Goal: Task Accomplishment & Management: Manage account settings

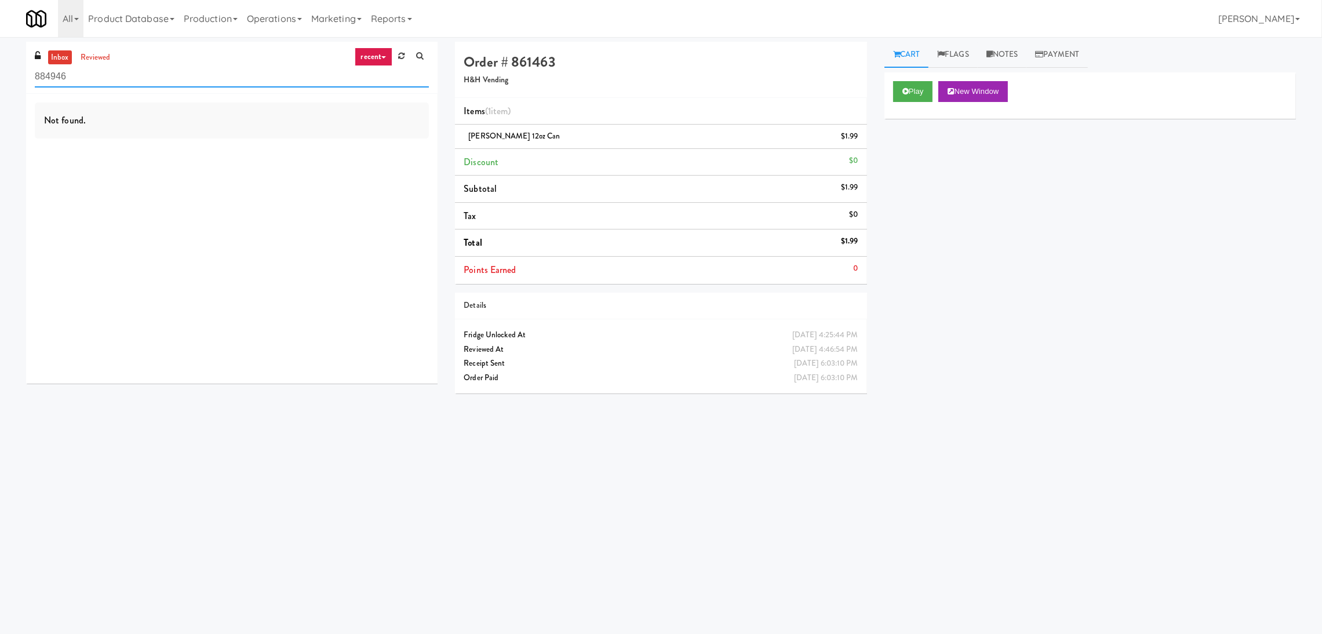
paste input "Westgate on University - Snack"
drag, startPoint x: 284, startPoint y: 67, endPoint x: 8, endPoint y: 74, distance: 275.9
click at [11, 74] on div "inbox reviewed recent all unclear take inventory issue suspicious failed recent…" at bounding box center [661, 274] width 1322 height 465
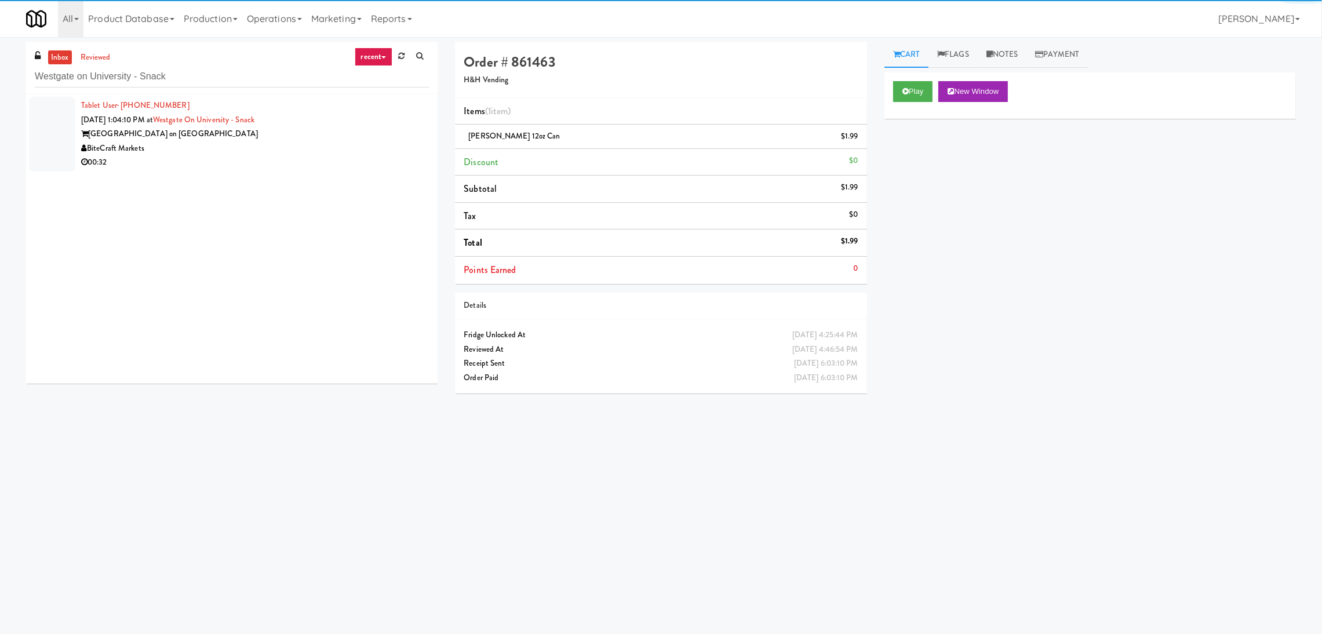
click at [284, 145] on div "BiteCraft Markets" at bounding box center [255, 148] width 348 height 14
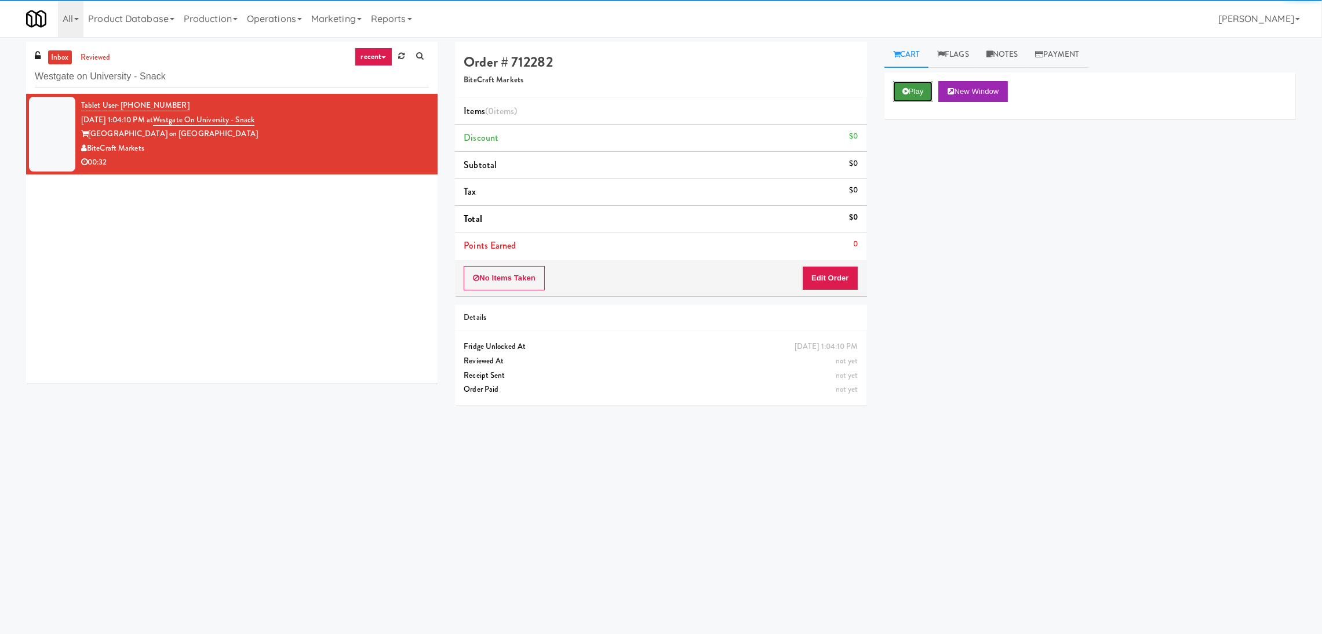
click at [906, 91] on icon at bounding box center [905, 91] width 6 height 8
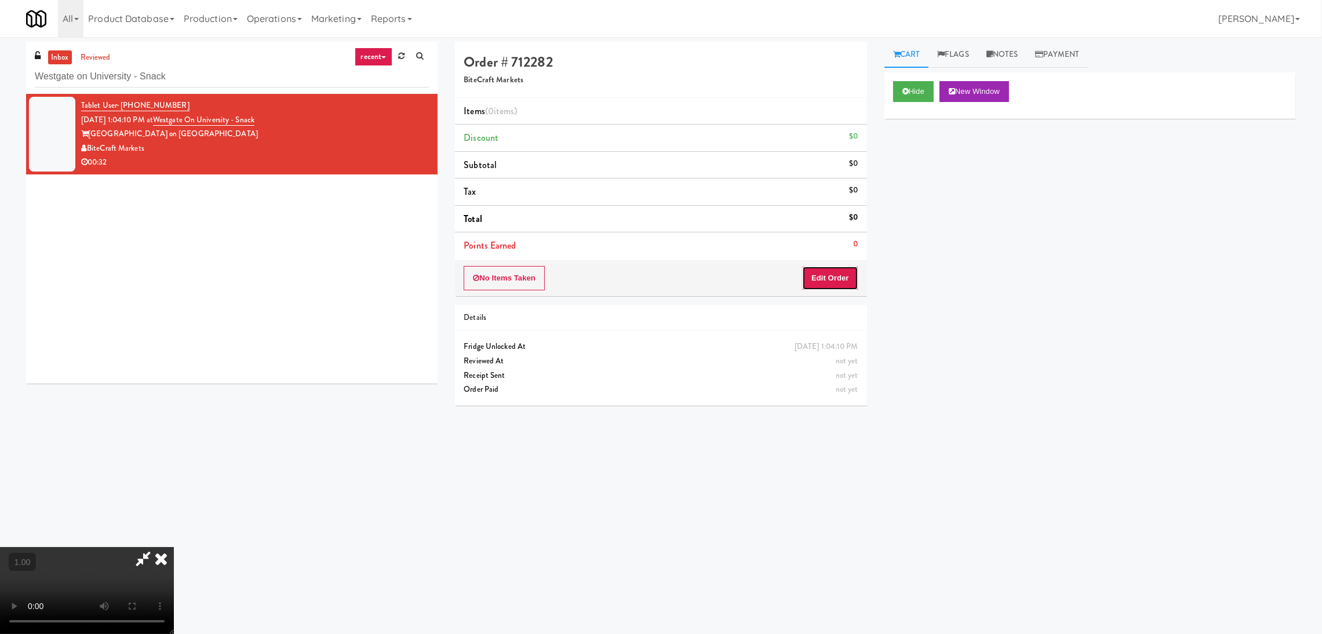
click at [842, 274] on button "Edit Order" at bounding box center [830, 278] width 56 height 24
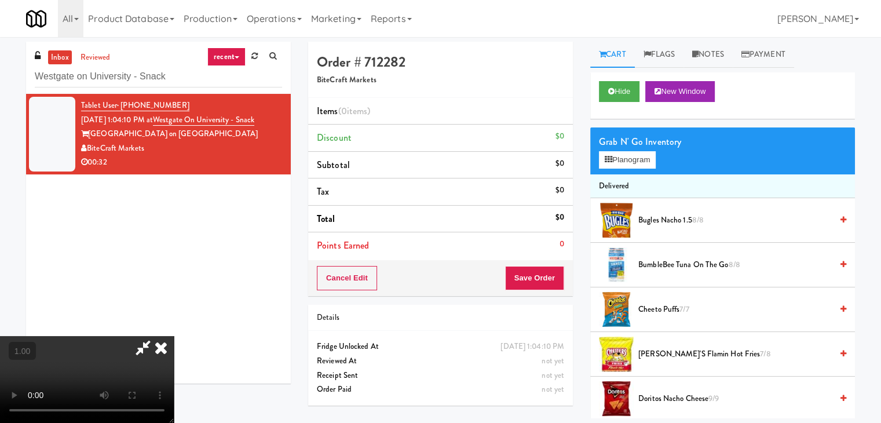
scroll to position [47, 0]
click at [607, 158] on icon at bounding box center [609, 160] width 8 height 8
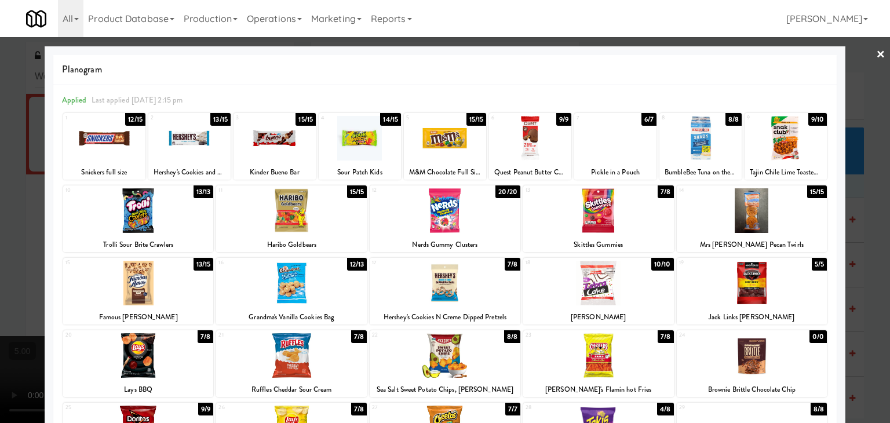
click at [324, 343] on div at bounding box center [291, 355] width 151 height 45
click at [753, 212] on div at bounding box center [752, 210] width 151 height 45
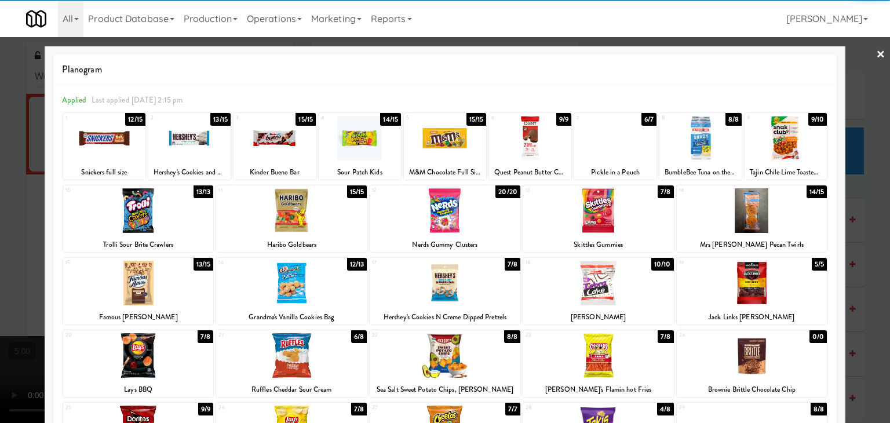
click at [849, 198] on div at bounding box center [445, 211] width 890 height 423
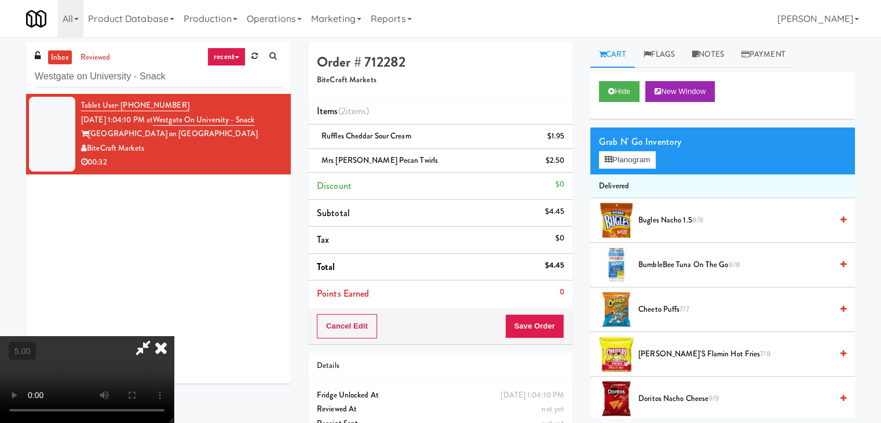
click at [174, 336] on icon at bounding box center [160, 347] width 25 height 23
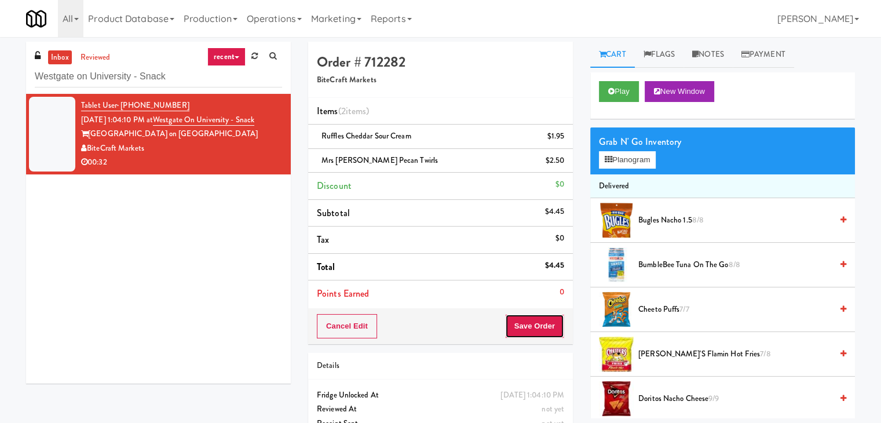
click at [538, 323] on button "Save Order" at bounding box center [534, 326] width 59 height 24
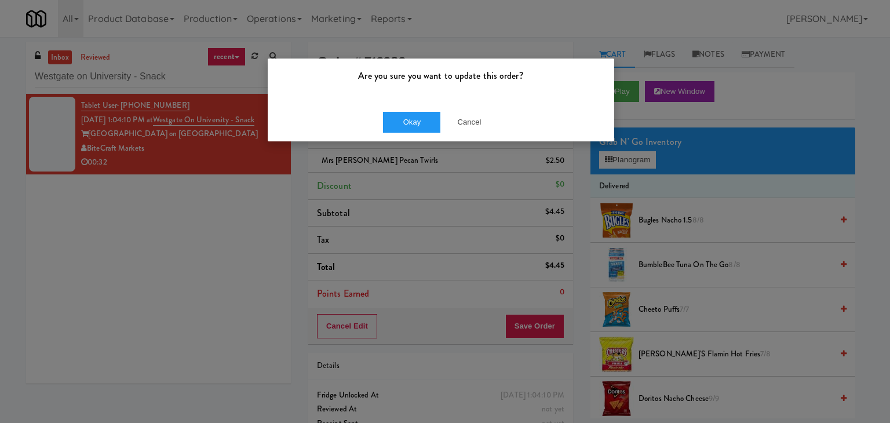
click at [403, 135] on div "Okay Cancel" at bounding box center [441, 122] width 346 height 39
click at [403, 130] on button "Okay" at bounding box center [412, 122] width 58 height 21
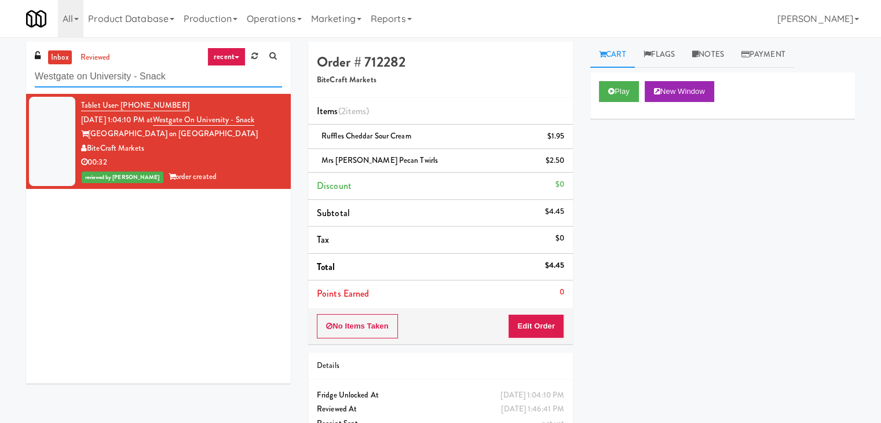
drag, startPoint x: 169, startPoint y: 67, endPoint x: 0, endPoint y: 50, distance: 170.0
click at [0, 50] on div "inbox reviewed recent all unclear take inventory issue suspicious failed recent…" at bounding box center [440, 252] width 881 height 421
paste input "[PERSON_NAME] - Cooler - Left"
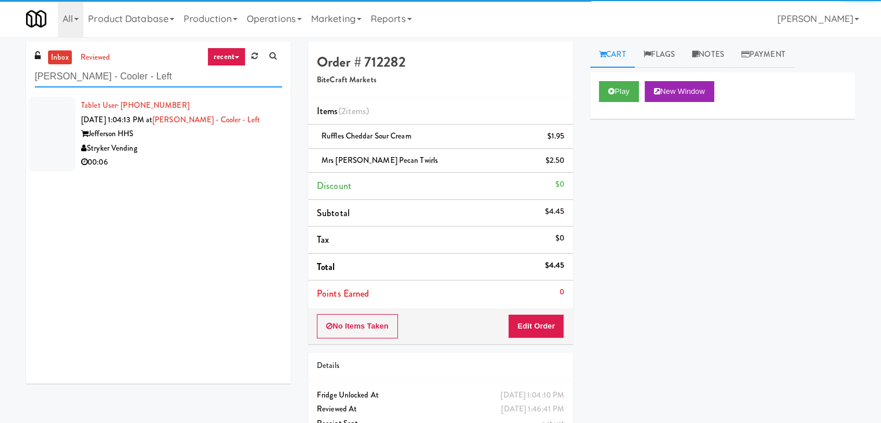
type input "[PERSON_NAME] - Cooler - Left"
click at [193, 162] on div "00:06" at bounding box center [181, 162] width 201 height 14
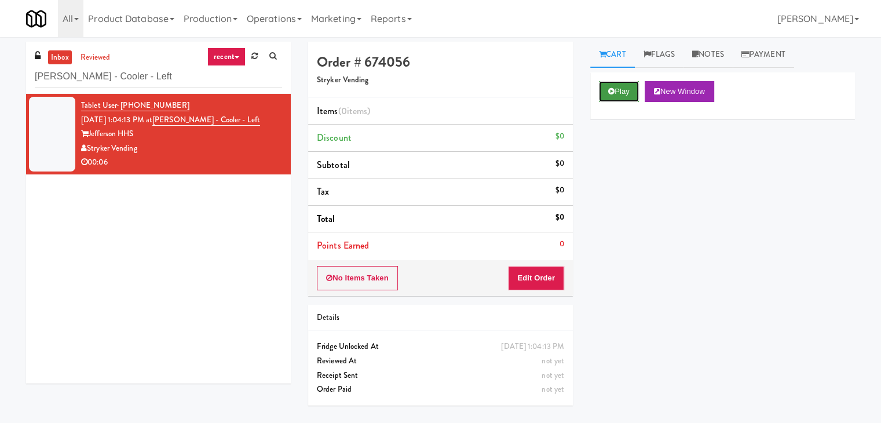
click at [612, 93] on icon at bounding box center [611, 91] width 6 height 8
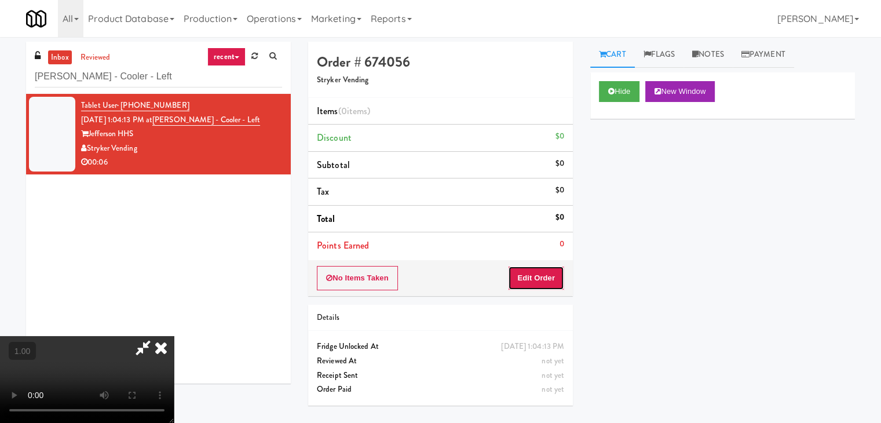
click at [549, 277] on button "Edit Order" at bounding box center [536, 278] width 56 height 24
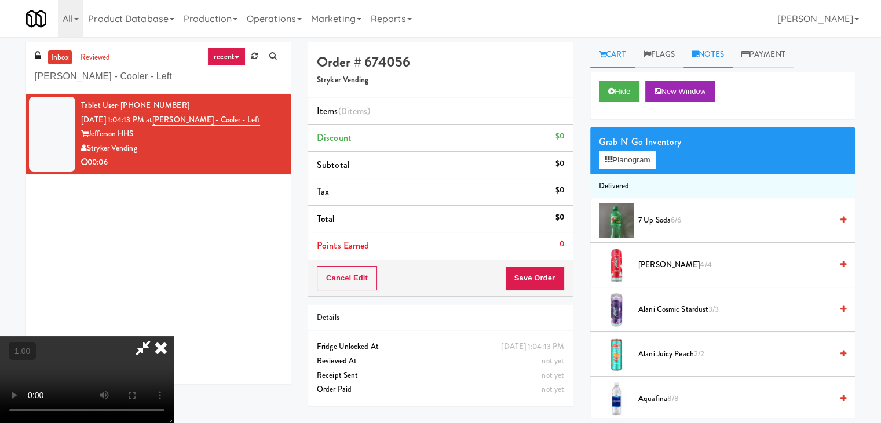
click at [687, 60] on link "Notes" at bounding box center [708, 55] width 49 height 26
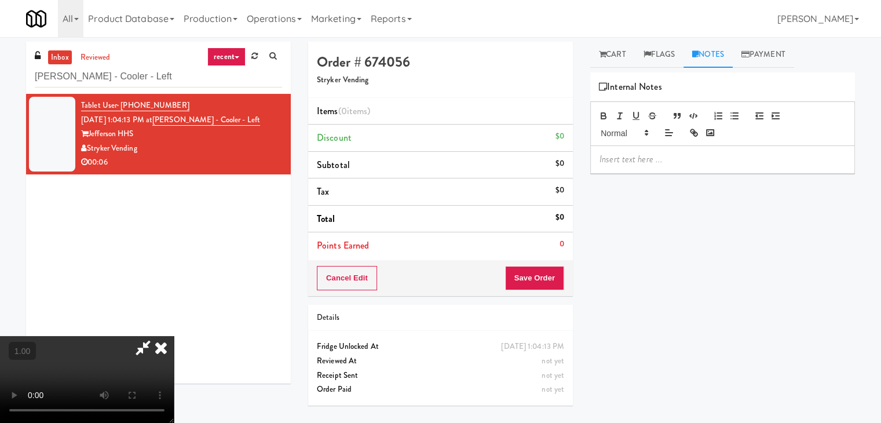
click at [700, 58] on link "Notes" at bounding box center [708, 55] width 49 height 26
click at [690, 151] on div at bounding box center [723, 159] width 264 height 27
click at [174, 336] on video at bounding box center [87, 379] width 174 height 87
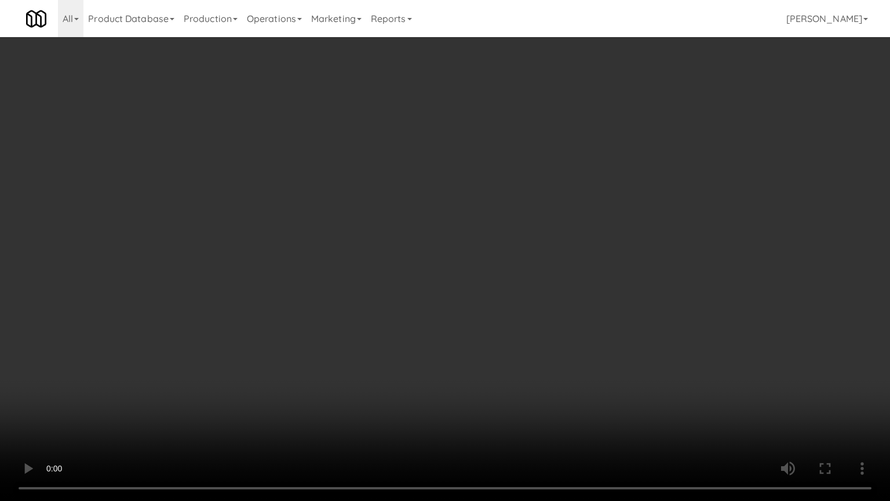
click at [373, 262] on video at bounding box center [445, 250] width 890 height 501
click at [359, 265] on video at bounding box center [445, 250] width 890 height 501
click at [344, 363] on video at bounding box center [445, 250] width 890 height 501
click at [335, 362] on video at bounding box center [445, 250] width 890 height 501
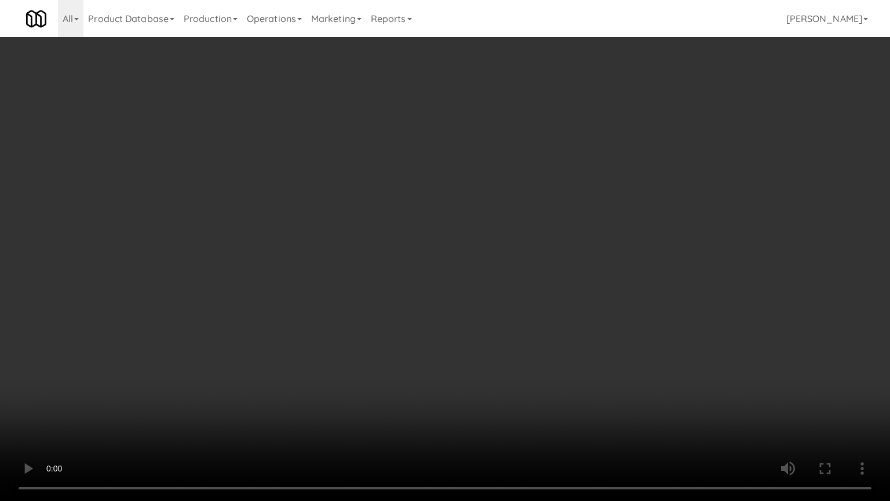
click at [335, 362] on video at bounding box center [445, 250] width 890 height 501
click at [338, 355] on video at bounding box center [445, 250] width 890 height 501
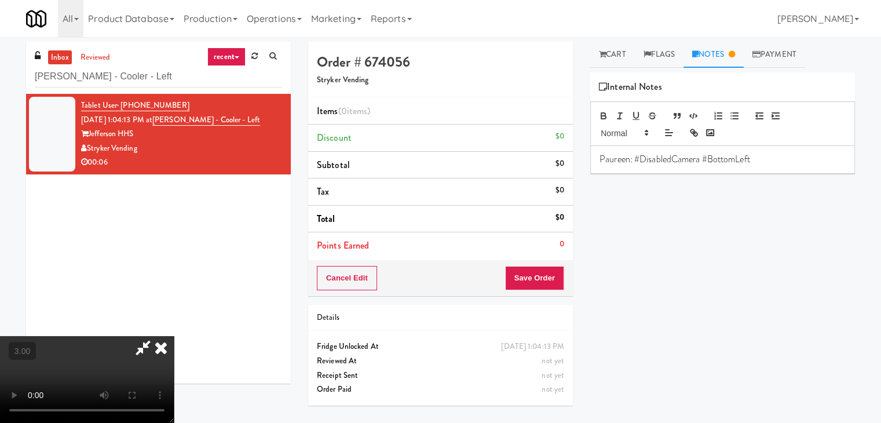
click at [174, 336] on video at bounding box center [87, 379] width 174 height 87
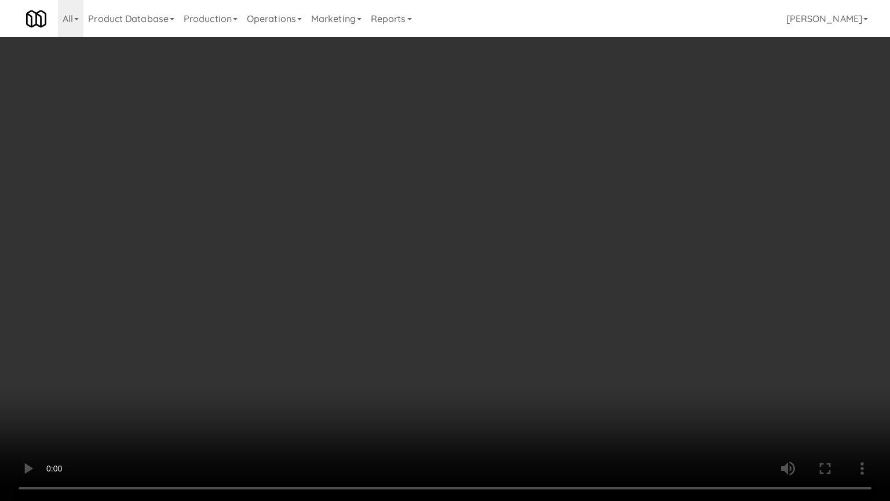
click at [459, 434] on video at bounding box center [445, 250] width 890 height 501
click at [458, 431] on video at bounding box center [445, 250] width 890 height 501
click at [426, 399] on video at bounding box center [445, 250] width 890 height 501
click at [425, 398] on video at bounding box center [445, 250] width 890 height 501
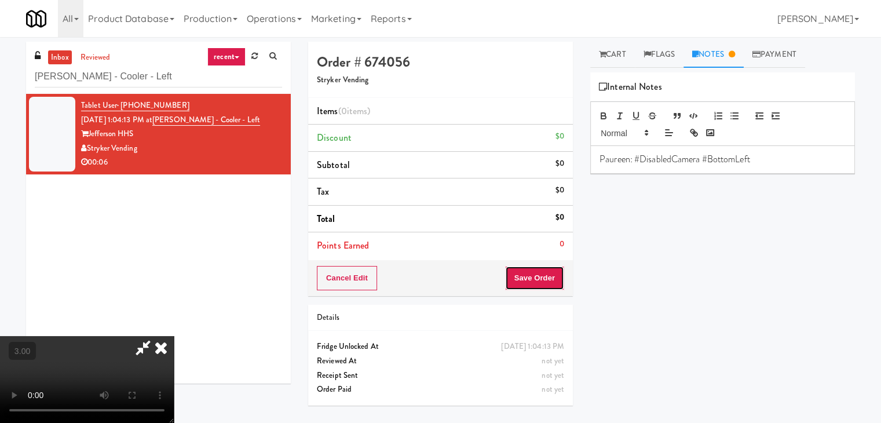
drag, startPoint x: 559, startPoint y: 268, endPoint x: 559, endPoint y: 256, distance: 11.6
click at [559, 268] on button "Save Order" at bounding box center [534, 278] width 59 height 24
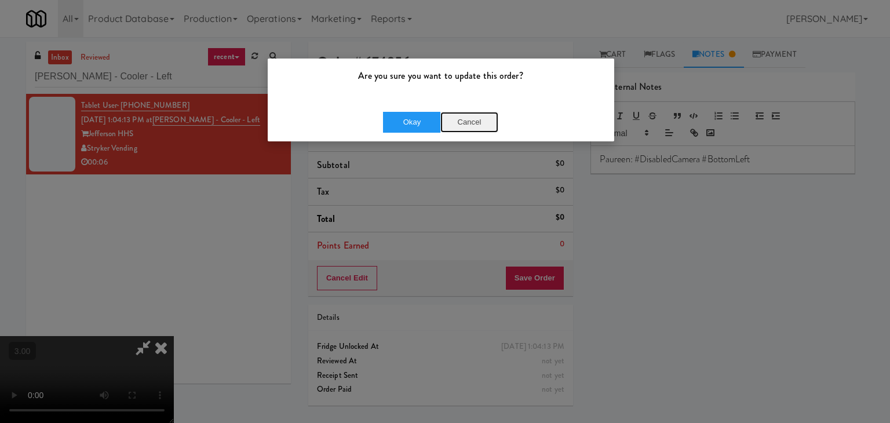
click at [497, 115] on button "Cancel" at bounding box center [469, 122] width 58 height 21
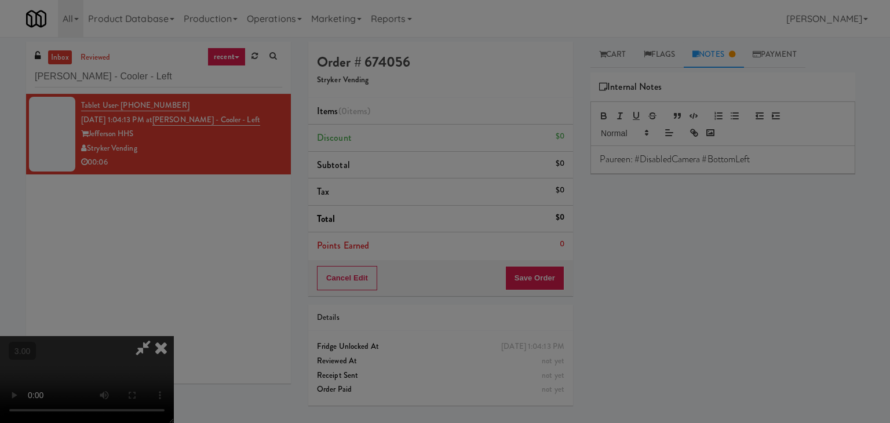
click at [469, 118] on div at bounding box center [445, 211] width 890 height 423
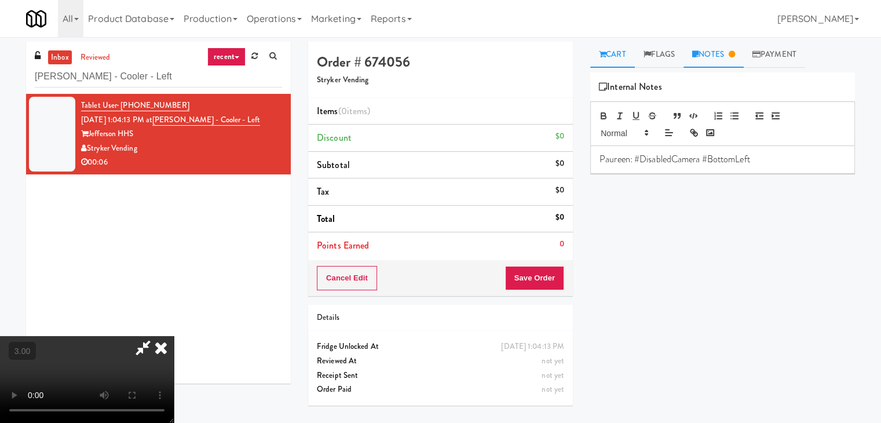
click at [599, 64] on link "Cart" at bounding box center [612, 55] width 45 height 26
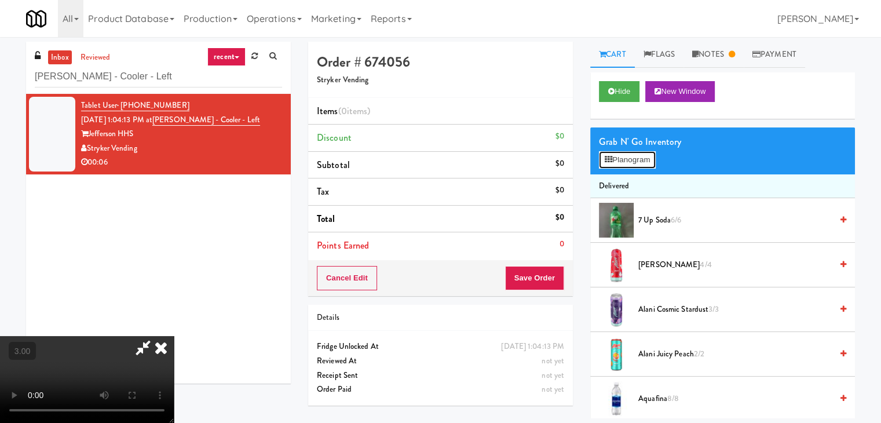
click at [624, 158] on button "Planogram" at bounding box center [627, 159] width 57 height 17
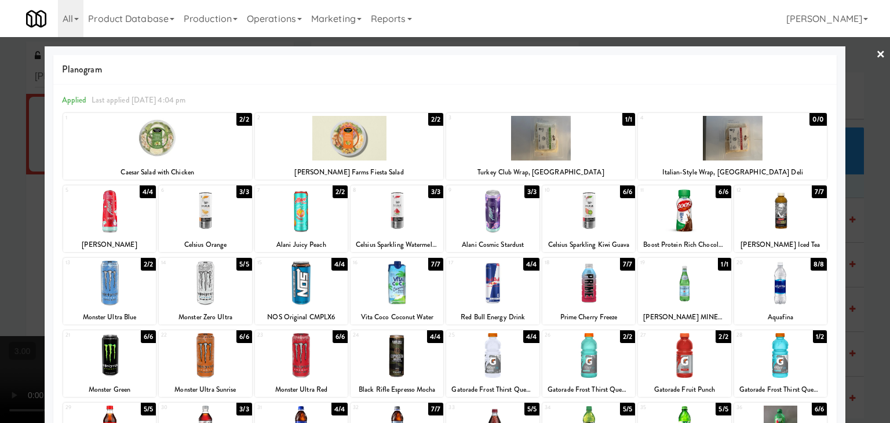
click at [771, 209] on div at bounding box center [780, 210] width 93 height 45
click at [132, 216] on div at bounding box center [109, 210] width 93 height 45
click at [673, 216] on div at bounding box center [684, 210] width 93 height 45
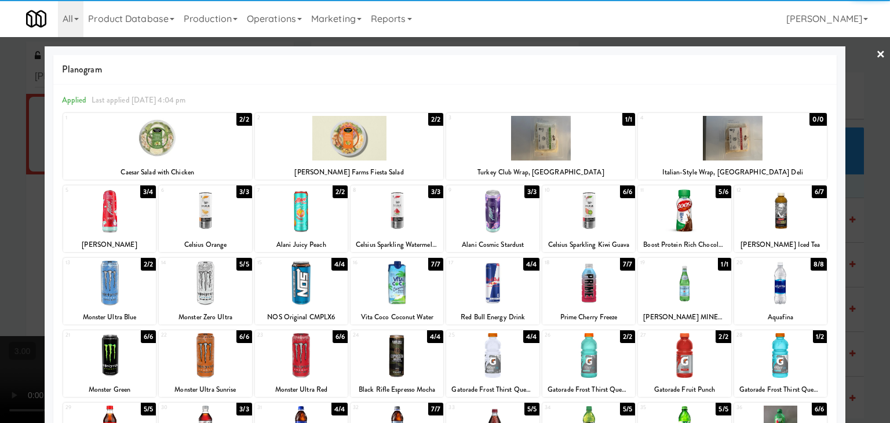
click at [848, 193] on div at bounding box center [445, 211] width 890 height 423
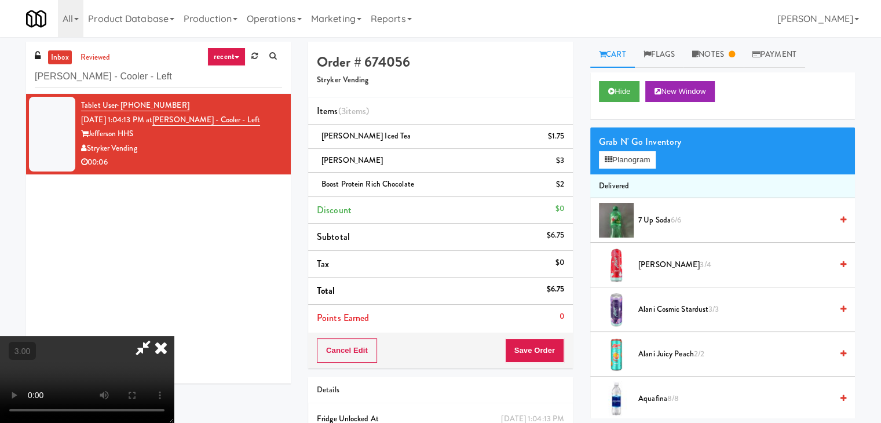
click at [174, 336] on icon at bounding box center [160, 347] width 25 height 23
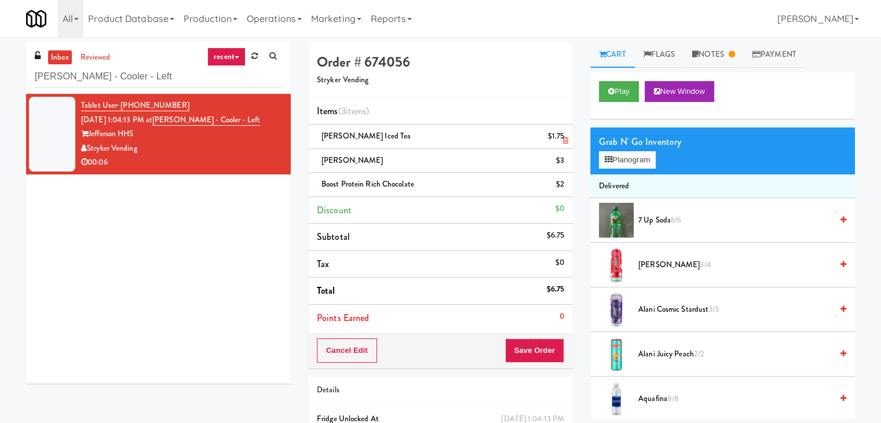
click at [567, 140] on icon at bounding box center [566, 141] width 6 height 8
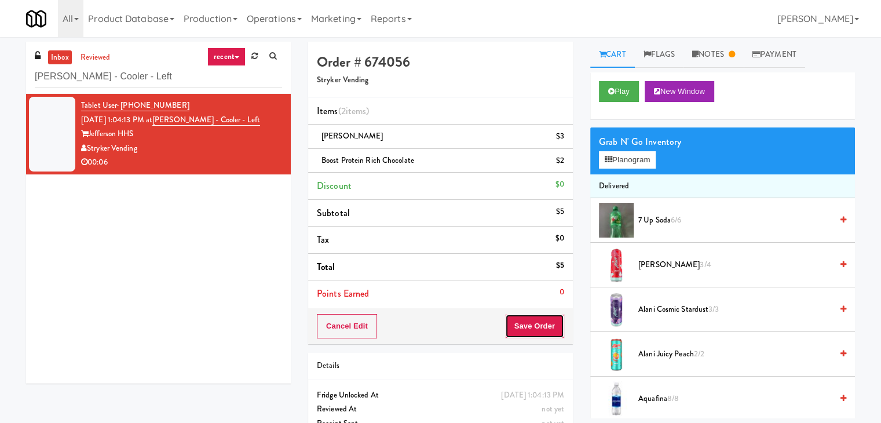
click at [552, 337] on button "Save Order" at bounding box center [534, 326] width 59 height 24
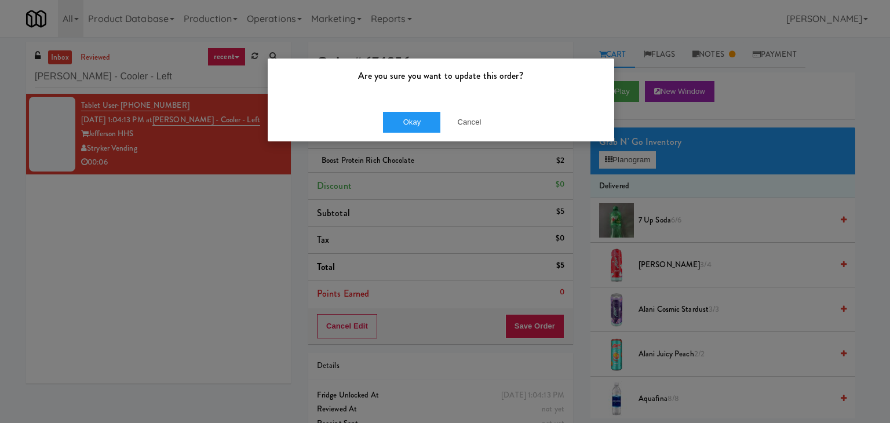
click at [409, 134] on div "Okay Cancel" at bounding box center [441, 122] width 346 height 39
click at [416, 120] on button "Okay" at bounding box center [412, 122] width 58 height 21
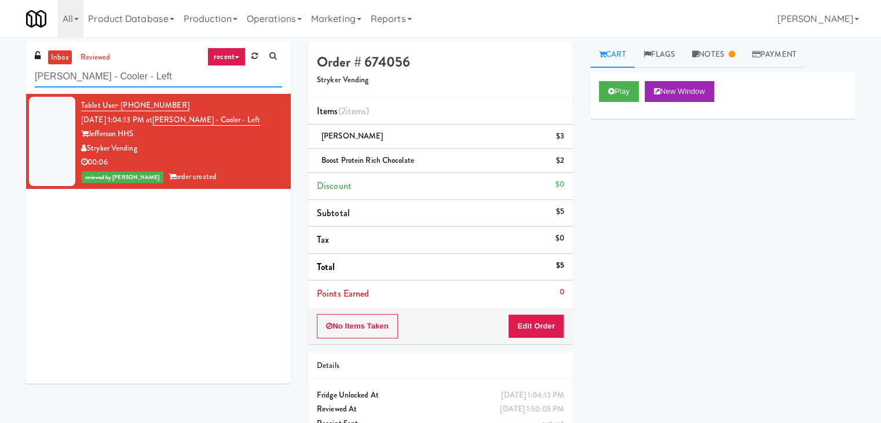
paste input "White Furniture 01"
drag, startPoint x: 102, startPoint y: 73, endPoint x: 0, endPoint y: 72, distance: 102.0
click at [0, 73] on div "inbox reviewed recent all unclear take inventory issue suspicious failed recent…" at bounding box center [440, 252] width 881 height 421
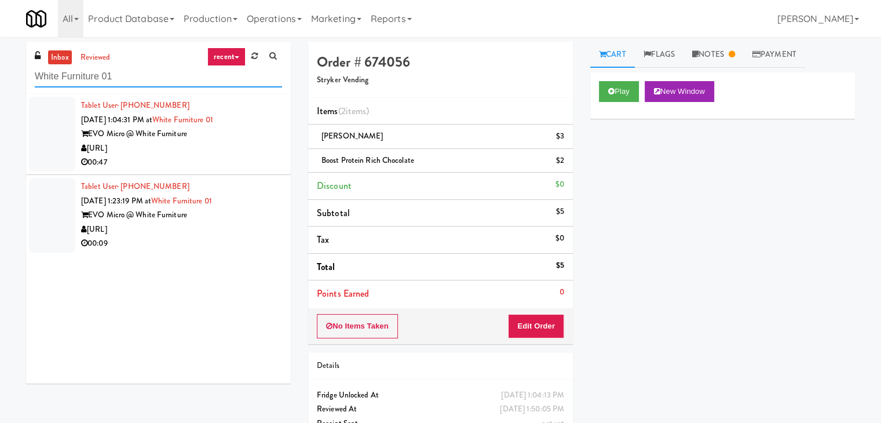
type input "White Furniture 01"
click at [190, 167] on div "00:47" at bounding box center [181, 162] width 201 height 14
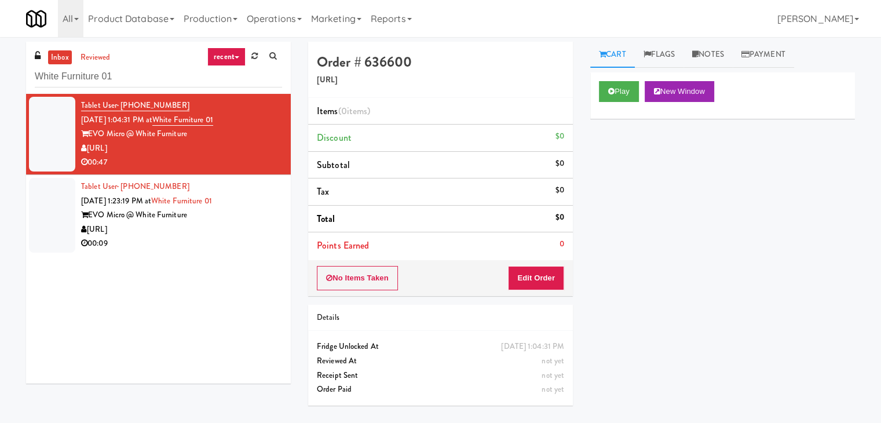
click at [642, 93] on div "Play New Window" at bounding box center [722, 91] width 247 height 21
click at [632, 93] on button "Play" at bounding box center [619, 91] width 40 height 21
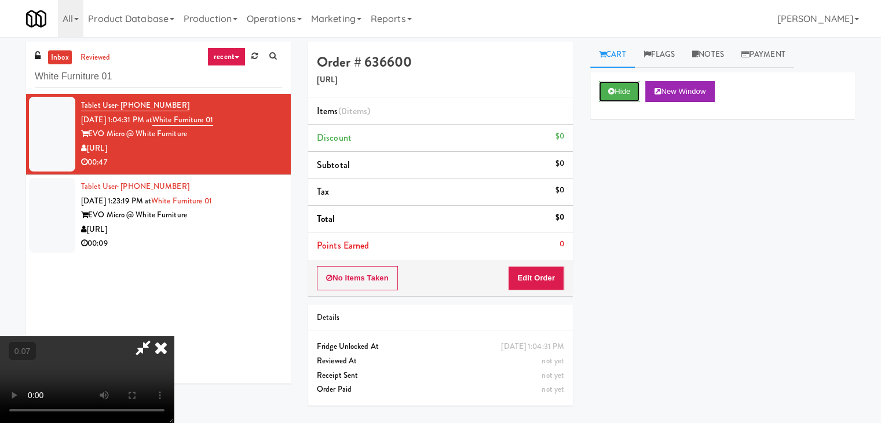
scroll to position [163, 0]
click at [93, 371] on video at bounding box center [87, 379] width 174 height 87
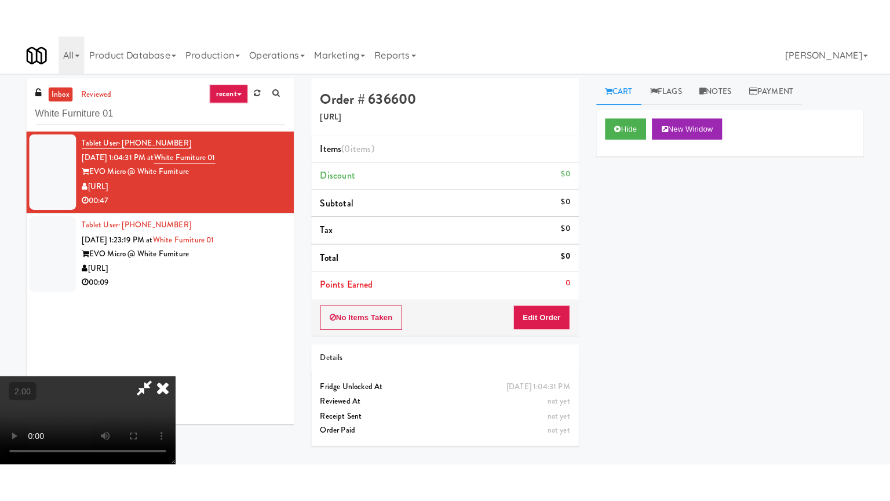
scroll to position [47, 0]
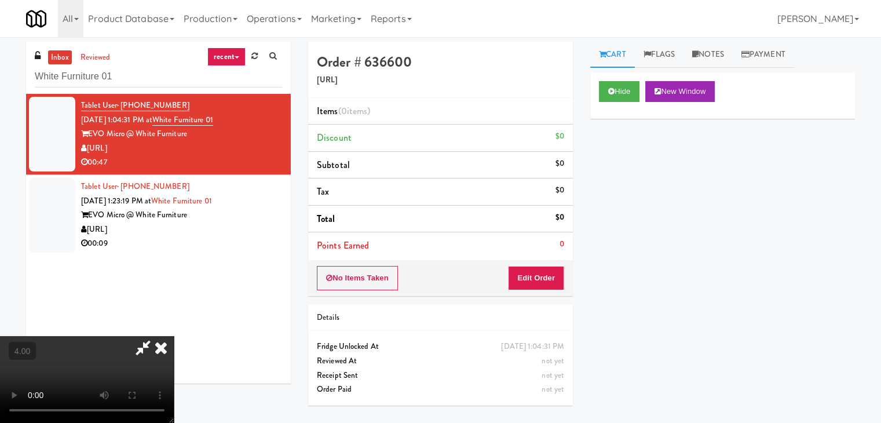
drag, startPoint x: 143, startPoint y: 296, endPoint x: 144, endPoint y: 304, distance: 8.1
click at [144, 336] on video at bounding box center [87, 379] width 174 height 87
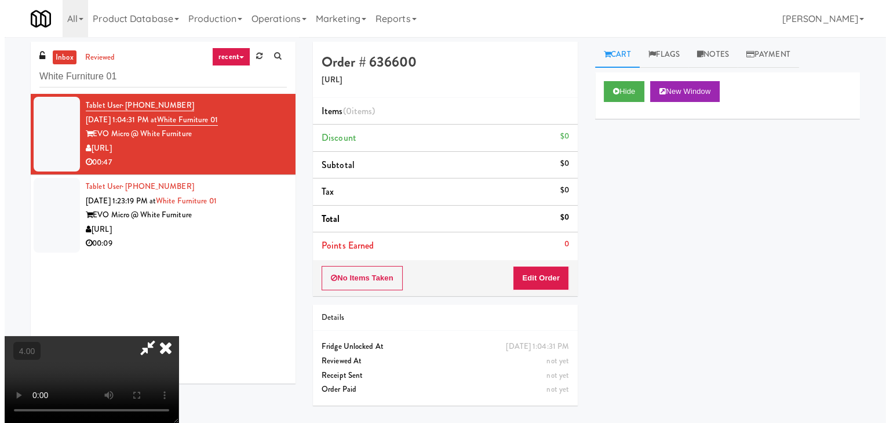
scroll to position [24, 0]
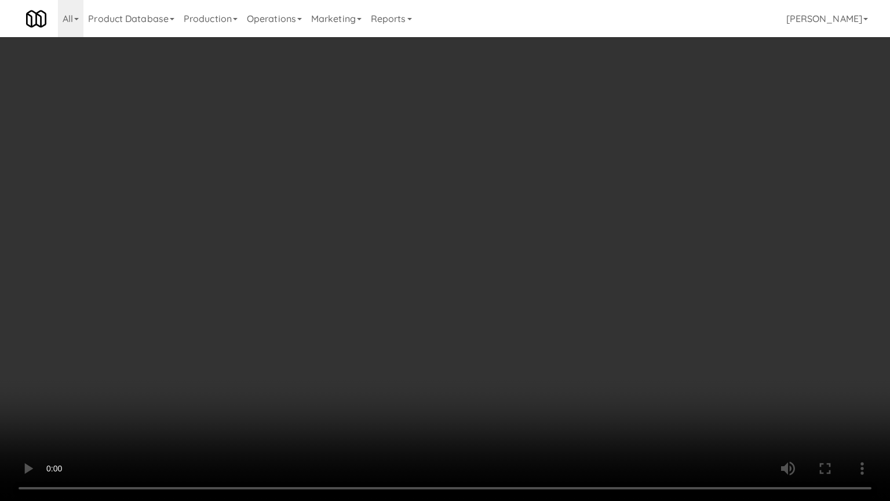
click at [166, 362] on video at bounding box center [445, 250] width 890 height 501
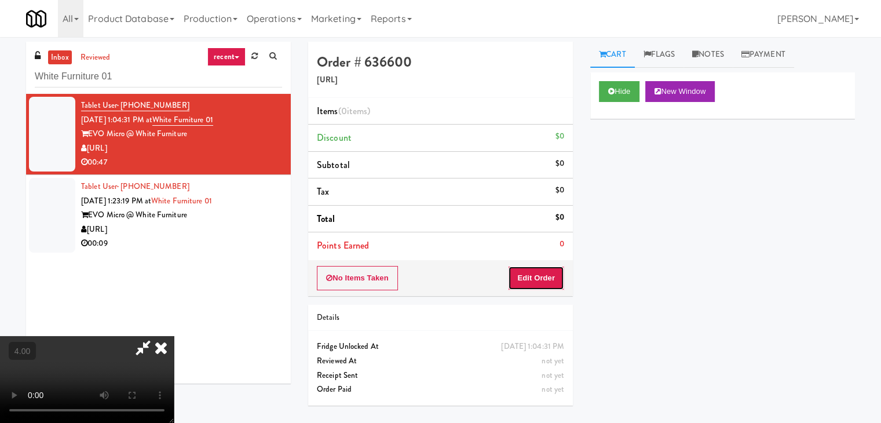
drag, startPoint x: 552, startPoint y: 271, endPoint x: 565, endPoint y: 235, distance: 38.9
click at [552, 271] on button "Edit Order" at bounding box center [536, 278] width 56 height 24
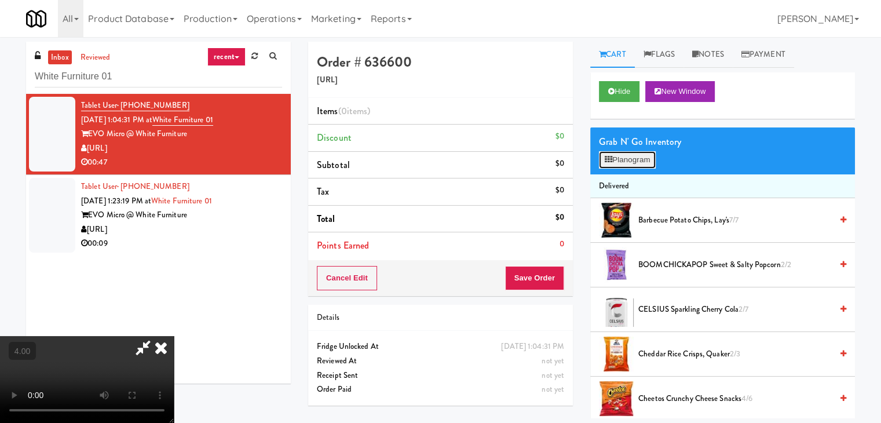
click at [646, 152] on button "Planogram" at bounding box center [627, 159] width 57 height 17
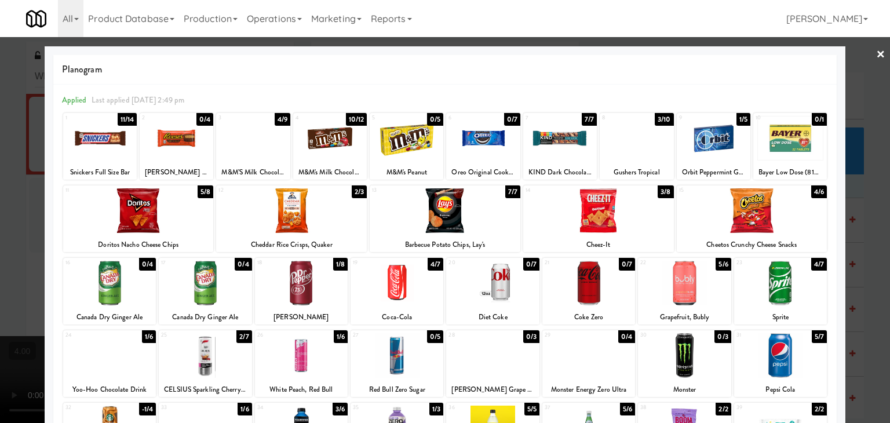
drag, startPoint x: 656, startPoint y: 135, endPoint x: 619, endPoint y: 160, distance: 45.5
click at [656, 135] on div at bounding box center [637, 138] width 74 height 45
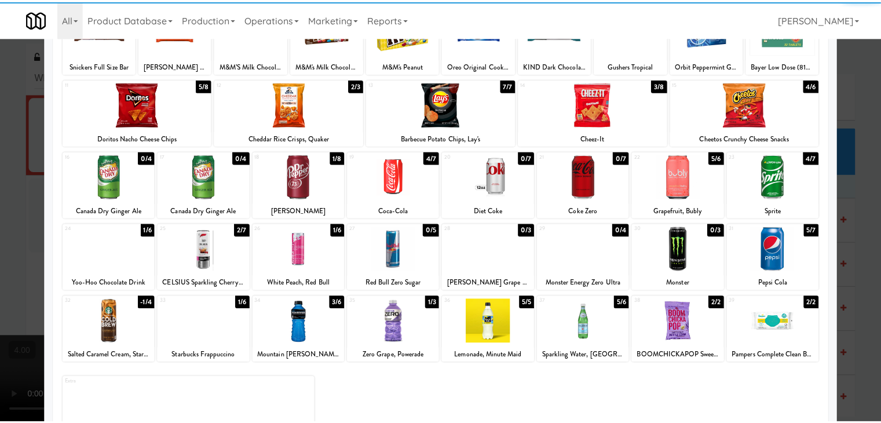
scroll to position [146, 0]
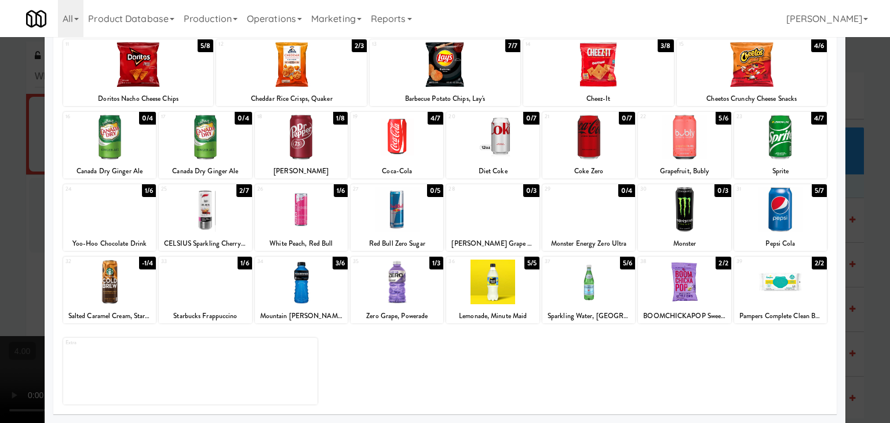
click at [100, 214] on div at bounding box center [109, 209] width 93 height 45
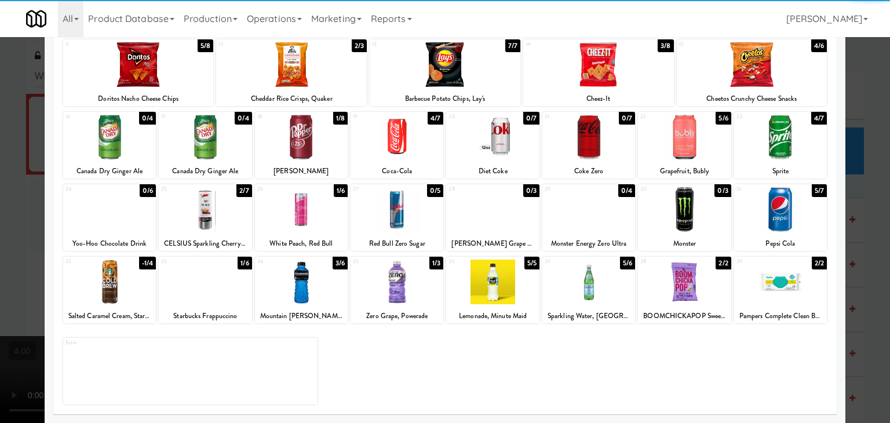
click at [309, 225] on div at bounding box center [301, 209] width 93 height 45
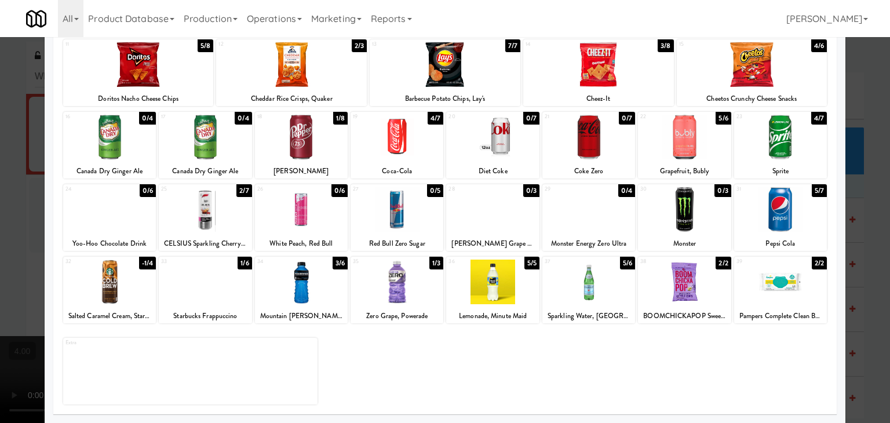
click at [35, 94] on div at bounding box center [445, 211] width 890 height 423
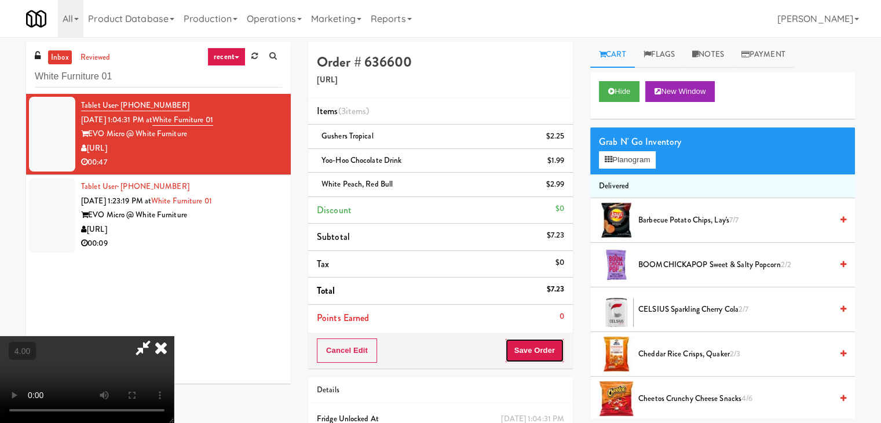
click at [563, 353] on button "Save Order" at bounding box center [534, 350] width 59 height 24
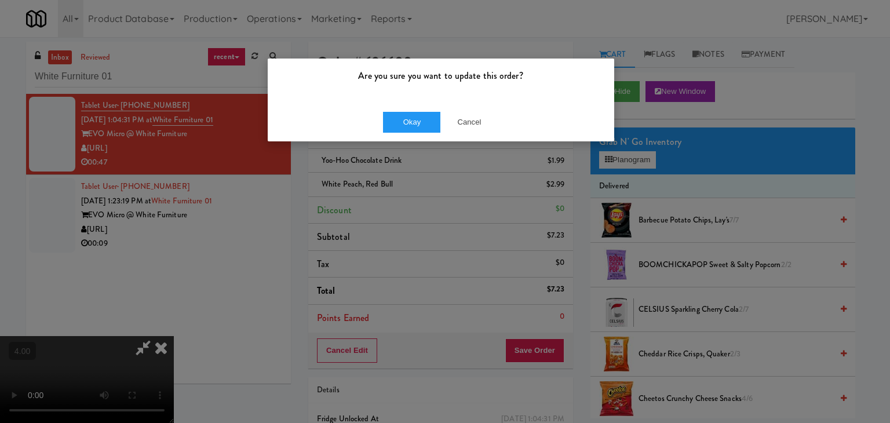
click at [428, 137] on div "Okay Cancel" at bounding box center [441, 122] width 346 height 39
click at [417, 119] on button "Okay" at bounding box center [412, 122] width 58 height 21
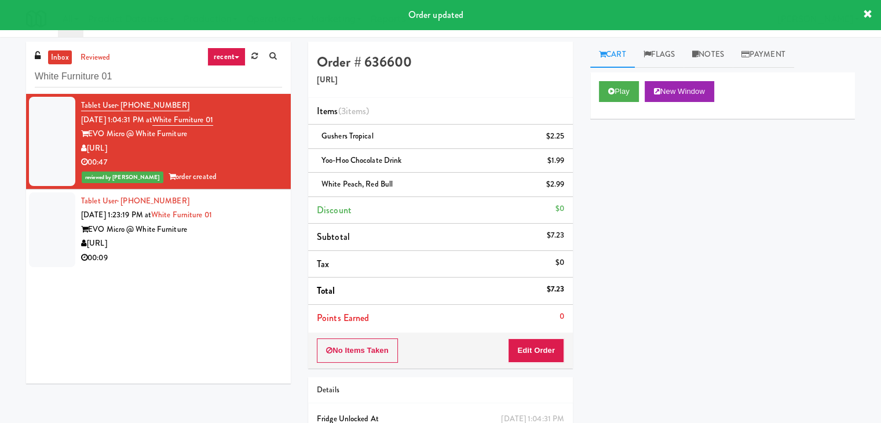
click at [256, 217] on div "Tablet User · (540) 320-2475 [DATE] 1:23:19 PM at White Furniture 01 EVO Micro …" at bounding box center [181, 229] width 201 height 71
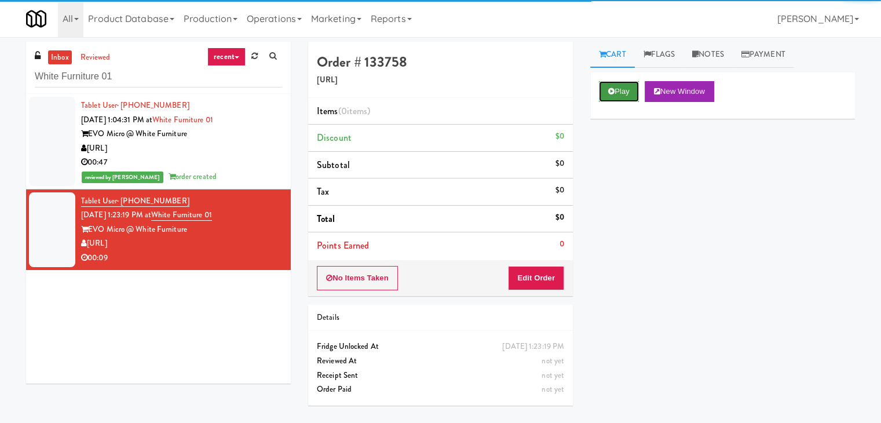
click at [636, 93] on button "Play" at bounding box center [619, 91] width 40 height 21
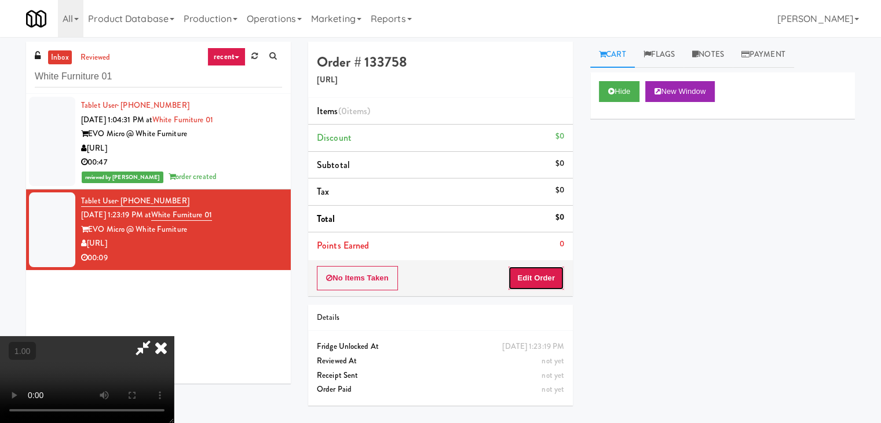
click at [534, 275] on button "Edit Order" at bounding box center [536, 278] width 56 height 24
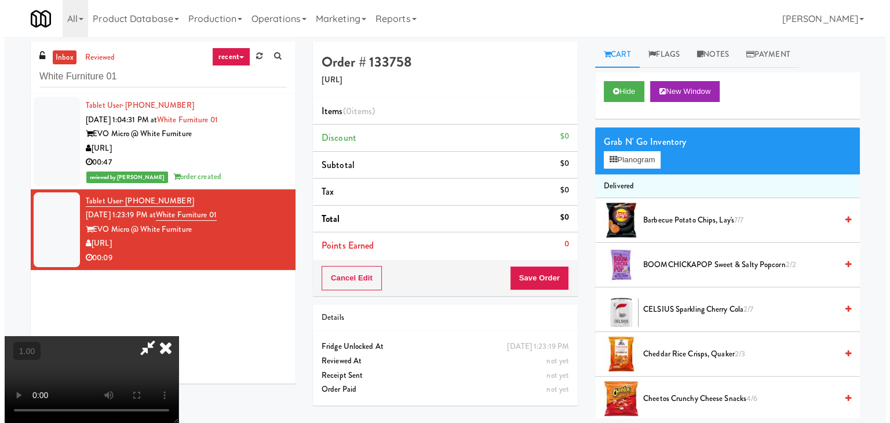
scroll to position [163, 0]
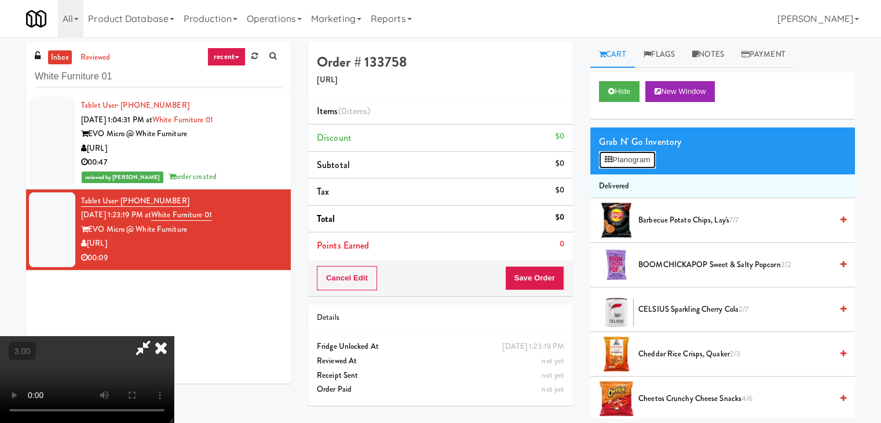
click at [622, 165] on button "Planogram" at bounding box center [627, 159] width 57 height 17
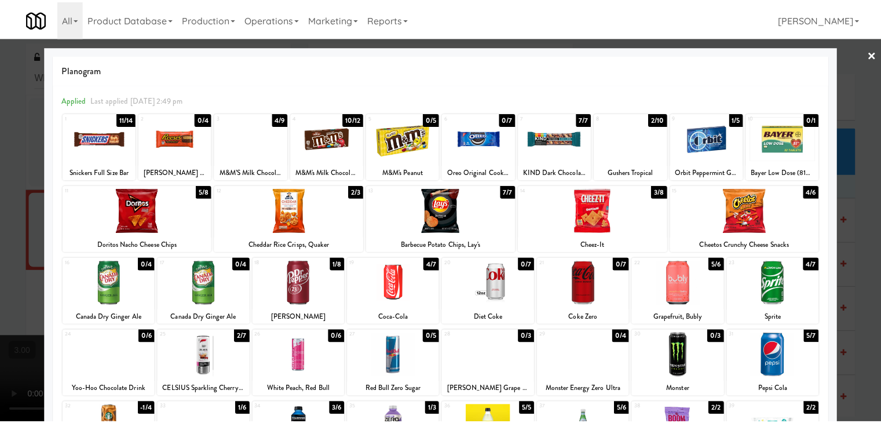
scroll to position [119, 0]
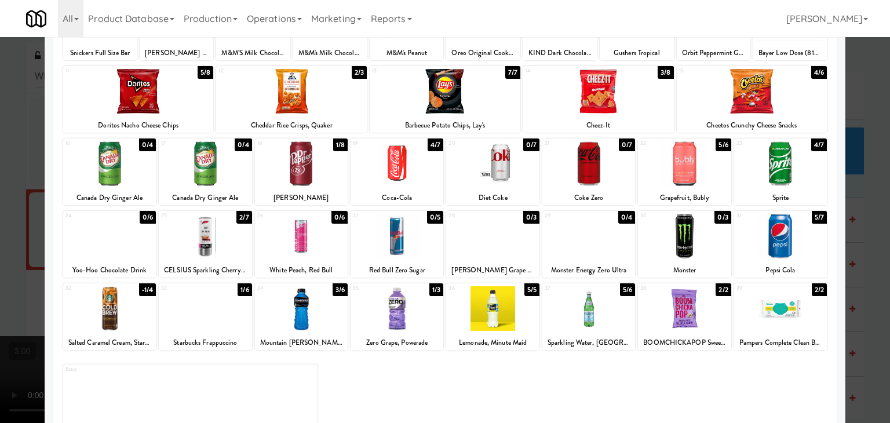
click at [294, 313] on div at bounding box center [301, 308] width 93 height 45
click at [10, 316] on div at bounding box center [445, 211] width 890 height 423
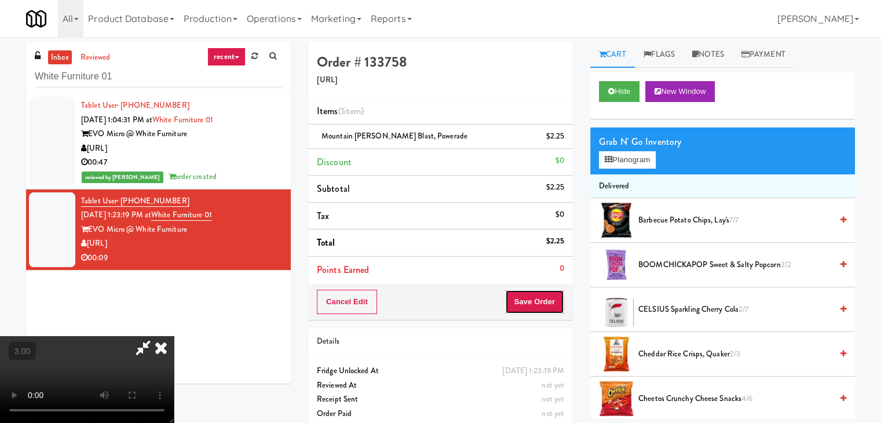
click at [548, 296] on button "Save Order" at bounding box center [534, 302] width 59 height 24
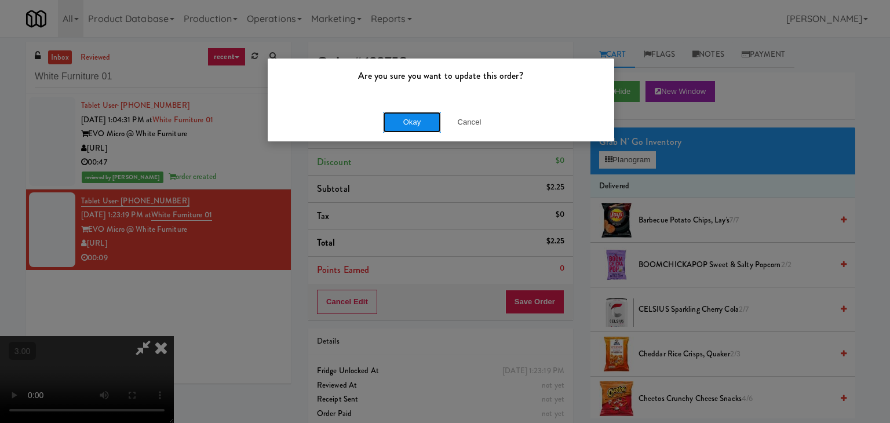
click at [436, 127] on button "Okay" at bounding box center [412, 122] width 58 height 21
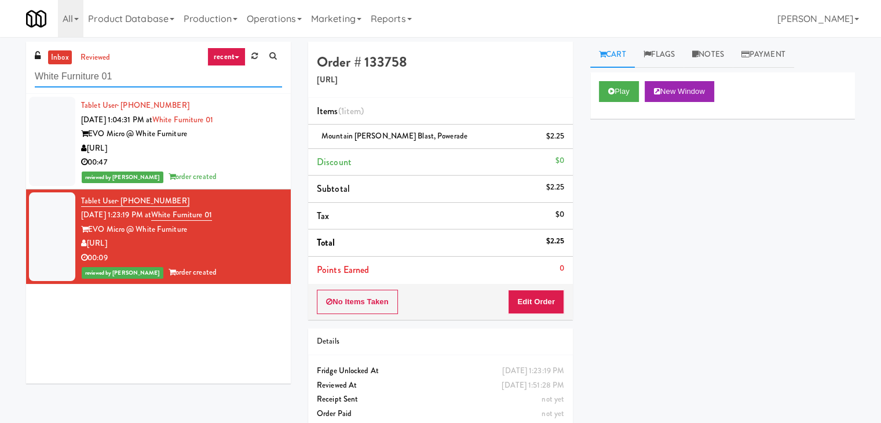
click at [197, 81] on input "White Furniture 01" at bounding box center [158, 76] width 247 height 21
paste input "Drink Cooler (11)"
click at [197, 81] on input "White Furniture Drink Cooler (11)" at bounding box center [158, 76] width 247 height 21
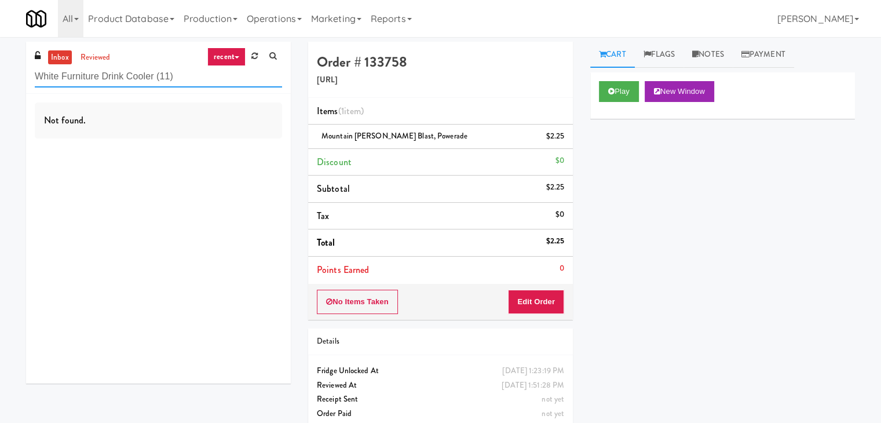
click at [197, 81] on input "White Furniture Drink Cooler (11)" at bounding box center [158, 76] width 247 height 21
paste input "text"
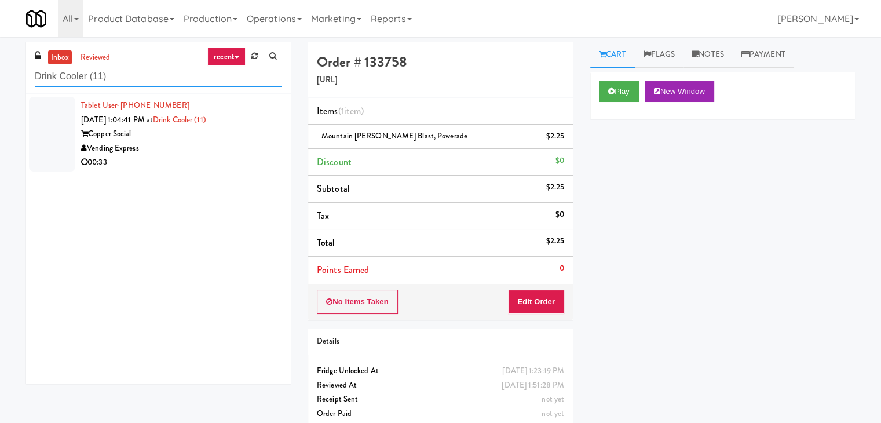
type input "Drink Cooler (11)"
click at [211, 129] on div "Copper Social" at bounding box center [181, 134] width 201 height 14
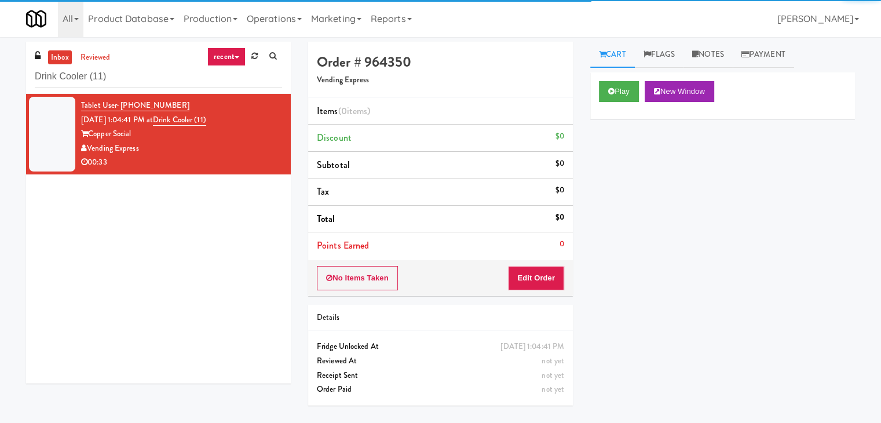
click at [593, 100] on div "Play New Window" at bounding box center [722, 95] width 265 height 46
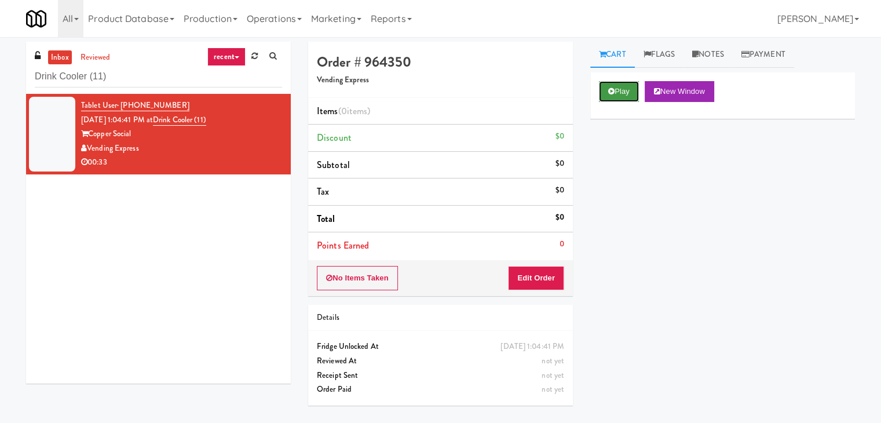
click at [604, 100] on button "Play" at bounding box center [619, 91] width 40 height 21
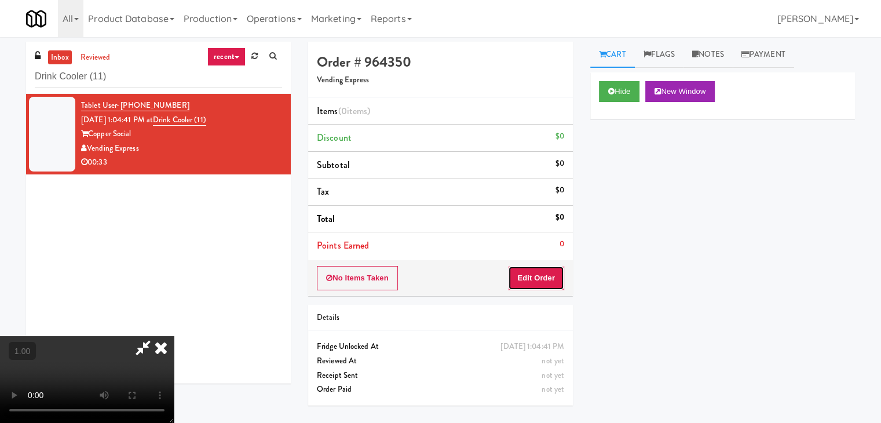
click at [559, 269] on button "Edit Order" at bounding box center [536, 278] width 56 height 24
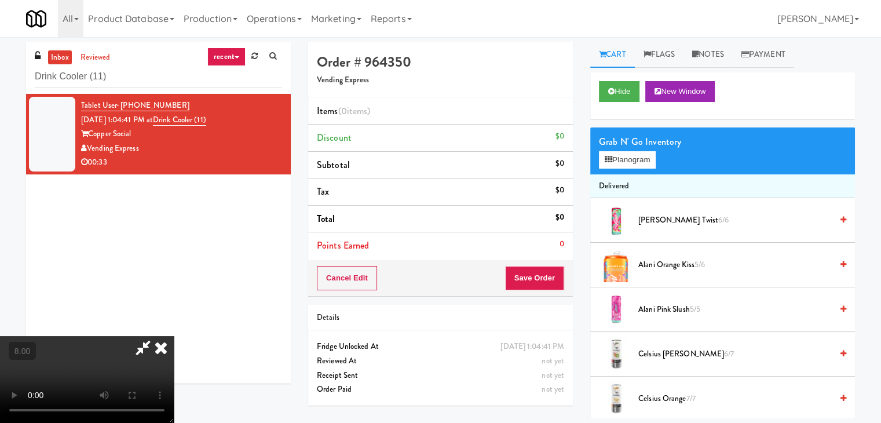
click at [174, 336] on video at bounding box center [87, 379] width 174 height 87
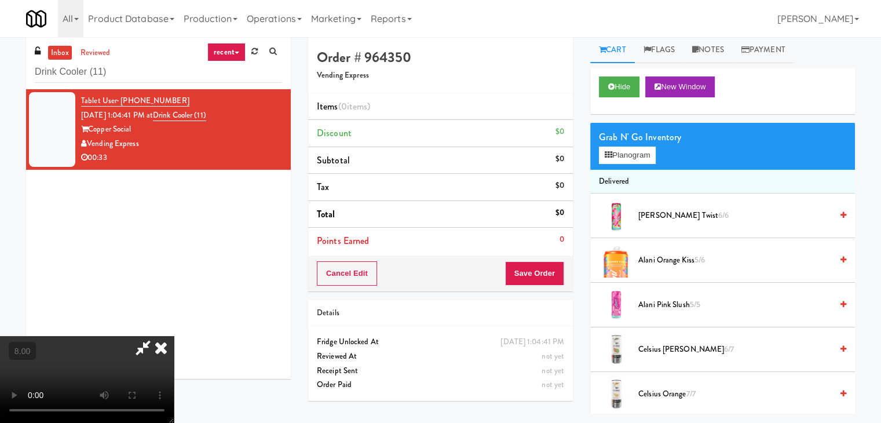
scroll to position [37, 0]
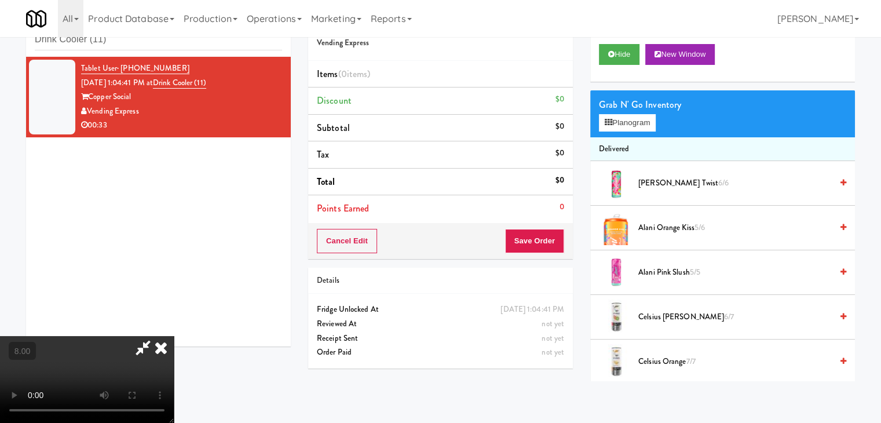
click at [174, 341] on video at bounding box center [87, 379] width 174 height 87
click at [174, 348] on video at bounding box center [87, 379] width 174 height 87
click at [174, 340] on video at bounding box center [87, 379] width 174 height 87
click at [620, 121] on button "Planogram" at bounding box center [627, 122] width 57 height 17
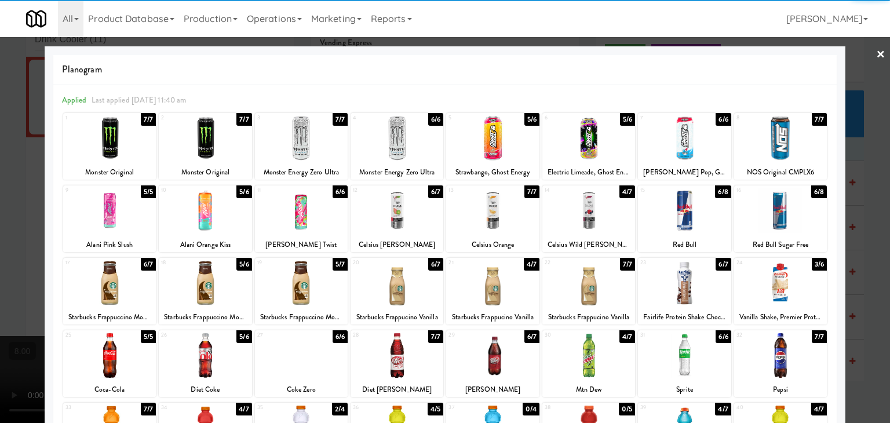
click at [797, 263] on div at bounding box center [780, 283] width 93 height 45
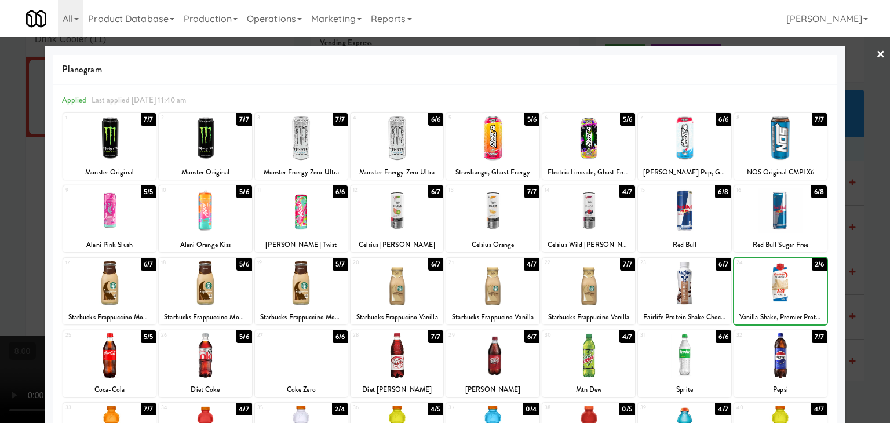
click at [842, 239] on div at bounding box center [445, 211] width 890 height 423
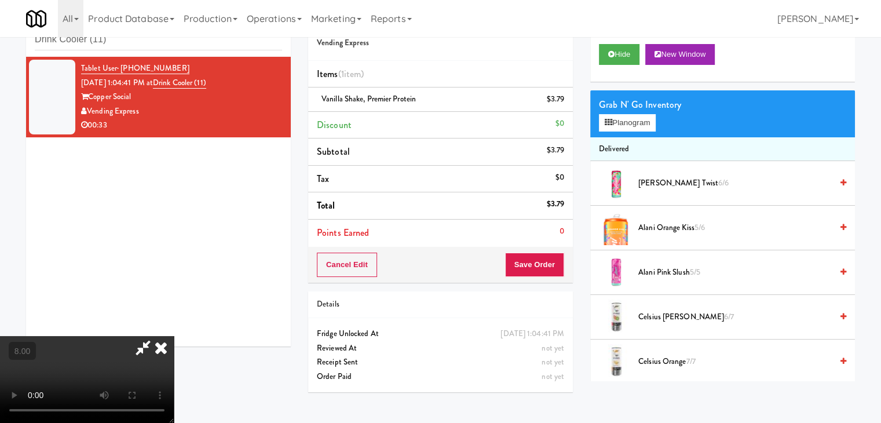
drag, startPoint x: 571, startPoint y: 263, endPoint x: 561, endPoint y: 265, distance: 10.0
click at [570, 264] on div "Cancel Edit Save Order" at bounding box center [440, 265] width 265 height 36
click at [561, 265] on button "Save Order" at bounding box center [534, 265] width 59 height 24
click at [557, 265] on button "Save Order" at bounding box center [534, 265] width 59 height 24
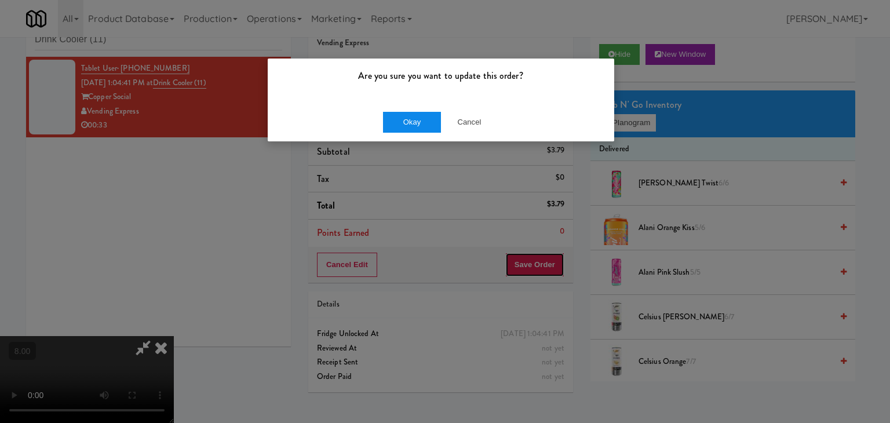
click at [505, 253] on button "Save Order" at bounding box center [534, 265] width 59 height 24
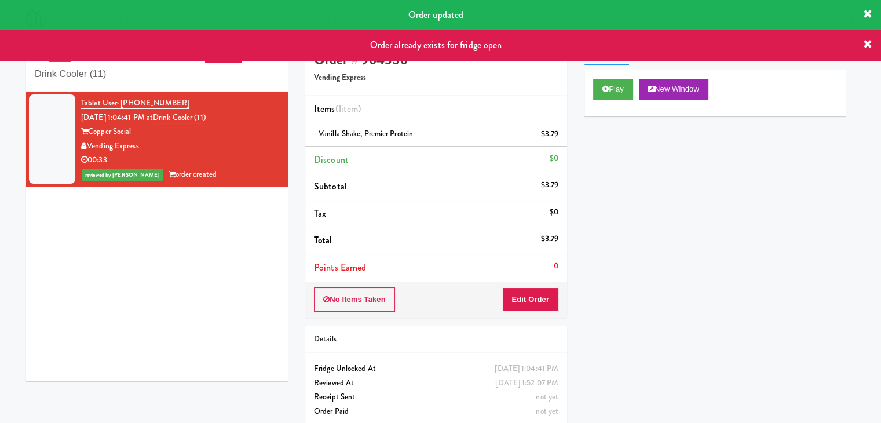
scroll to position [37, 0]
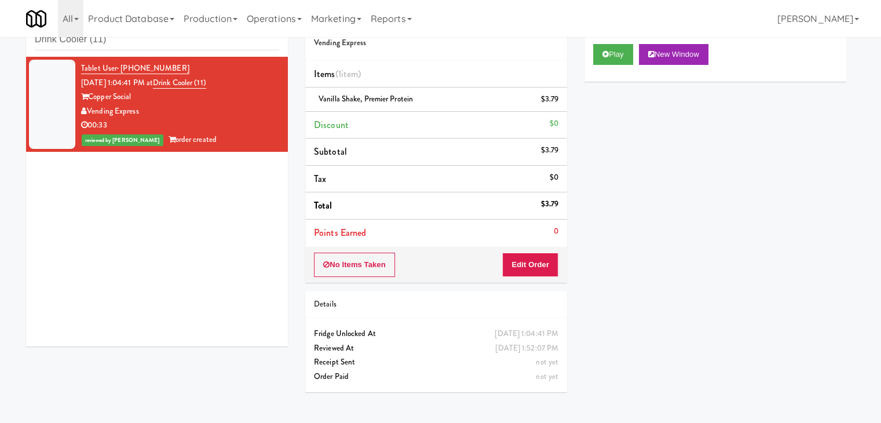
drag, startPoint x: 171, startPoint y: 45, endPoint x: 0, endPoint y: 1, distance: 176.9
click at [0, 1] on div at bounding box center [440, 211] width 881 height 423
drag, startPoint x: 114, startPoint y: 45, endPoint x: 0, endPoint y: 9, distance: 118.9
click at [0, 9] on div at bounding box center [440, 211] width 881 height 423
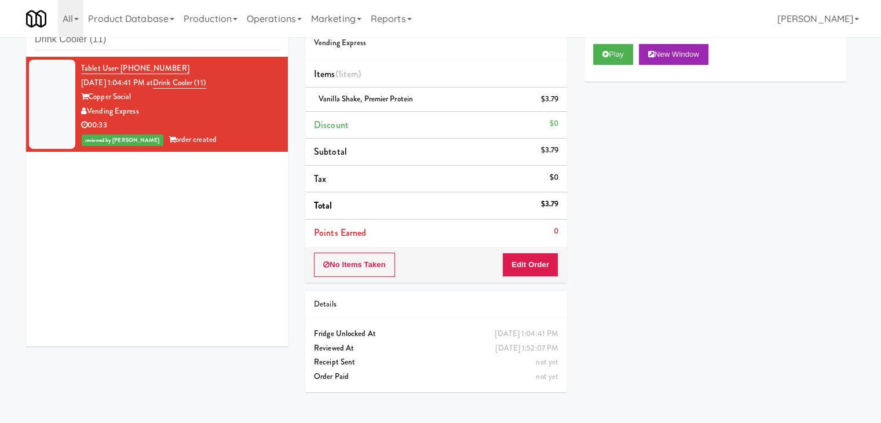
click at [94, 38] on div at bounding box center [440, 211] width 881 height 423
click at [114, 51] on div at bounding box center [440, 211] width 881 height 423
click at [121, 47] on div at bounding box center [440, 211] width 881 height 423
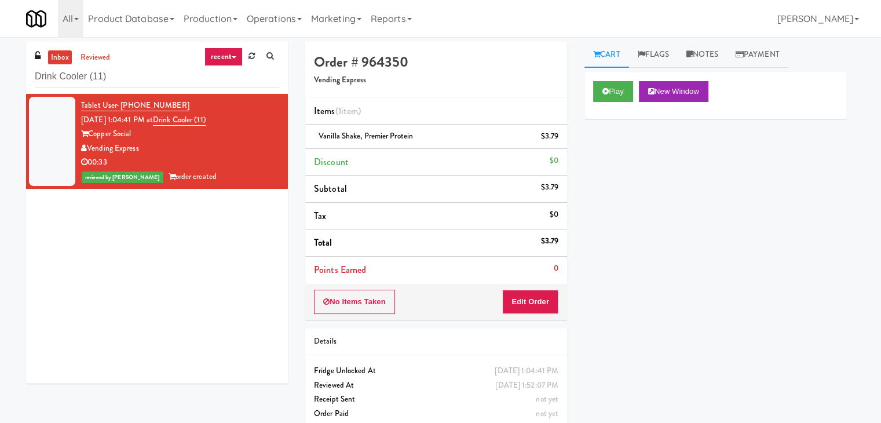
click at [117, 66] on div at bounding box center [440, 211] width 881 height 423
click at [111, 75] on div at bounding box center [440, 211] width 881 height 423
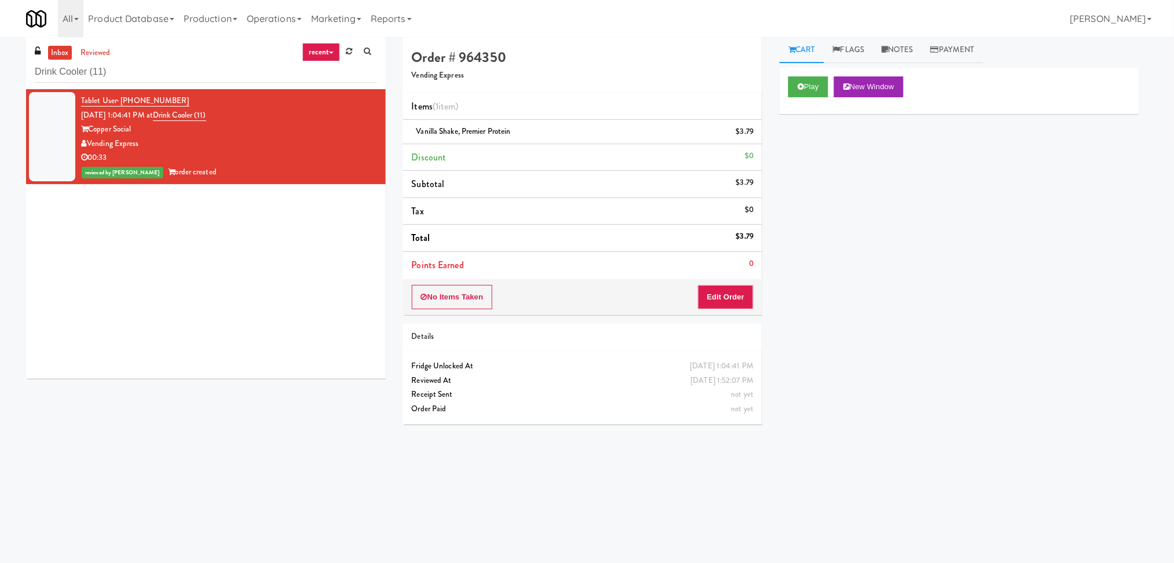
scroll to position [37, 0]
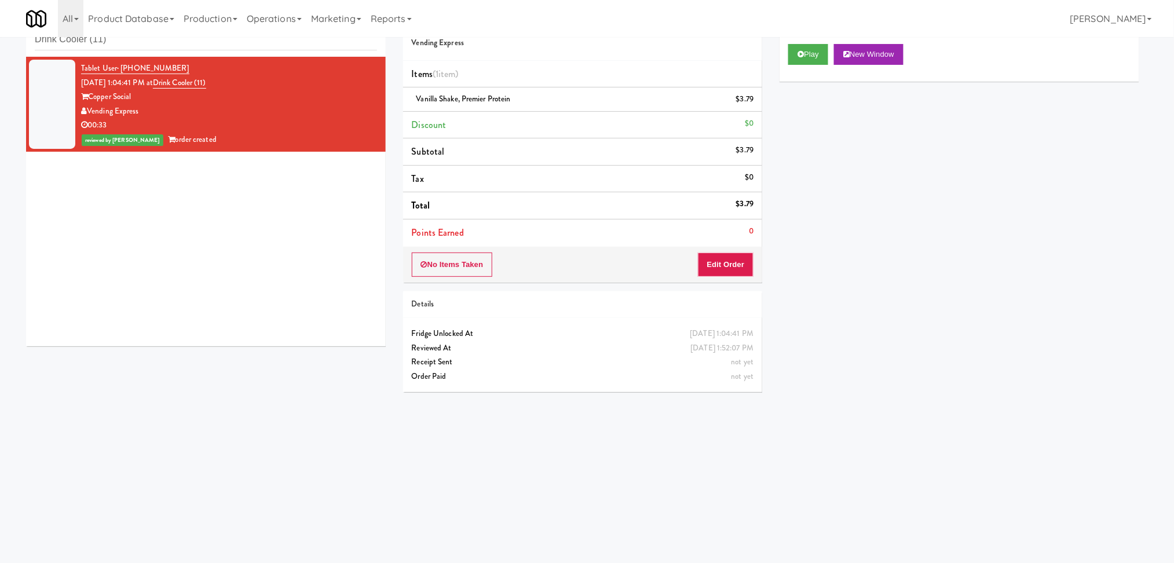
click at [79, 38] on div at bounding box center [587, 281] width 1174 height 563
click at [88, 41] on div at bounding box center [587, 281] width 1174 height 563
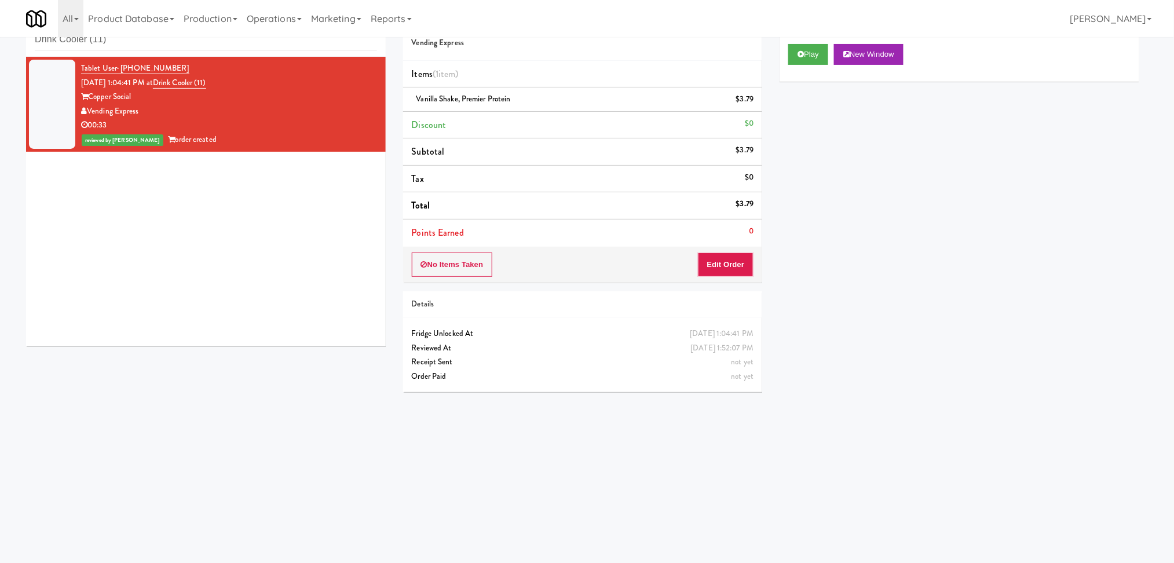
click at [84, 40] on div at bounding box center [587, 281] width 1174 height 563
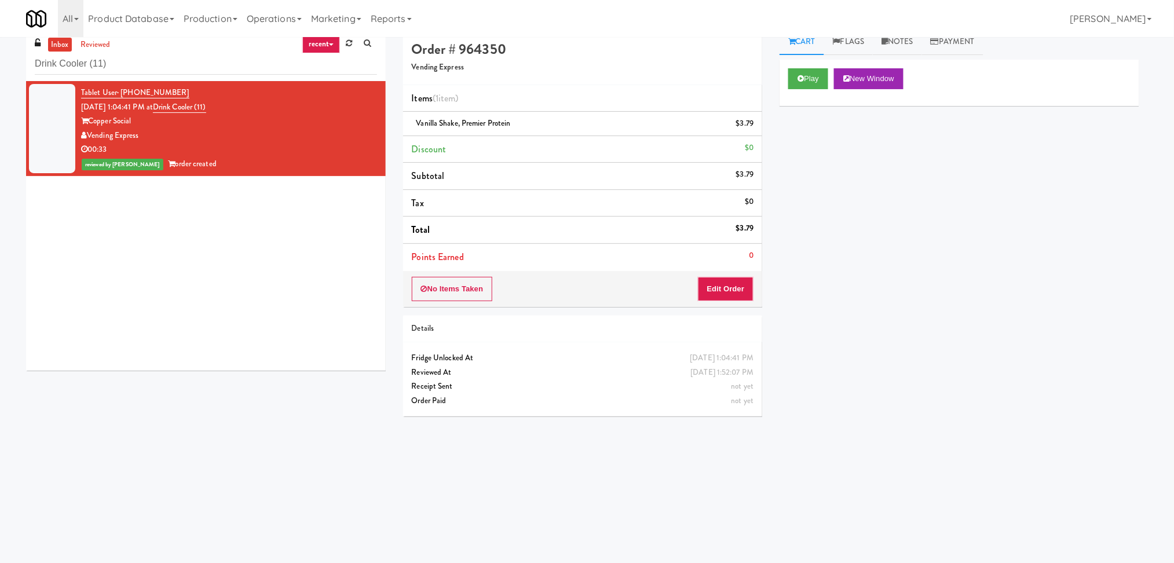
scroll to position [0, 0]
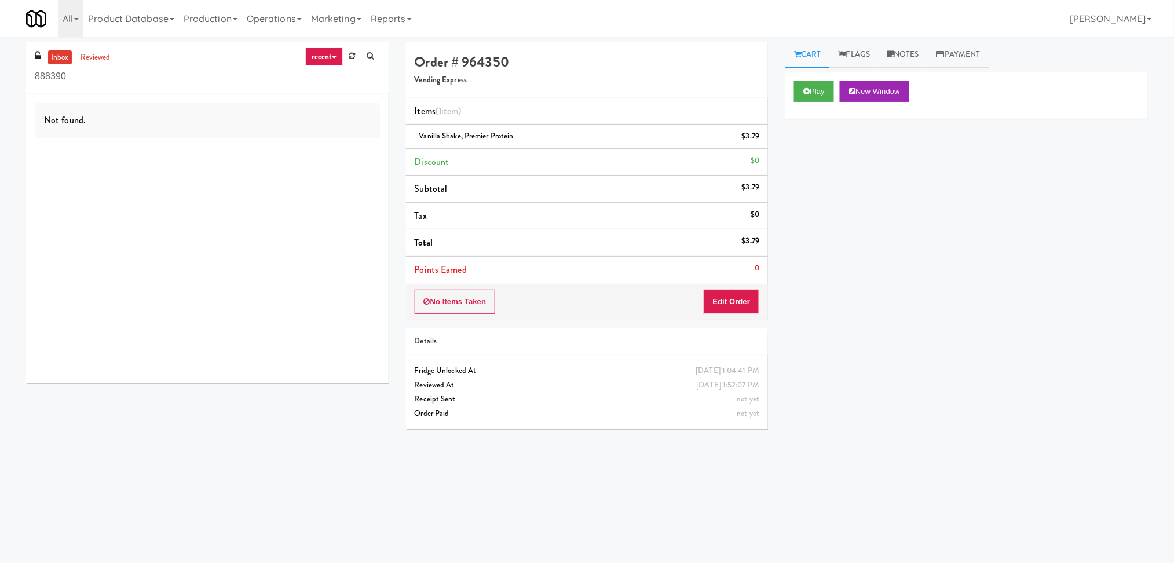
drag, startPoint x: 77, startPoint y: 77, endPoint x: 19, endPoint y: 79, distance: 58.0
click at [19, 79] on div "inbox reviewed recent all unclear take inventory issue suspicious failed recent…" at bounding box center [207, 217] width 380 height 351
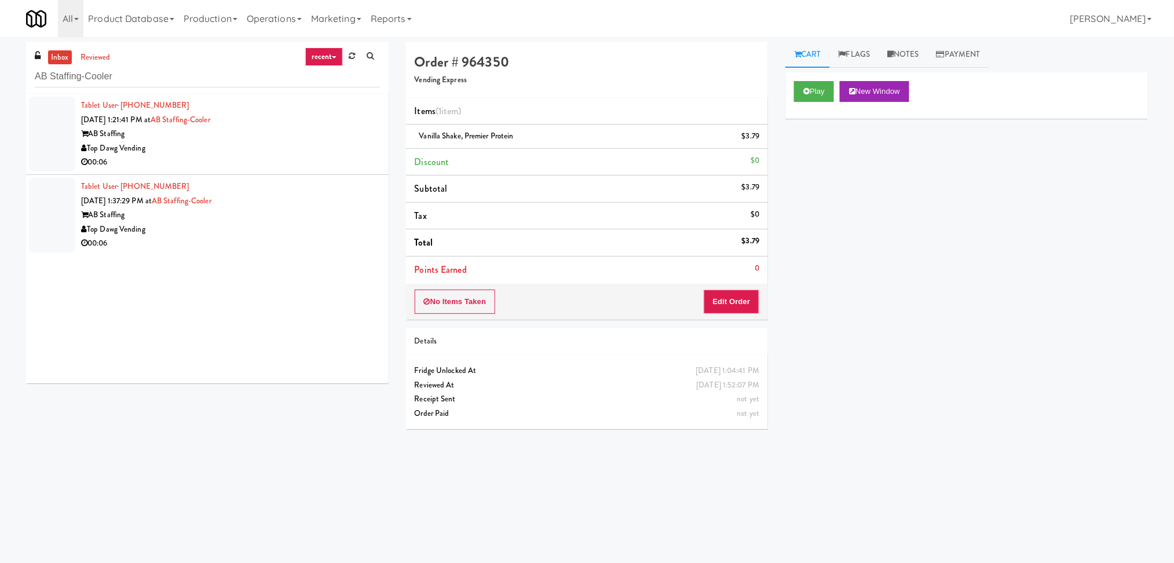
type input "AB Staffing-Cooler"
drag, startPoint x: 246, startPoint y: 148, endPoint x: 269, endPoint y: 144, distance: 23.6
click at [247, 148] on div "Top Dawg Vending" at bounding box center [230, 148] width 299 height 14
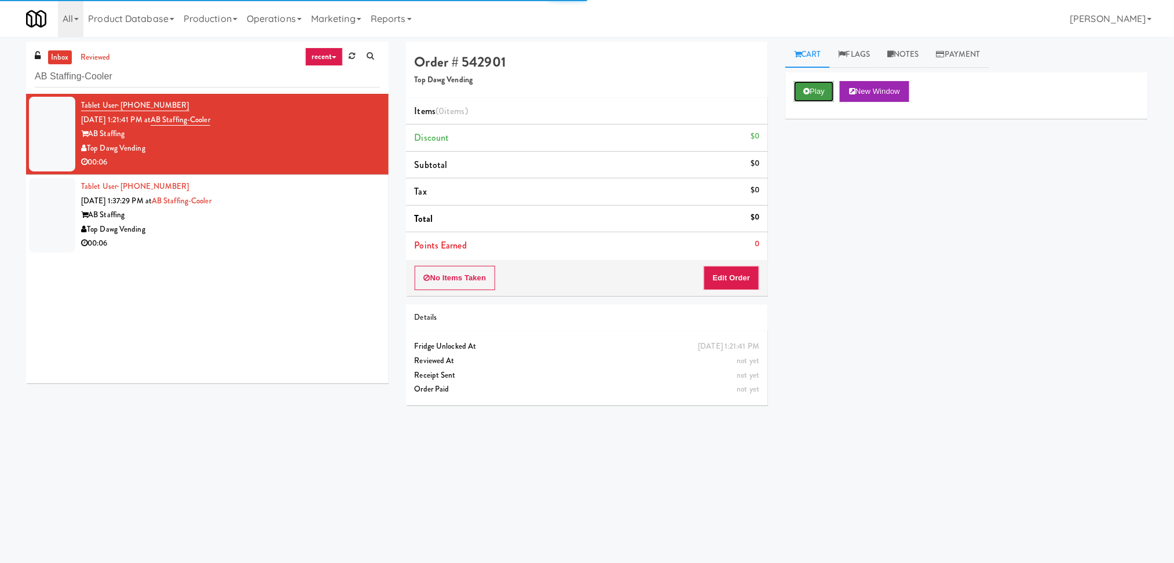
click at [802, 87] on button "Play" at bounding box center [814, 91] width 40 height 21
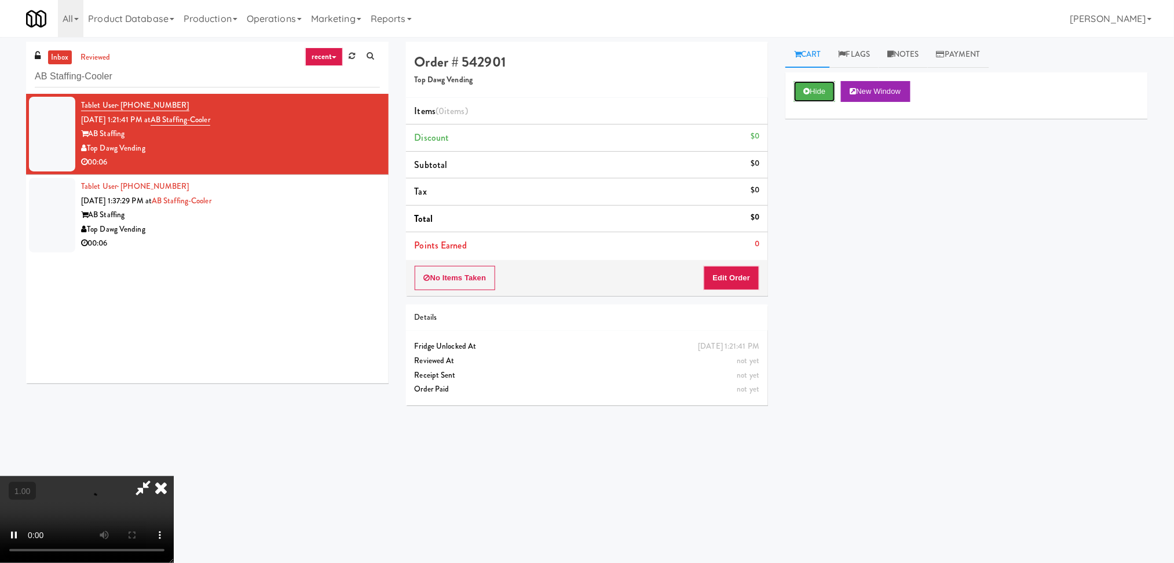
scroll to position [205, 0]
click at [77, 511] on video at bounding box center [87, 519] width 174 height 87
click at [77, 510] on video at bounding box center [87, 519] width 174 height 87
click at [174, 476] on video at bounding box center [87, 519] width 174 height 87
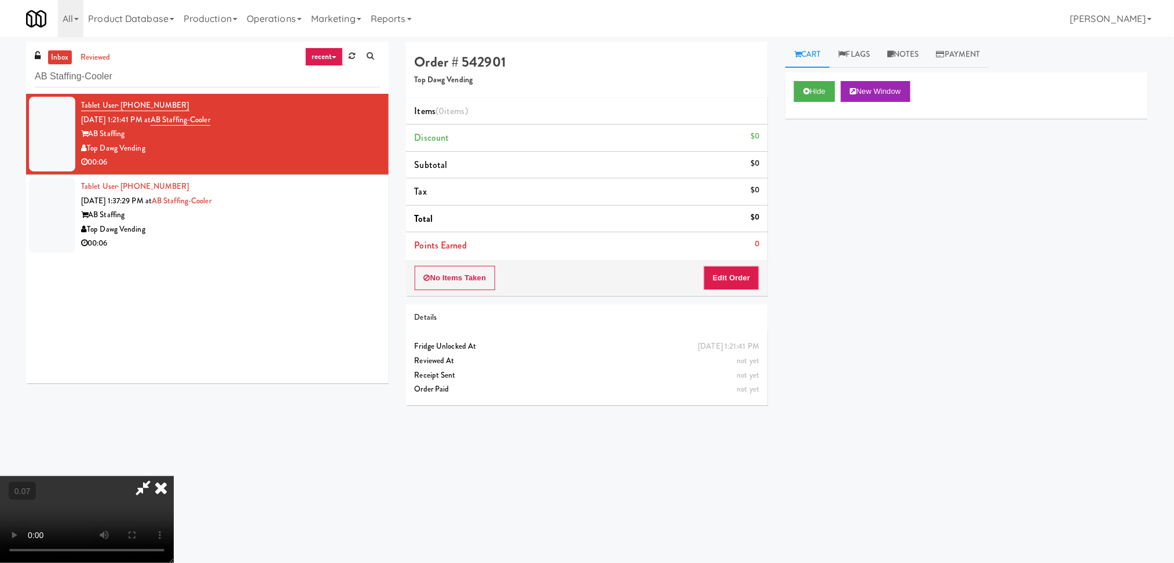
click at [174, 476] on video at bounding box center [87, 519] width 174 height 87
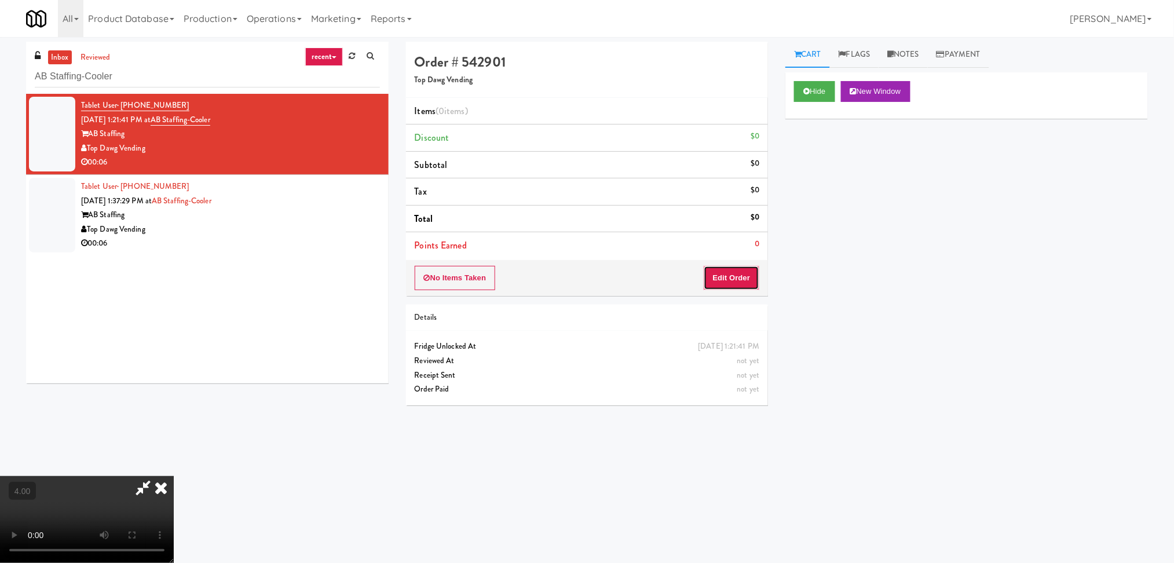
click at [744, 279] on button "Edit Order" at bounding box center [732, 278] width 56 height 24
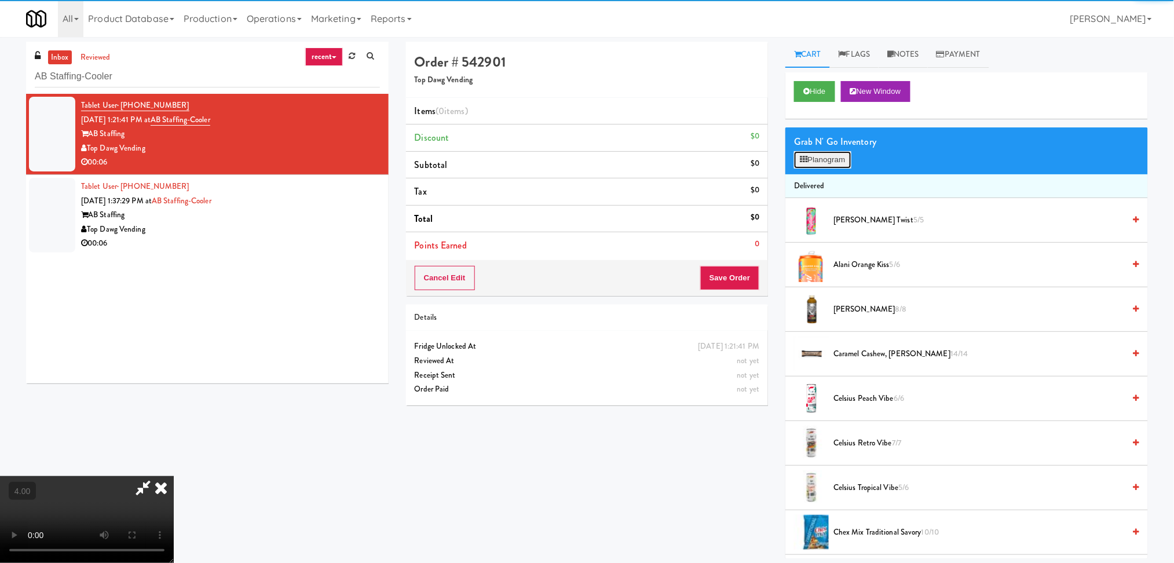
click at [812, 161] on button "Planogram" at bounding box center [822, 159] width 57 height 17
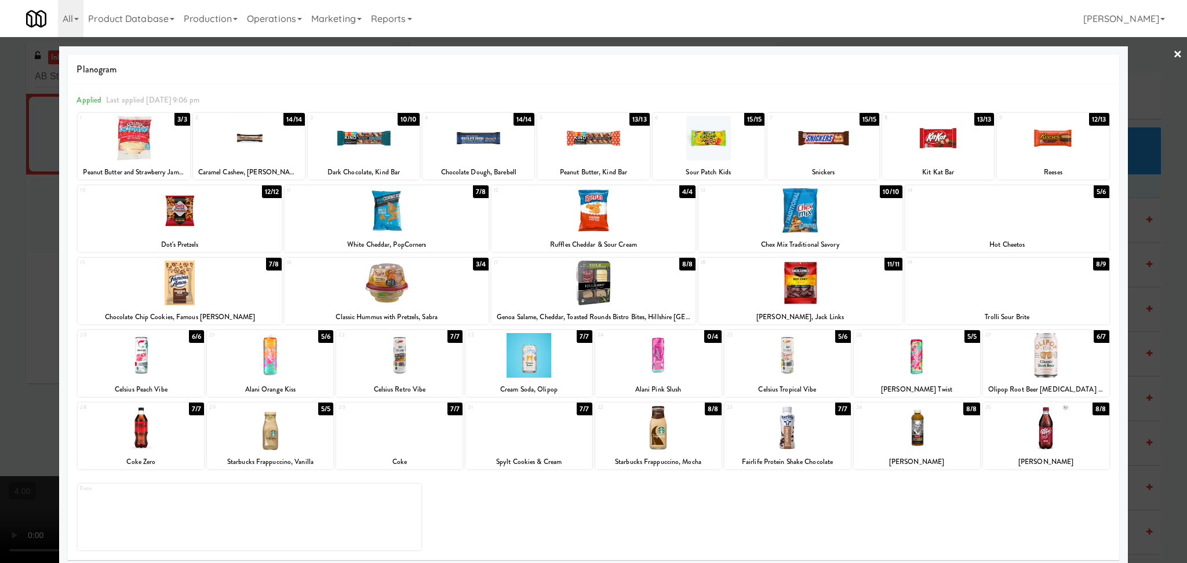
click at [816, 364] on div at bounding box center [787, 355] width 126 height 45
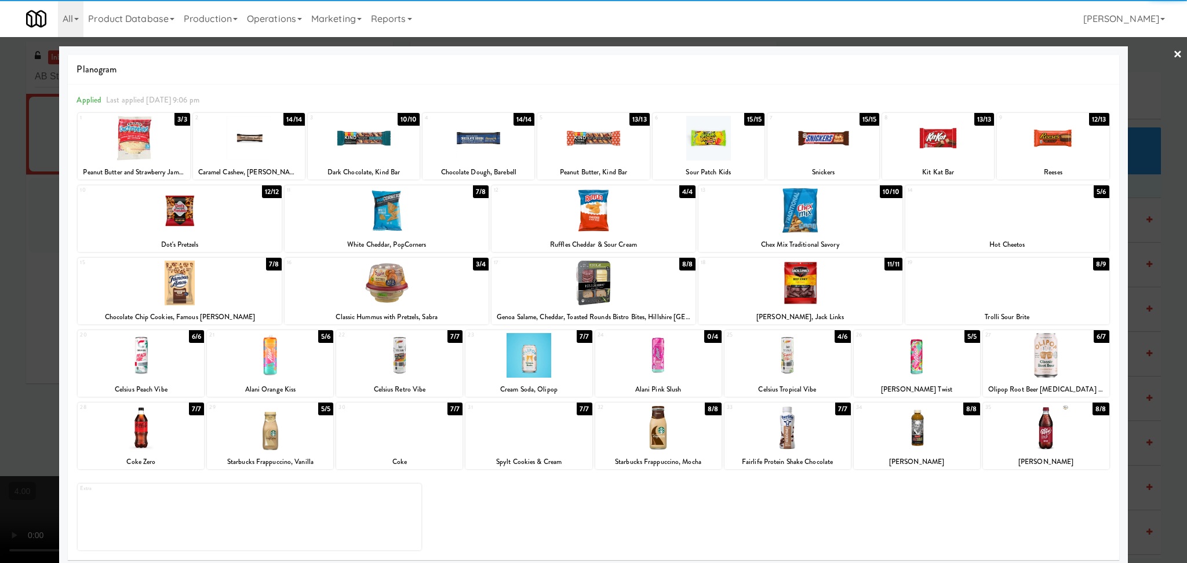
click at [1120, 251] on div at bounding box center [593, 281] width 1187 height 563
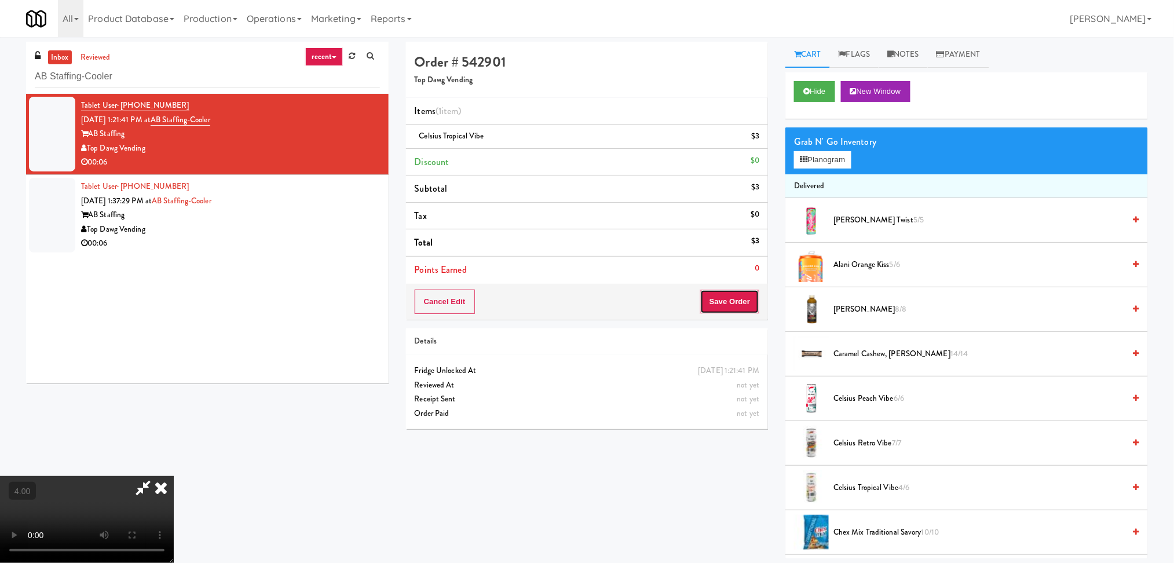
click at [724, 305] on button "Save Order" at bounding box center [729, 302] width 59 height 24
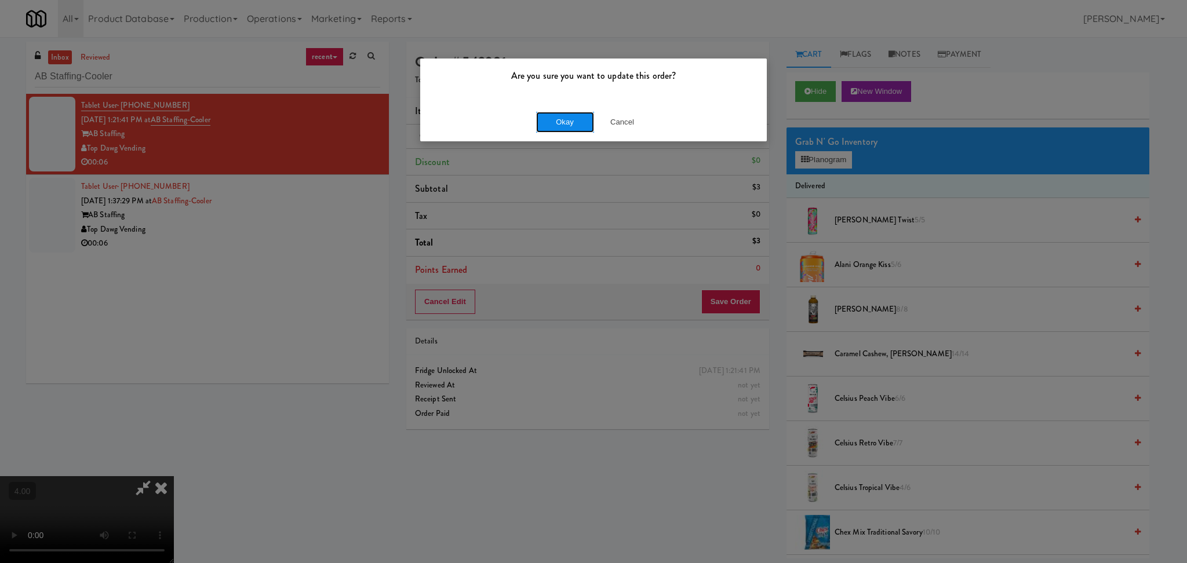
click at [568, 126] on button "Okay" at bounding box center [565, 122] width 58 height 21
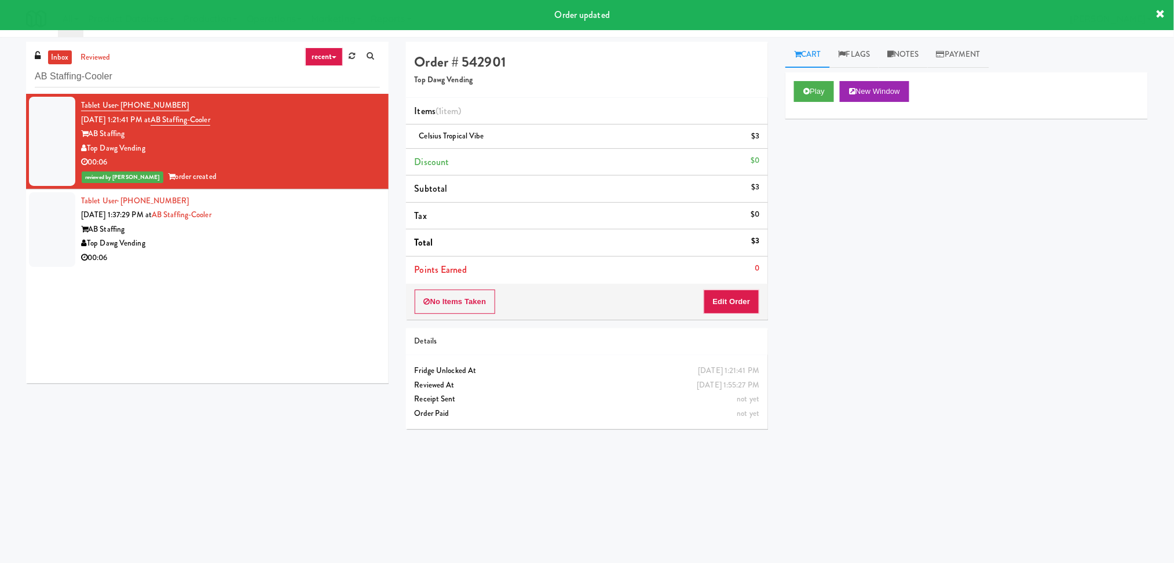
click at [322, 238] on div "Top Dawg Vending" at bounding box center [230, 243] width 299 height 14
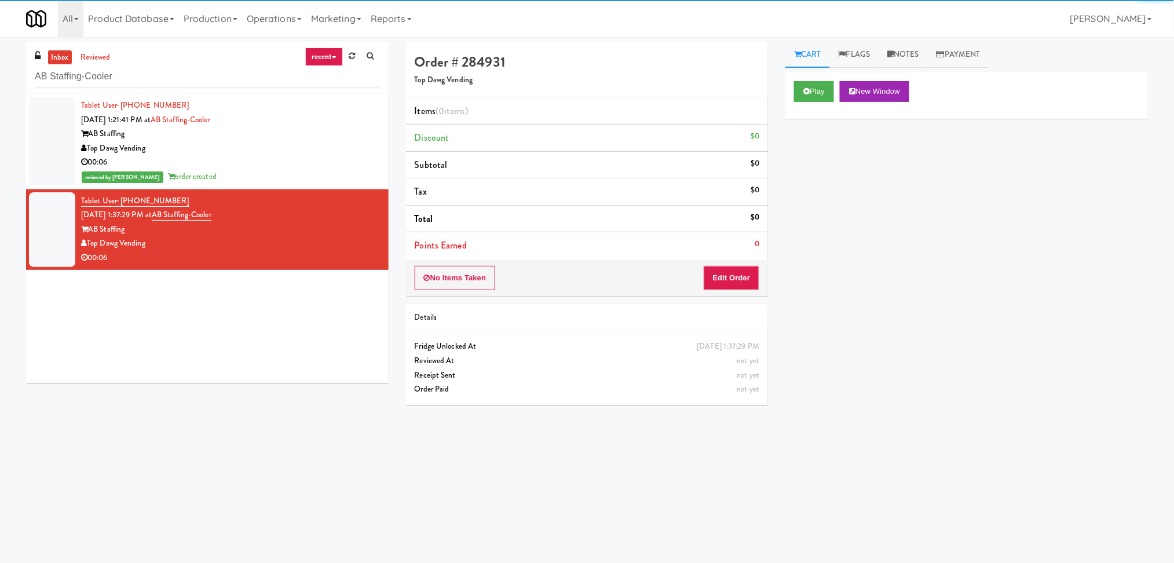
click at [814, 77] on div "Play New Window" at bounding box center [967, 95] width 363 height 46
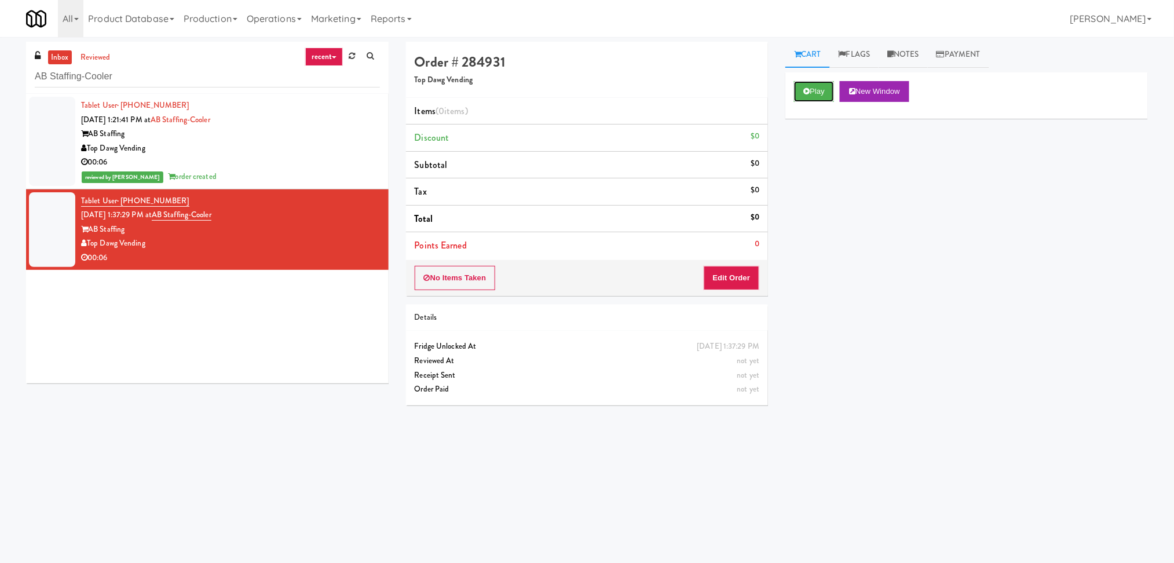
drag, startPoint x: 815, startPoint y: 84, endPoint x: 740, endPoint y: 269, distance: 199.9
click at [740, 269] on div "Order # 284931 Top Dawg Vending Items (0 items ) Discount $0 Subtotal $0 Tax $0…" at bounding box center [777, 274] width 760 height 465
click at [740, 269] on button "Edit Order" at bounding box center [732, 278] width 56 height 24
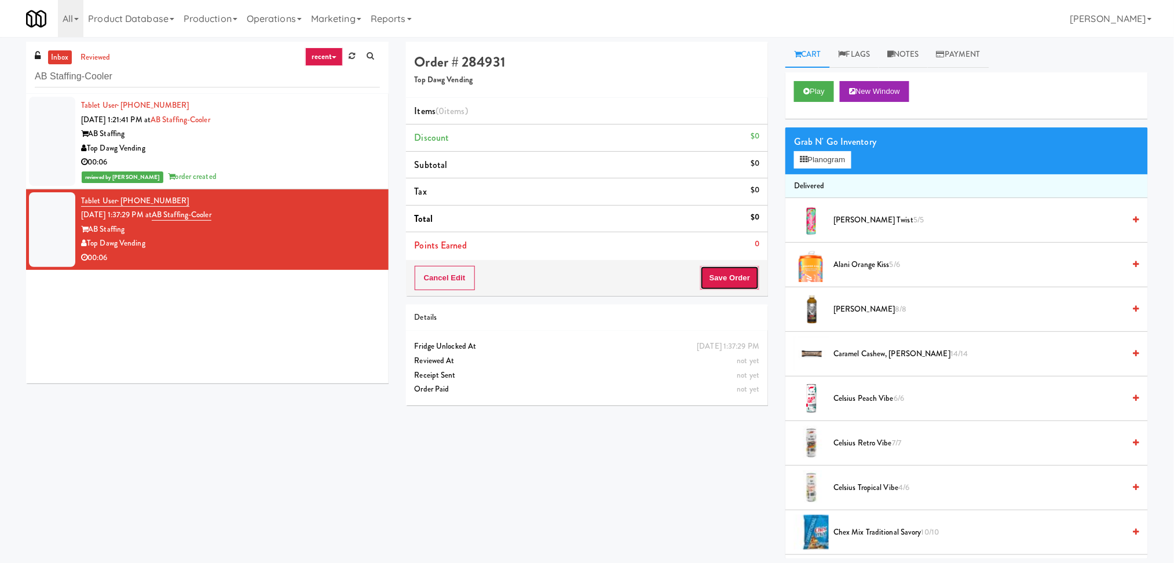
click at [740, 269] on button "Save Order" at bounding box center [729, 278] width 59 height 24
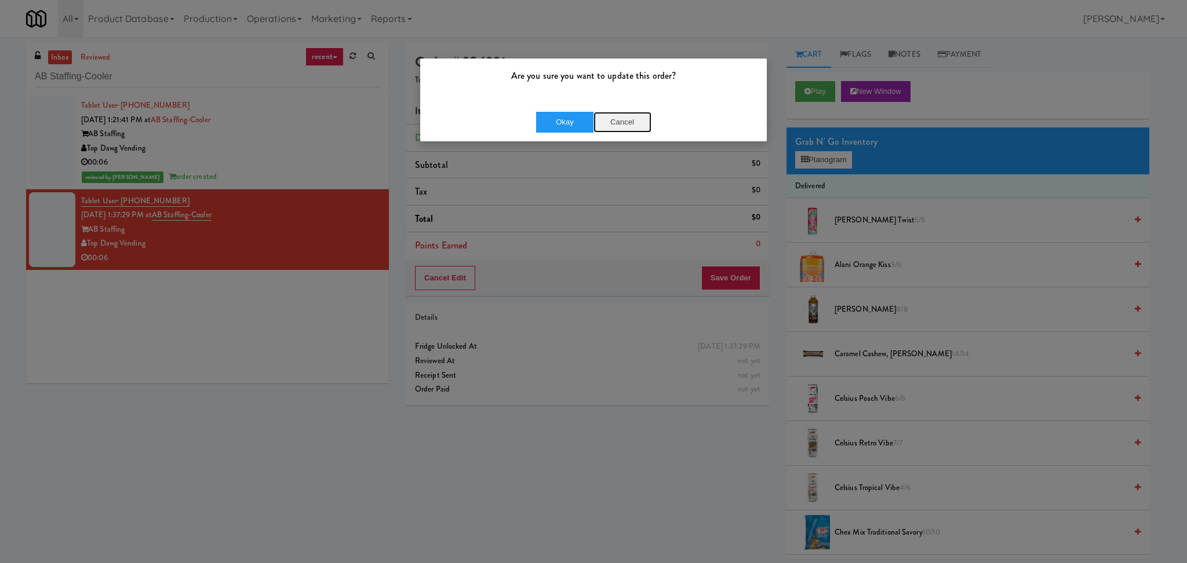
click at [628, 132] on button "Cancel" at bounding box center [622, 122] width 58 height 21
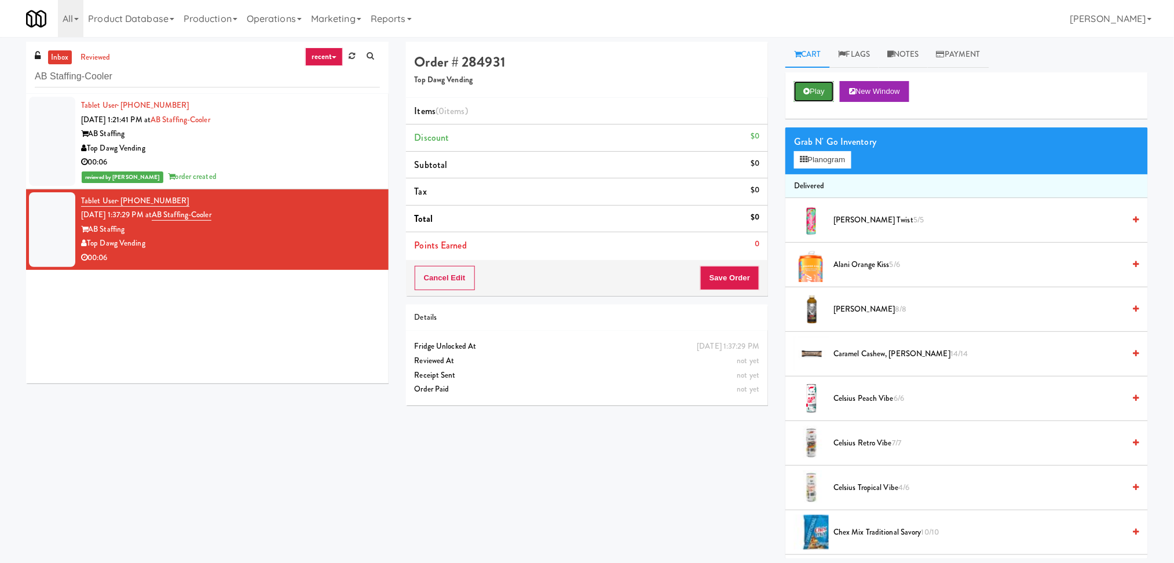
click at [812, 94] on button "Play" at bounding box center [814, 91] width 40 height 21
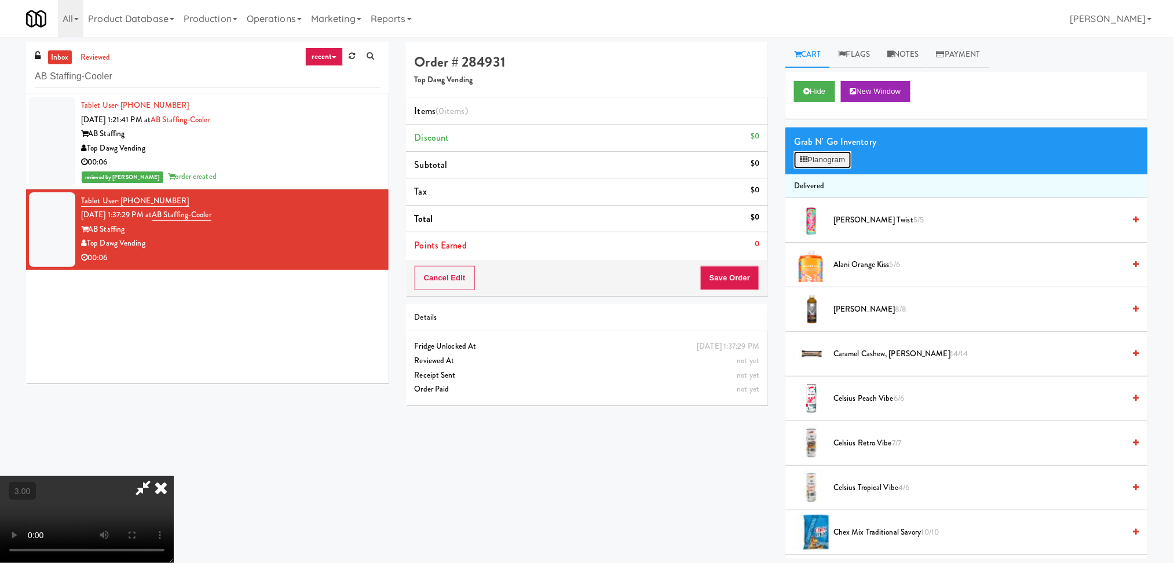
click at [837, 154] on button "Planogram" at bounding box center [822, 159] width 57 height 17
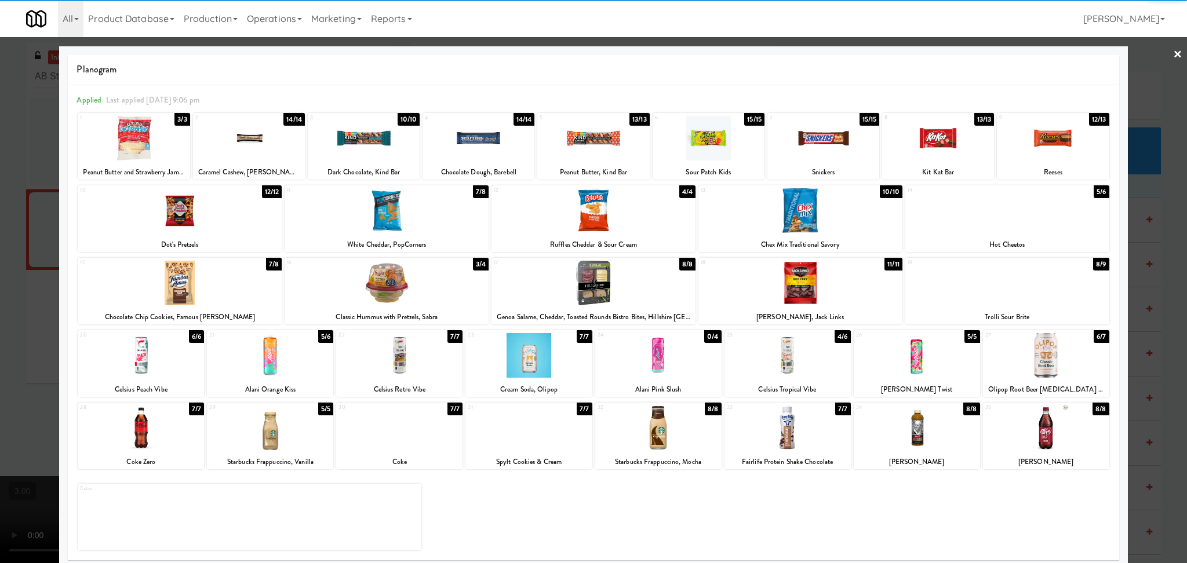
click at [283, 446] on div at bounding box center [270, 428] width 126 height 45
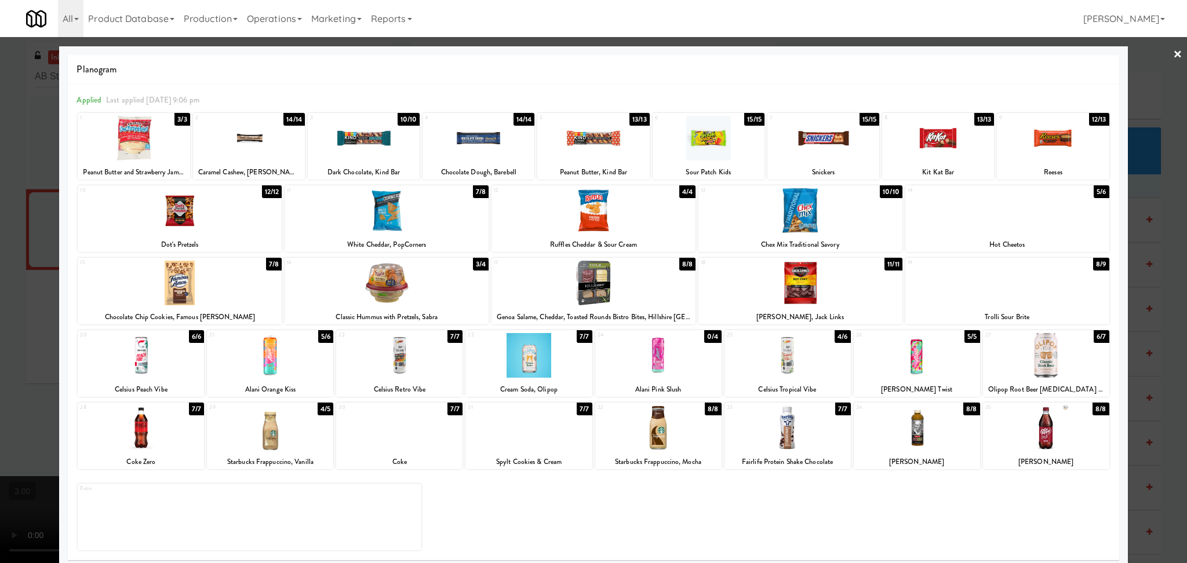
click at [14, 388] on div at bounding box center [593, 281] width 1187 height 563
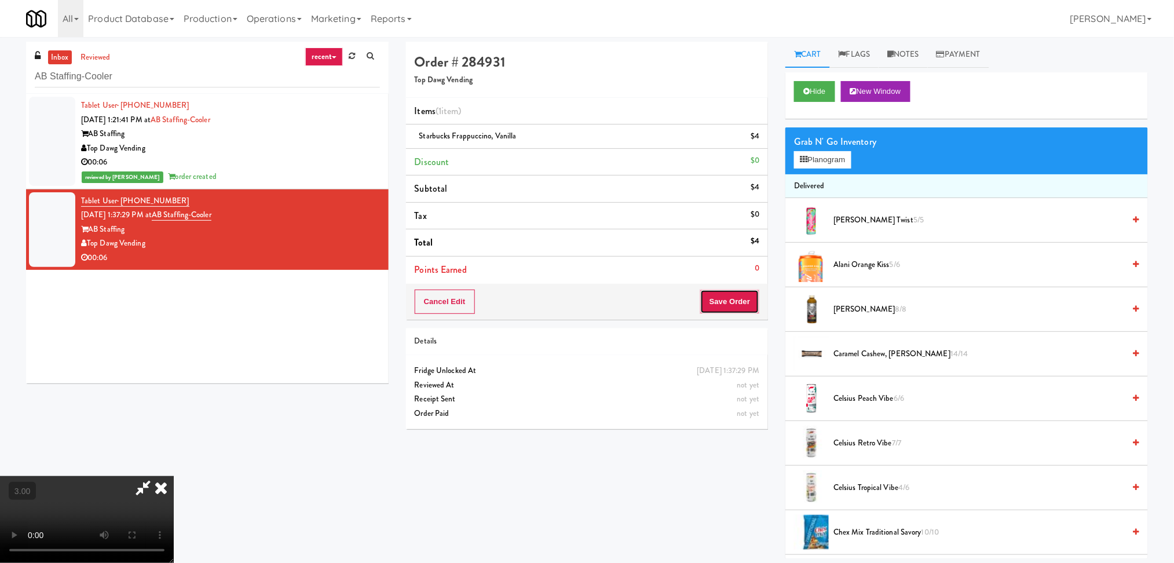
click at [736, 297] on button "Save Order" at bounding box center [729, 302] width 59 height 24
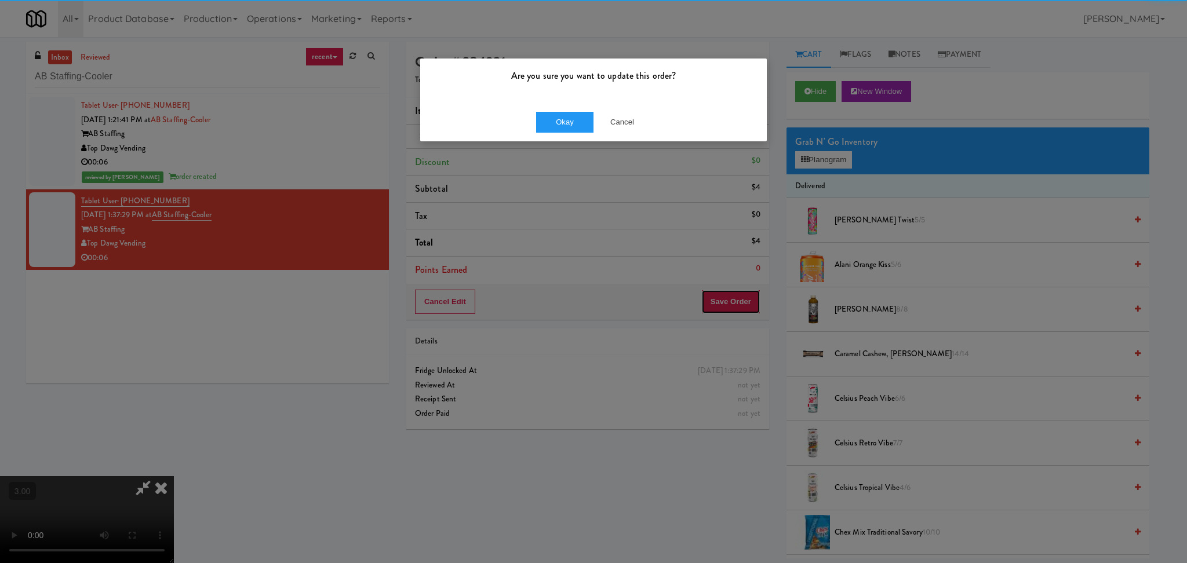
click at [701, 290] on button "Save Order" at bounding box center [730, 302] width 59 height 24
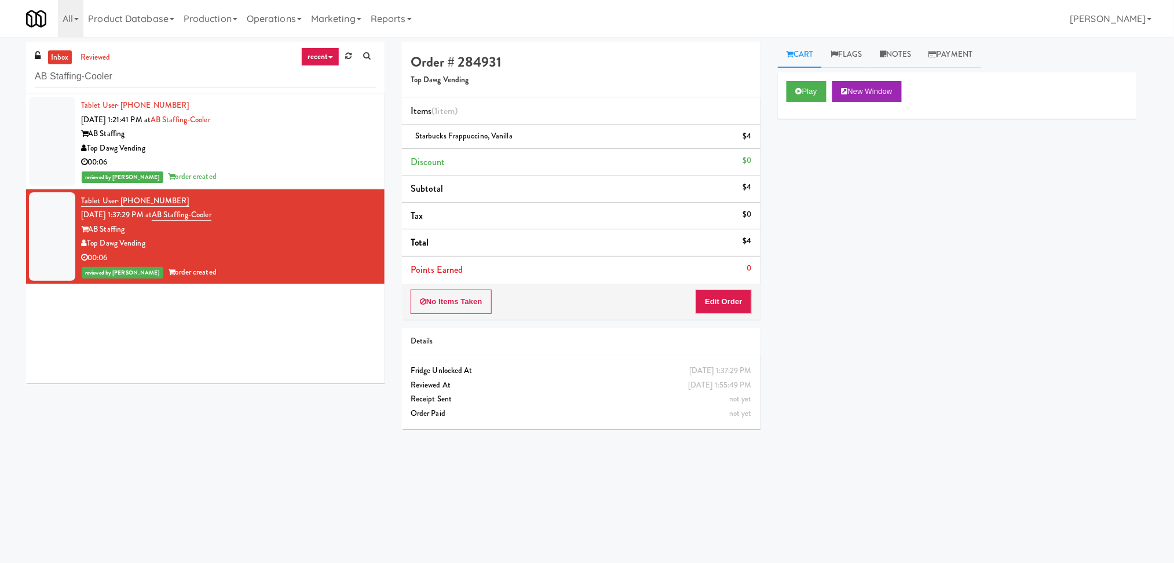
drag, startPoint x: 194, startPoint y: 64, endPoint x: 0, endPoint y: 60, distance: 193.5
click at [0, 60] on div at bounding box center [587, 281] width 1174 height 563
click at [132, 85] on div at bounding box center [587, 281] width 1174 height 563
drag, startPoint x: 130, startPoint y: 83, endPoint x: 123, endPoint y: 79, distance: 8.6
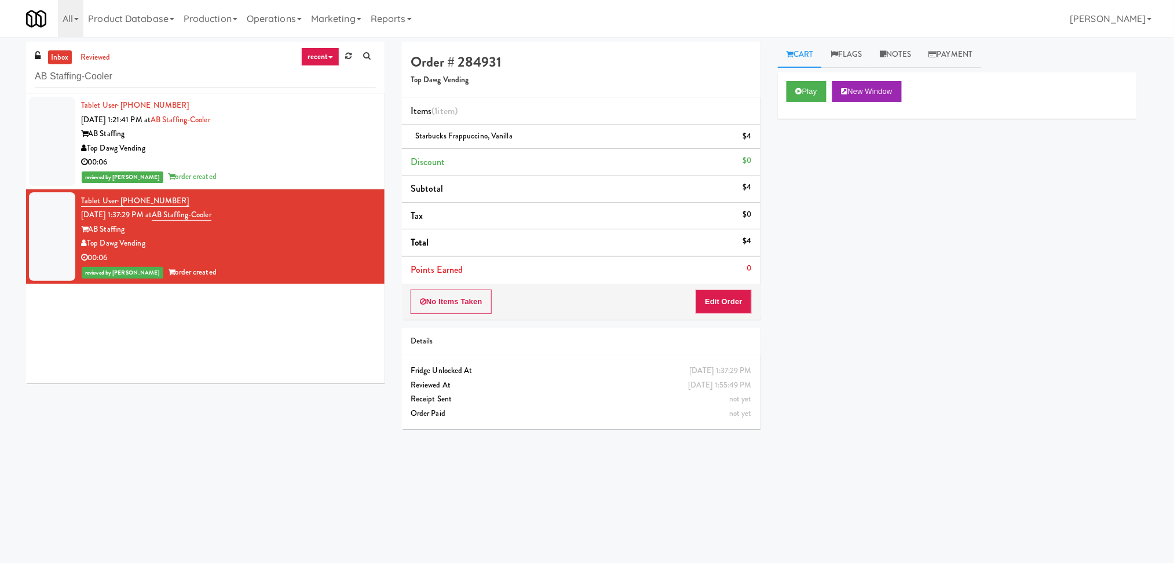
click at [129, 83] on div at bounding box center [587, 281] width 1174 height 563
click at [122, 79] on div at bounding box center [587, 281] width 1174 height 563
click at [102, 76] on div at bounding box center [587, 281] width 1174 height 563
click at [96, 78] on div at bounding box center [587, 281] width 1174 height 563
click at [92, 78] on div at bounding box center [587, 281] width 1174 height 563
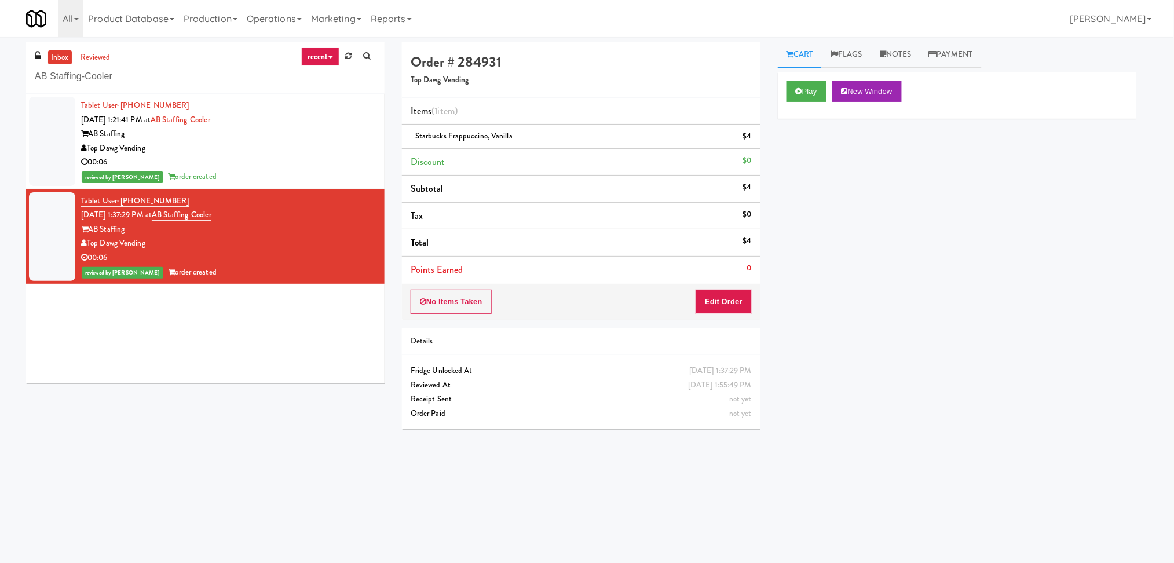
click at [68, 84] on div at bounding box center [587, 281] width 1174 height 563
click at [68, 82] on div at bounding box center [587, 281] width 1174 height 563
click at [130, 28] on div at bounding box center [587, 281] width 1174 height 563
click at [96, 76] on div at bounding box center [587, 281] width 1174 height 563
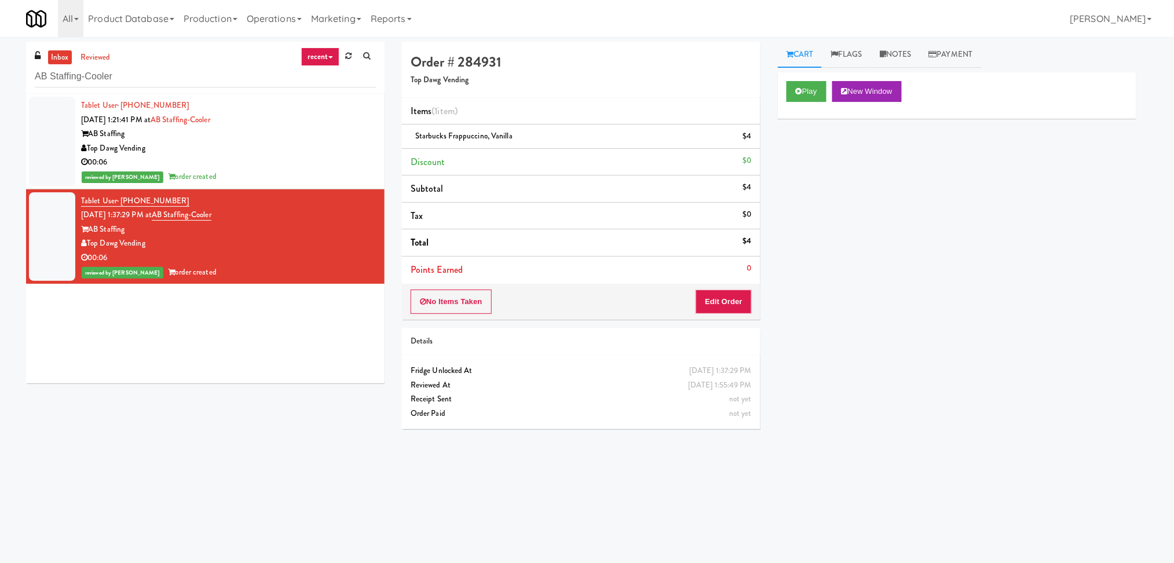
click at [96, 76] on div at bounding box center [587, 281] width 1174 height 563
drag, startPoint x: 96, startPoint y: 76, endPoint x: 71, endPoint y: 32, distance: 50.6
click at [71, 32] on div at bounding box center [587, 281] width 1174 height 563
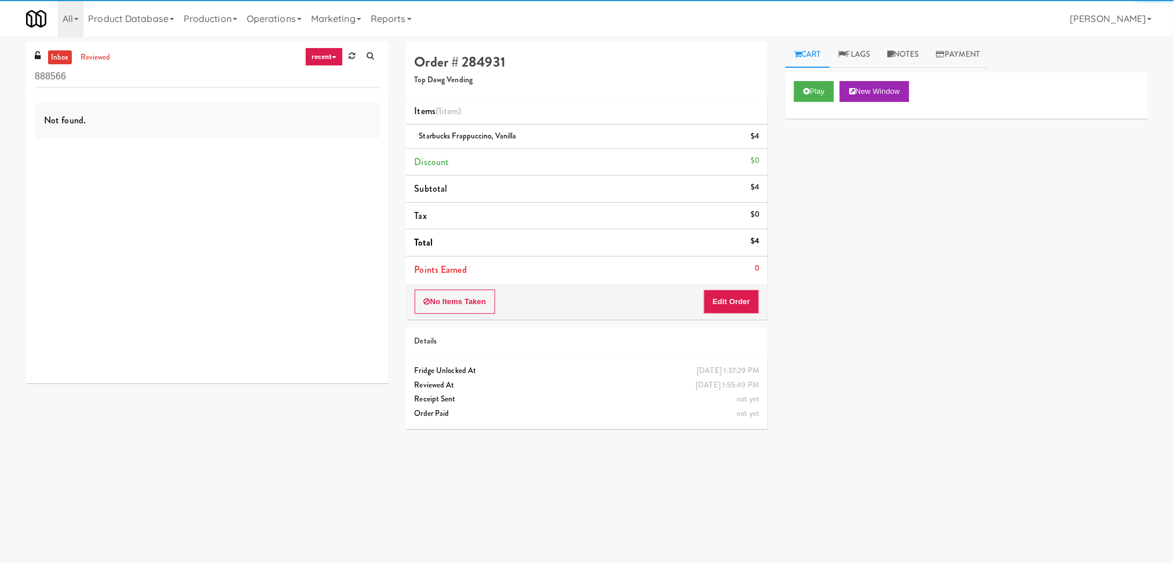
drag, startPoint x: 94, startPoint y: 74, endPoint x: 0, endPoint y: 74, distance: 93.9
click at [0, 74] on div "inbox reviewed recent all unclear take inventory issue suspicious failed recent…" at bounding box center [587, 274] width 1174 height 465
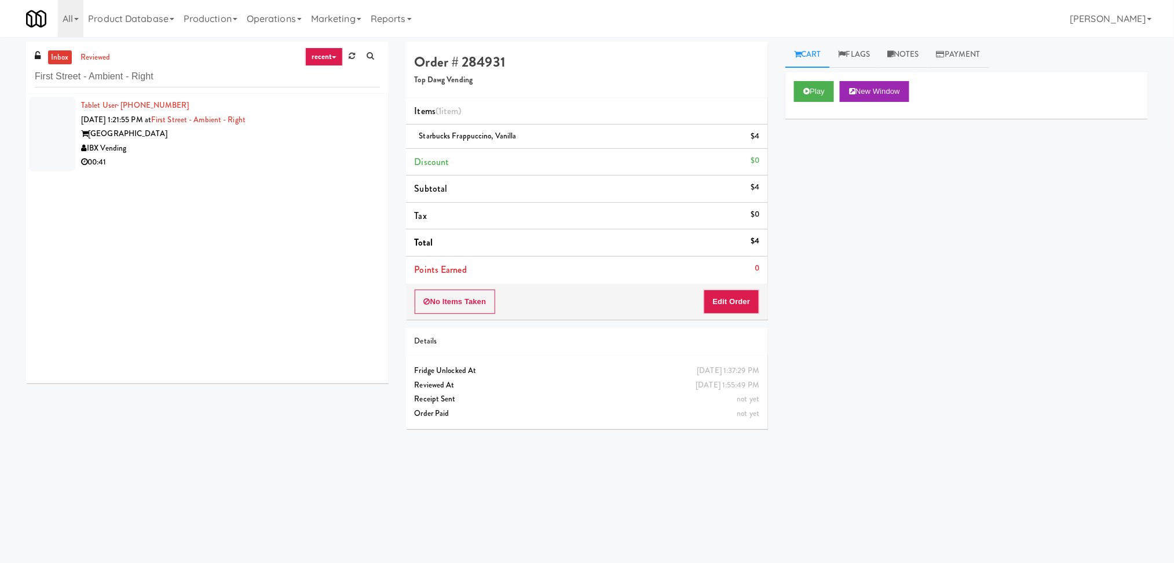
type input "First Street - Ambient - Right"
click at [327, 117] on div "Tablet User · (252) 713-3150 Aug 14, 2025 1:21:55 PM at First Street - Ambient …" at bounding box center [230, 133] width 299 height 71
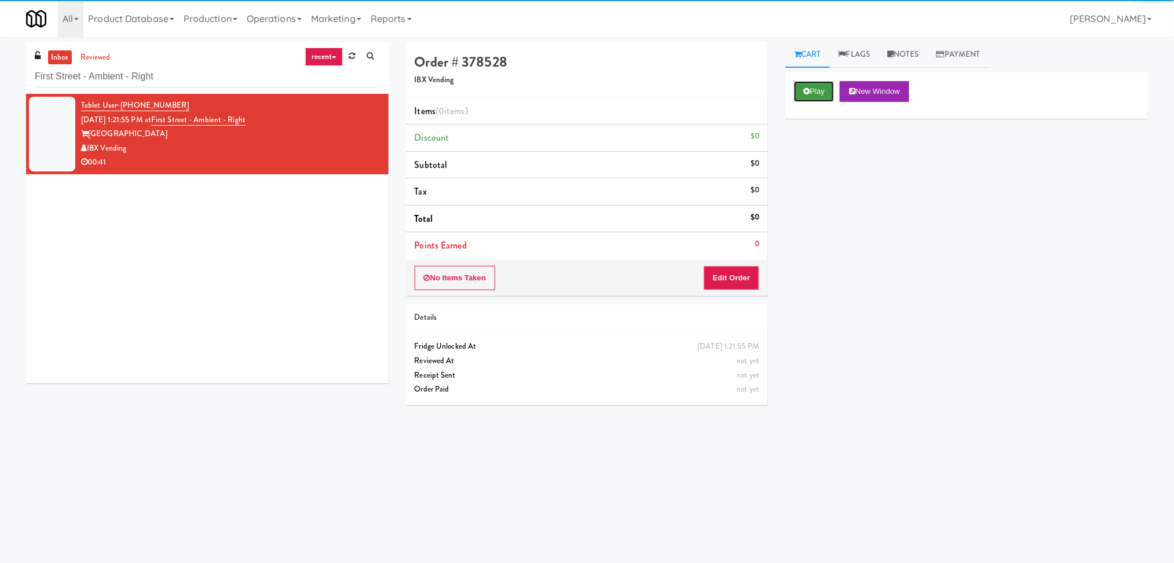
click at [801, 101] on button "Play" at bounding box center [814, 91] width 40 height 21
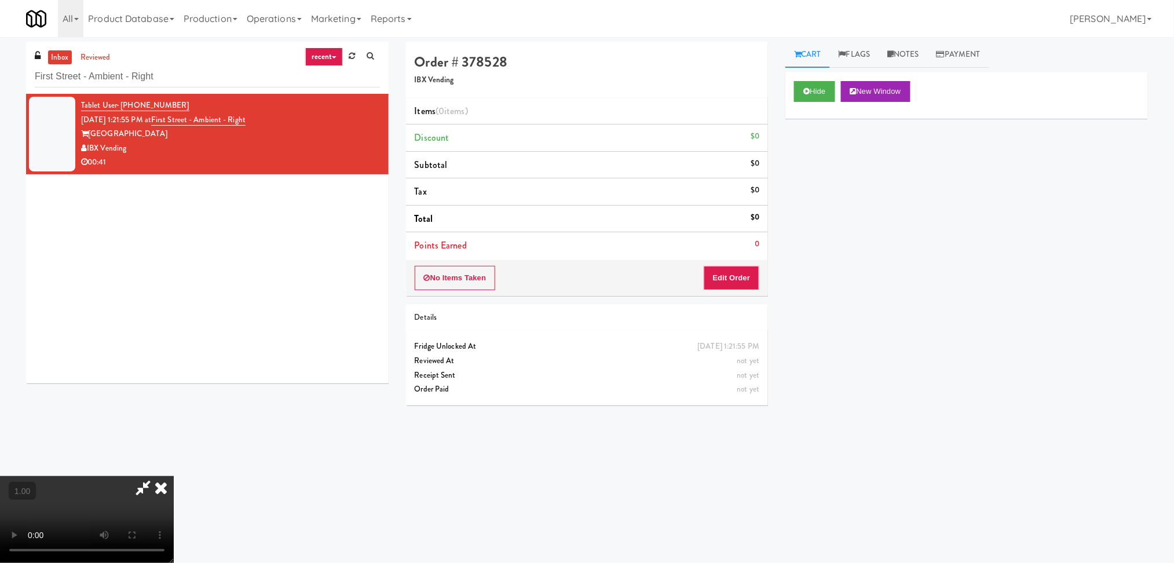
click at [738, 264] on div "No Items Taken Edit Order" at bounding box center [587, 278] width 363 height 36
click at [730, 272] on button "Edit Order" at bounding box center [732, 278] width 56 height 24
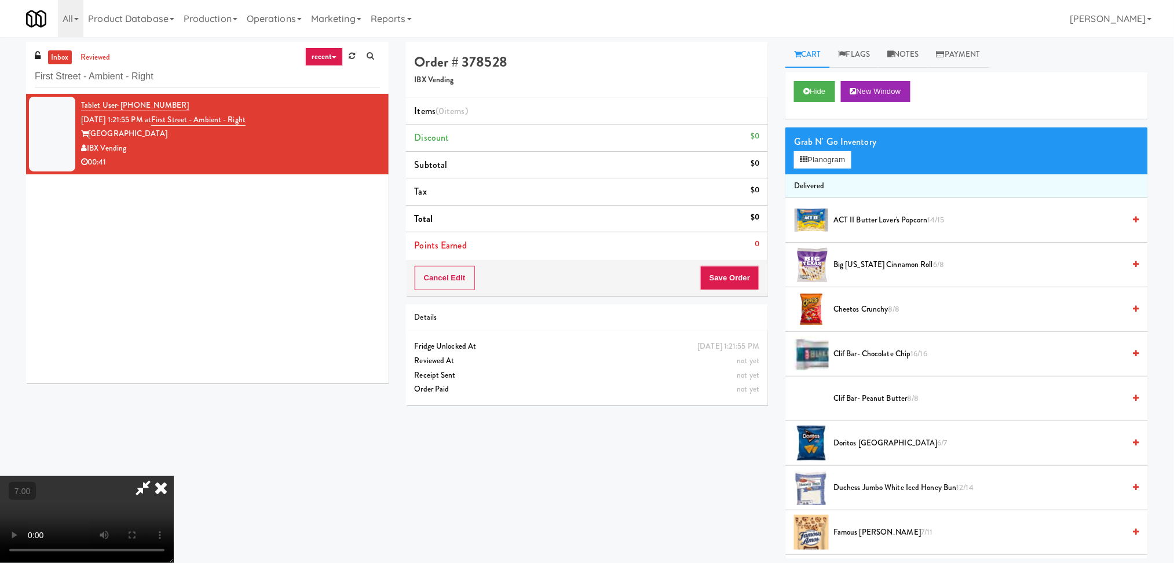
click at [174, 476] on video at bounding box center [87, 519] width 174 height 87
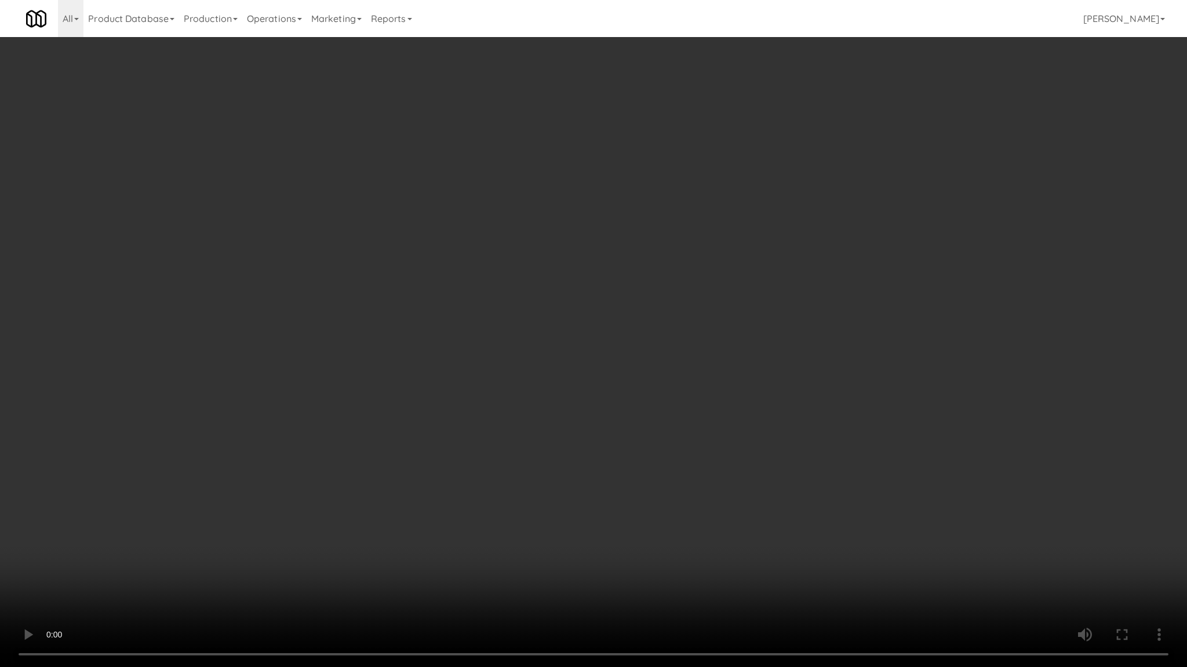
click at [378, 428] on video at bounding box center [593, 333] width 1187 height 667
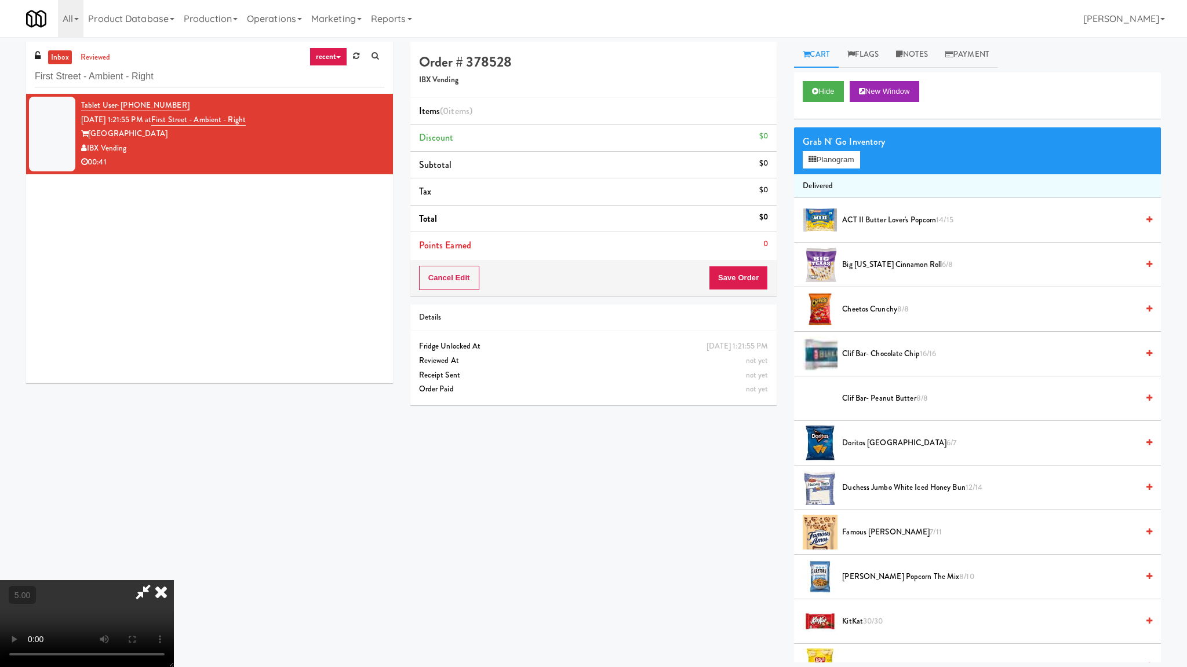
click at [174, 563] on video at bounding box center [87, 624] width 174 height 87
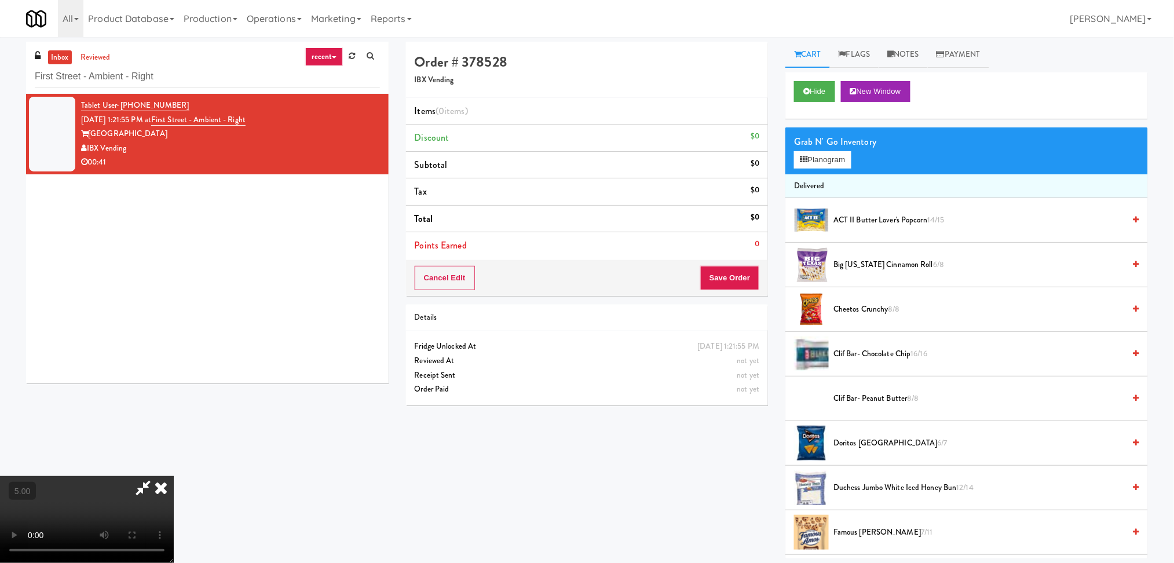
click at [174, 476] on video at bounding box center [87, 519] width 174 height 87
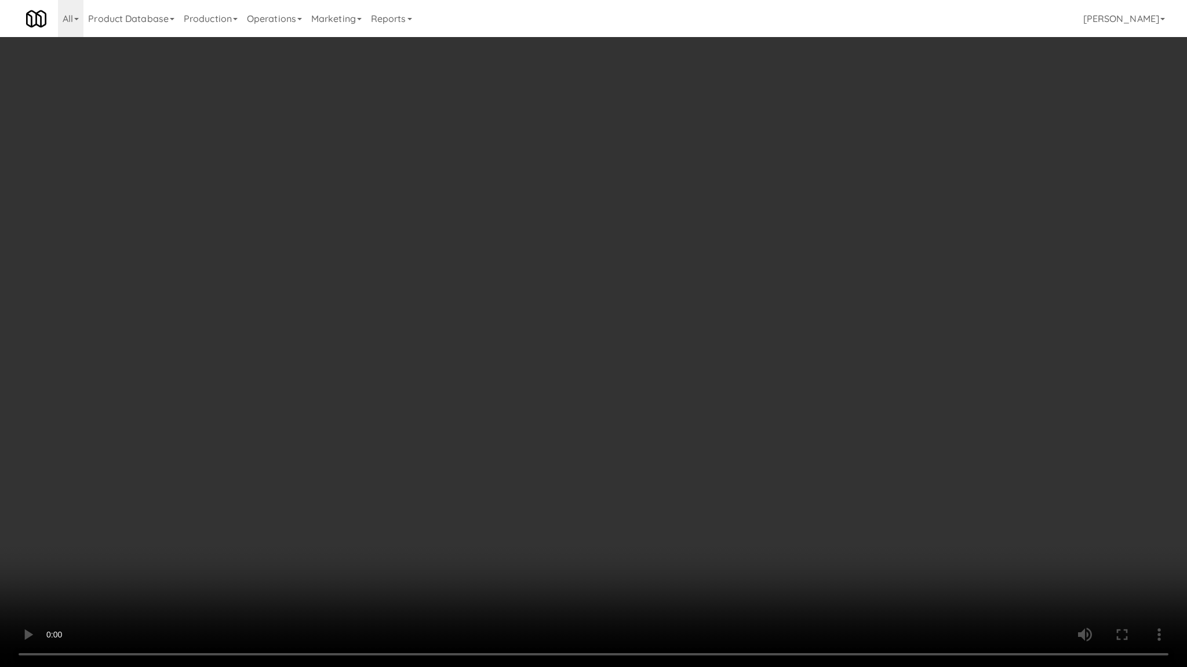
click at [415, 563] on video at bounding box center [593, 333] width 1187 height 667
click at [412, 562] on video at bounding box center [593, 333] width 1187 height 667
click at [543, 553] on video at bounding box center [593, 333] width 1187 height 667
click at [543, 549] on video at bounding box center [593, 333] width 1187 height 667
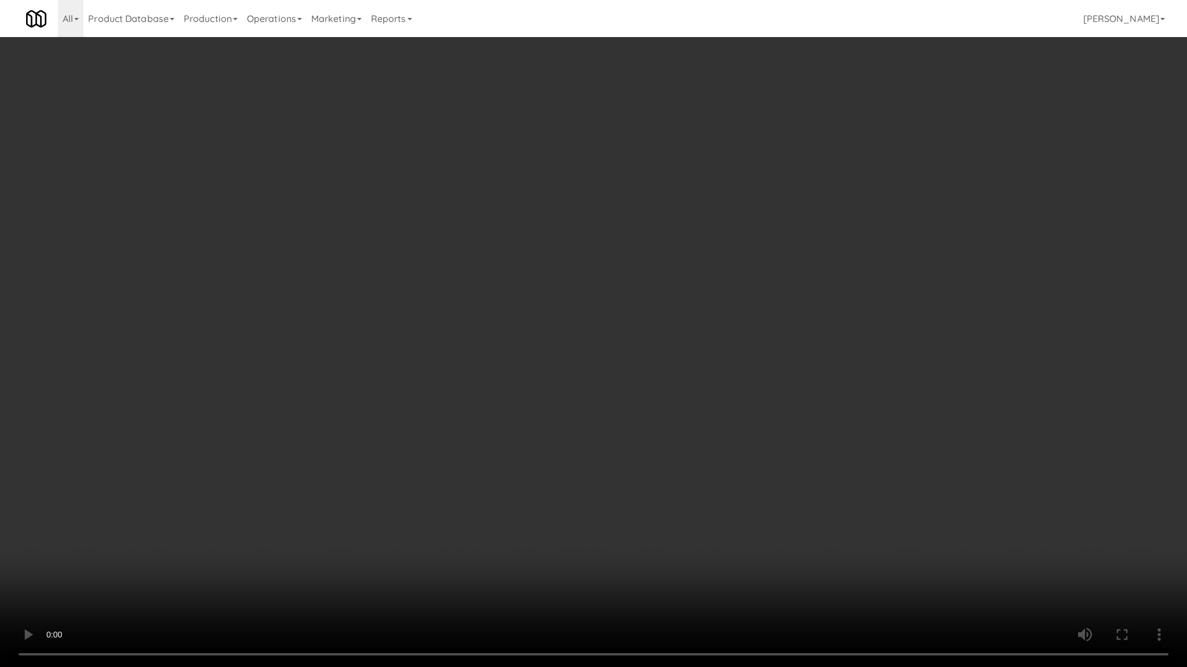
click at [543, 542] on video at bounding box center [593, 333] width 1187 height 667
click at [753, 516] on video at bounding box center [593, 333] width 1187 height 667
click at [694, 497] on video at bounding box center [593, 333] width 1187 height 667
click at [612, 490] on video at bounding box center [593, 333] width 1187 height 667
click at [756, 511] on video at bounding box center [593, 333] width 1187 height 667
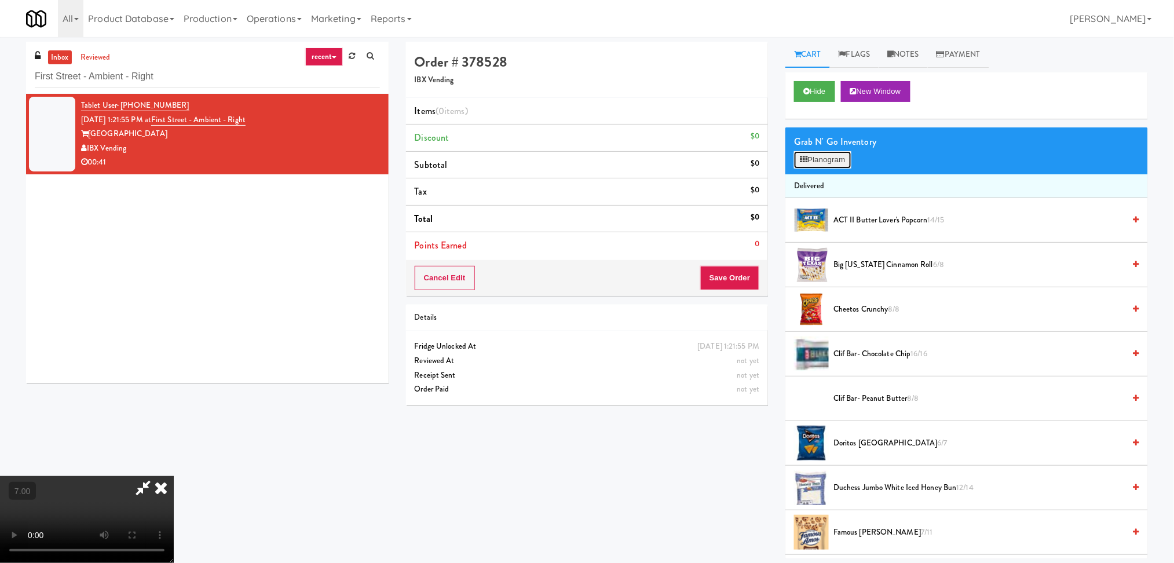
click at [820, 162] on button "Planogram" at bounding box center [822, 159] width 57 height 17
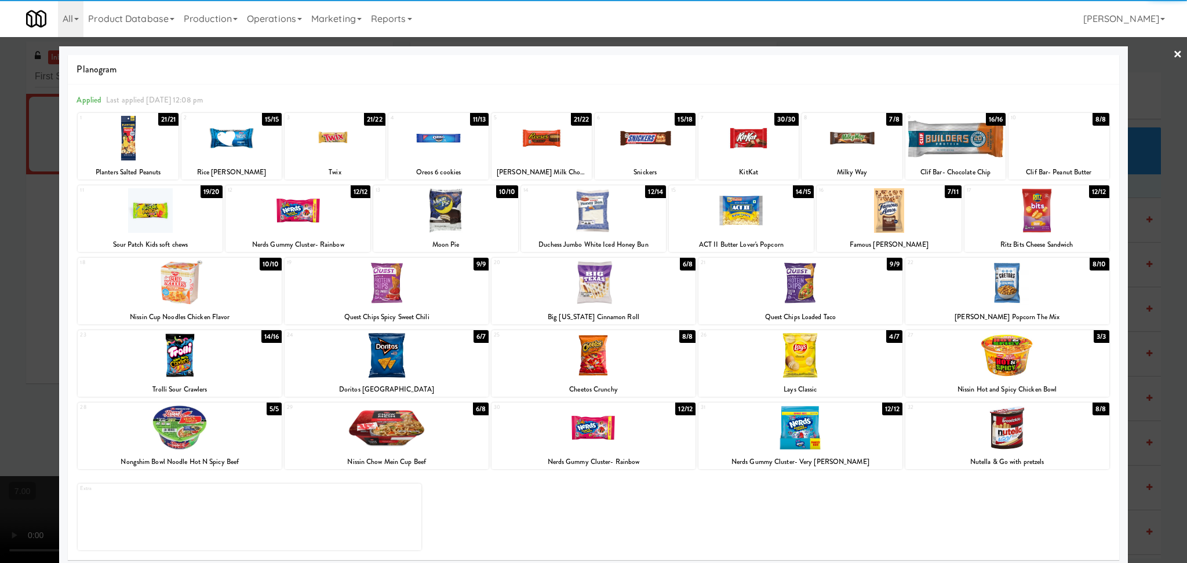
click at [264, 155] on div at bounding box center [231, 138] width 100 height 45
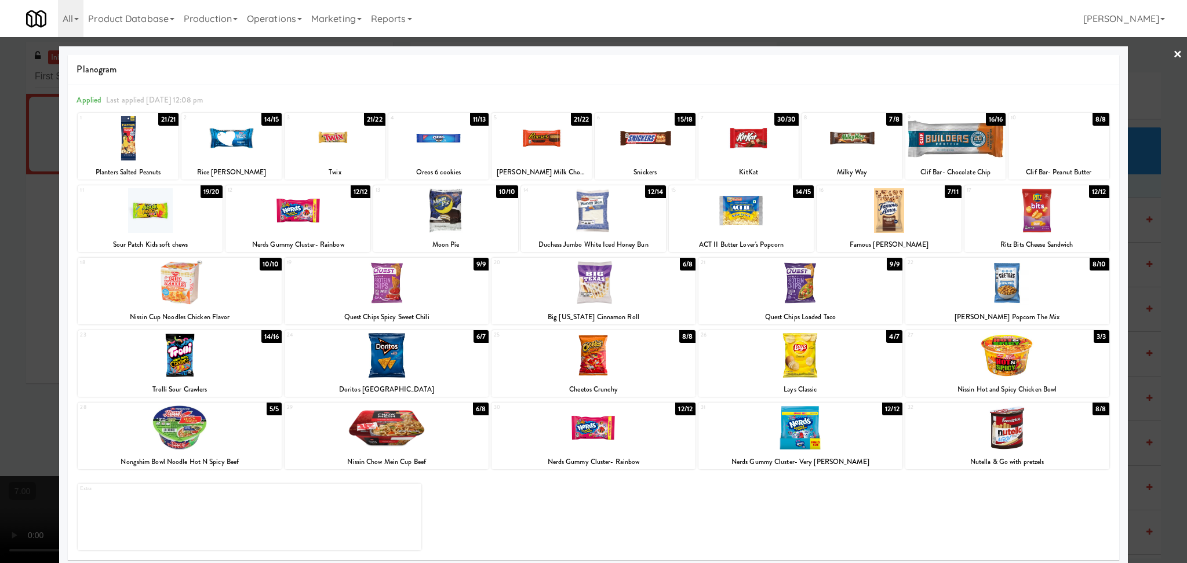
click at [243, 352] on div at bounding box center [180, 355] width 204 height 45
click at [0, 297] on div at bounding box center [593, 281] width 1187 height 563
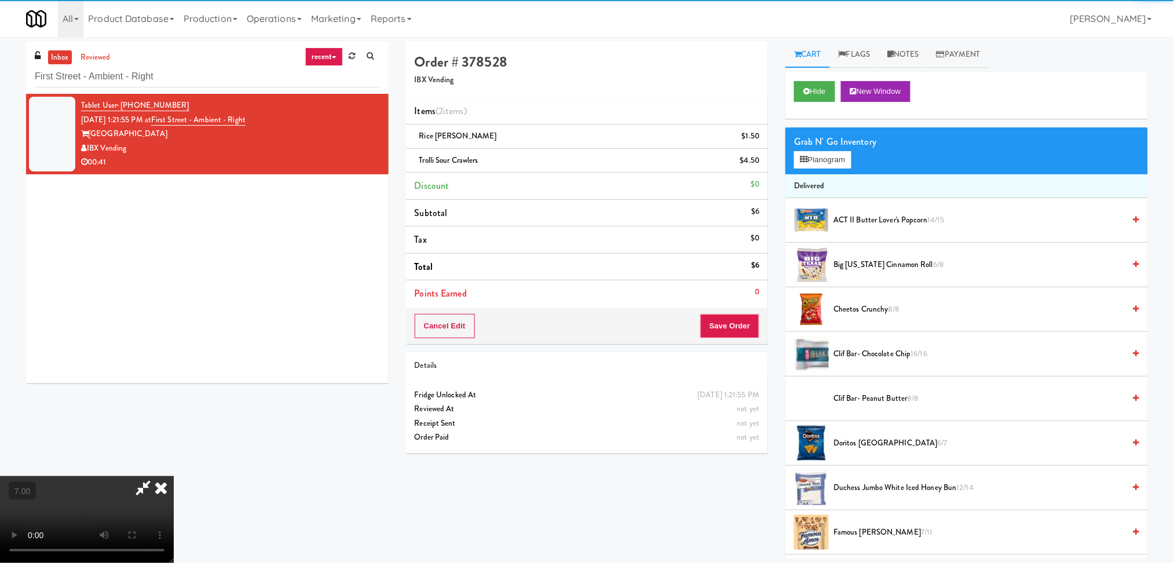
click at [174, 476] on video at bounding box center [87, 519] width 174 height 87
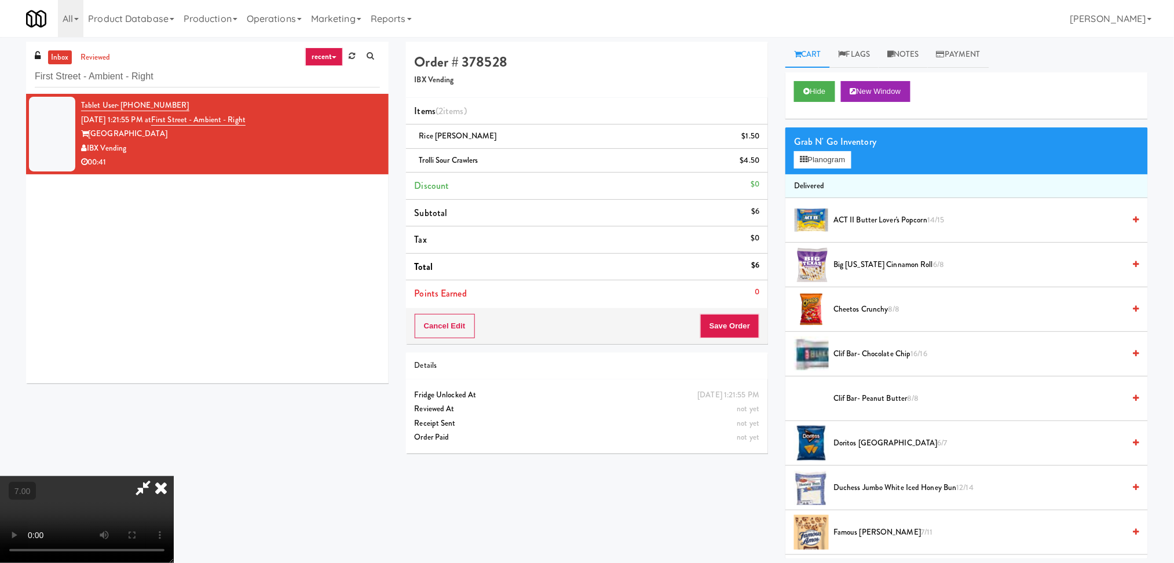
click at [174, 476] on video at bounding box center [87, 519] width 174 height 87
click at [745, 334] on div "Cancel Edit Save Order" at bounding box center [587, 326] width 363 height 36
click at [743, 328] on button "Save Order" at bounding box center [729, 326] width 59 height 24
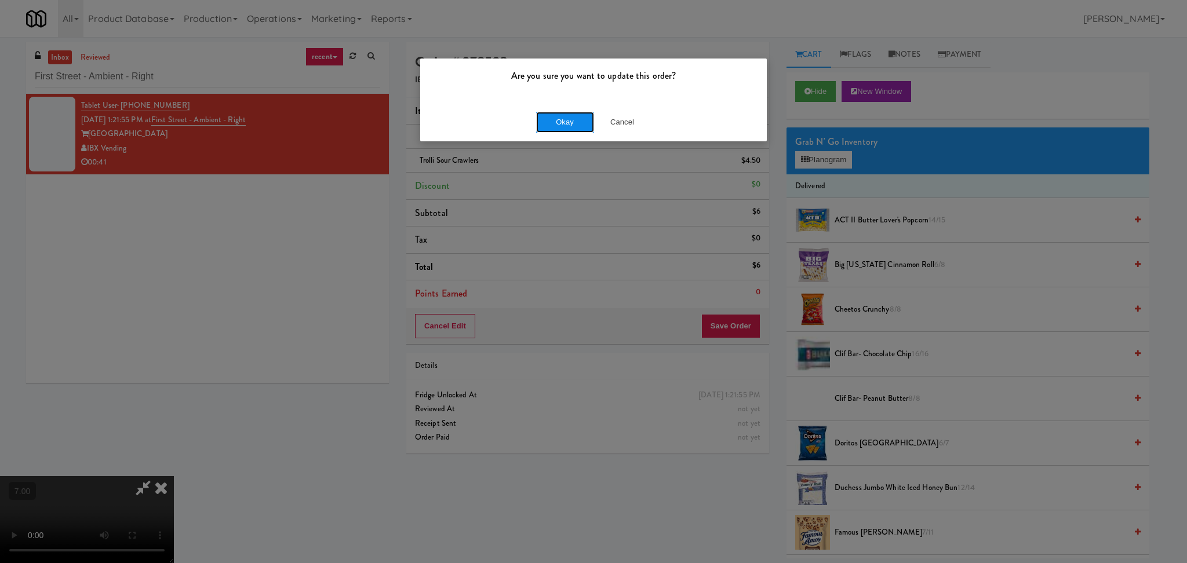
click at [543, 129] on button "Okay" at bounding box center [565, 122] width 58 height 21
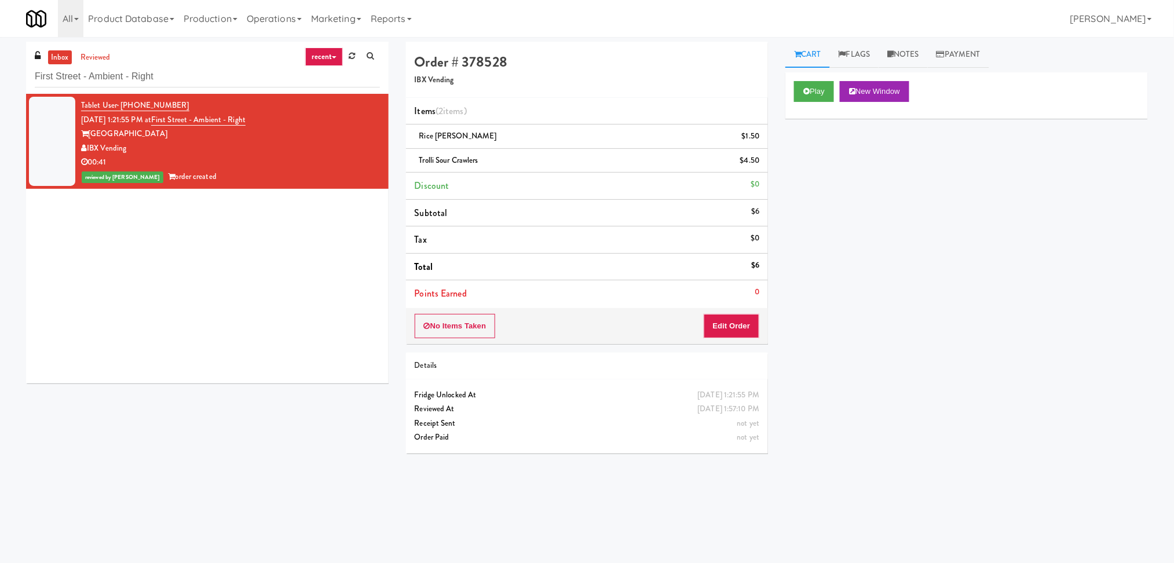
drag, startPoint x: 192, startPoint y: 73, endPoint x: 147, endPoint y: 79, distance: 46.2
click at [148, 79] on div "inbox reviewed recent all unclear take inventory issue suspicious failed recent…" at bounding box center [207, 68] width 363 height 52
drag, startPoint x: 168, startPoint y: 80, endPoint x: 0, endPoint y: 74, distance: 168.1
click at [0, 74] on div "inbox reviewed recent all unclear take inventory issue suspicious failed recent…" at bounding box center [587, 274] width 1174 height 465
paste input "Maxim - Machine 1"
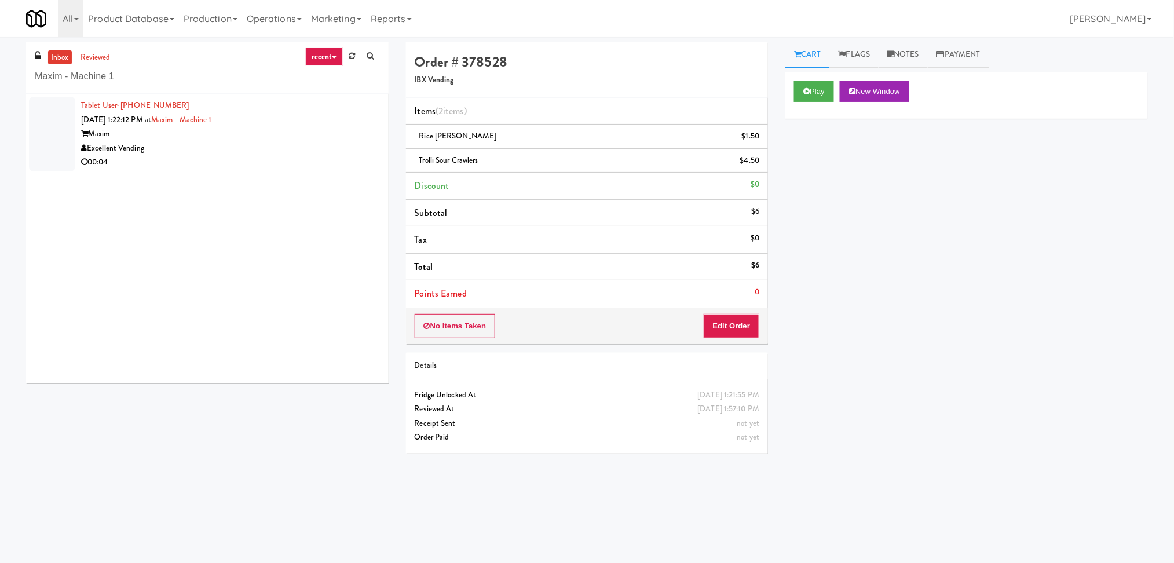
click at [228, 134] on div "Maxim" at bounding box center [230, 134] width 299 height 14
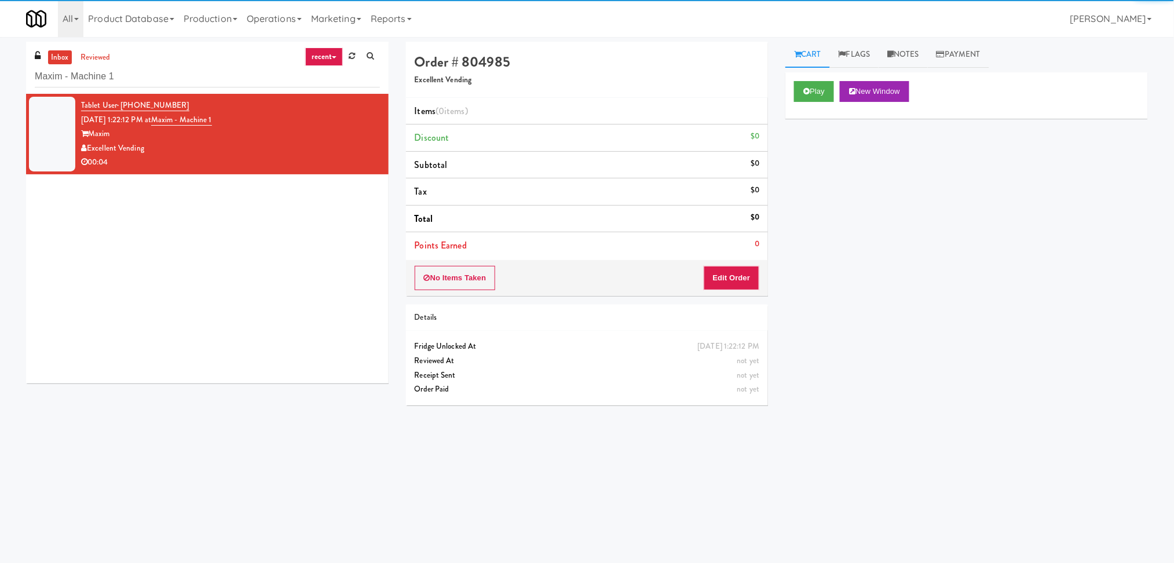
click at [822, 102] on div "Play New Window" at bounding box center [967, 95] width 363 height 46
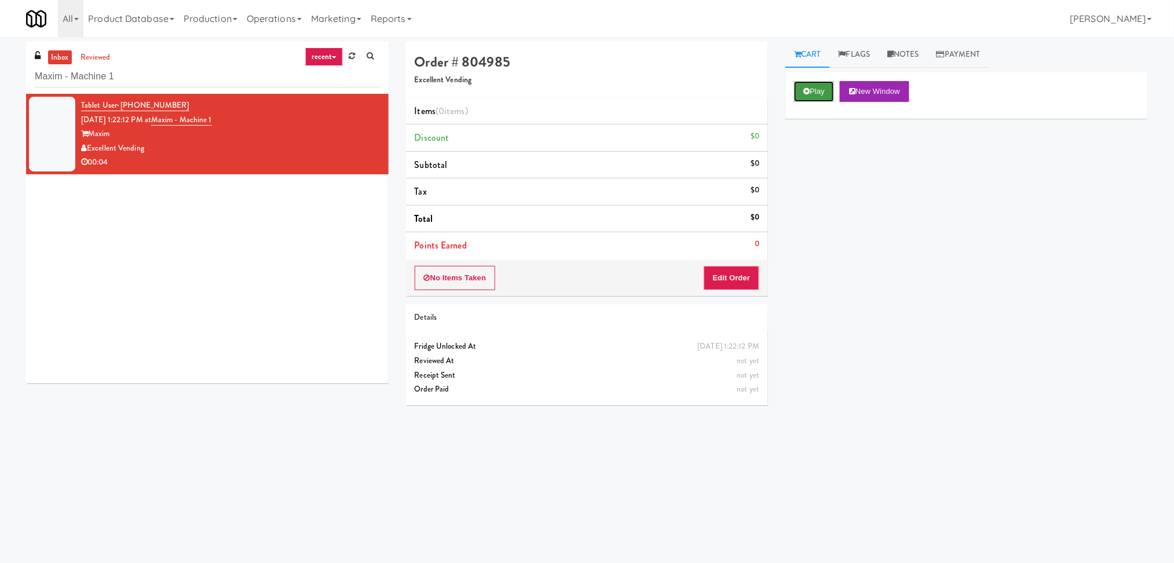
click at [803, 97] on button "Play" at bounding box center [814, 91] width 40 height 21
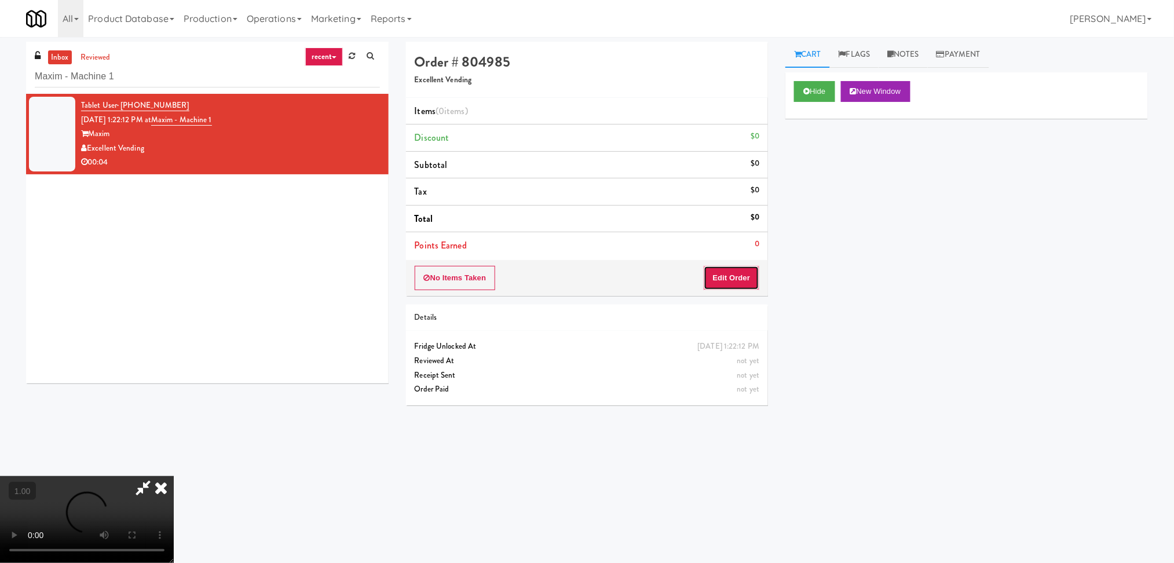
click at [735, 281] on button "Edit Order" at bounding box center [732, 278] width 56 height 24
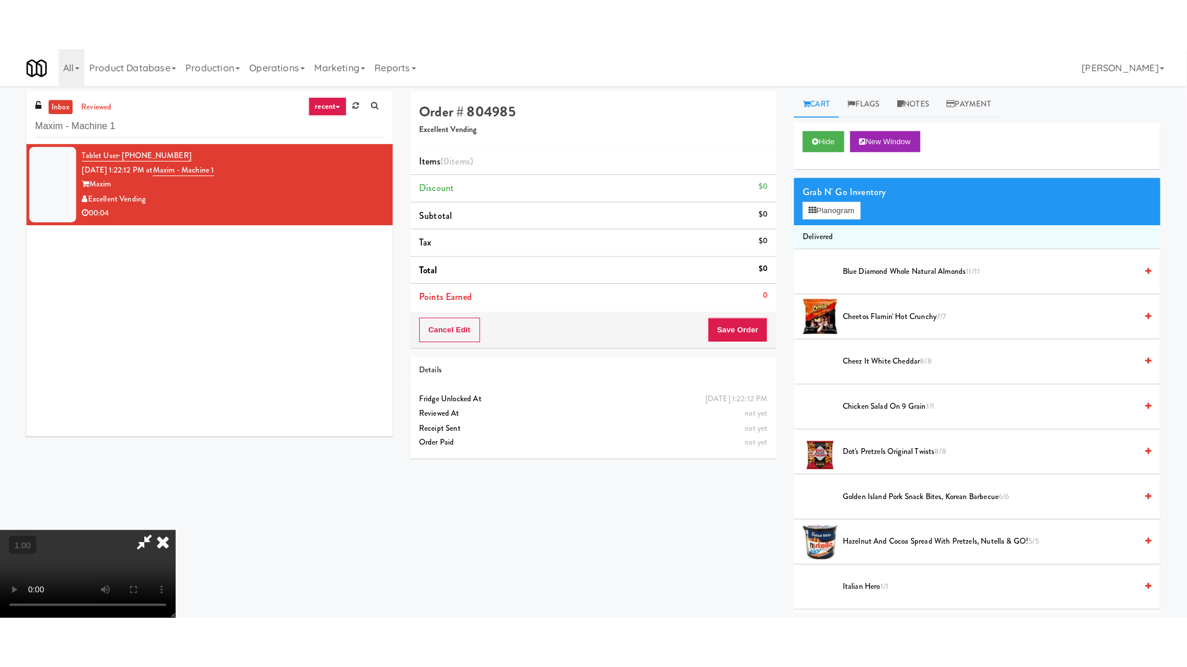
scroll to position [205, 0]
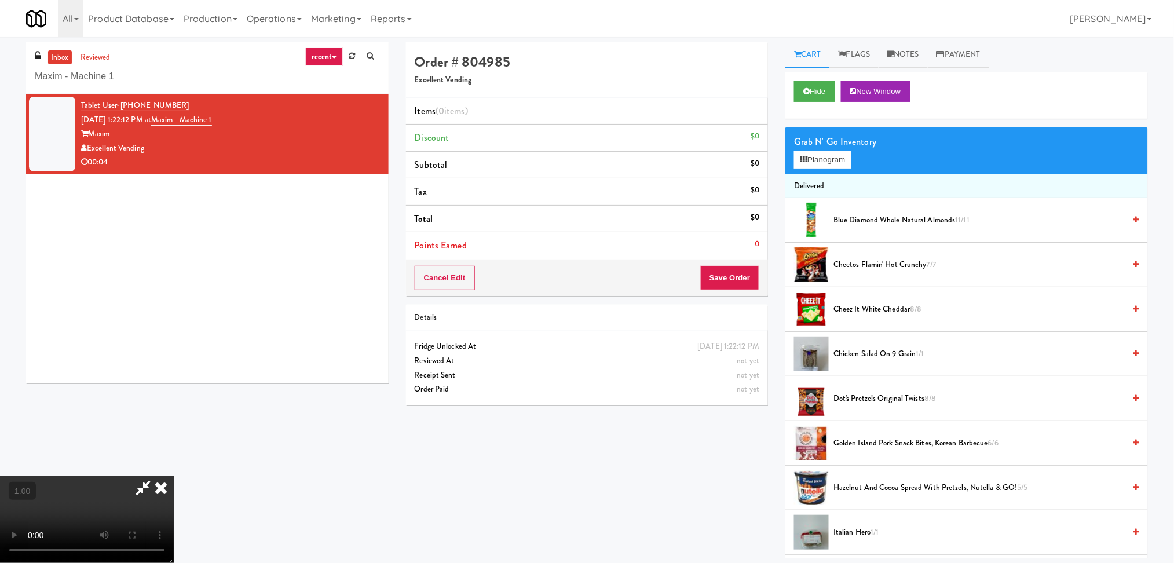
click at [174, 476] on video at bounding box center [87, 519] width 174 height 87
click at [141, 519] on video at bounding box center [87, 519] width 174 height 87
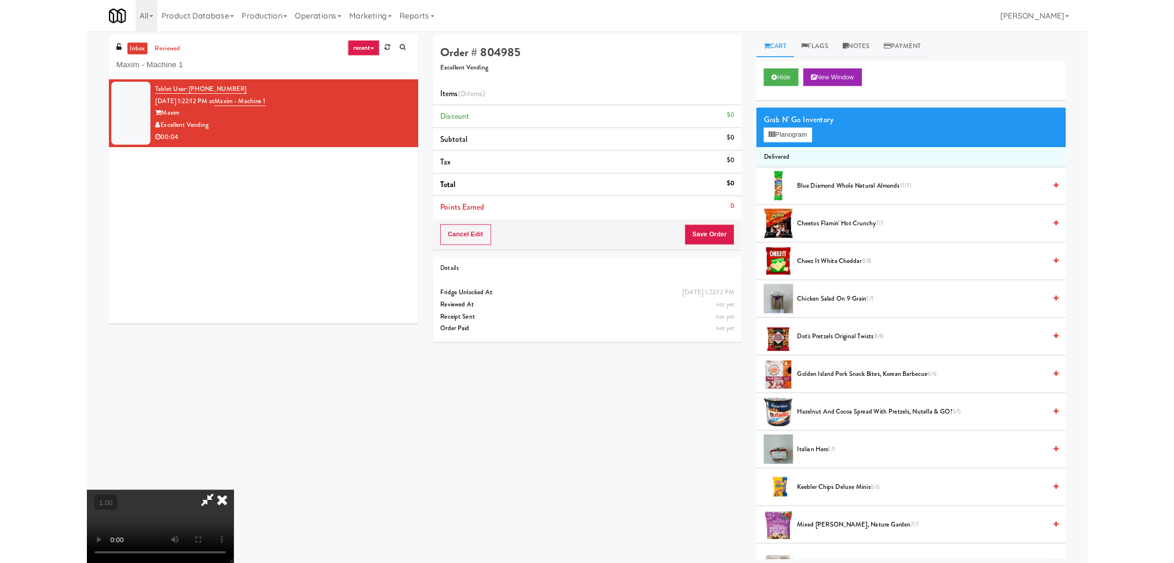
scroll to position [0, 0]
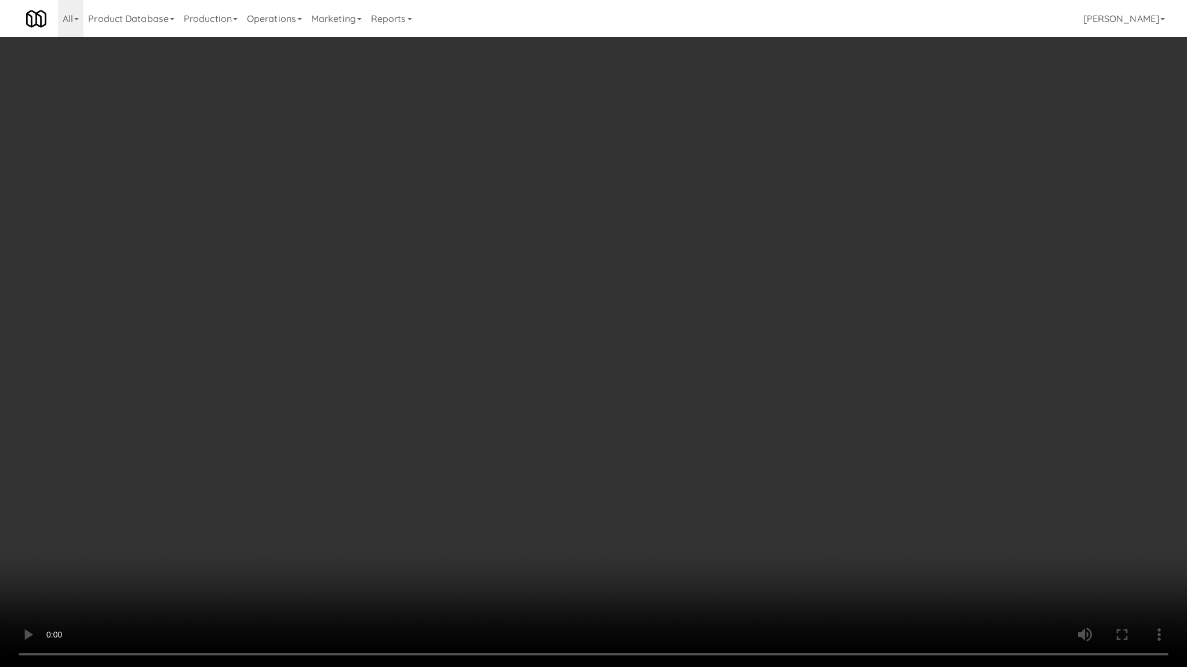
click at [371, 563] on video at bounding box center [593, 333] width 1187 height 667
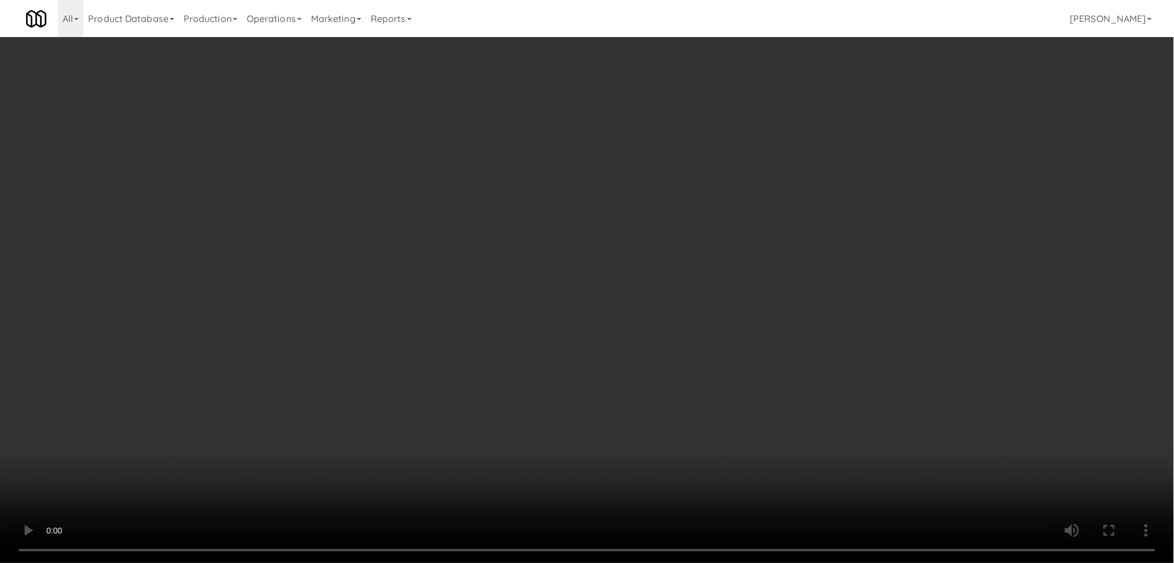
click at [308, 475] on video at bounding box center [587, 281] width 1174 height 563
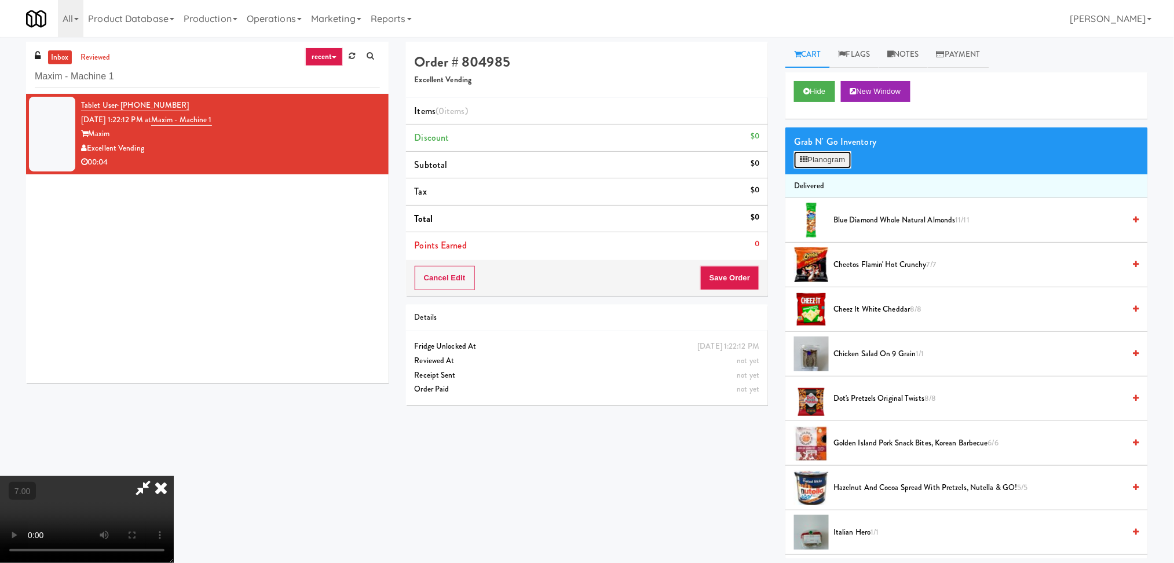
click at [823, 166] on button "Planogram" at bounding box center [822, 159] width 57 height 17
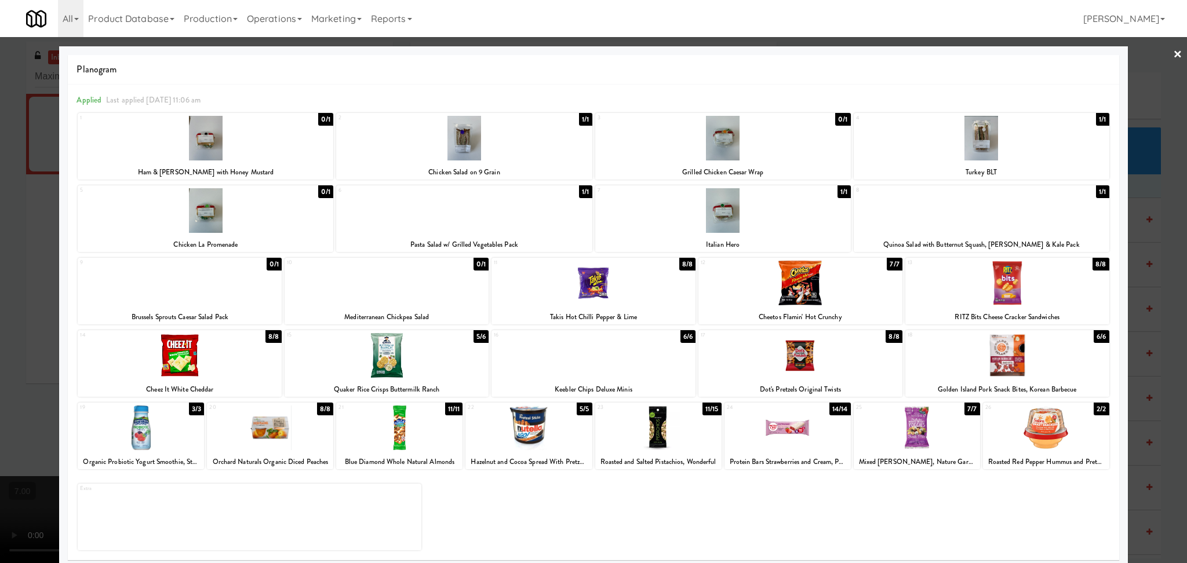
click at [412, 226] on div at bounding box center [464, 210] width 256 height 45
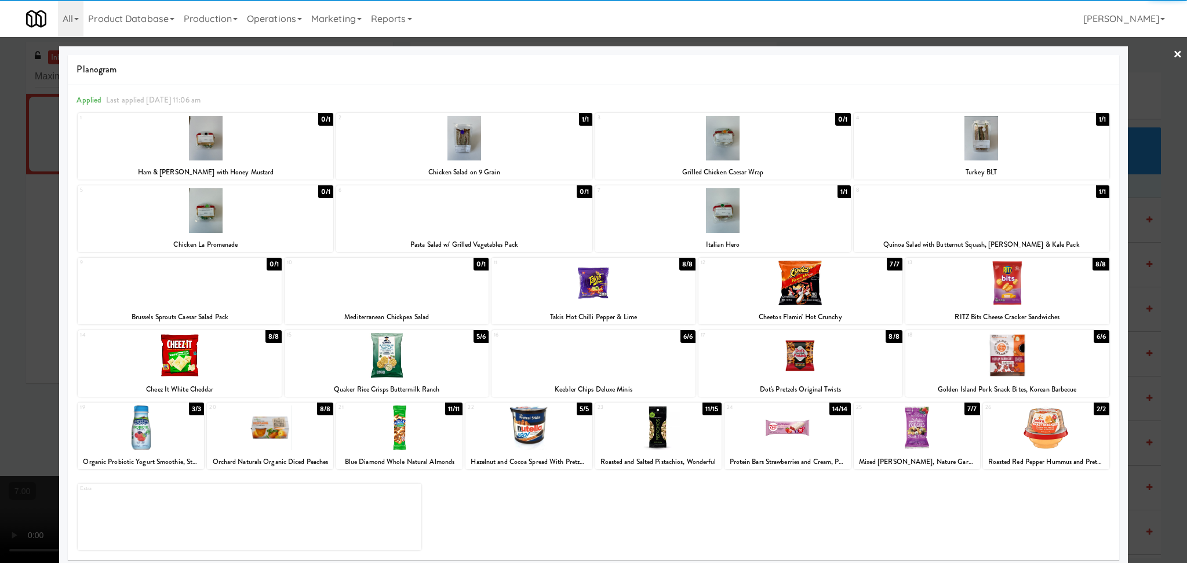
click at [0, 86] on div at bounding box center [593, 281] width 1187 height 563
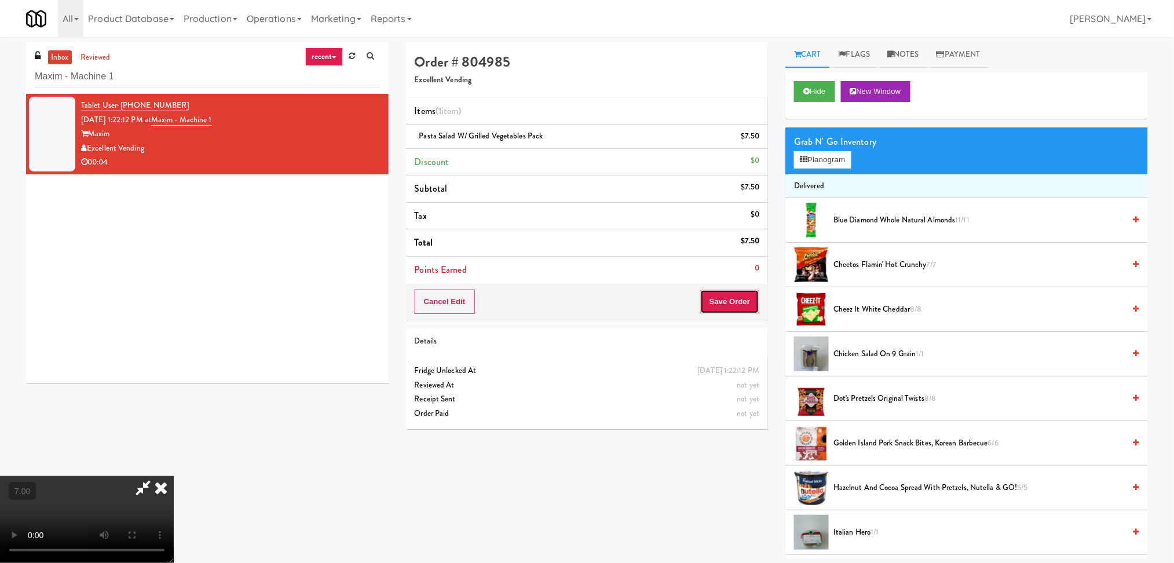
click at [729, 312] on button "Save Order" at bounding box center [729, 302] width 59 height 24
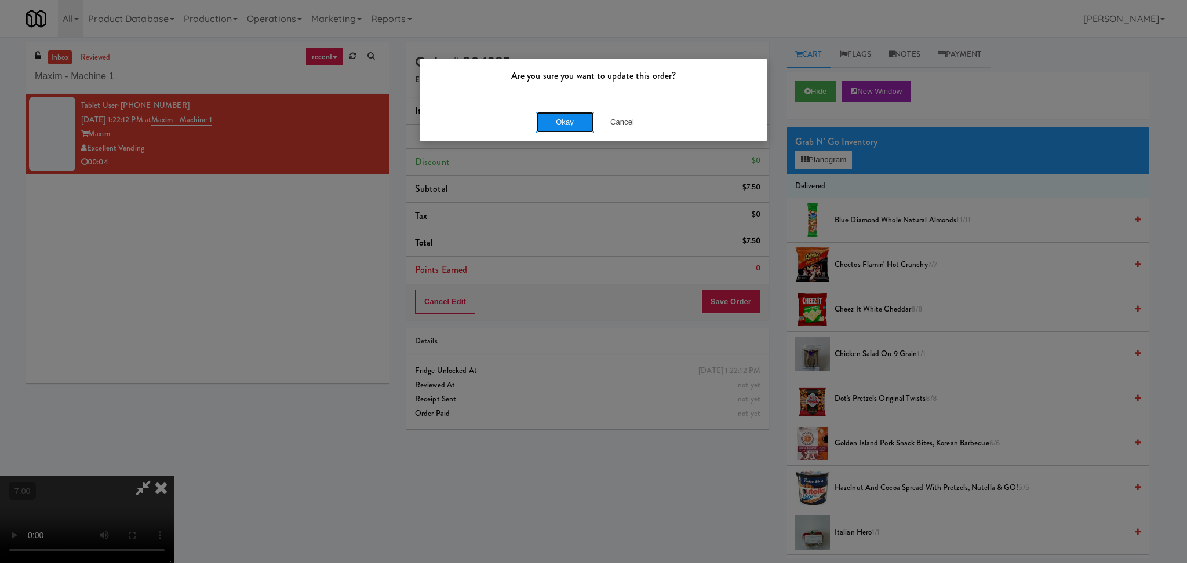
click at [562, 117] on button "Okay" at bounding box center [565, 122] width 58 height 21
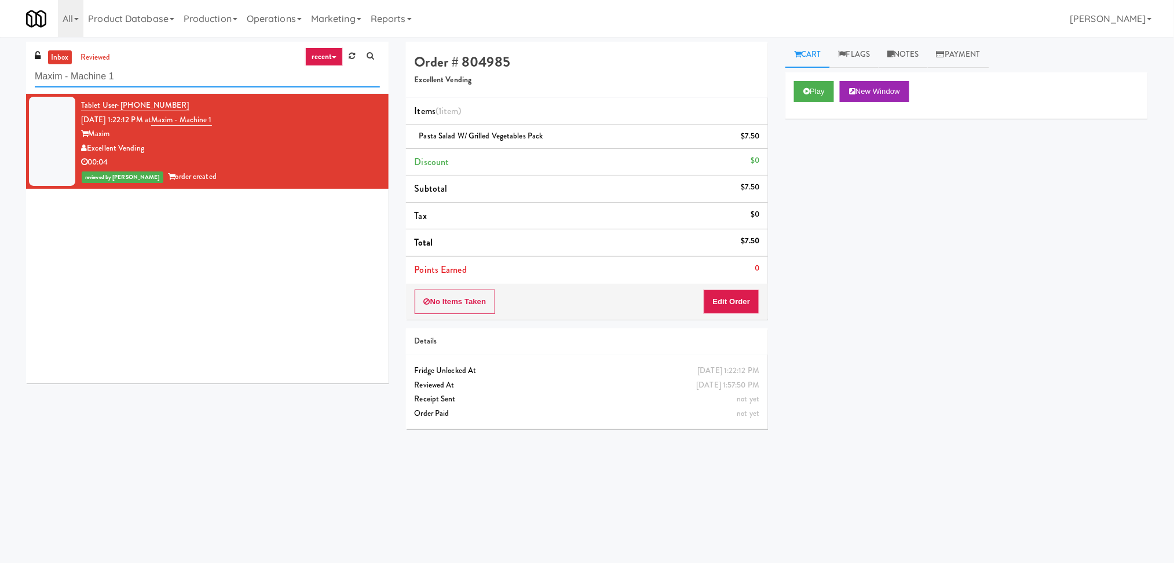
paste input "Rosedale-Pantry-Right"
drag, startPoint x: 221, startPoint y: 80, endPoint x: 0, endPoint y: 32, distance: 225.9
click at [0, 37] on body "Are you sure you want to update this order? Okay Cancel Okay Are you sure you w…" at bounding box center [587, 318] width 1174 height 563
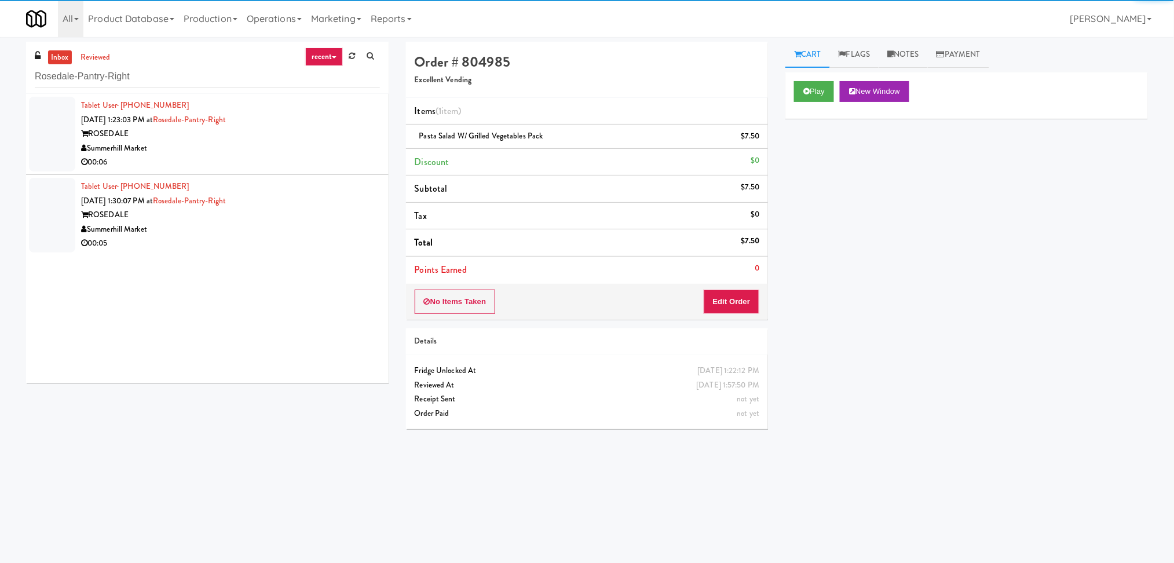
click at [260, 157] on div "00:06" at bounding box center [230, 162] width 299 height 14
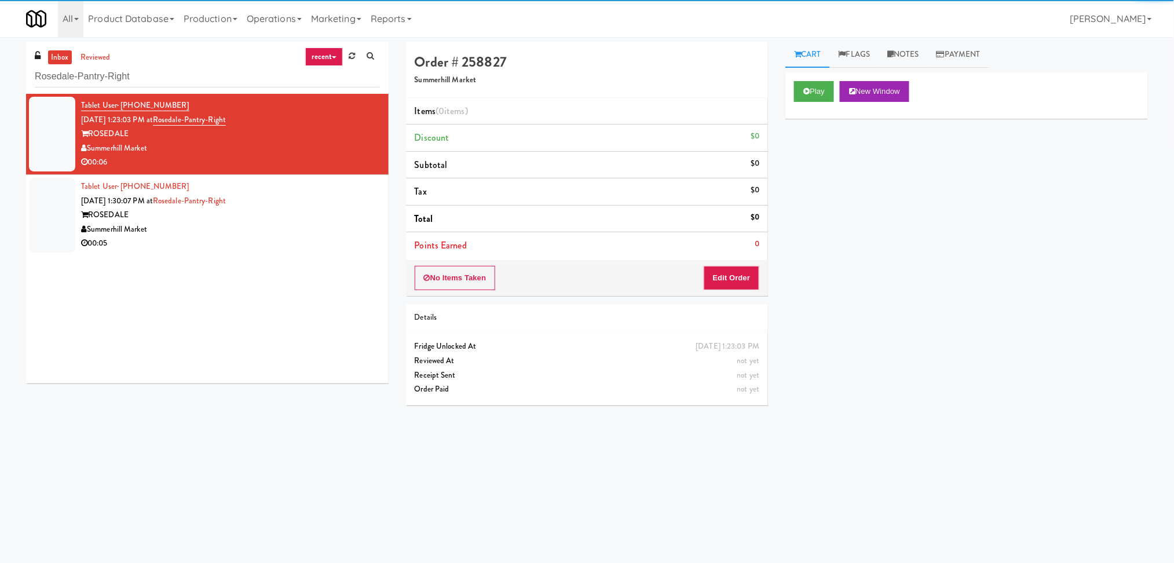
click at [822, 109] on div "Play New Window" at bounding box center [967, 95] width 363 height 46
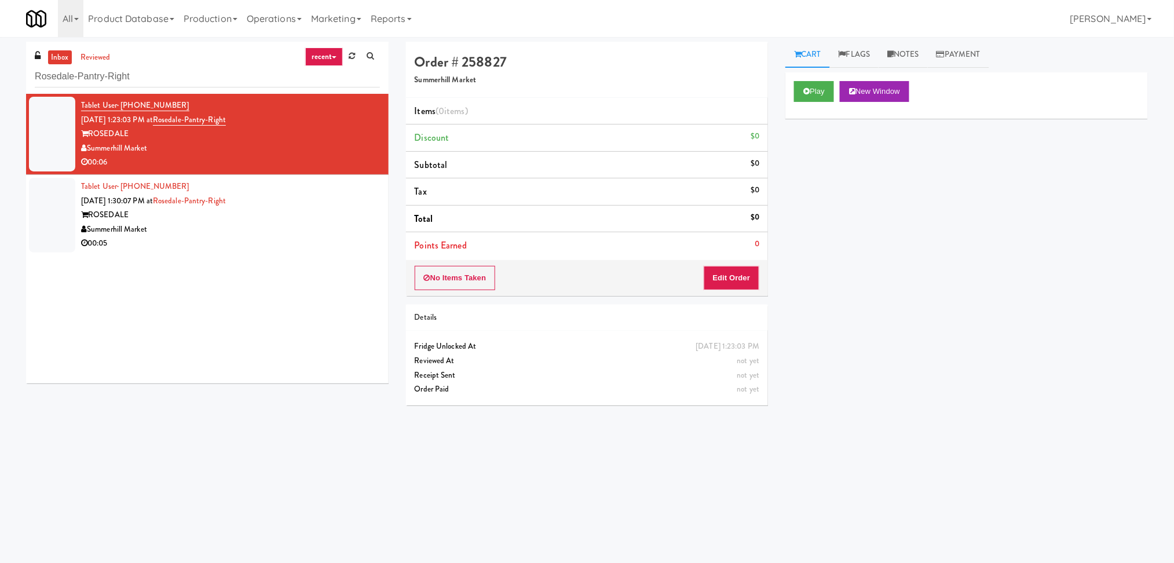
click at [820, 104] on div "Play New Window" at bounding box center [967, 95] width 363 height 46
click at [819, 101] on button "Play" at bounding box center [814, 91] width 40 height 21
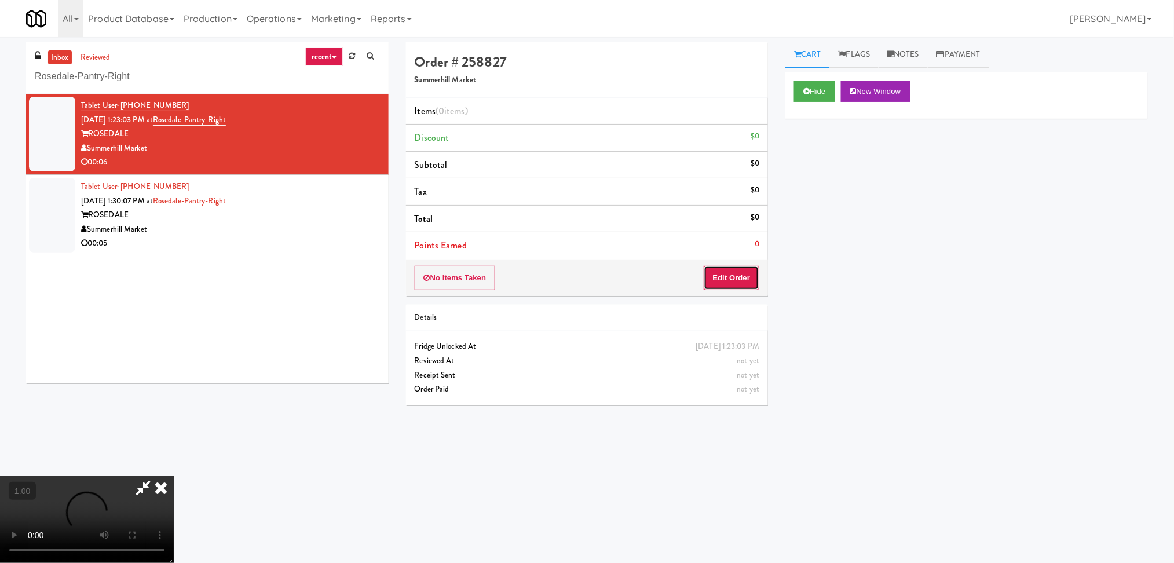
click at [738, 268] on button "Edit Order" at bounding box center [732, 278] width 56 height 24
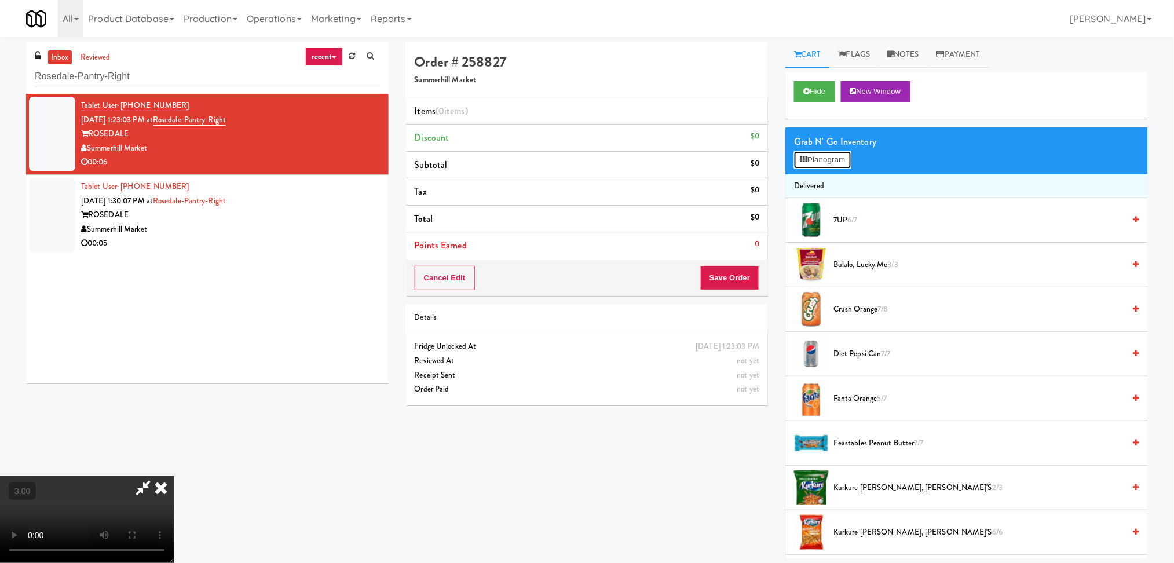
click at [799, 167] on button "Planogram" at bounding box center [822, 159] width 57 height 17
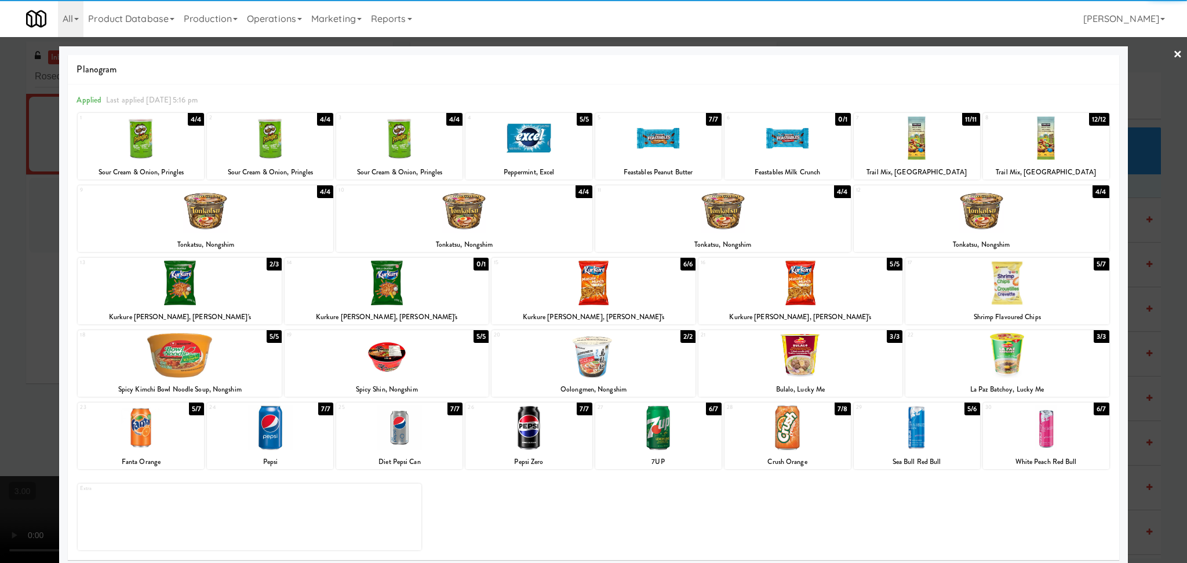
click at [897, 443] on div at bounding box center [916, 428] width 126 height 45
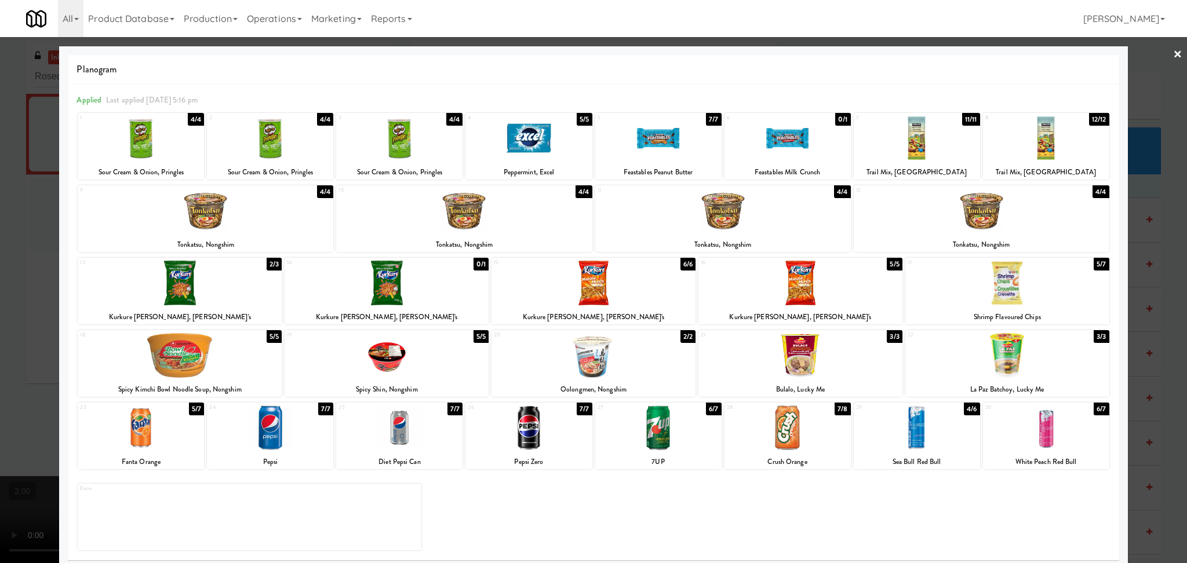
click at [60, 168] on div "Planogram Applied Last applied Monday 5:16 pm 1 4/4 Sour Cream & Onion, Pringle…" at bounding box center [593, 307] width 1068 height 523
click at [1173, 63] on link "×" at bounding box center [1177, 55] width 9 height 36
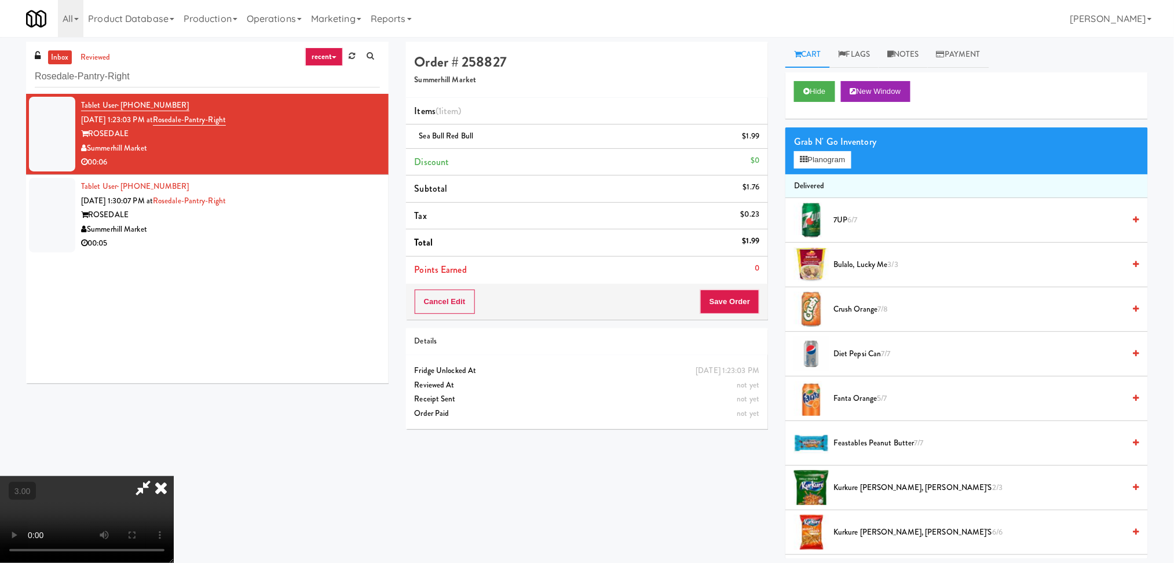
click at [174, 476] on icon at bounding box center [160, 487] width 25 height 23
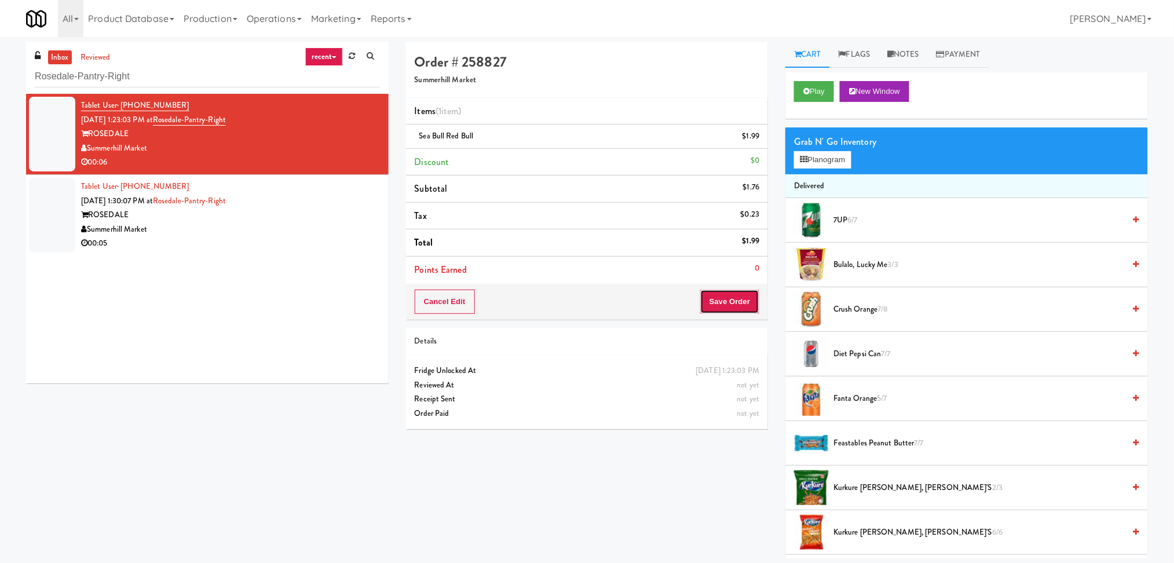
click at [727, 297] on button "Save Order" at bounding box center [729, 302] width 59 height 24
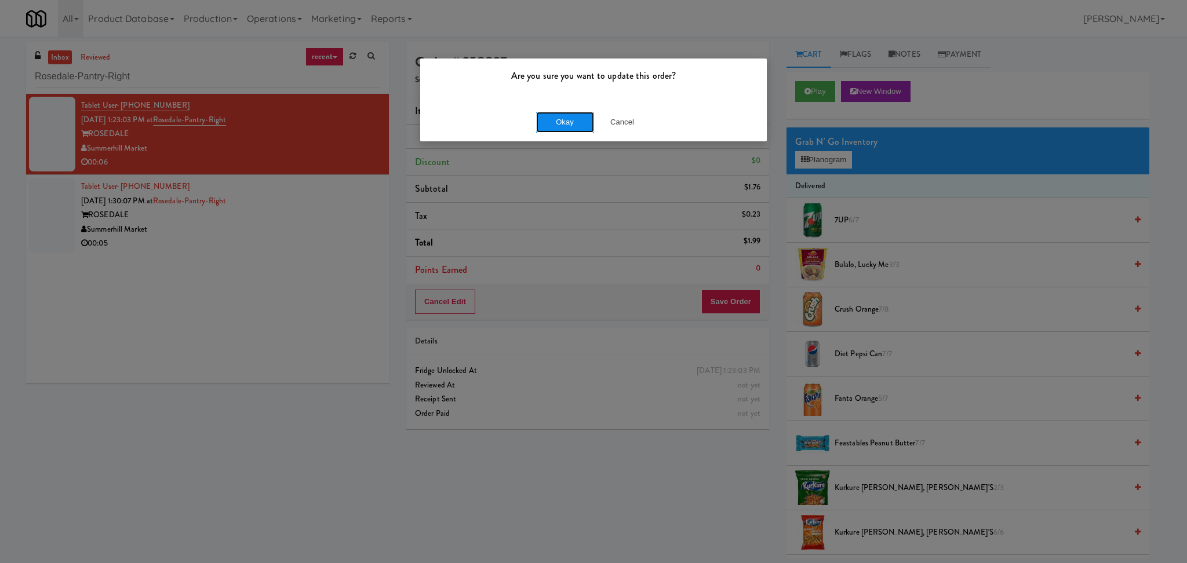
click at [589, 125] on button "Okay" at bounding box center [565, 122] width 58 height 21
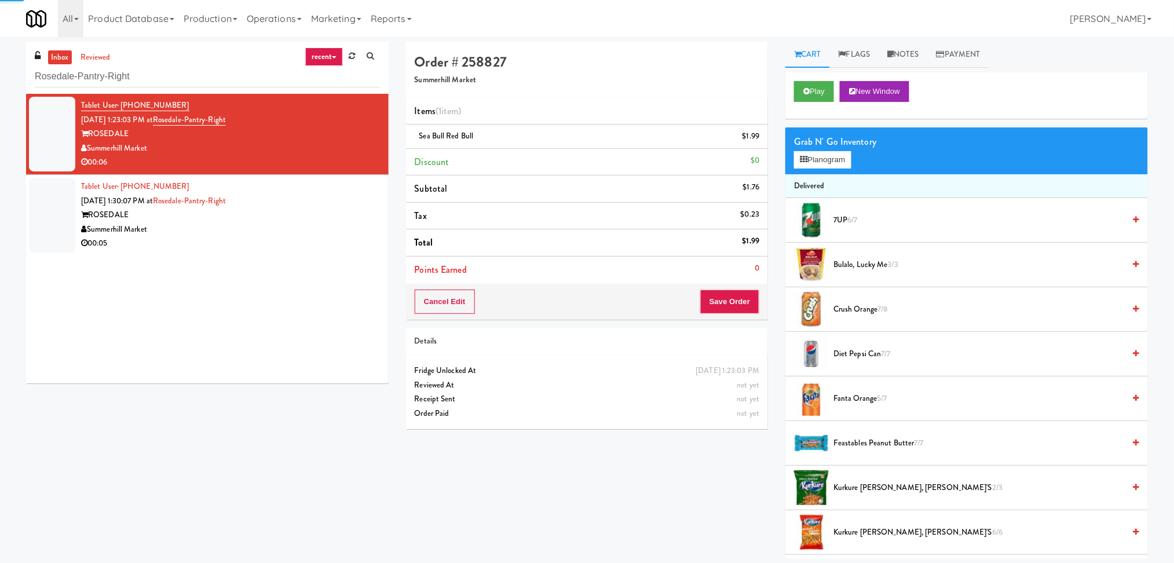
click at [363, 210] on div "ROSEDALE" at bounding box center [230, 215] width 299 height 14
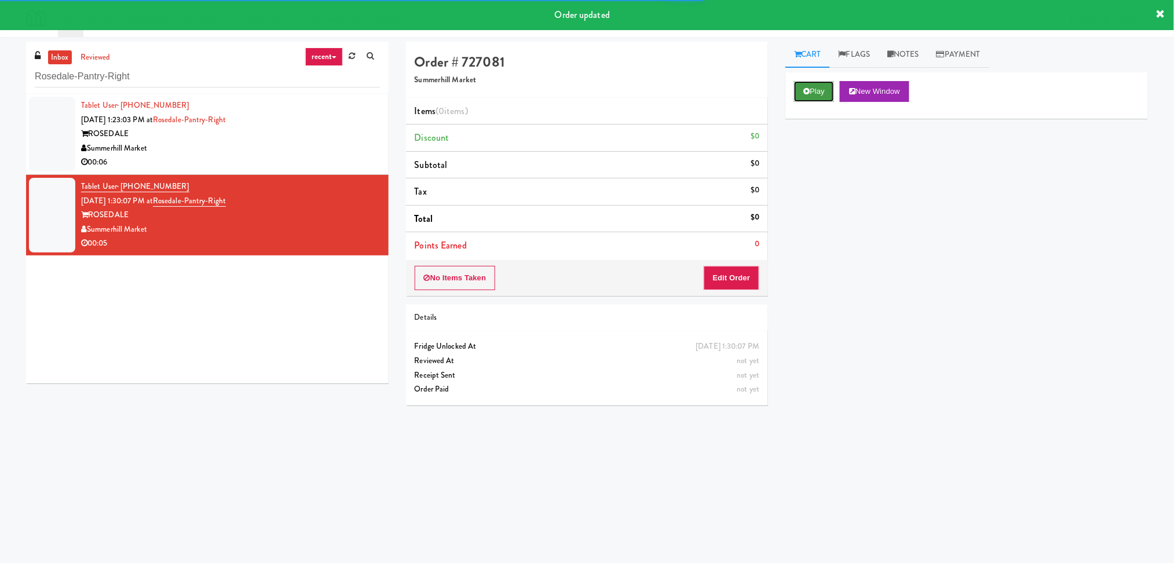
click at [803, 94] on button "Play" at bounding box center [814, 91] width 40 height 21
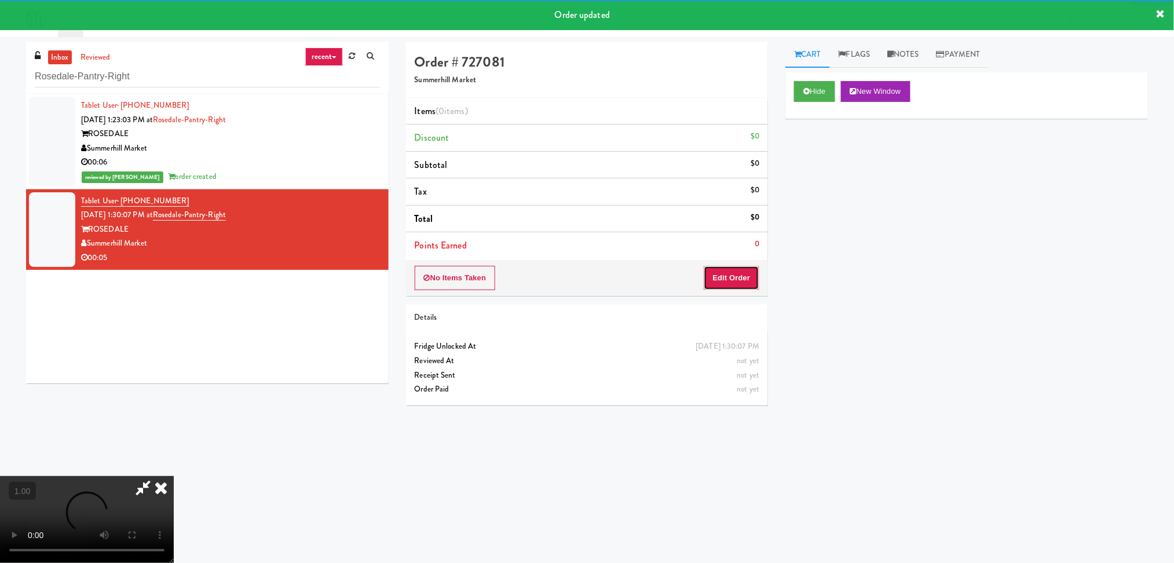
click at [749, 273] on button "Edit Order" at bounding box center [732, 278] width 56 height 24
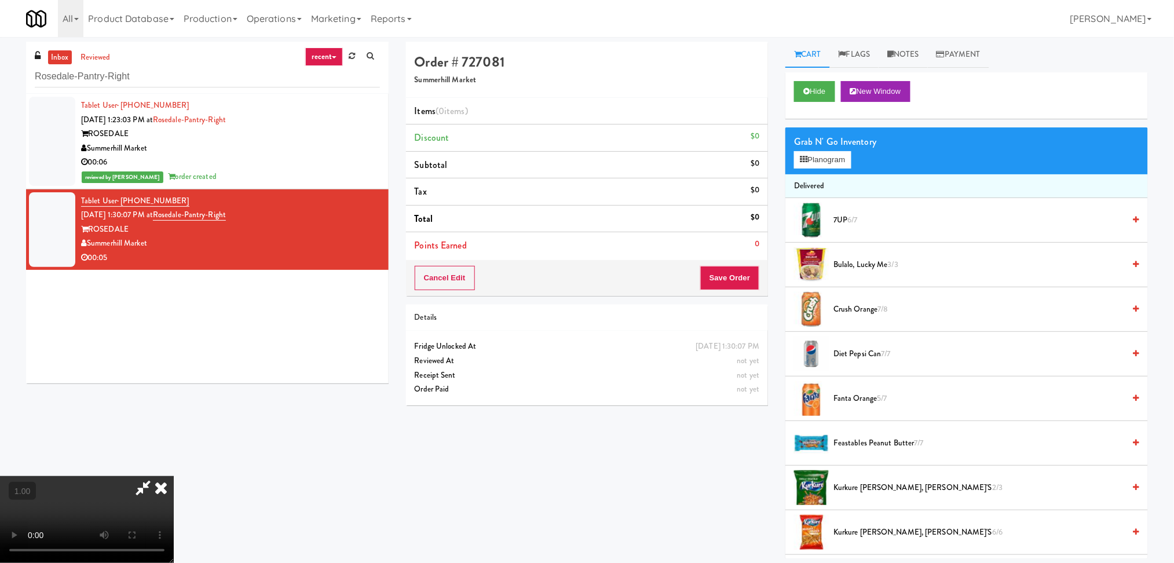
click at [174, 476] on video at bounding box center [87, 519] width 174 height 87
click at [156, 476] on icon at bounding box center [143, 487] width 27 height 23
click at [174, 476] on video at bounding box center [87, 519] width 174 height 87
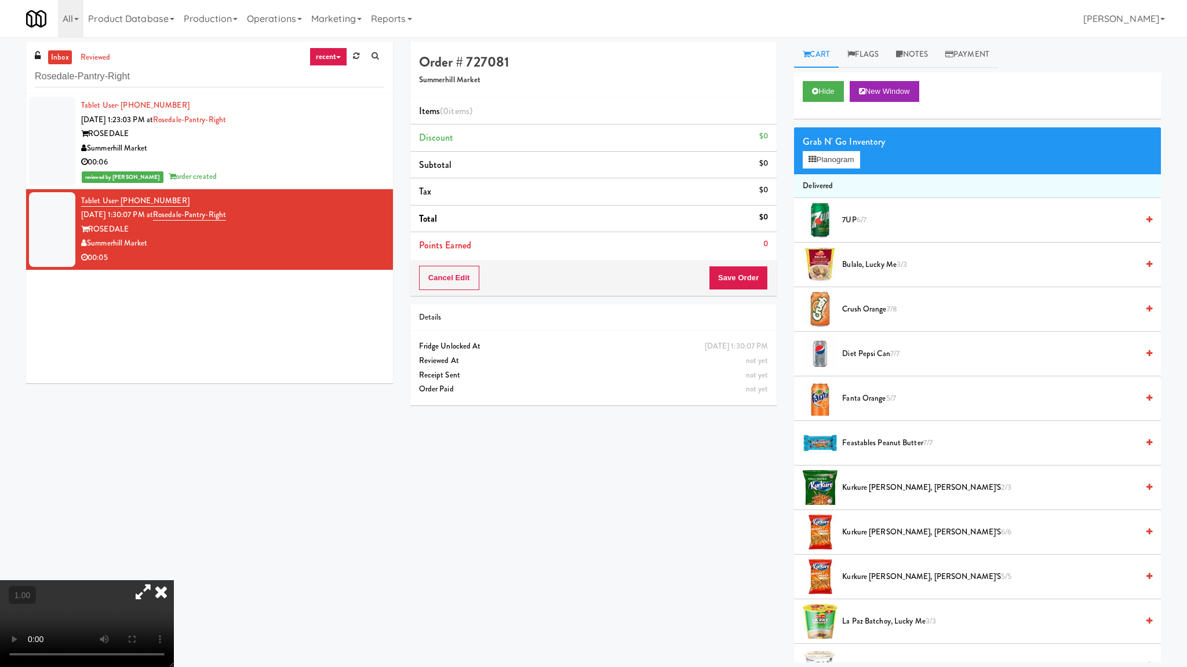
click at [174, 563] on video at bounding box center [87, 624] width 174 height 87
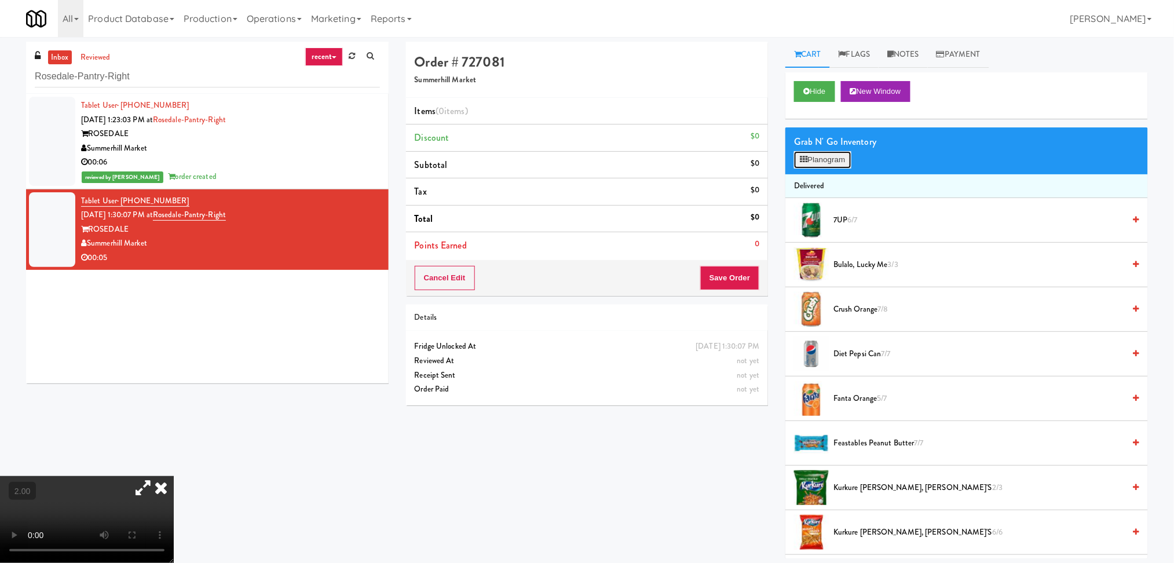
click at [836, 160] on button "Planogram" at bounding box center [822, 159] width 57 height 17
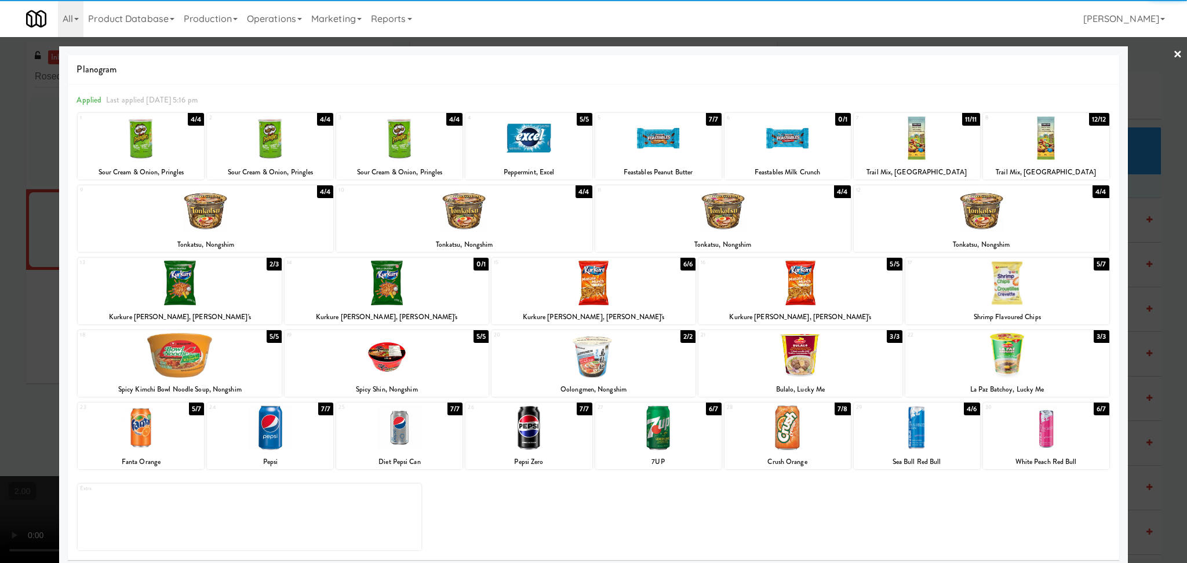
click at [665, 152] on div at bounding box center [658, 138] width 126 height 45
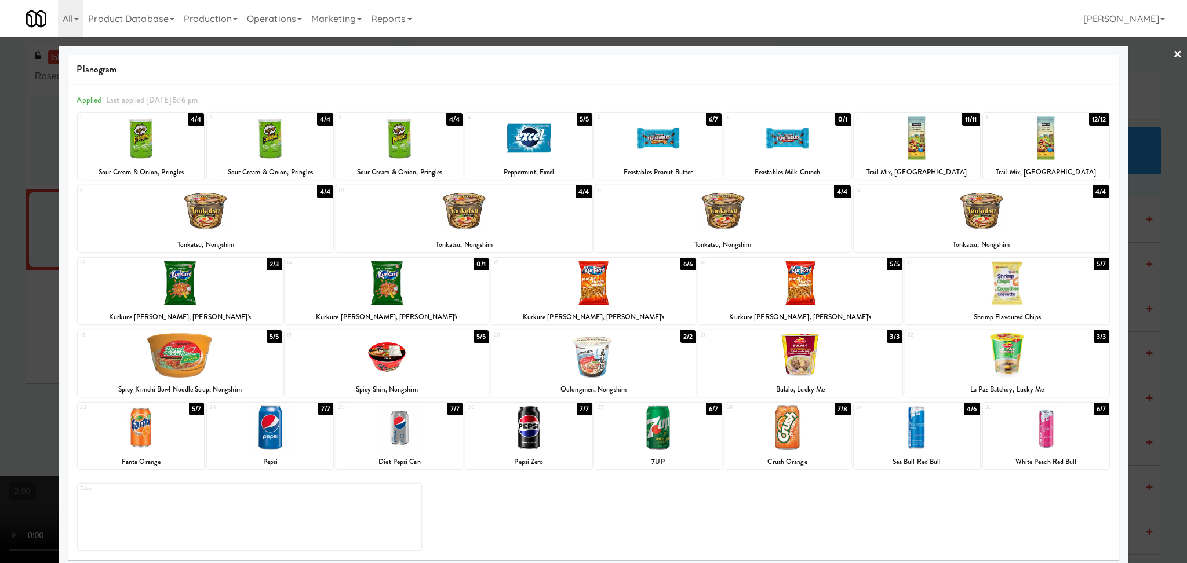
drag, startPoint x: 0, startPoint y: 223, endPoint x: 10, endPoint y: 227, distance: 11.0
click at [2, 223] on div at bounding box center [593, 281] width 1187 height 563
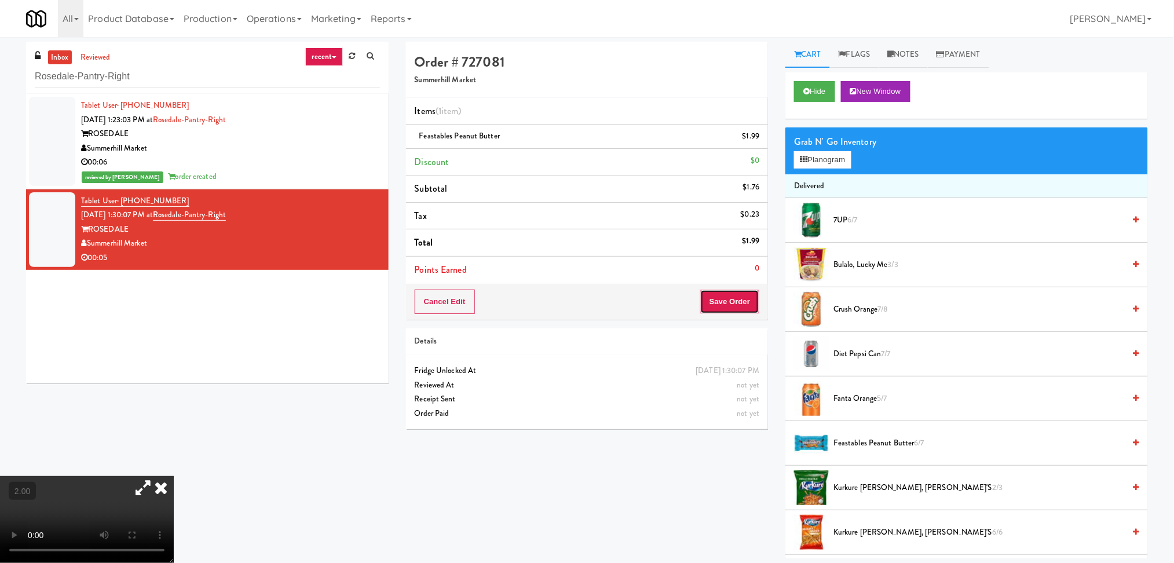
click at [746, 306] on button "Save Order" at bounding box center [729, 302] width 59 height 24
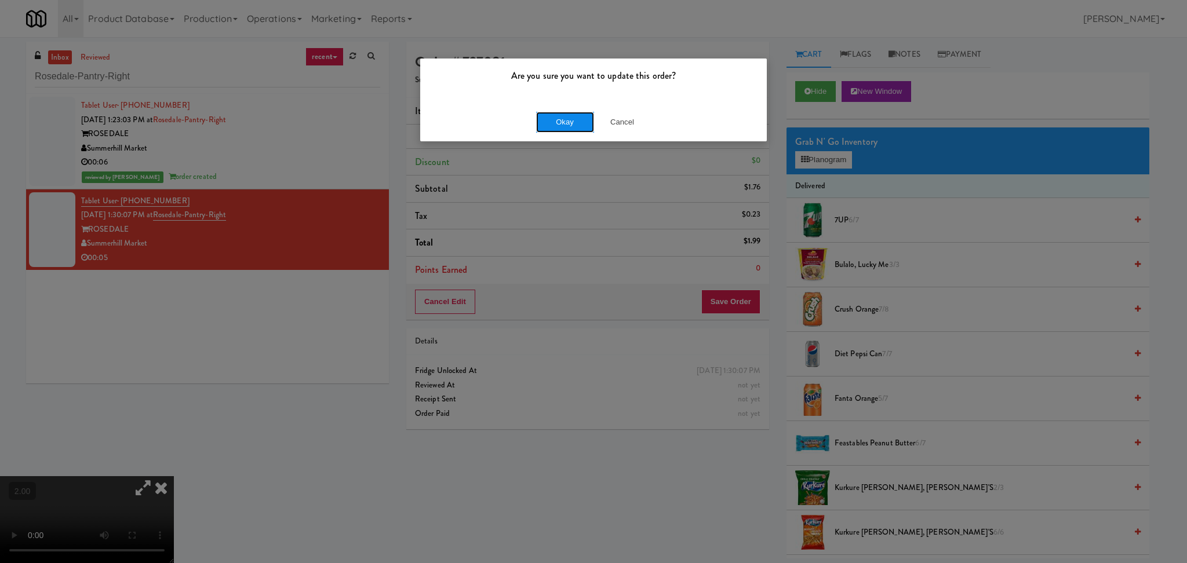
click at [563, 122] on button "Okay" at bounding box center [565, 122] width 58 height 21
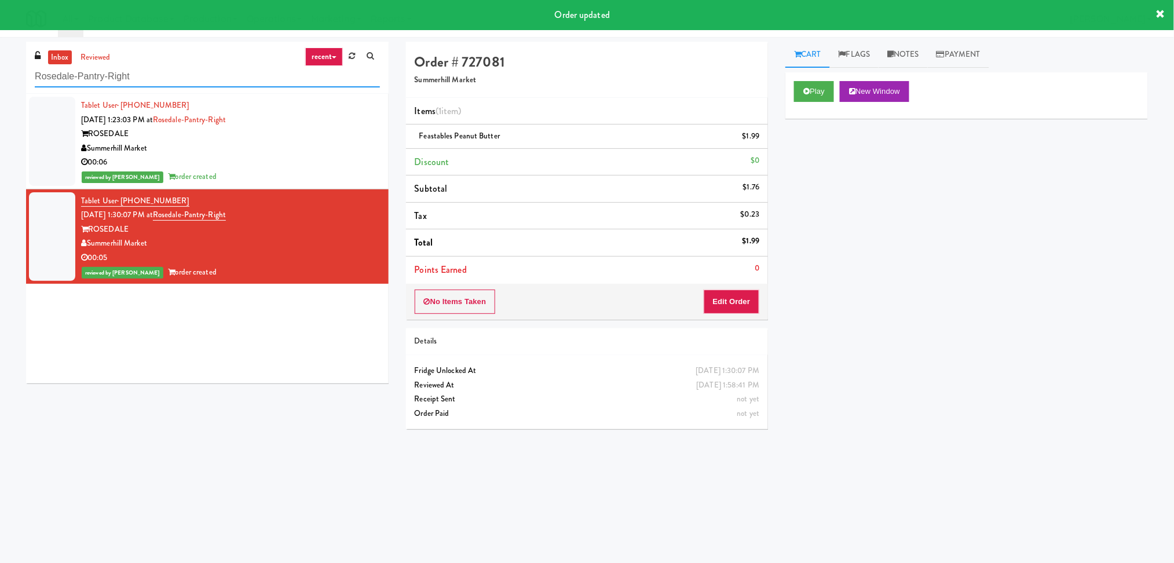
drag, startPoint x: 220, startPoint y: 72, endPoint x: 20, endPoint y: 73, distance: 199.9
click at [20, 73] on div "inbox reviewed recent all unclear take inventory issue suspicious failed recent…" at bounding box center [207, 217] width 380 height 351
paste input "Metro Wall - Combo cooler"
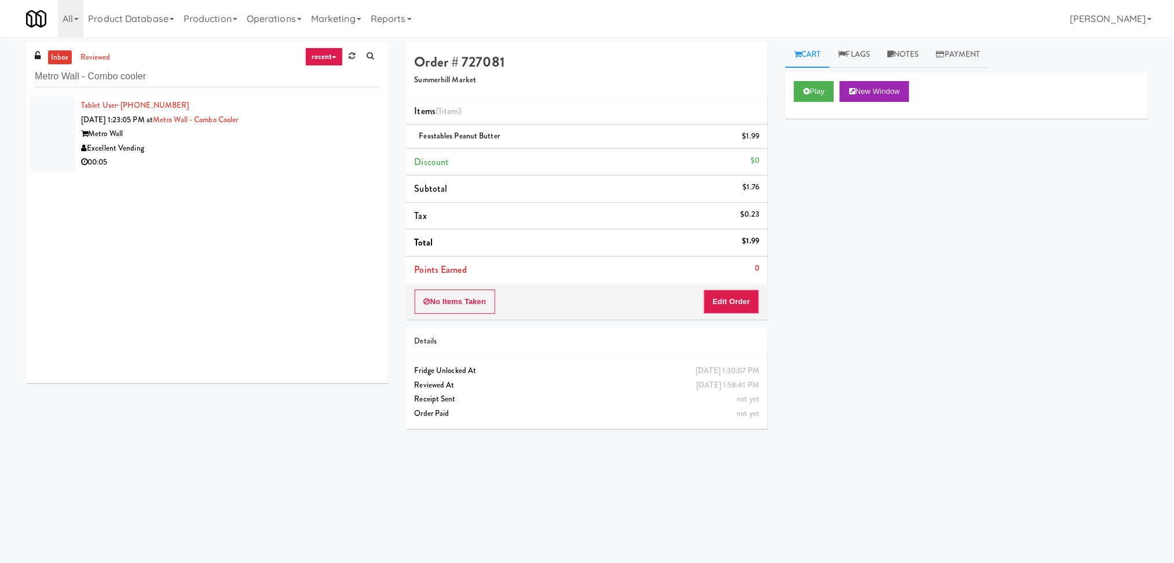
click at [171, 155] on div "00:05" at bounding box center [230, 162] width 299 height 14
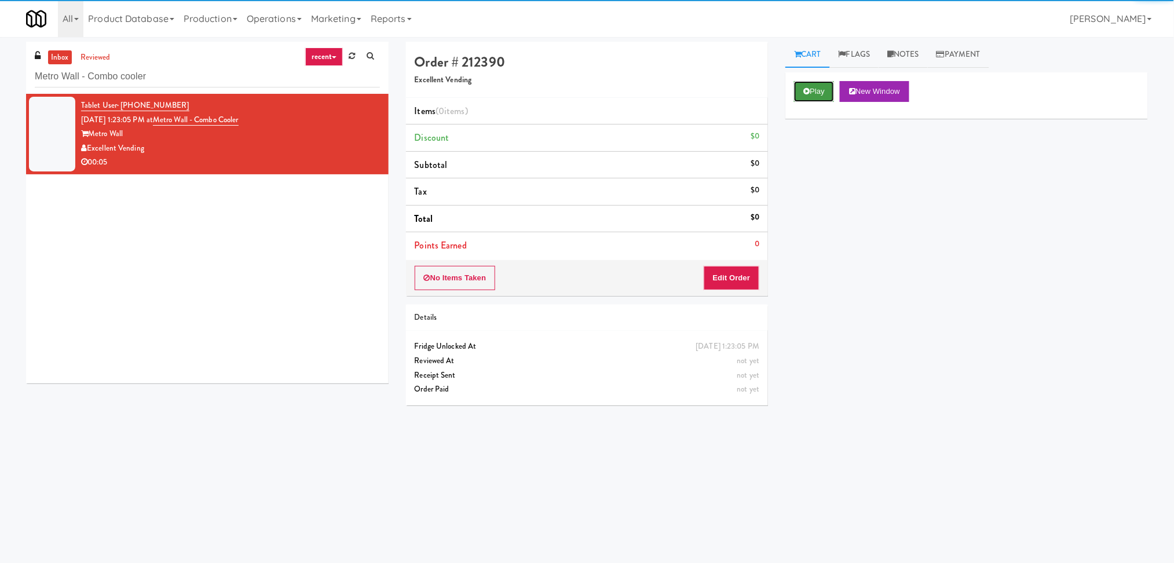
click at [822, 97] on button "Play" at bounding box center [814, 91] width 40 height 21
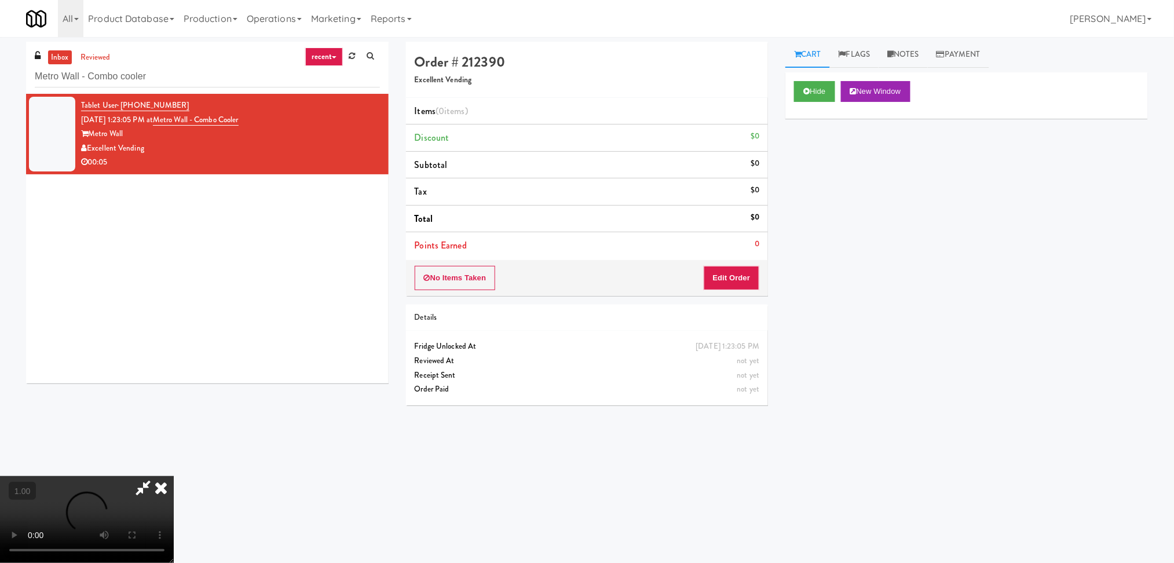
click at [174, 476] on video at bounding box center [87, 519] width 174 height 87
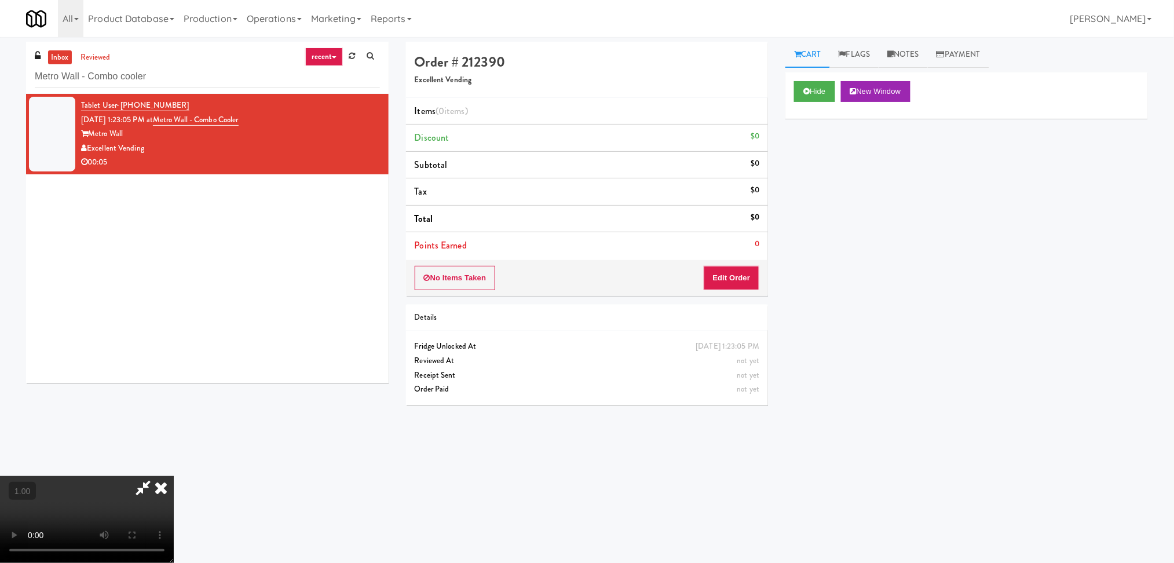
scroll to position [205, 0]
click at [729, 278] on button "Edit Order" at bounding box center [732, 278] width 56 height 24
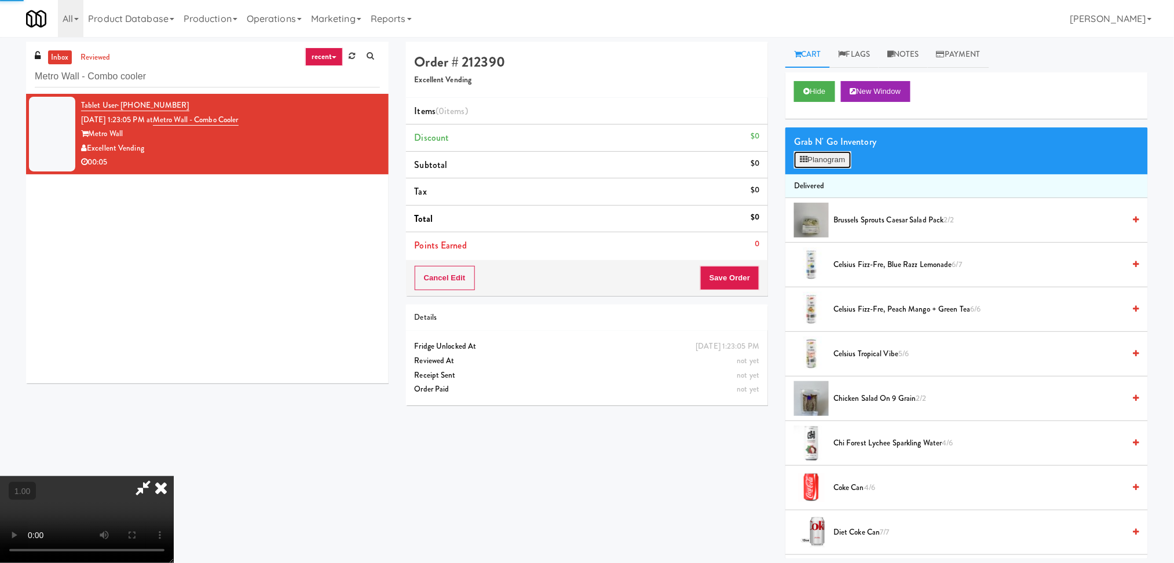
click at [817, 162] on button "Planogram" at bounding box center [822, 159] width 57 height 17
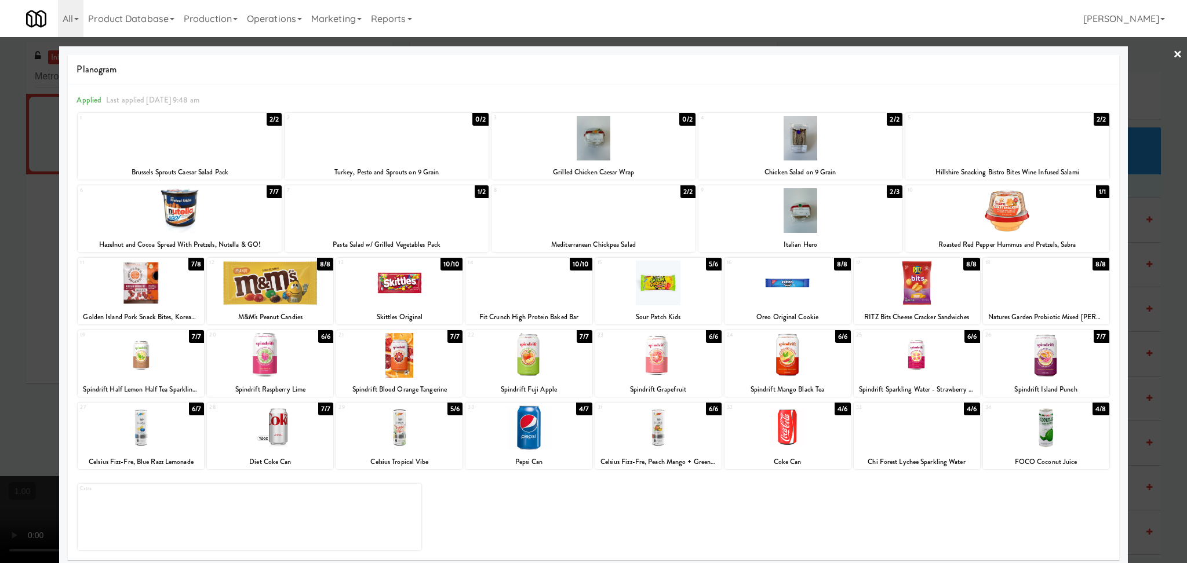
click at [632, 366] on div at bounding box center [658, 355] width 126 height 45
click at [0, 302] on div at bounding box center [593, 281] width 1187 height 563
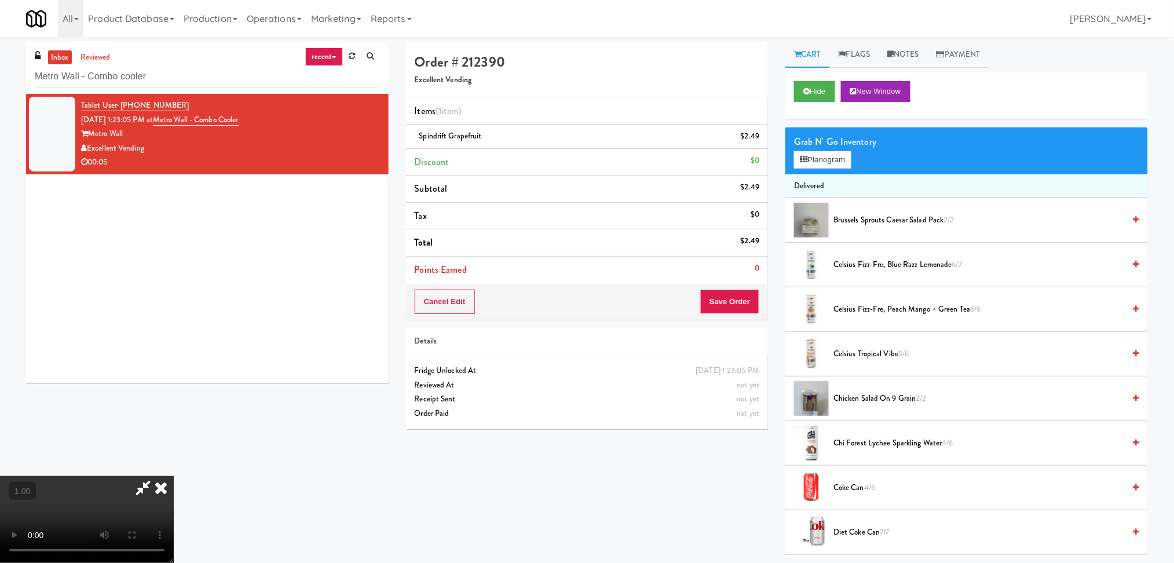
click at [174, 476] on video at bounding box center [87, 519] width 174 height 87
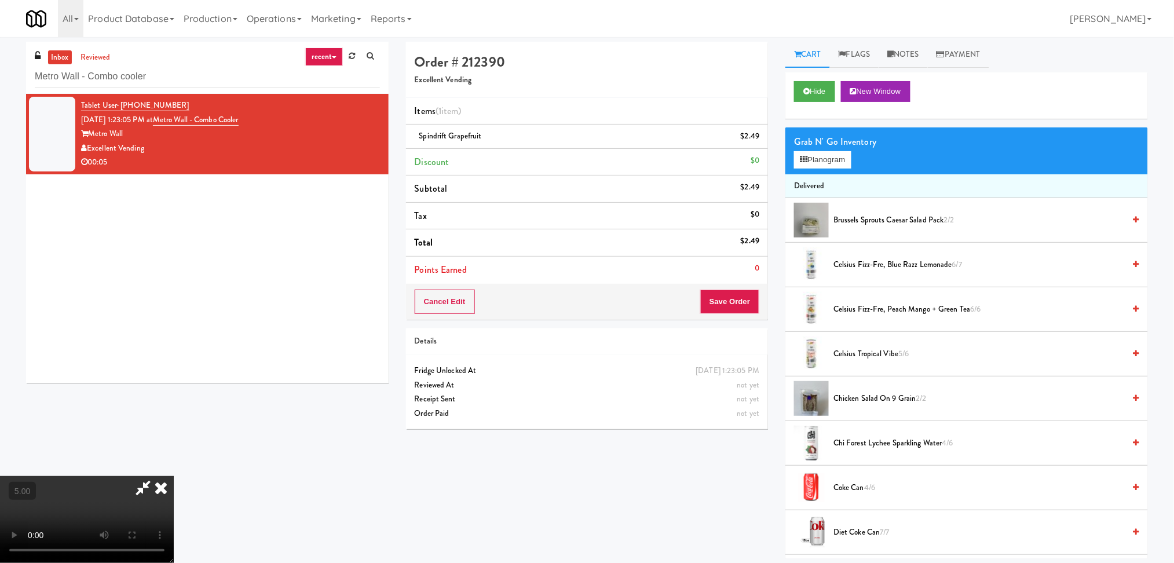
click at [174, 476] on video at bounding box center [87, 519] width 174 height 87
click at [724, 298] on button "Save Order" at bounding box center [729, 302] width 59 height 24
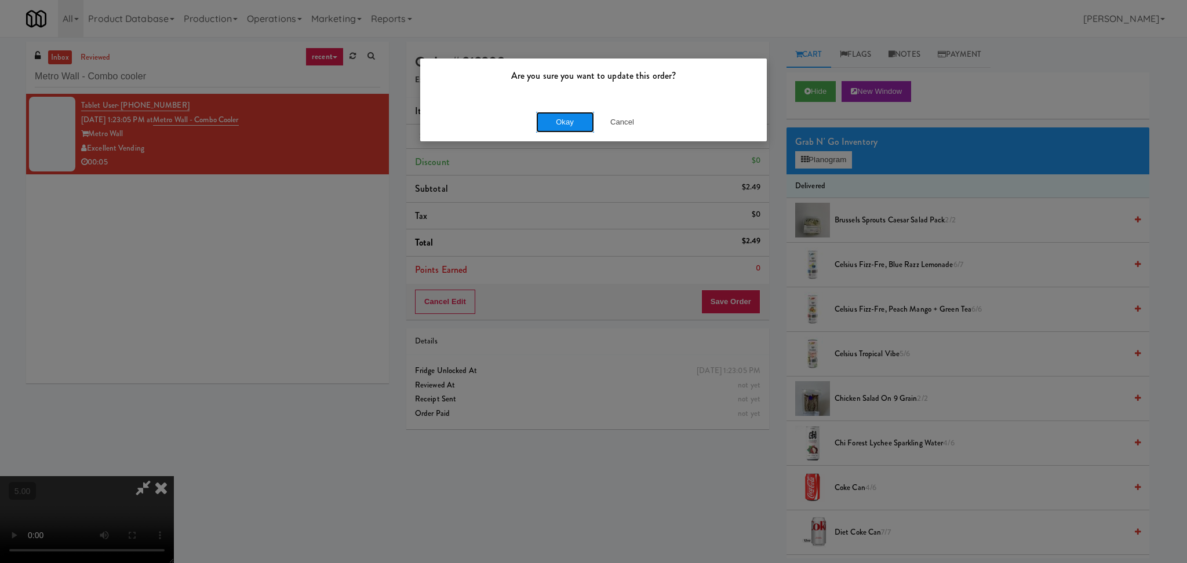
click at [566, 131] on button "Okay" at bounding box center [565, 122] width 58 height 21
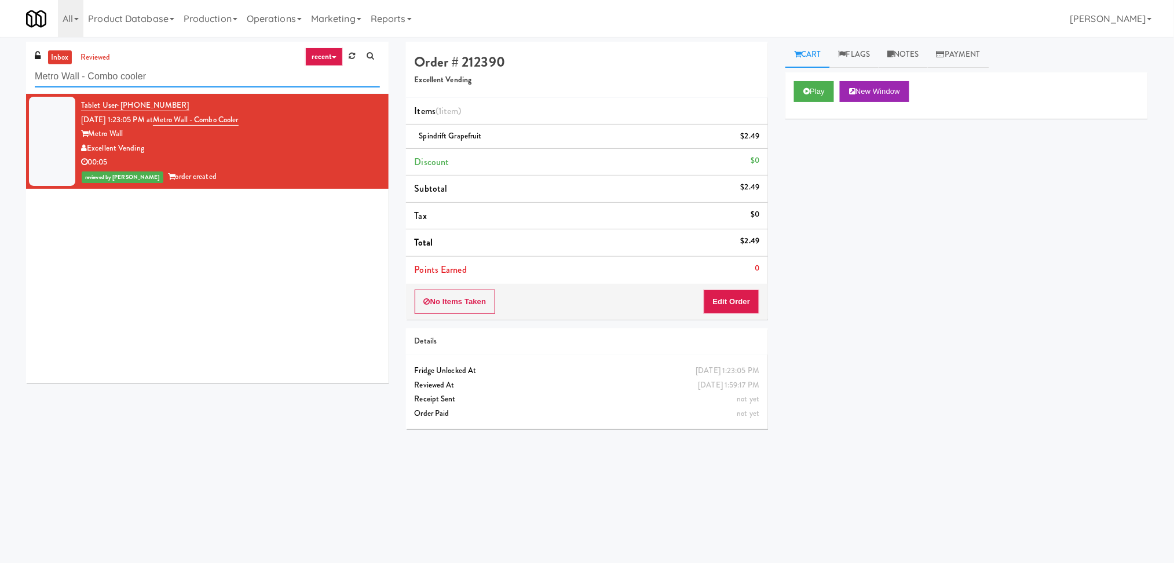
drag, startPoint x: 233, startPoint y: 75, endPoint x: 9, endPoint y: 102, distance: 225.3
click at [9, 102] on div "inbox reviewed recent all unclear take inventory issue suspicious failed recent…" at bounding box center [587, 274] width 1174 height 465
paste input "The Kiley - Fridge - Right"
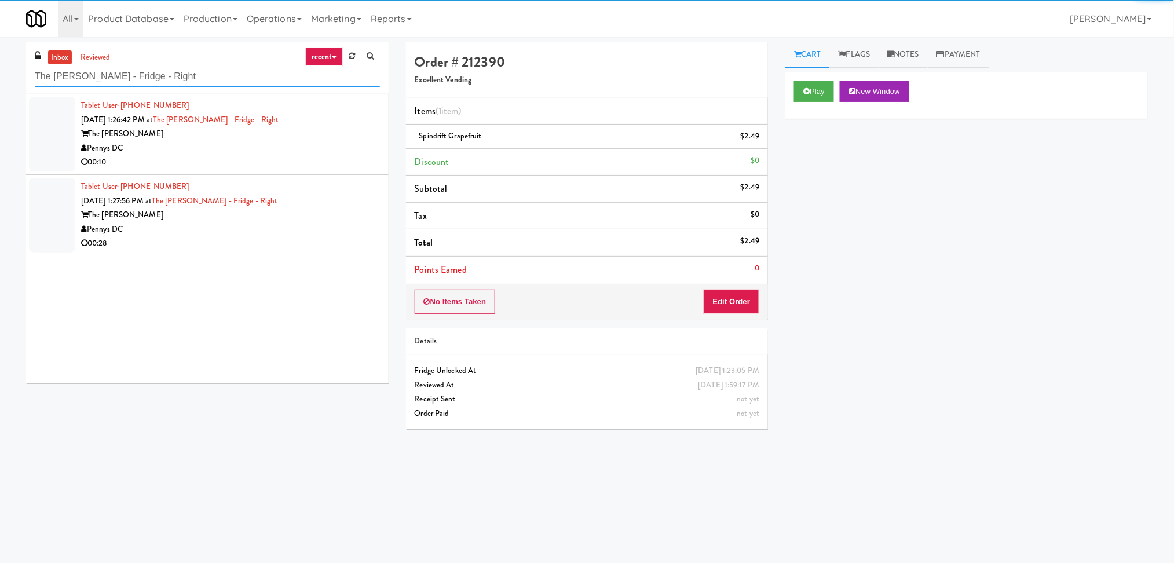
type input "The Kiley - Fridge - Right"
drag, startPoint x: 249, startPoint y: 132, endPoint x: 298, endPoint y: 141, distance: 50.0
click at [289, 141] on div "Pennys DC" at bounding box center [230, 148] width 299 height 14
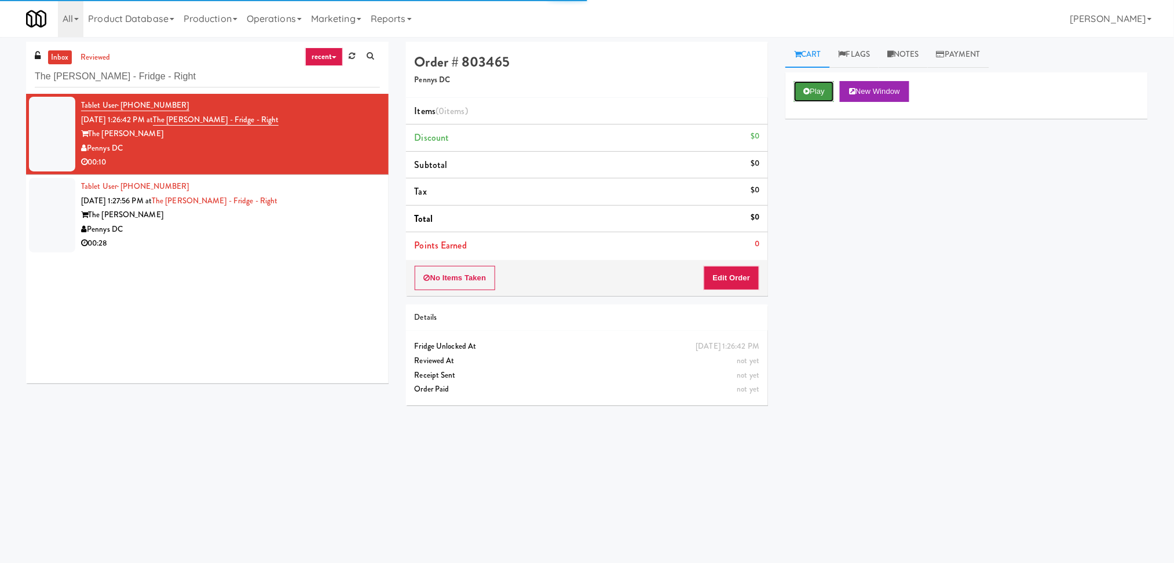
click at [796, 92] on button "Play" at bounding box center [814, 91] width 40 height 21
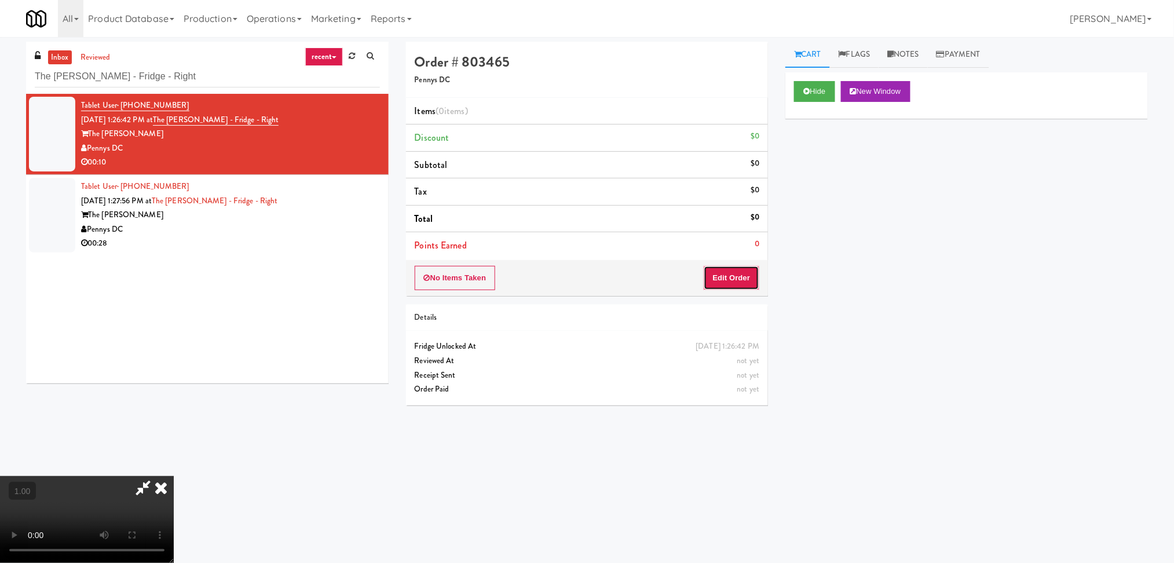
click at [750, 286] on button "Edit Order" at bounding box center [732, 278] width 56 height 24
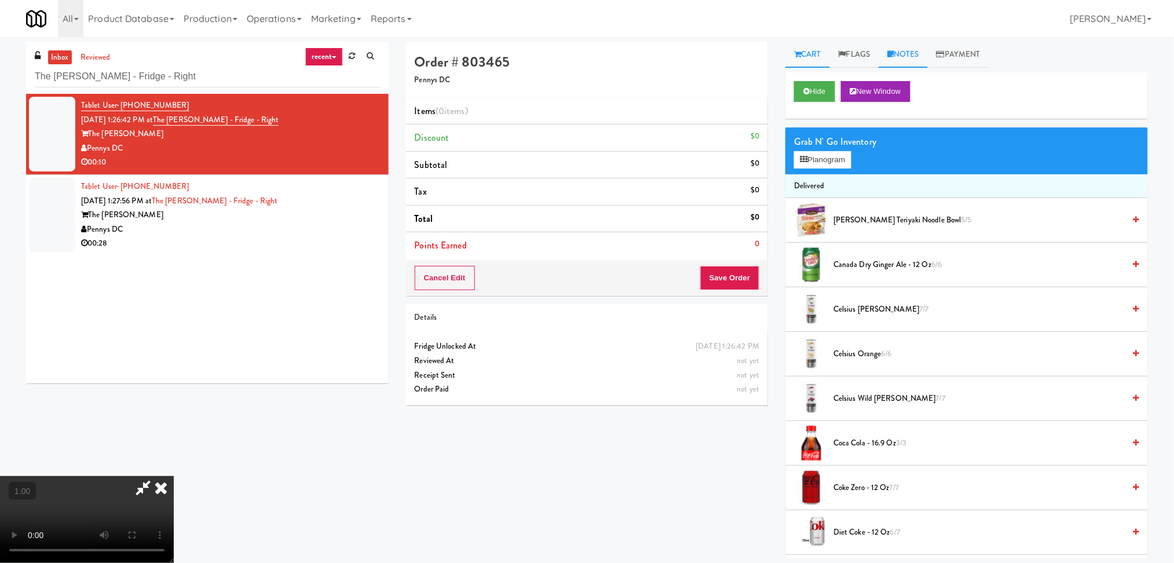
click at [909, 57] on link "Notes" at bounding box center [903, 55] width 49 height 26
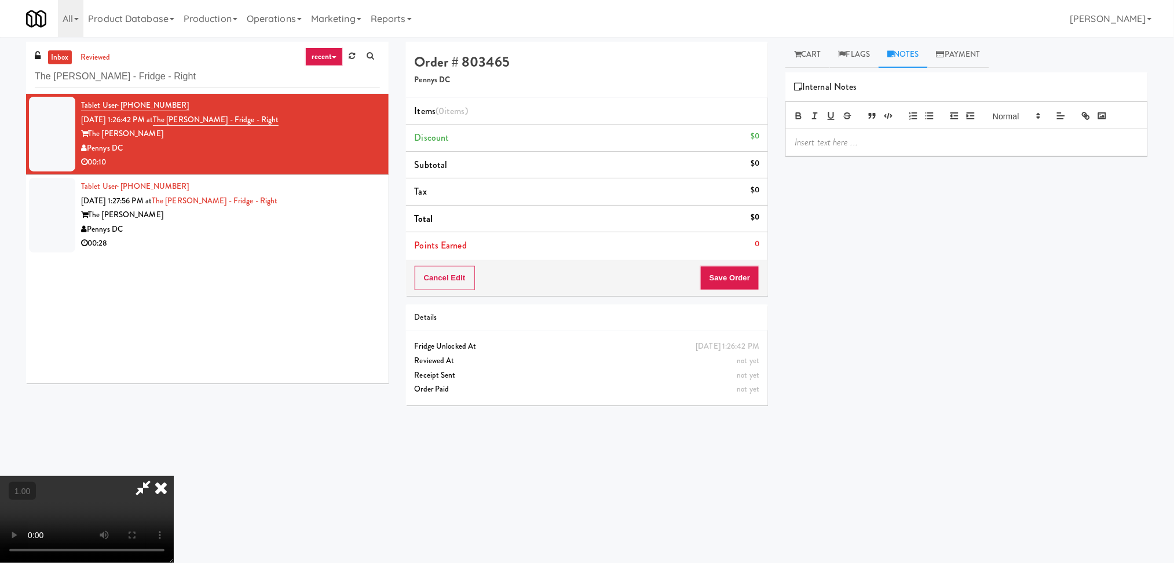
click at [894, 149] on div at bounding box center [967, 142] width 362 height 27
click at [174, 476] on video at bounding box center [87, 519] width 174 height 87
click at [816, 65] on link "Cart" at bounding box center [808, 55] width 45 height 26
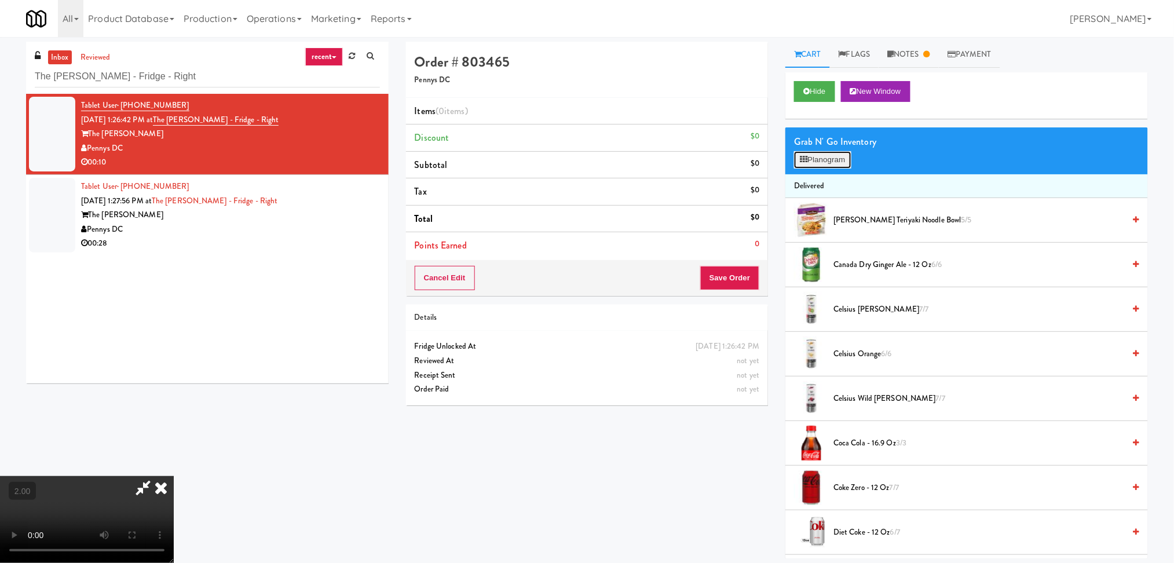
click at [842, 154] on button "Planogram" at bounding box center [822, 159] width 57 height 17
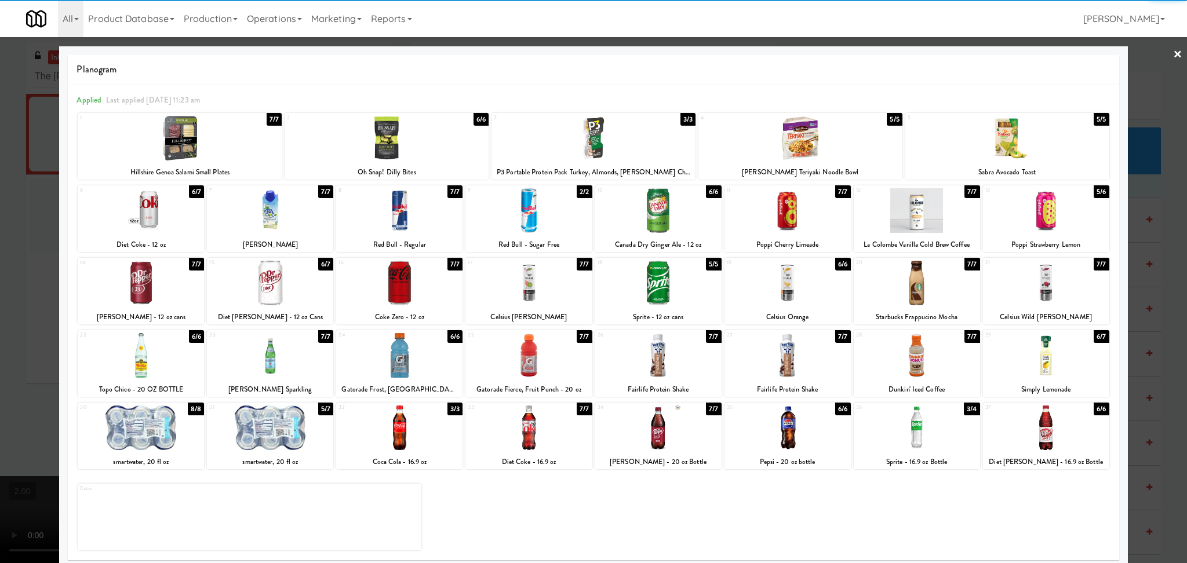
click at [395, 296] on div at bounding box center [399, 283] width 126 height 45
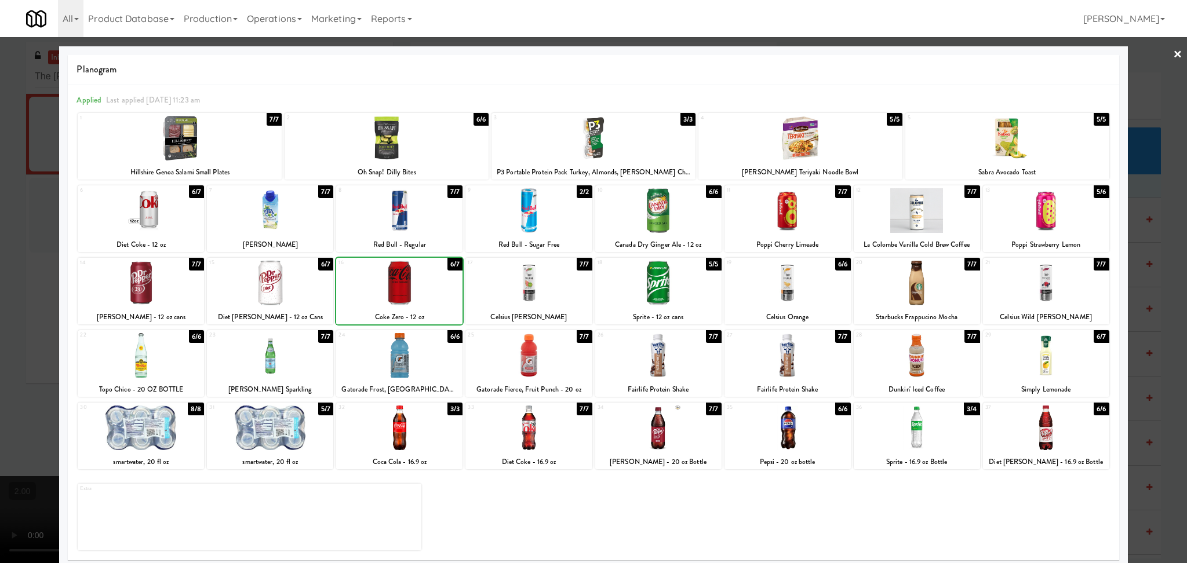
click at [395, 296] on div at bounding box center [399, 283] width 126 height 45
click at [187, 436] on div at bounding box center [141, 428] width 126 height 45
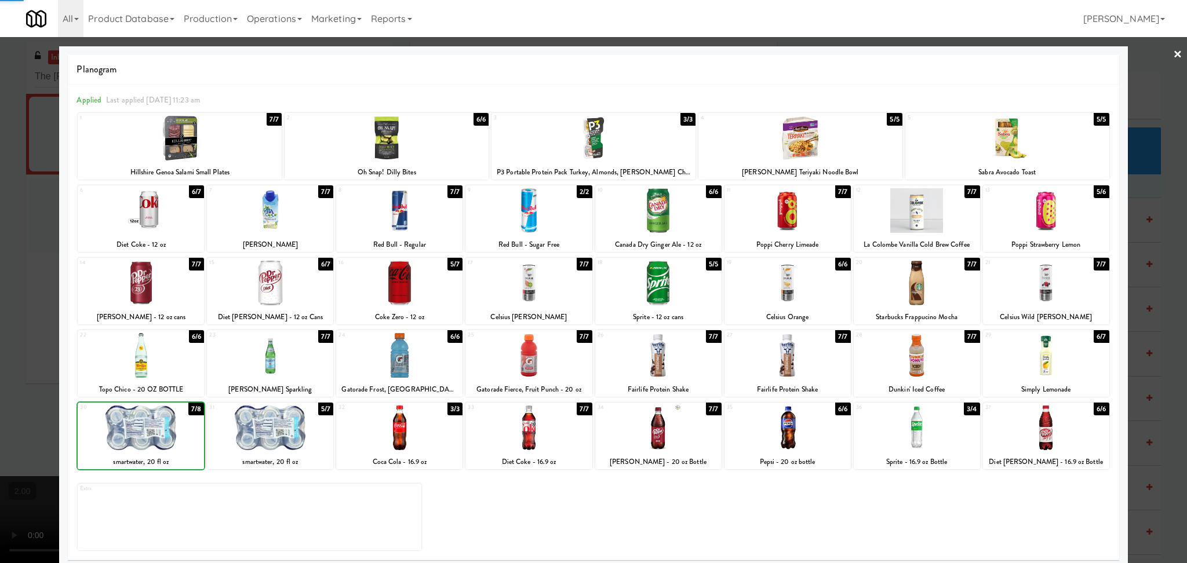
click at [39, 374] on div at bounding box center [593, 281] width 1187 height 563
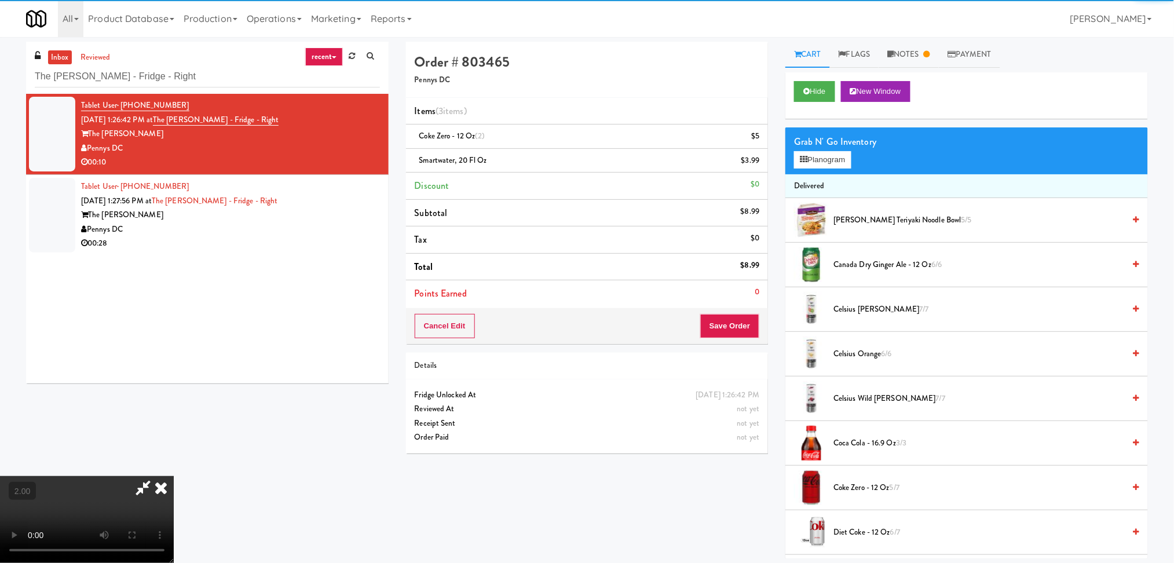
click at [174, 476] on video at bounding box center [87, 519] width 174 height 87
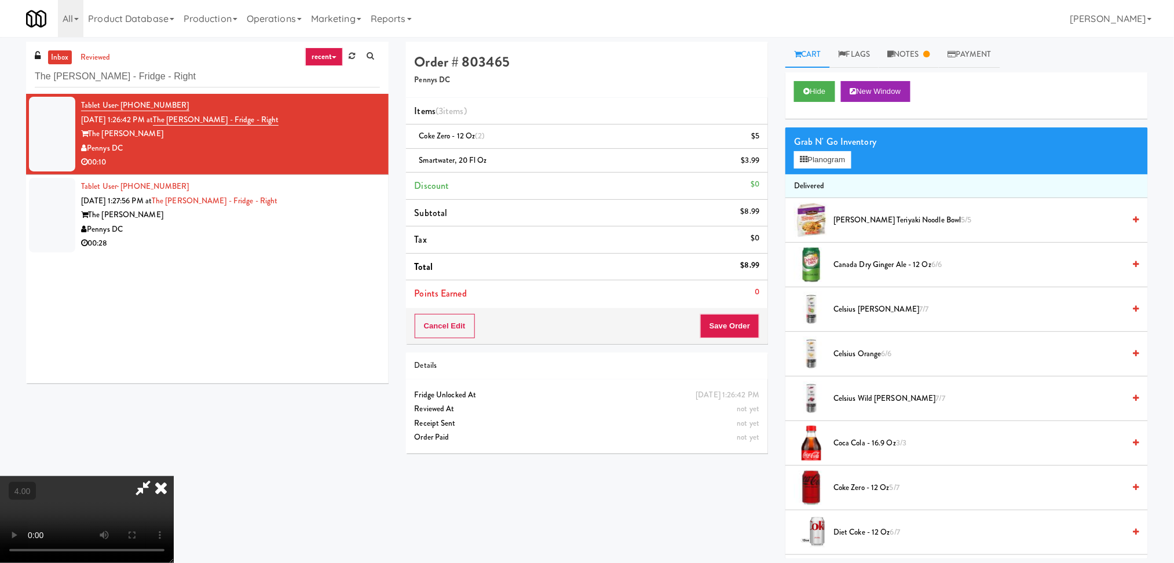
click at [174, 476] on video at bounding box center [87, 519] width 174 height 87
click at [174, 508] on video at bounding box center [87, 519] width 174 height 87
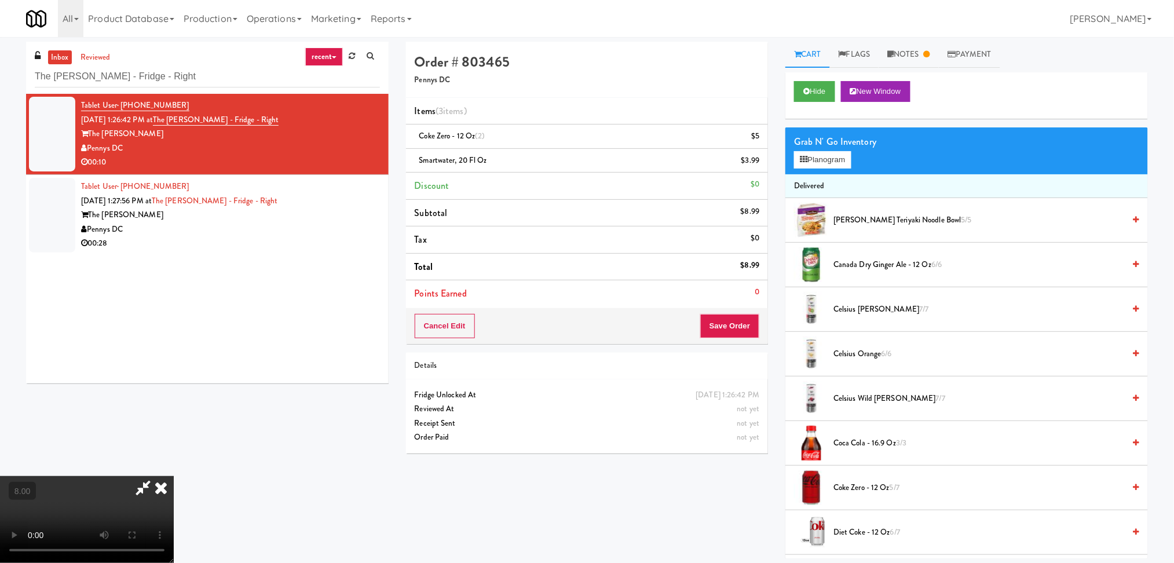
click at [174, 487] on video at bounding box center [87, 519] width 174 height 87
click at [133, 476] on video at bounding box center [87, 519] width 174 height 87
click at [134, 476] on video at bounding box center [87, 519] width 174 height 87
click at [166, 476] on video at bounding box center [87, 519] width 174 height 87
click at [174, 476] on video at bounding box center [87, 519] width 174 height 87
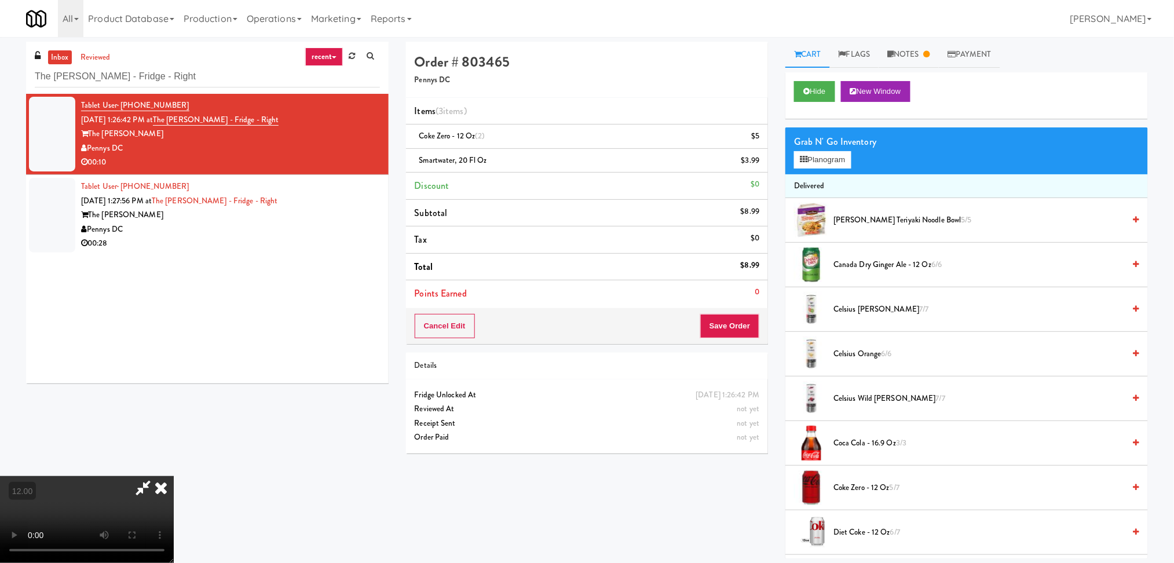
click at [174, 476] on video at bounding box center [87, 519] width 174 height 87
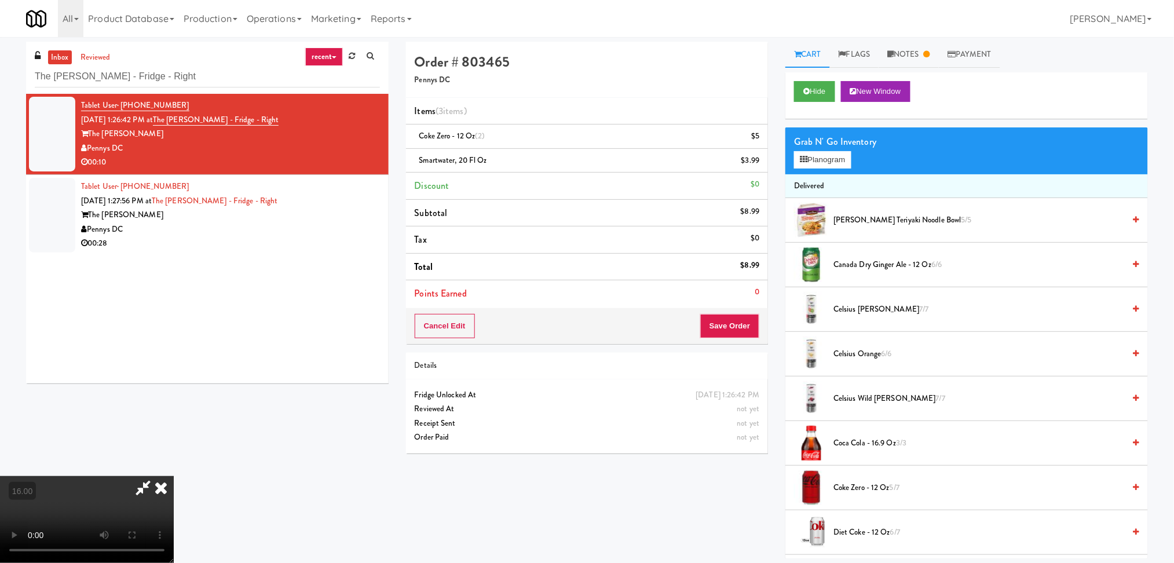
click at [174, 476] on video at bounding box center [87, 519] width 174 height 87
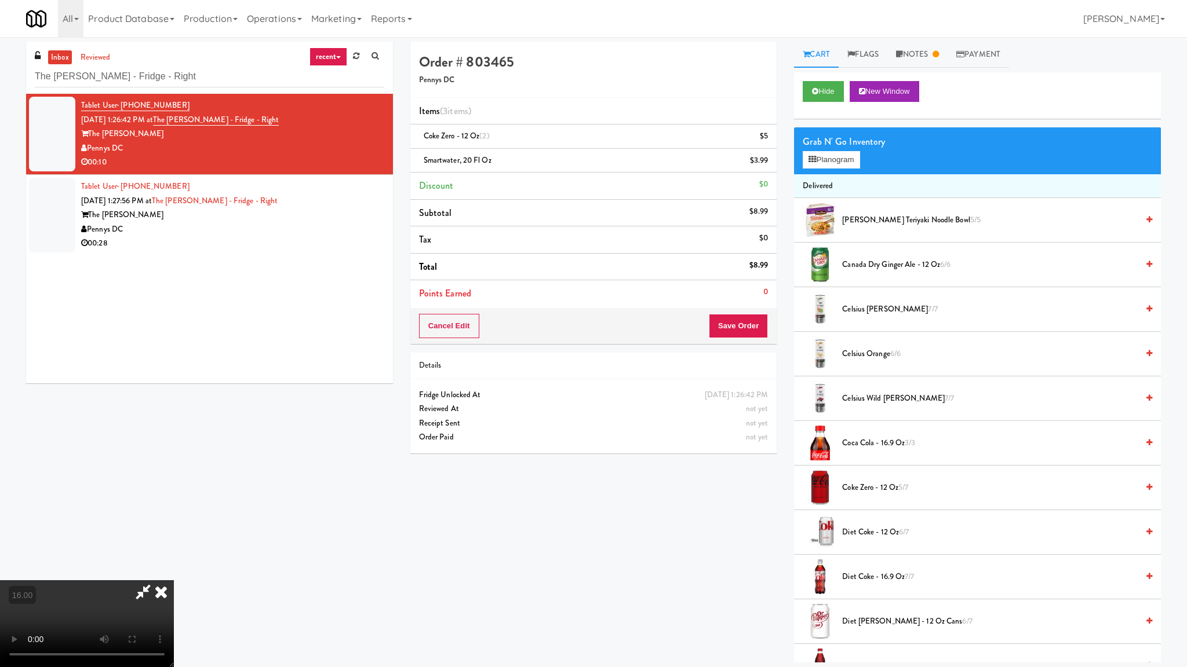
click at [174, 563] on video at bounding box center [87, 624] width 174 height 87
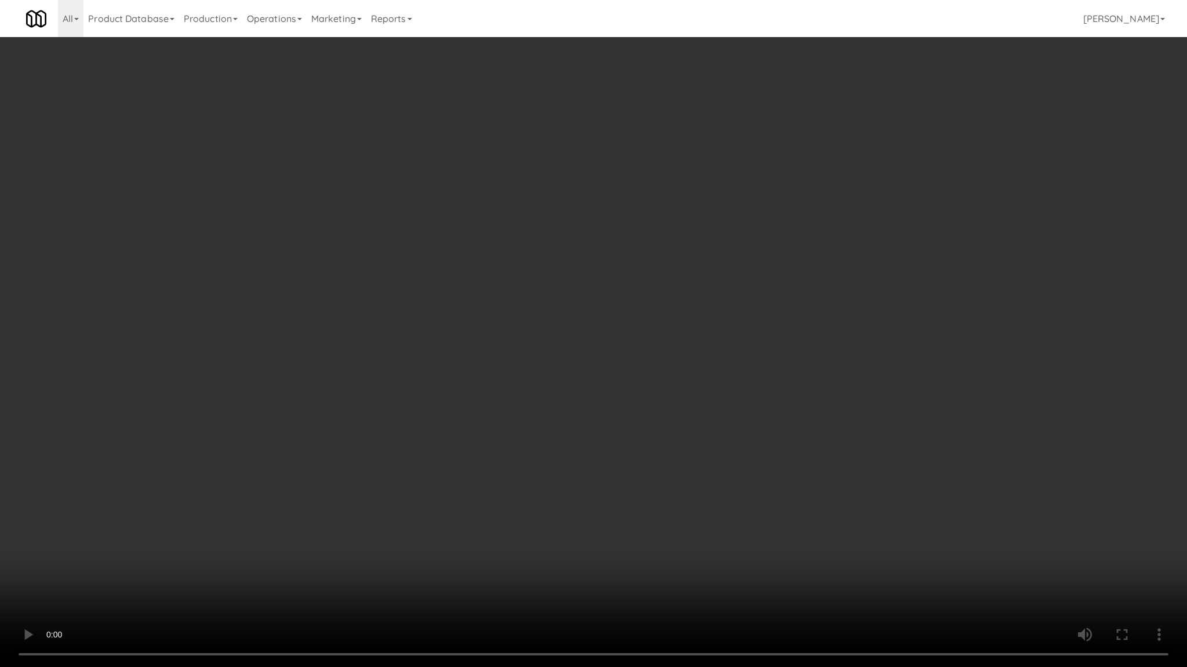
click at [332, 470] on video at bounding box center [593, 333] width 1187 height 667
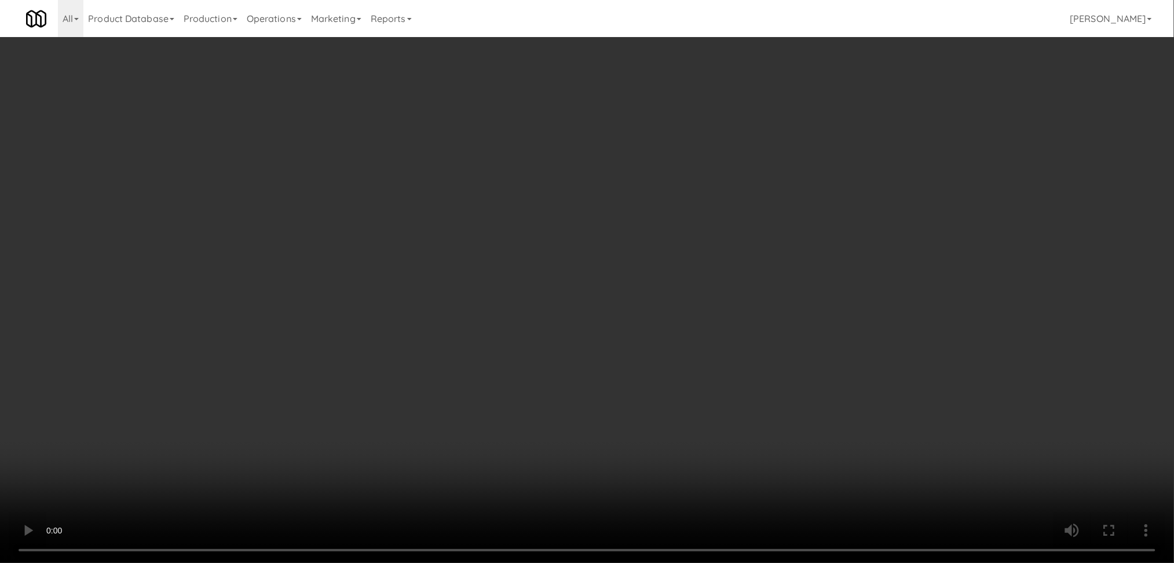
click at [553, 86] on div "Order # 803465 Pennys DC" at bounding box center [587, 70] width 363 height 56
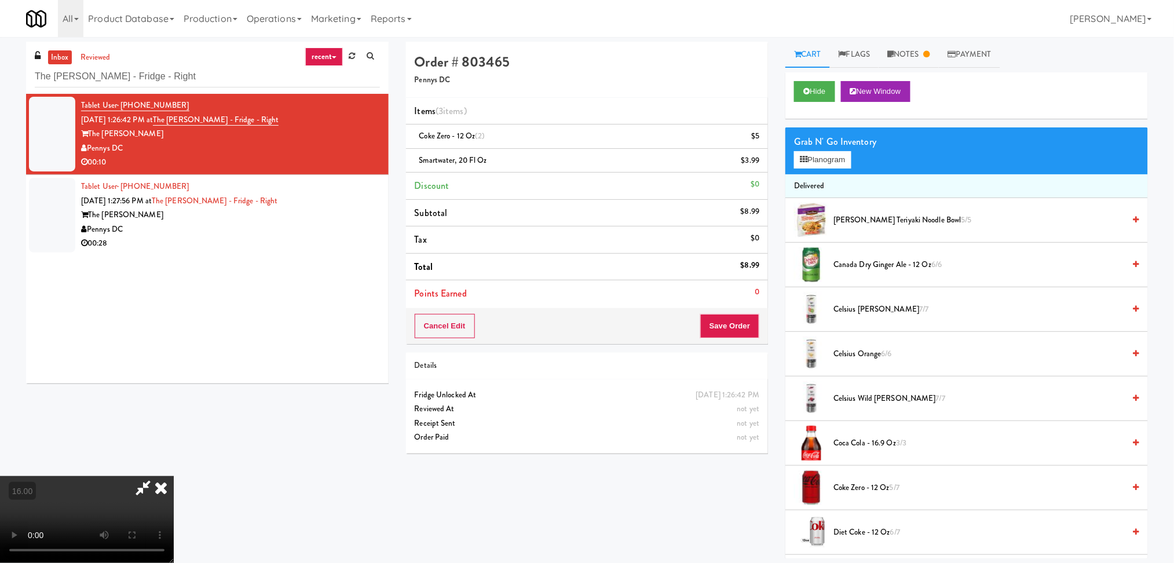
click at [156, 476] on icon at bounding box center [143, 487] width 27 height 23
click at [174, 476] on icon at bounding box center [160, 487] width 25 height 23
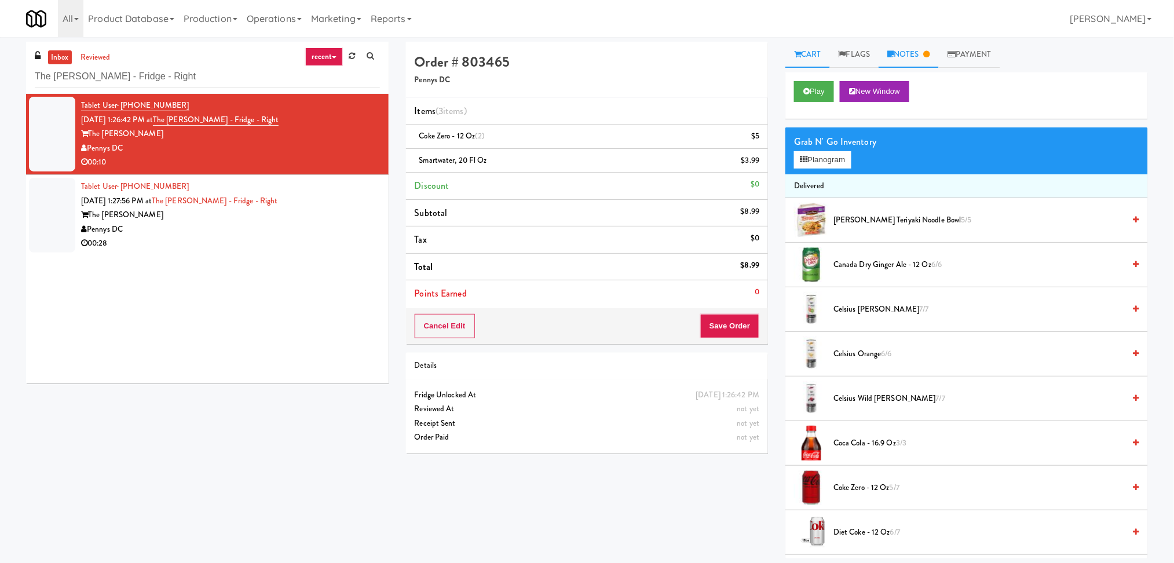
click at [937, 52] on link "Notes" at bounding box center [909, 55] width 60 height 26
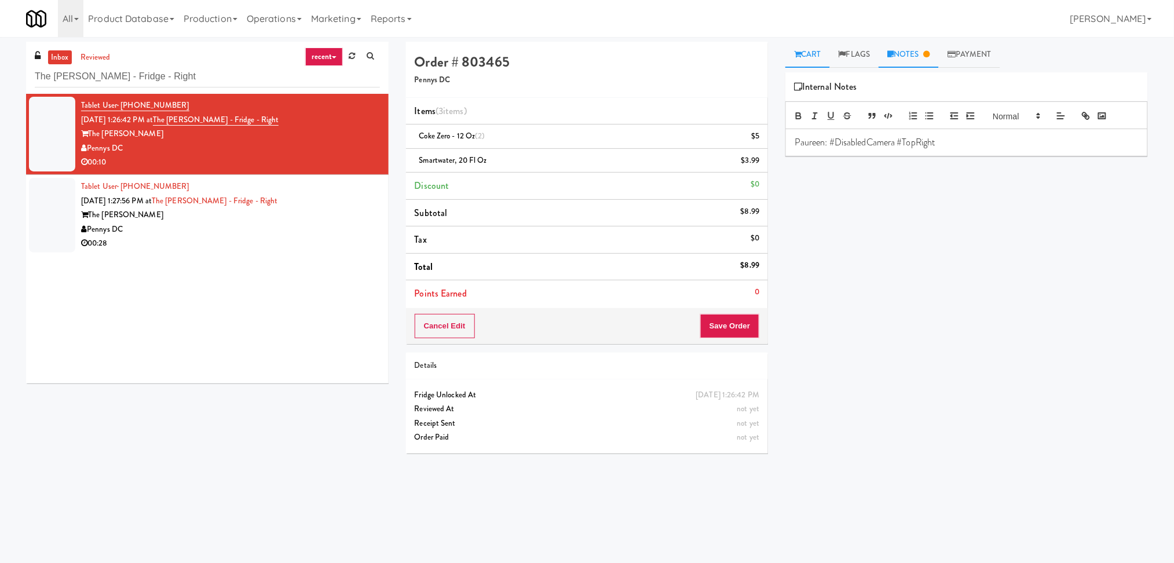
click at [820, 61] on link "Cart" at bounding box center [808, 55] width 45 height 26
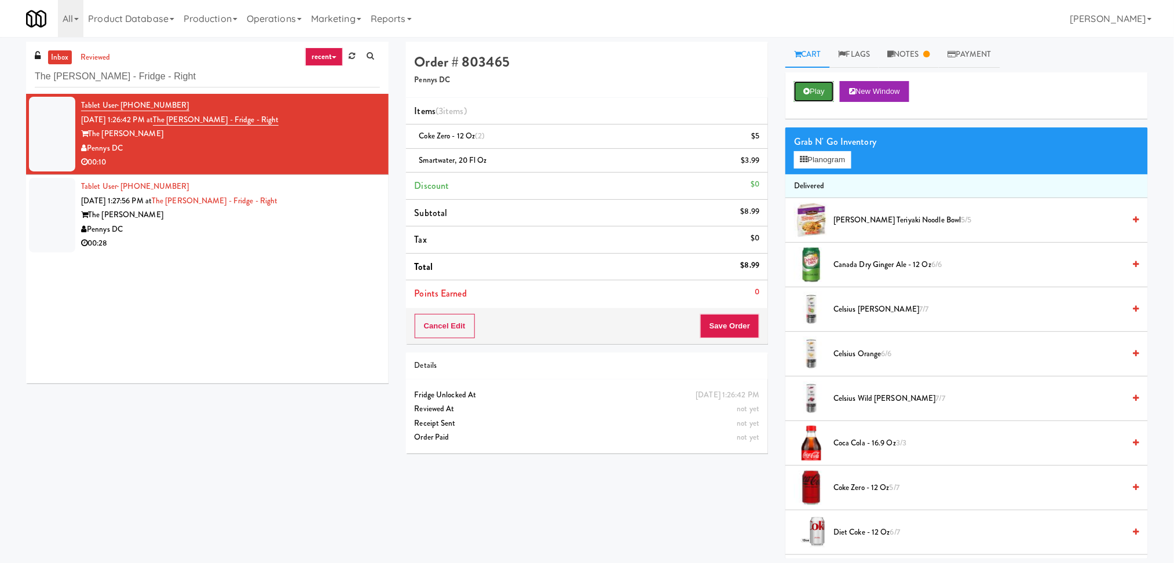
click at [818, 89] on button "Play" at bounding box center [814, 91] width 40 height 21
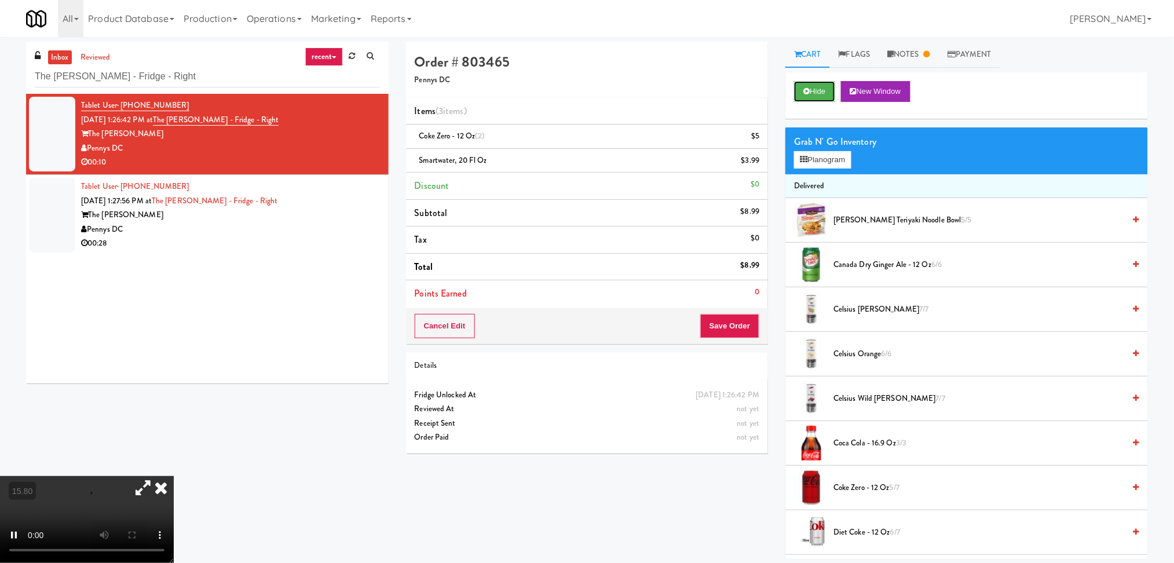
scroll to position [37, 0]
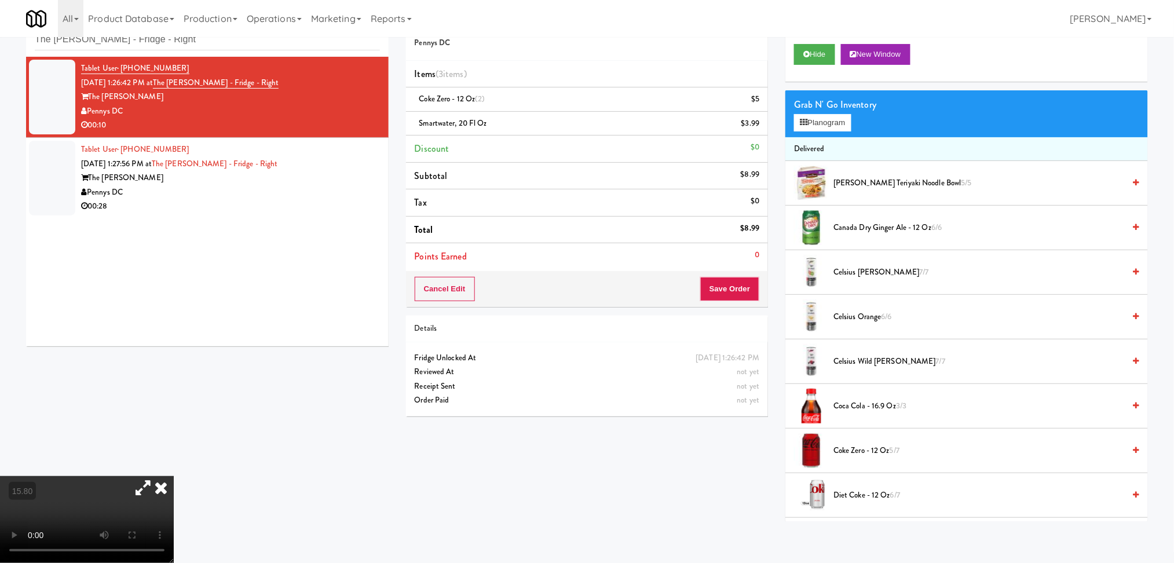
click at [92, 476] on video at bounding box center [87, 519] width 174 height 87
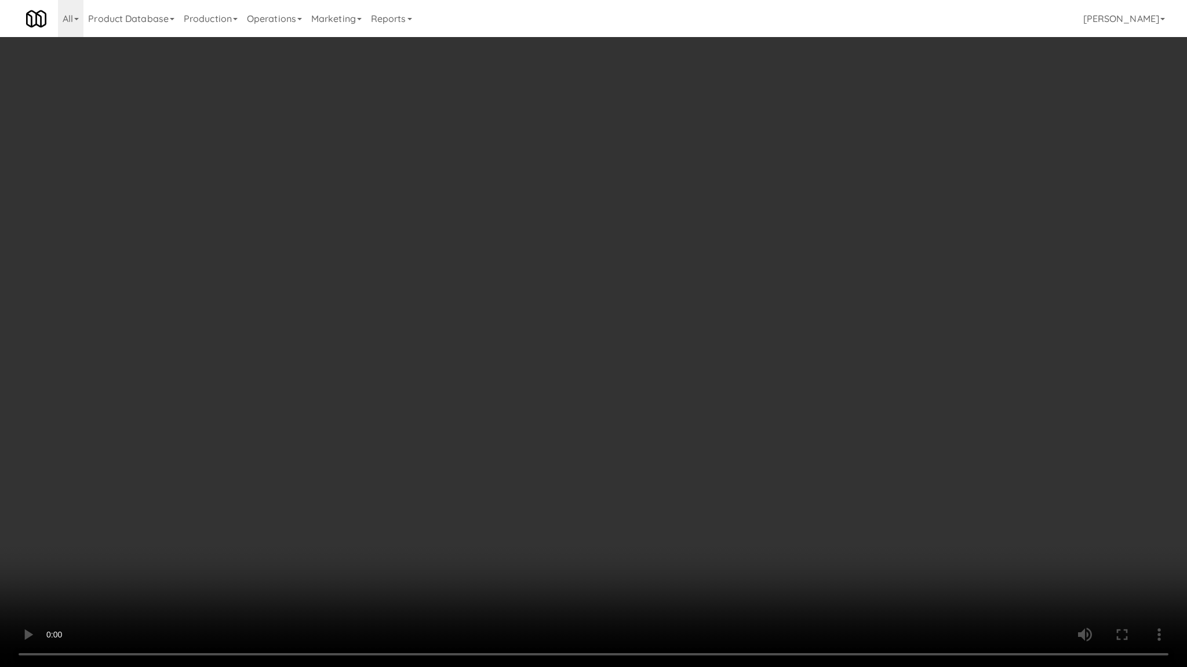
click at [200, 516] on video at bounding box center [593, 333] width 1187 height 667
click at [194, 505] on video at bounding box center [593, 333] width 1187 height 667
click at [225, 523] on video at bounding box center [593, 333] width 1187 height 667
click at [245, 531] on video at bounding box center [593, 333] width 1187 height 667
click at [224, 508] on video at bounding box center [593, 333] width 1187 height 667
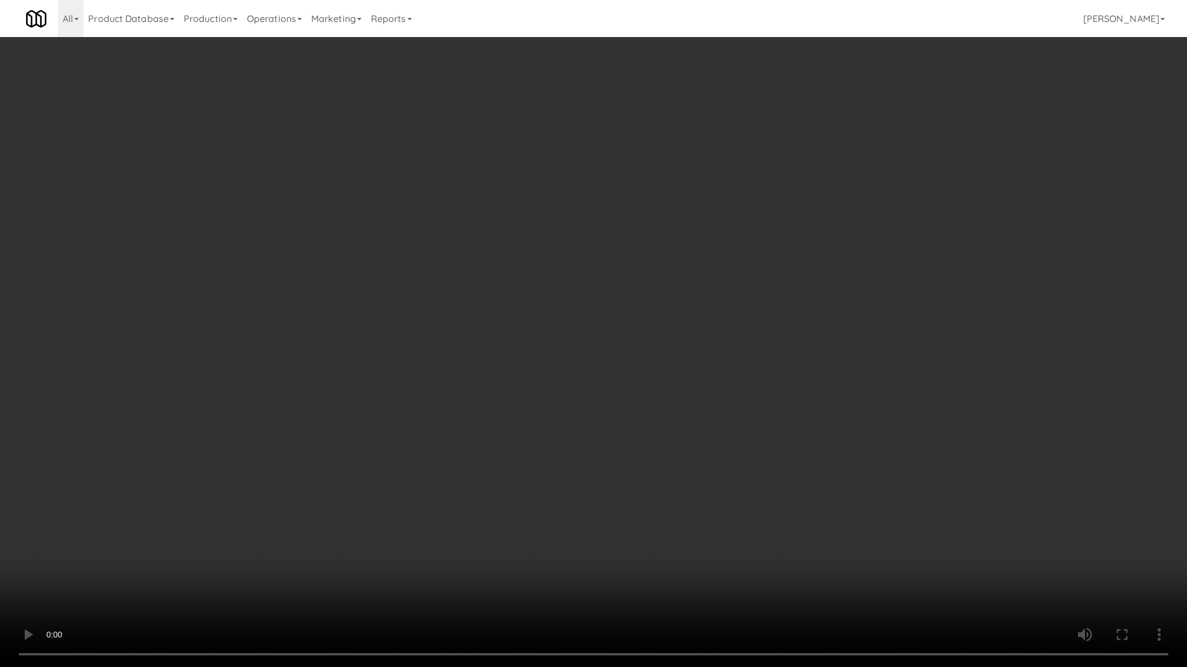
click at [224, 507] on video at bounding box center [593, 333] width 1187 height 667
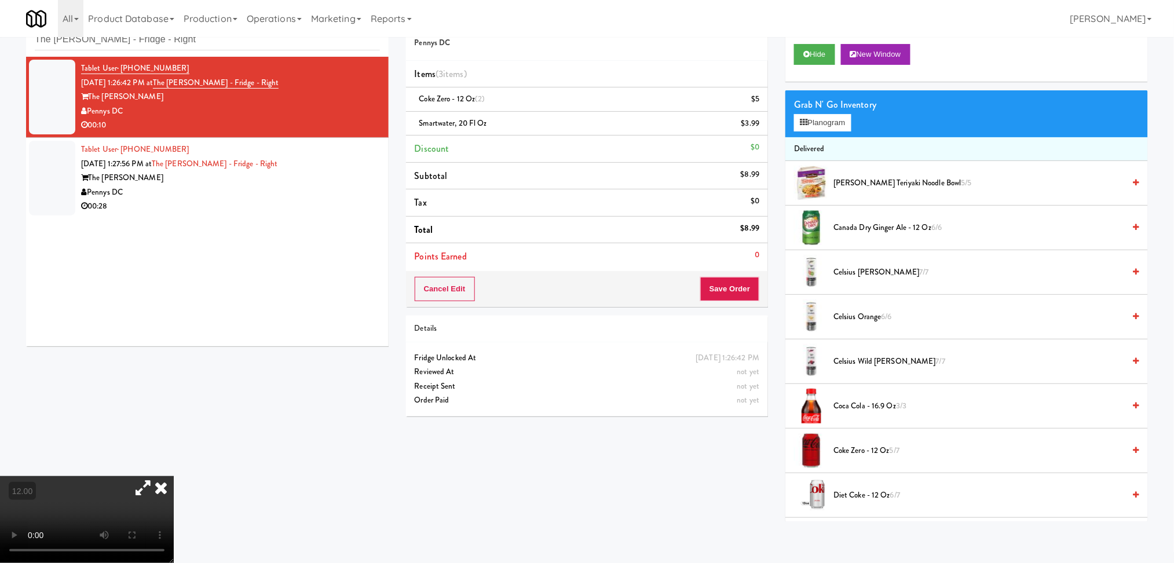
click at [174, 476] on icon at bounding box center [160, 487] width 25 height 23
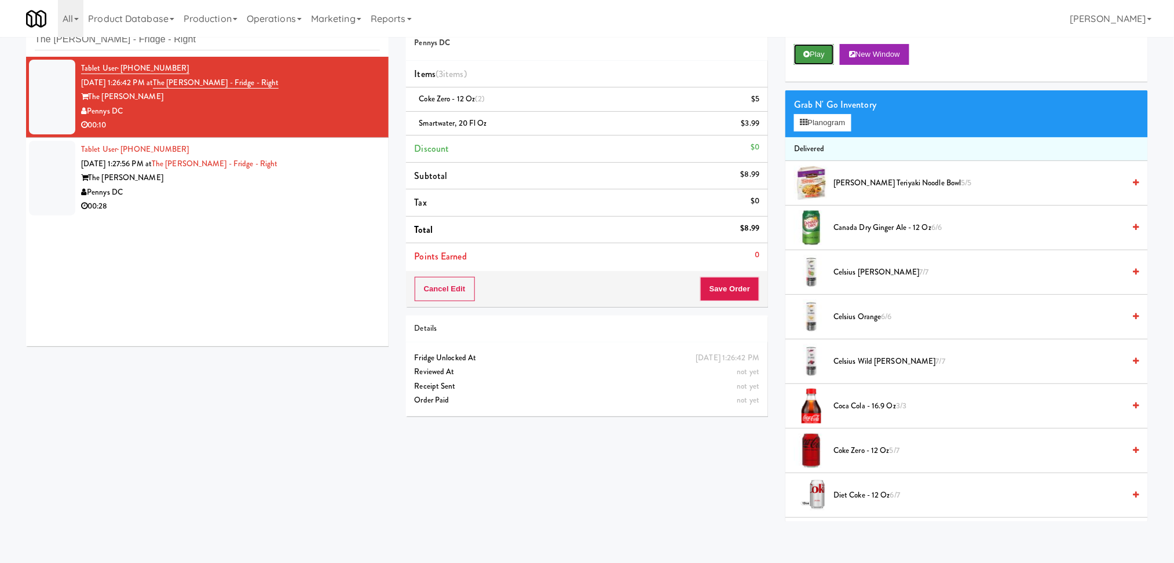
click at [811, 55] on button "Play" at bounding box center [814, 54] width 40 height 21
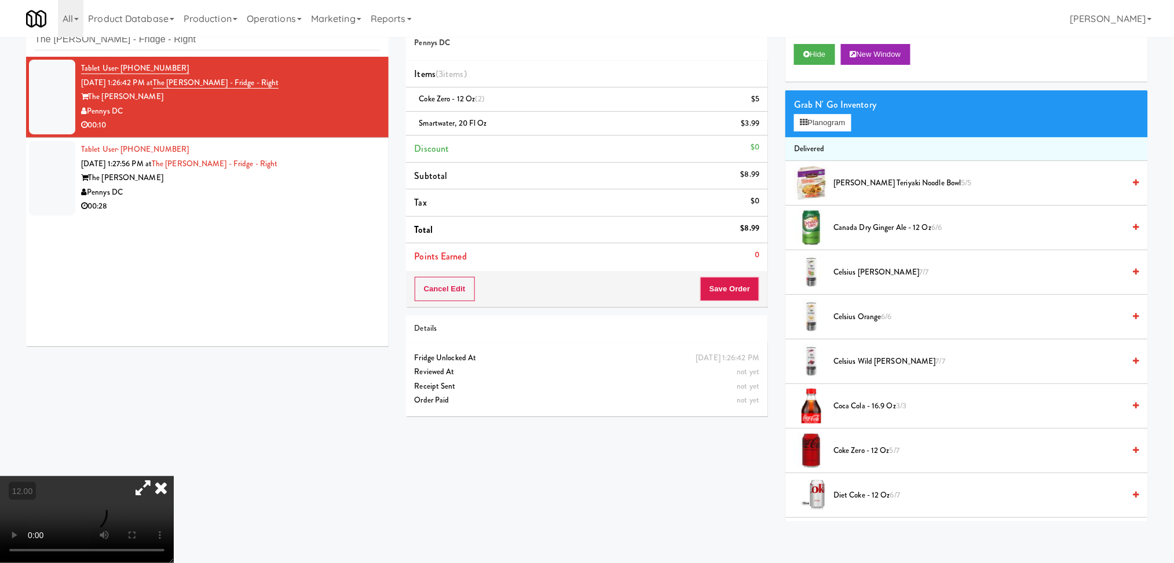
click at [174, 476] on video at bounding box center [87, 519] width 174 height 87
click at [725, 289] on button "Save Order" at bounding box center [729, 289] width 59 height 24
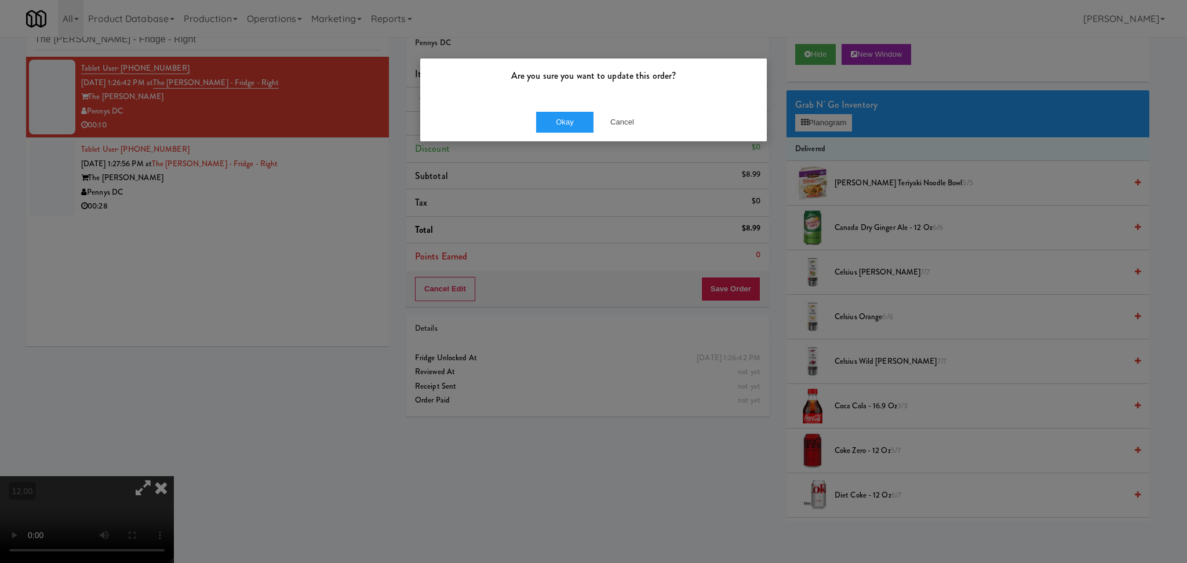
click at [541, 134] on div "Okay Cancel" at bounding box center [593, 122] width 346 height 39
click at [553, 123] on button "Okay" at bounding box center [565, 122] width 58 height 21
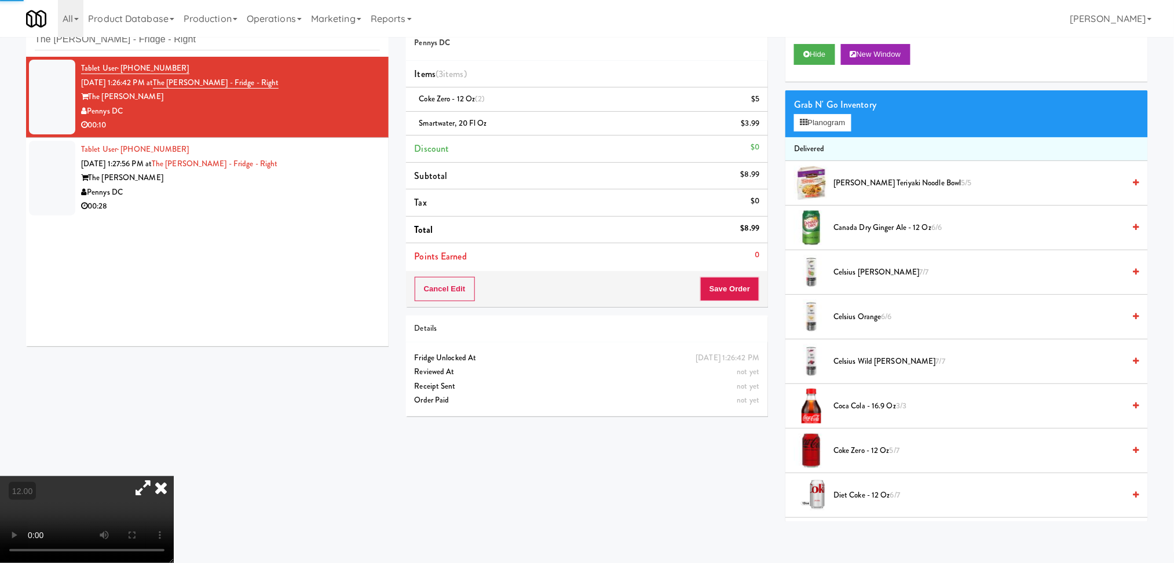
click at [332, 161] on div "Tablet User · (702) 481-6506 Aug 14, 2025 1:27:56 PM at The Kiley - Fridge - Ri…" at bounding box center [230, 178] width 299 height 71
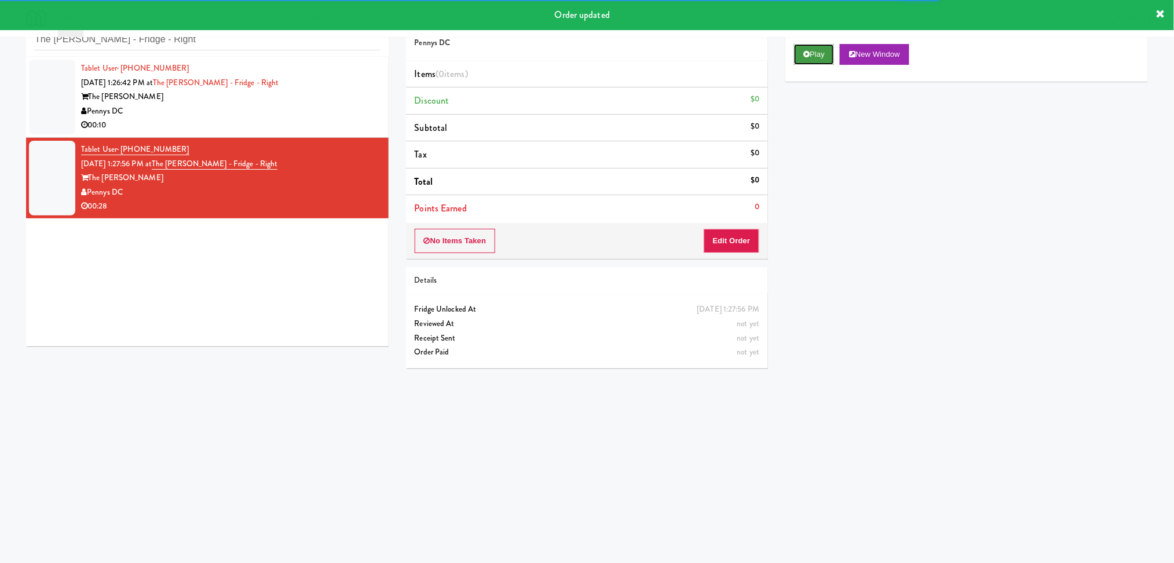
click at [815, 57] on button "Play" at bounding box center [814, 54] width 40 height 21
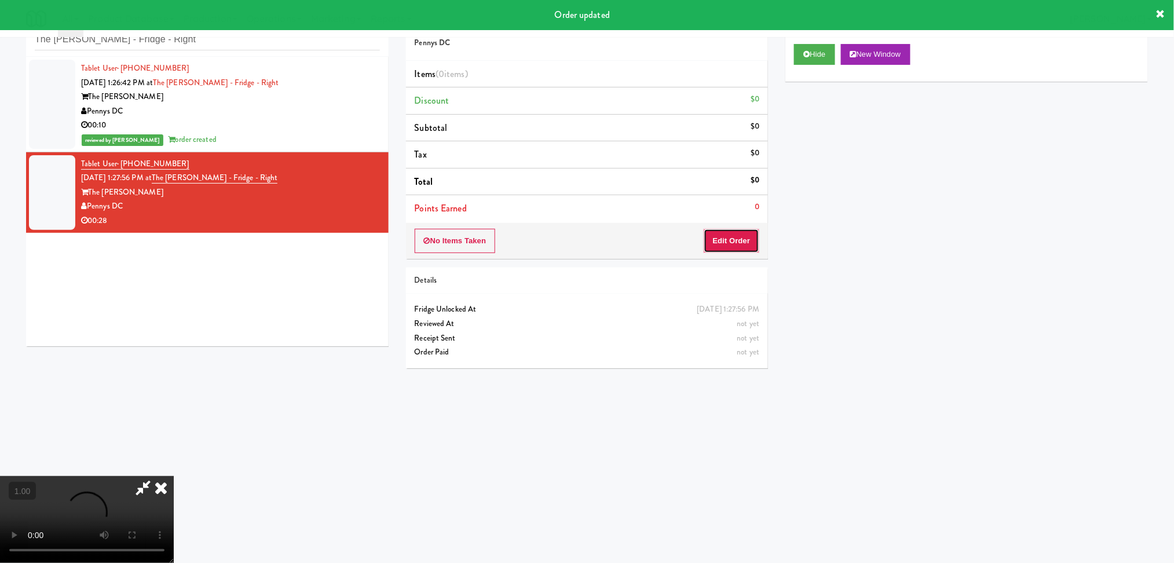
click at [753, 233] on button "Edit Order" at bounding box center [732, 241] width 56 height 24
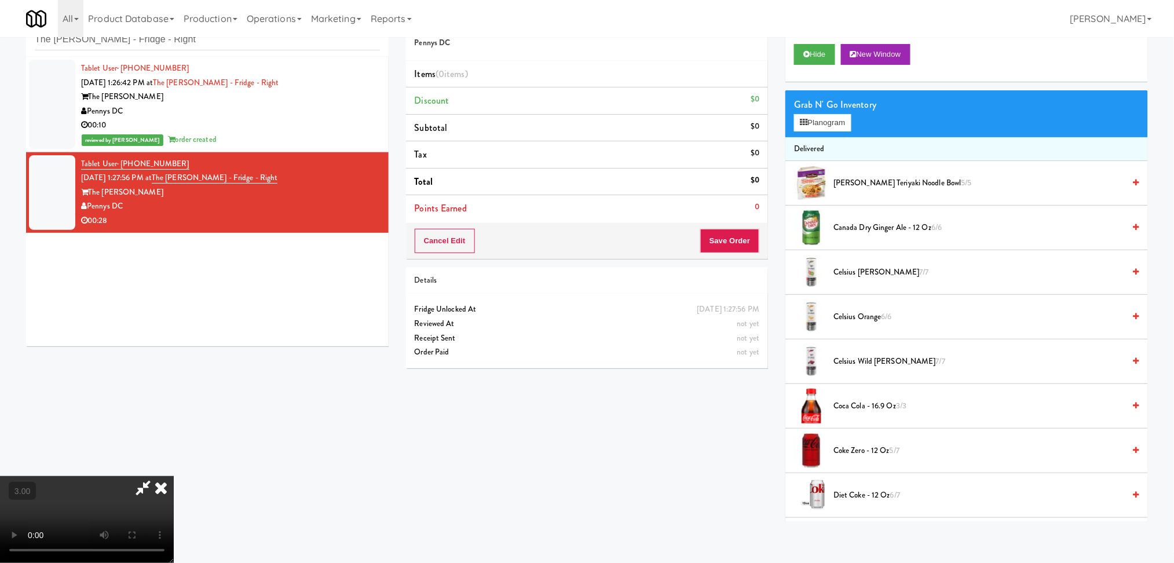
click at [174, 476] on video at bounding box center [87, 519] width 174 height 87
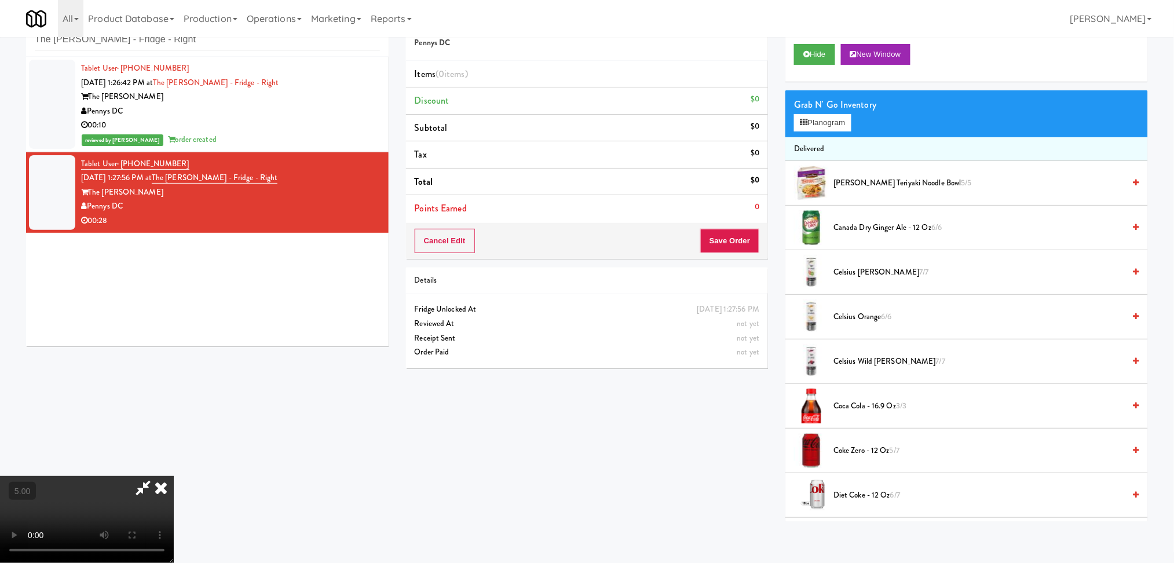
click at [174, 476] on video at bounding box center [87, 519] width 174 height 87
click at [801, 122] on icon at bounding box center [804, 123] width 8 height 8
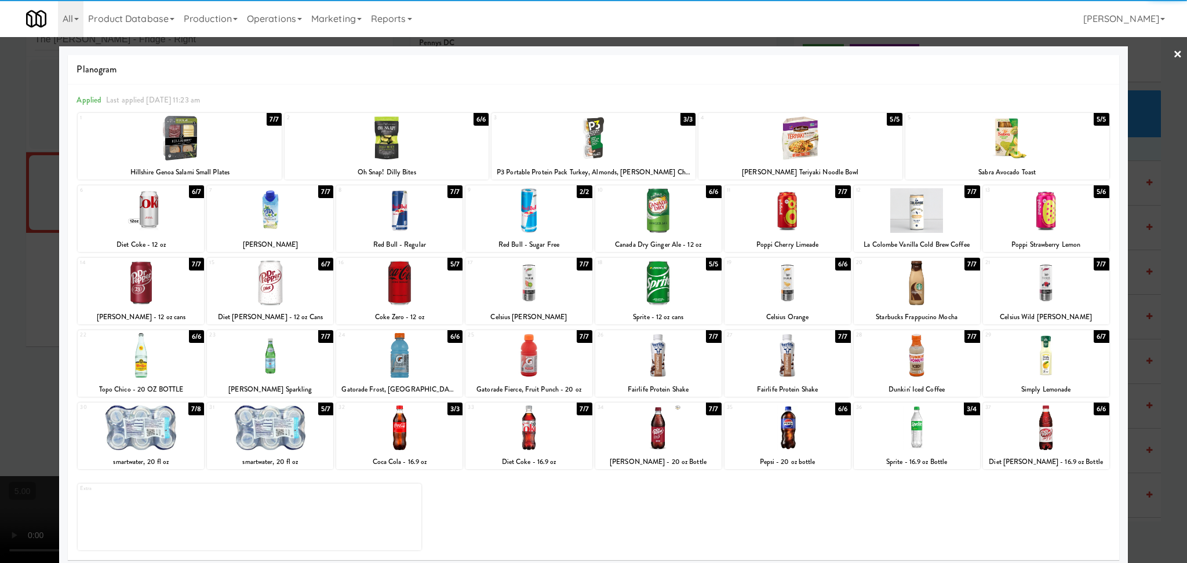
click at [521, 217] on div at bounding box center [528, 210] width 126 height 45
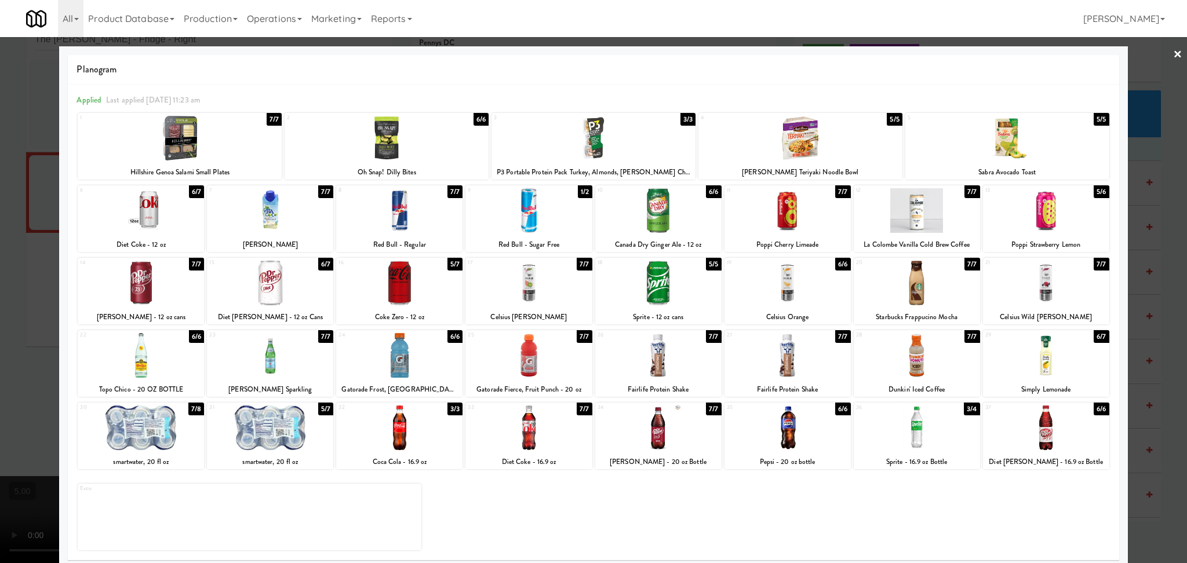
click at [424, 430] on div at bounding box center [399, 428] width 126 height 45
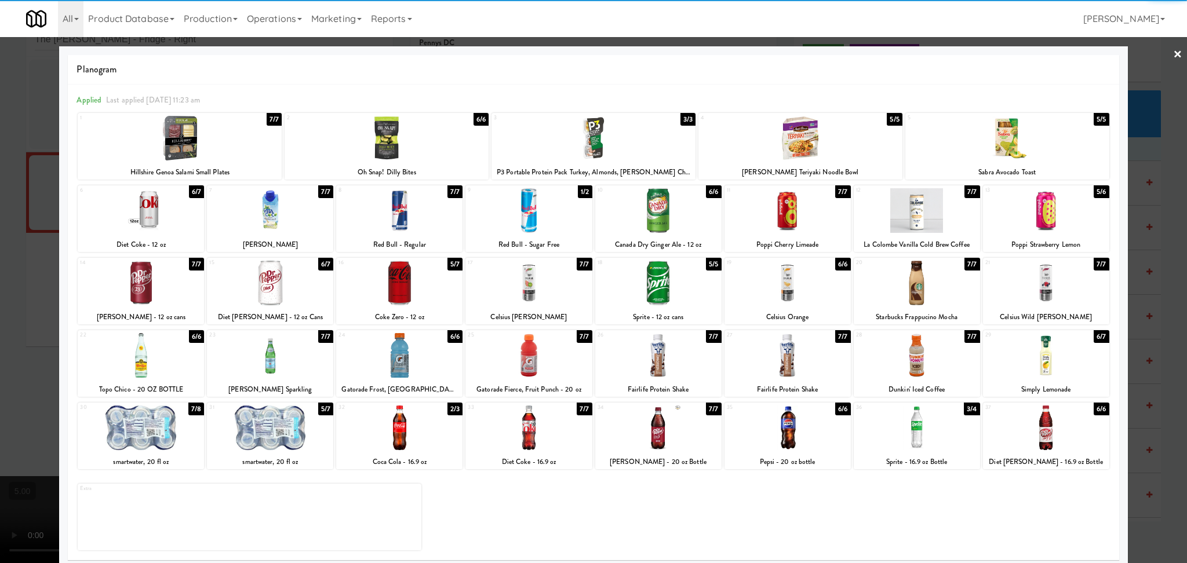
click at [762, 430] on div at bounding box center [787, 428] width 126 height 45
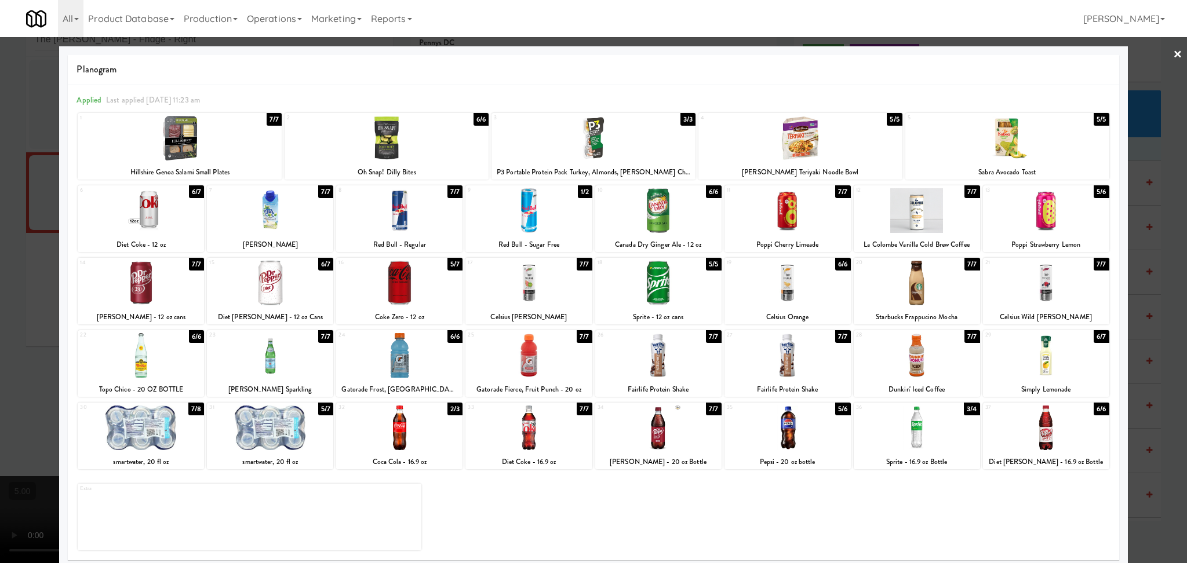
click at [0, 356] on div at bounding box center [593, 281] width 1187 height 563
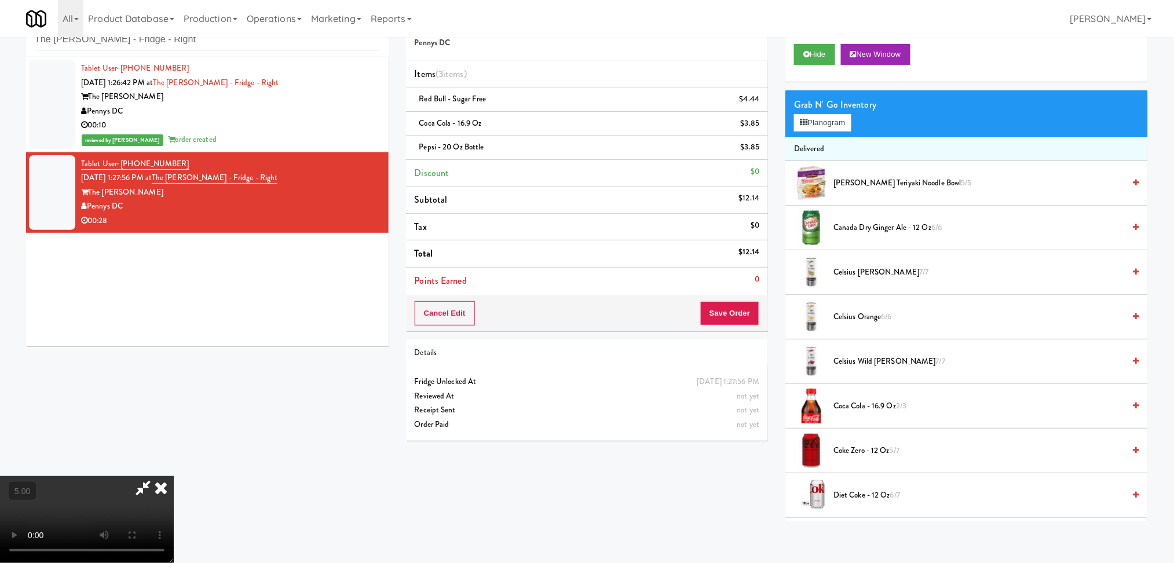
click at [174, 476] on video at bounding box center [87, 519] width 174 height 87
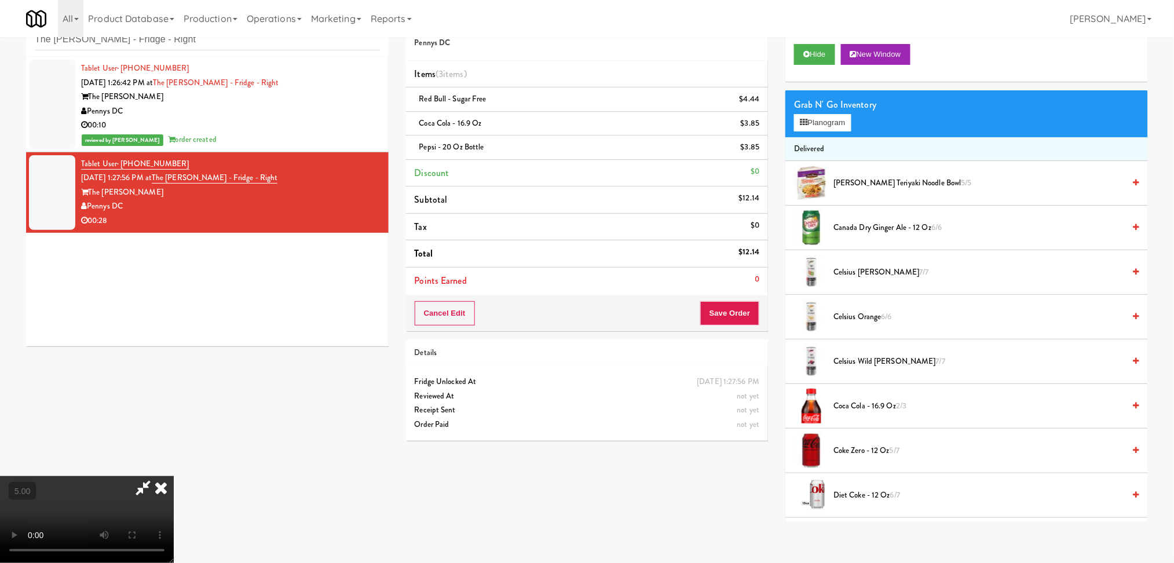
click at [174, 476] on video at bounding box center [87, 519] width 174 height 87
click at [812, 130] on button "Planogram" at bounding box center [822, 122] width 57 height 17
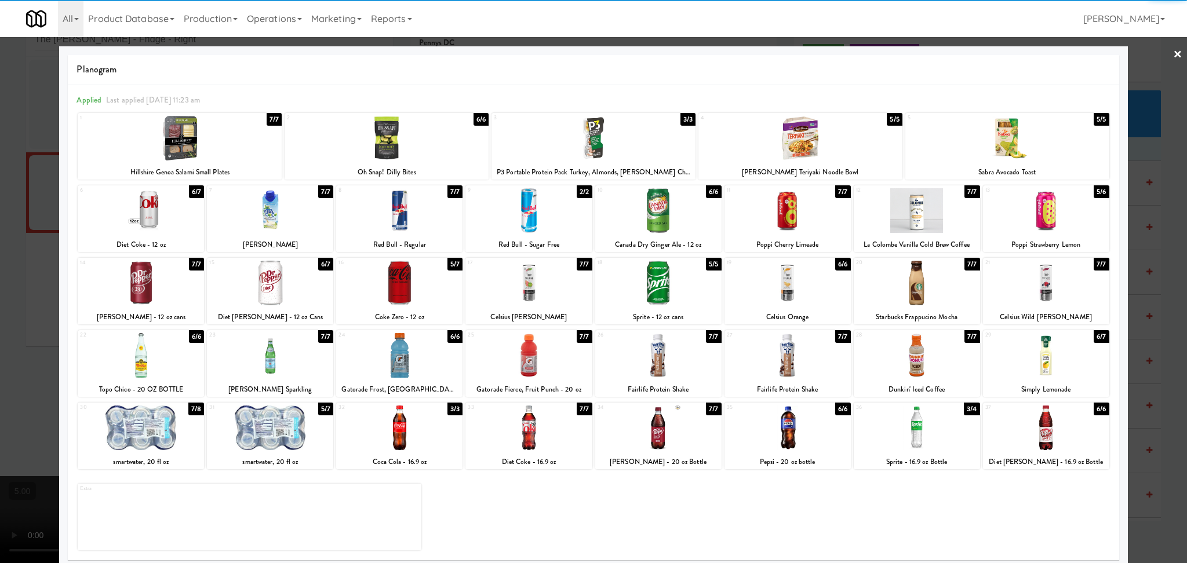
click at [286, 433] on div at bounding box center [270, 428] width 126 height 45
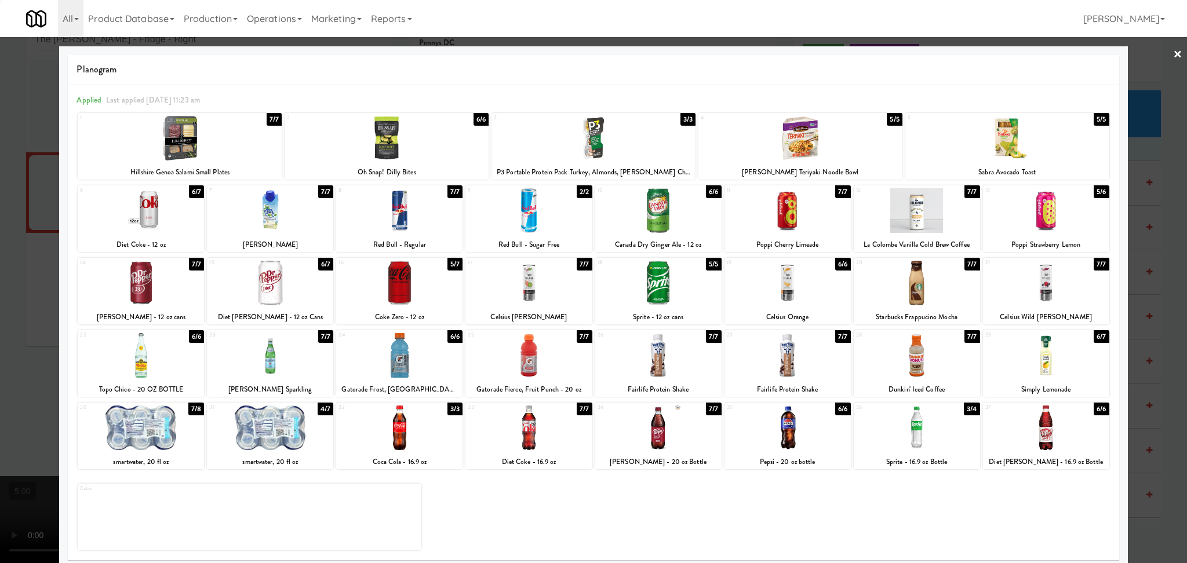
click at [0, 343] on div at bounding box center [593, 281] width 1187 height 563
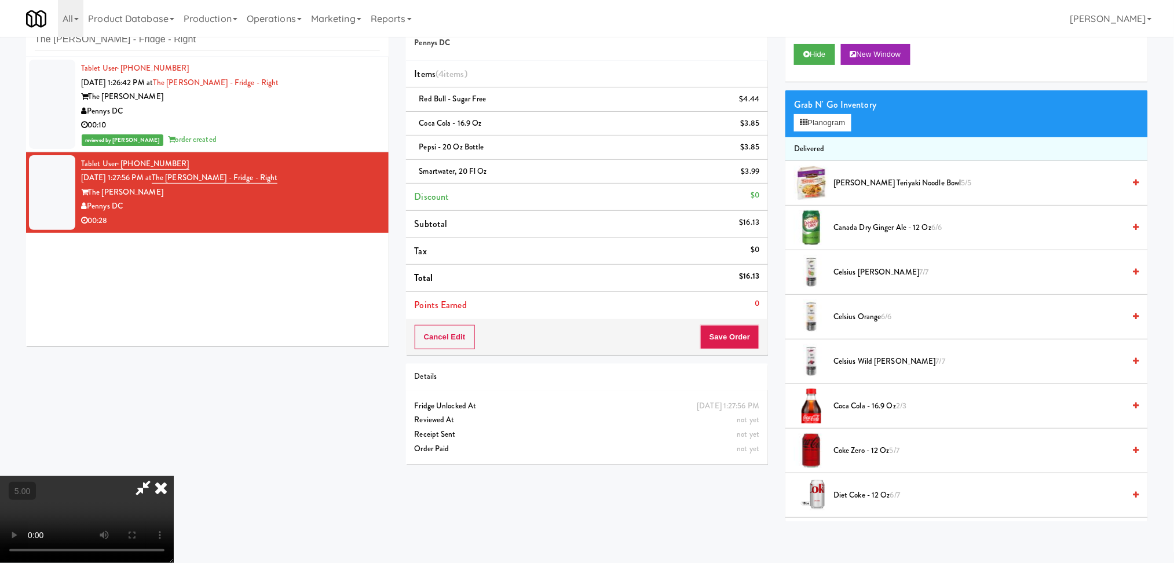
click at [156, 476] on icon at bounding box center [143, 487] width 27 height 23
click at [737, 334] on button "Save Order" at bounding box center [729, 337] width 59 height 24
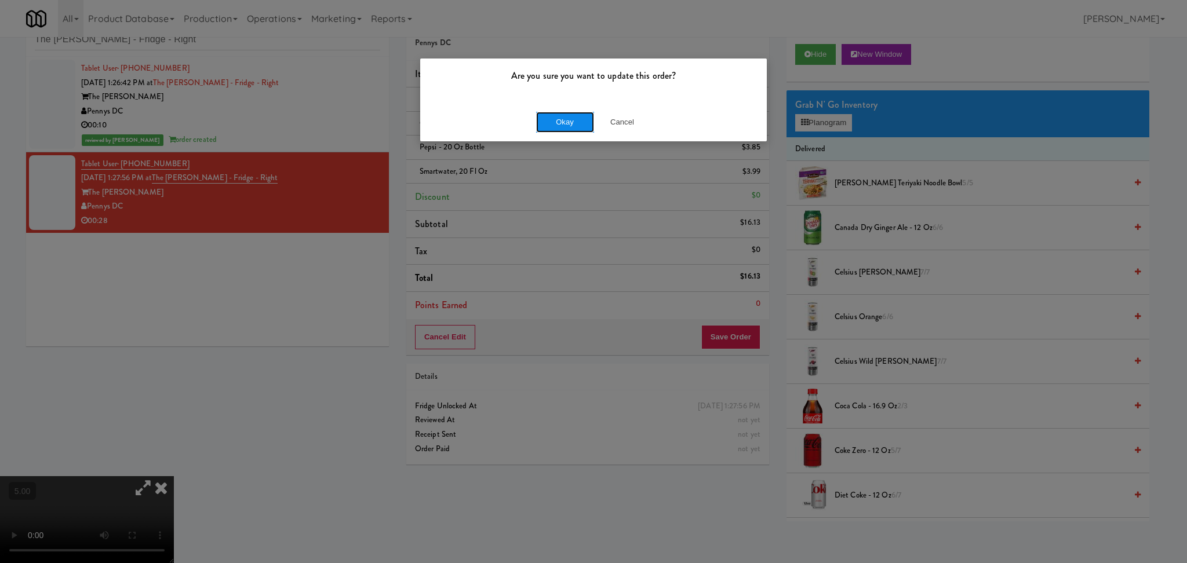
click at [565, 122] on button "Okay" at bounding box center [565, 122] width 58 height 21
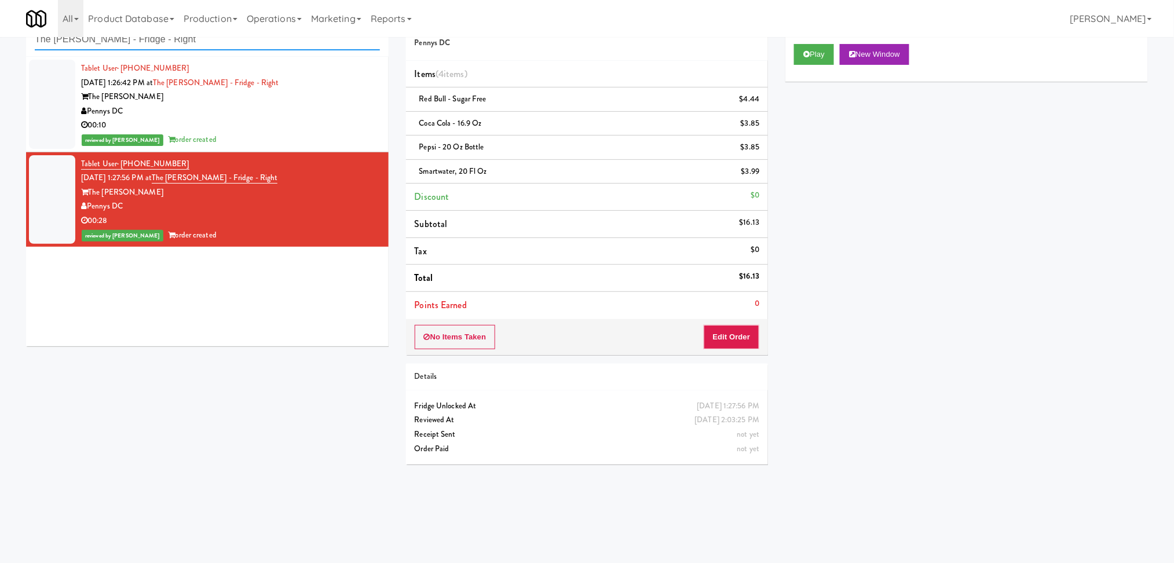
paste input "Pyramid Center - Cooler - Lef"
drag, startPoint x: 215, startPoint y: 48, endPoint x: 0, endPoint y: 29, distance: 215.8
click at [0, 29] on body "Are you sure you want to update this order? Okay Cancel Okay Are you sure you w…" at bounding box center [587, 281] width 1174 height 563
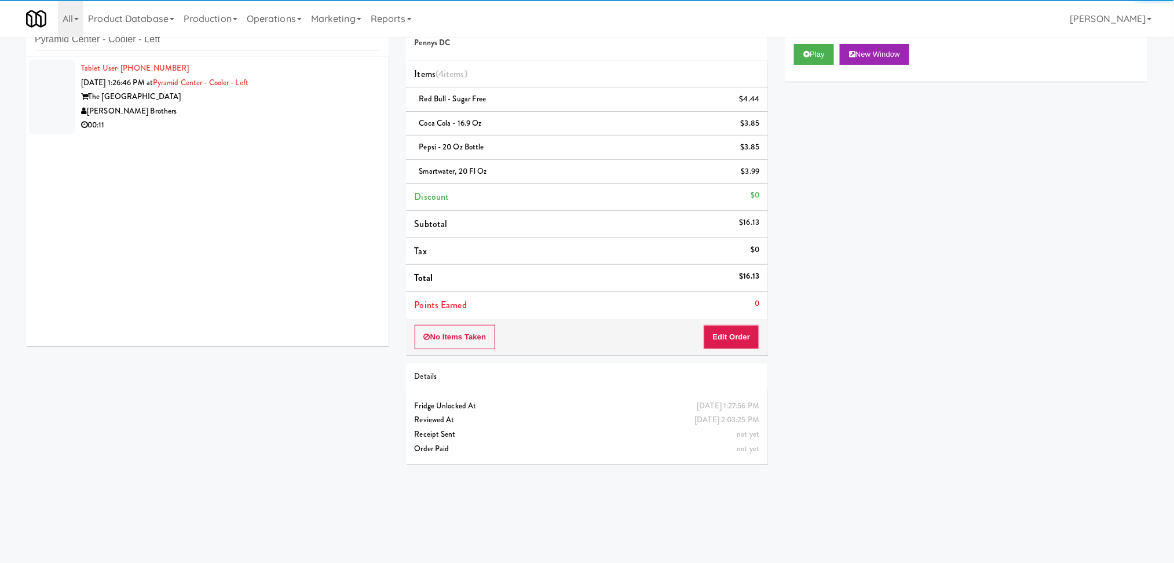
click at [284, 125] on div "00:11" at bounding box center [230, 125] width 299 height 14
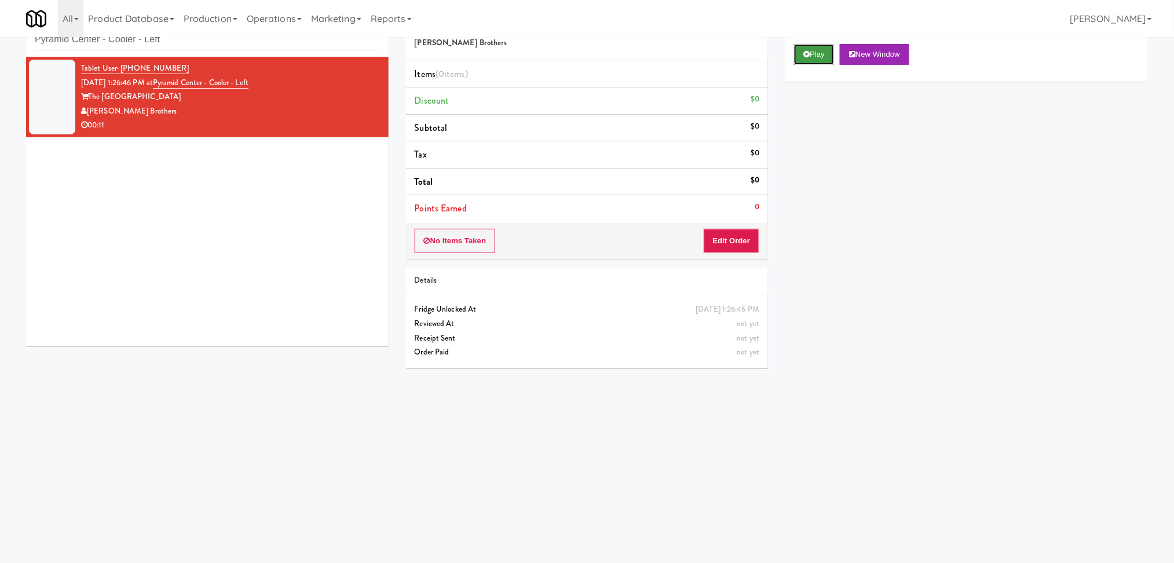
click at [813, 54] on button "Play" at bounding box center [814, 54] width 40 height 21
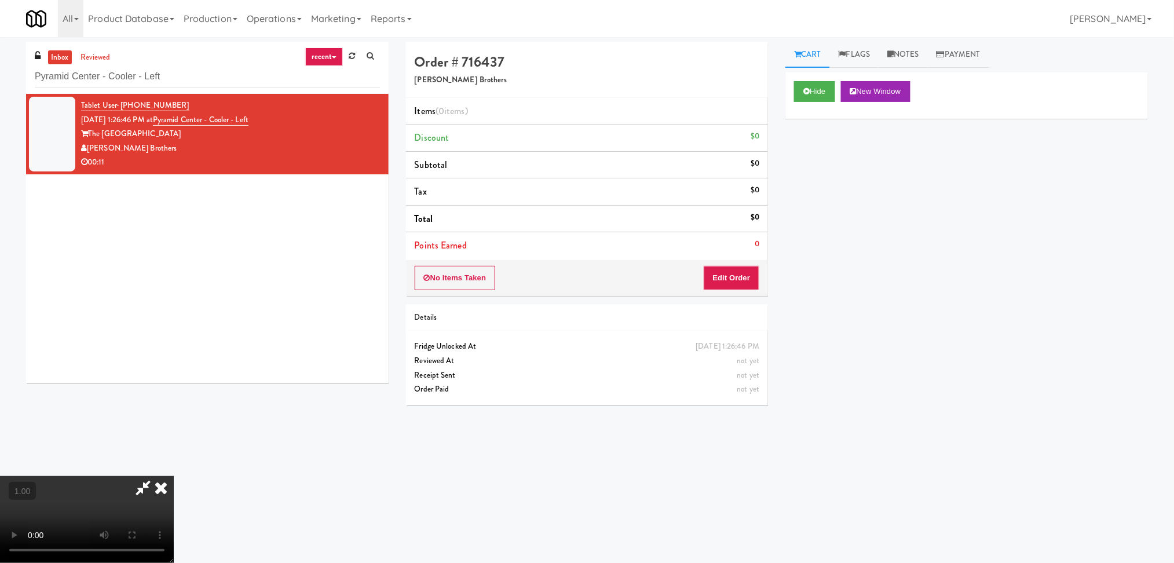
click at [174, 476] on icon at bounding box center [160, 487] width 25 height 23
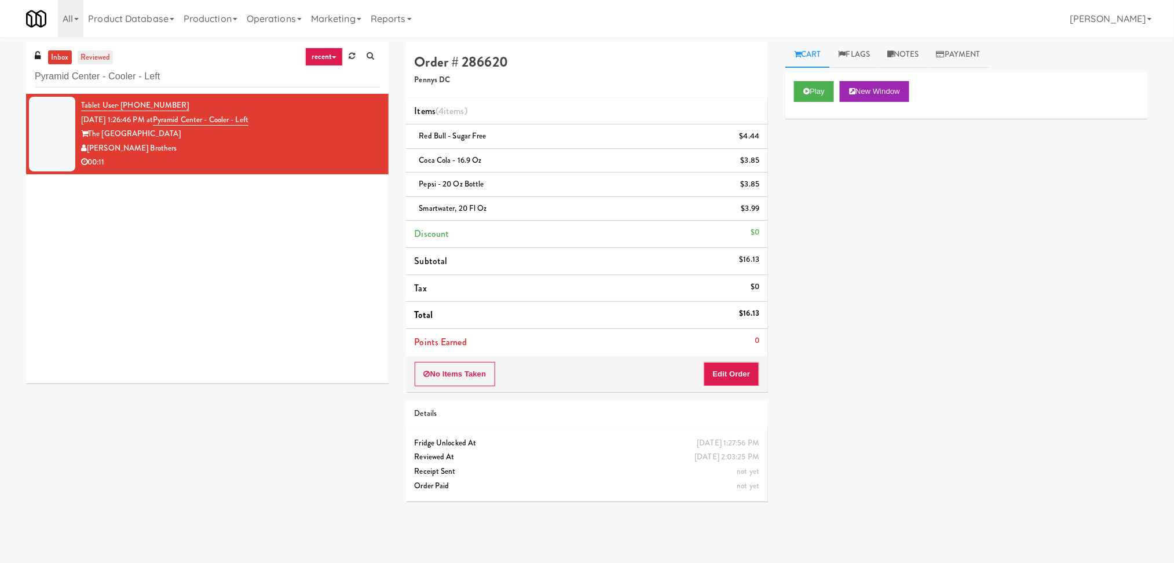
click at [100, 59] on link "reviewed" at bounding box center [96, 57] width 36 height 14
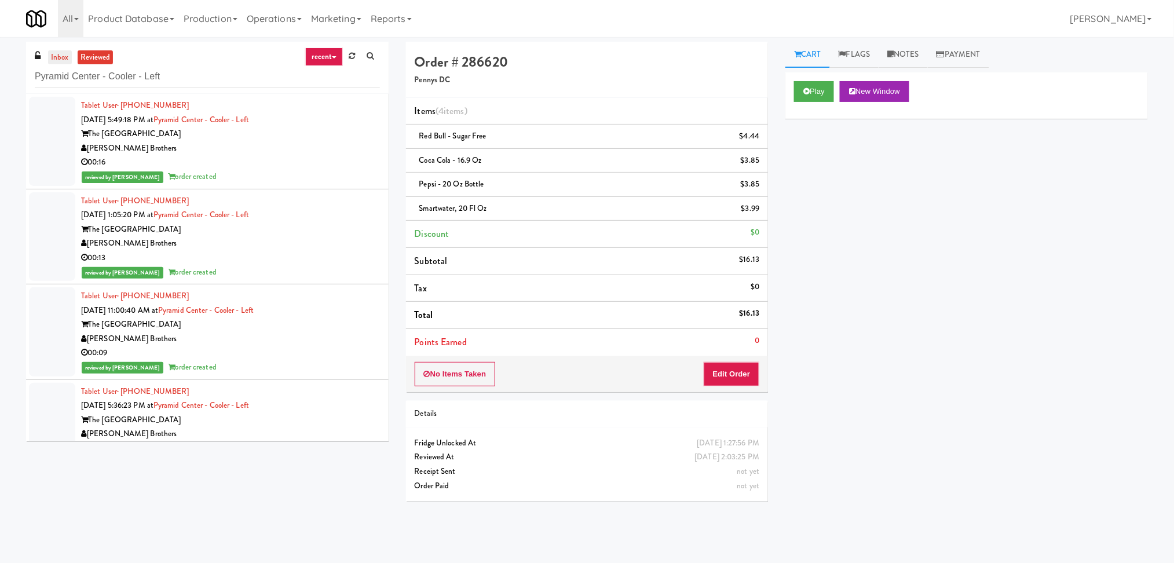
click at [49, 54] on link "inbox" at bounding box center [60, 57] width 24 height 14
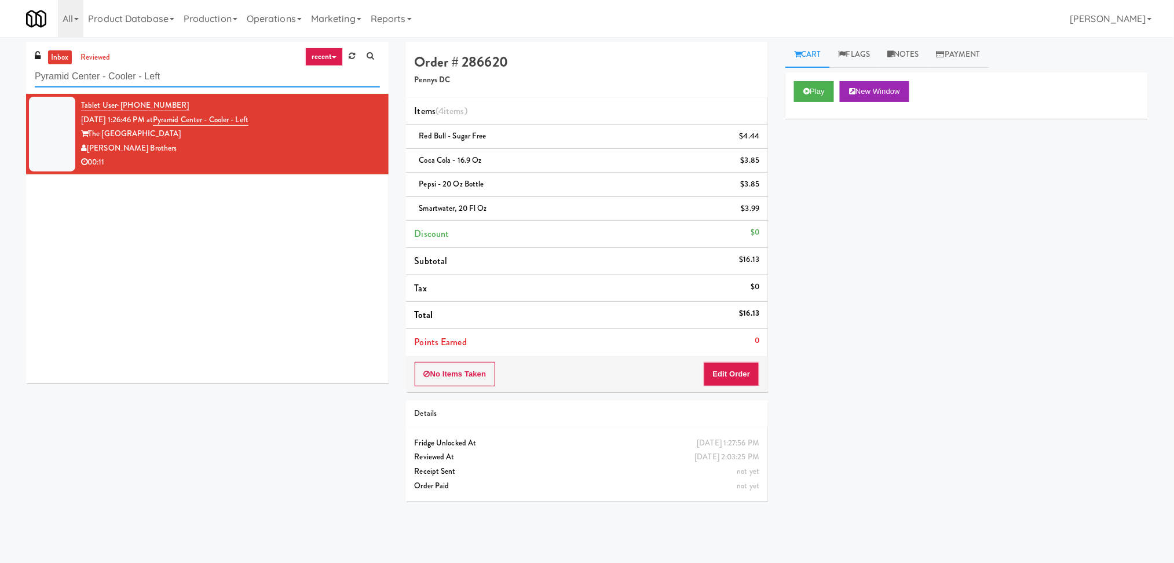
drag, startPoint x: 188, startPoint y: 76, endPoint x: 0, endPoint y: 82, distance: 188.4
click at [0, 82] on div "inbox reviewed recent all unclear take inventory issue suspicious failed recent…" at bounding box center [587, 276] width 1174 height 469
paste input "The Kiley - Fridge - Righ"
type input "The Kiley - Fridge - Right"
click at [96, 55] on link "reviewed" at bounding box center [96, 57] width 36 height 14
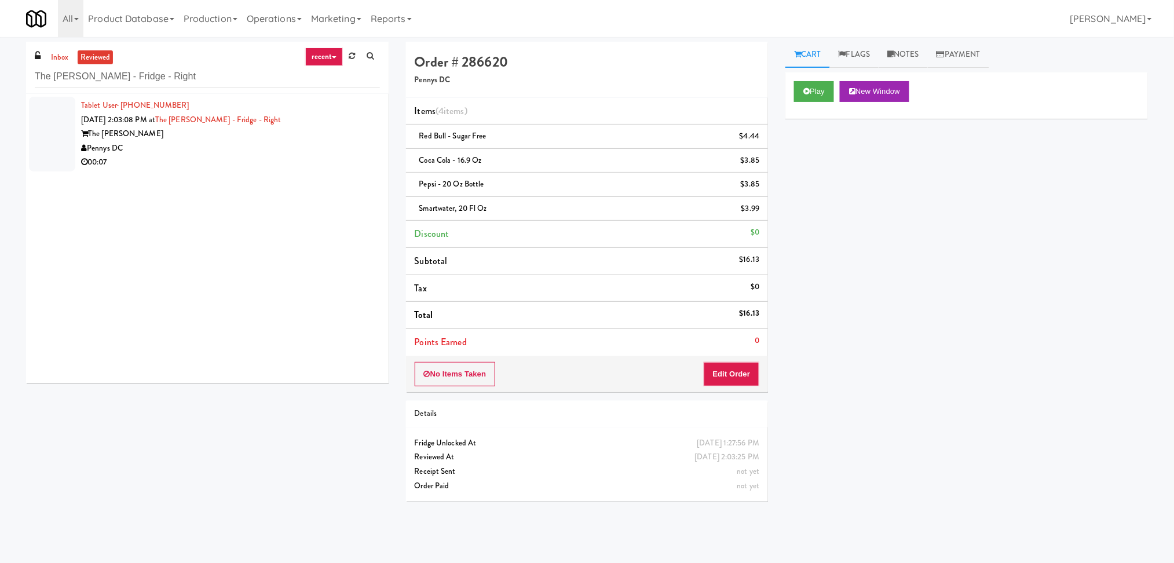
click at [156, 150] on div "Pennys DC" at bounding box center [230, 148] width 299 height 14
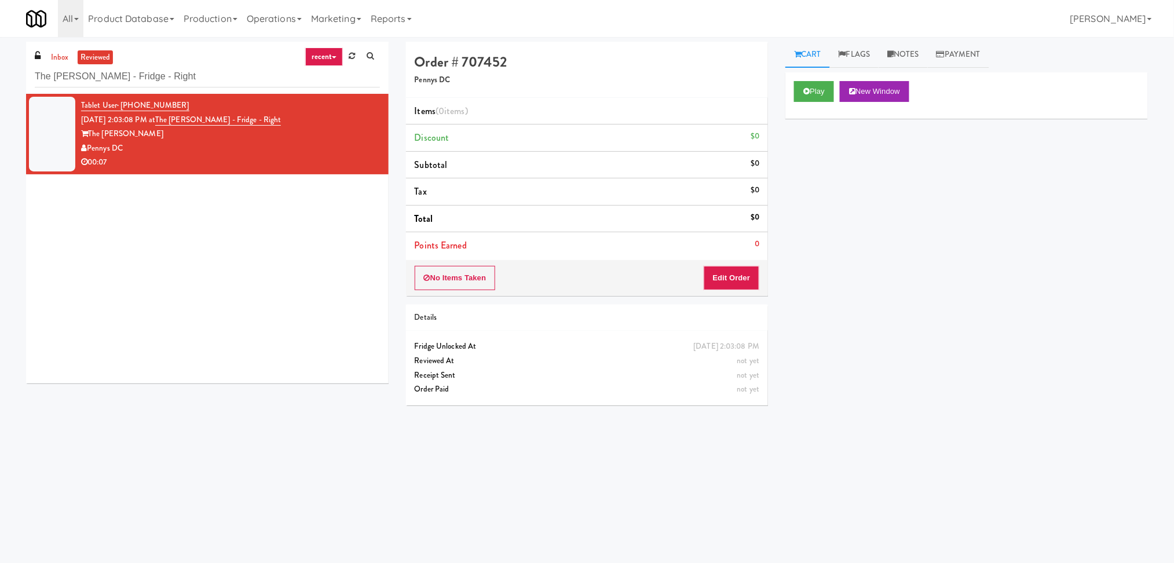
click at [85, 52] on link "reviewed" at bounding box center [96, 57] width 36 height 14
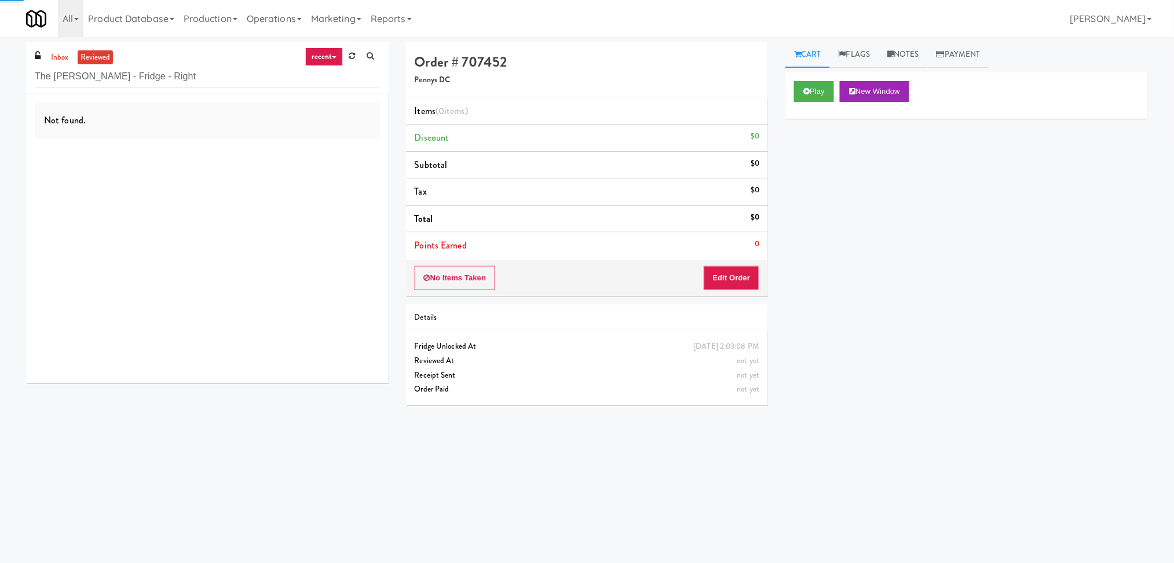
click at [93, 55] on link "reviewed" at bounding box center [96, 57] width 36 height 14
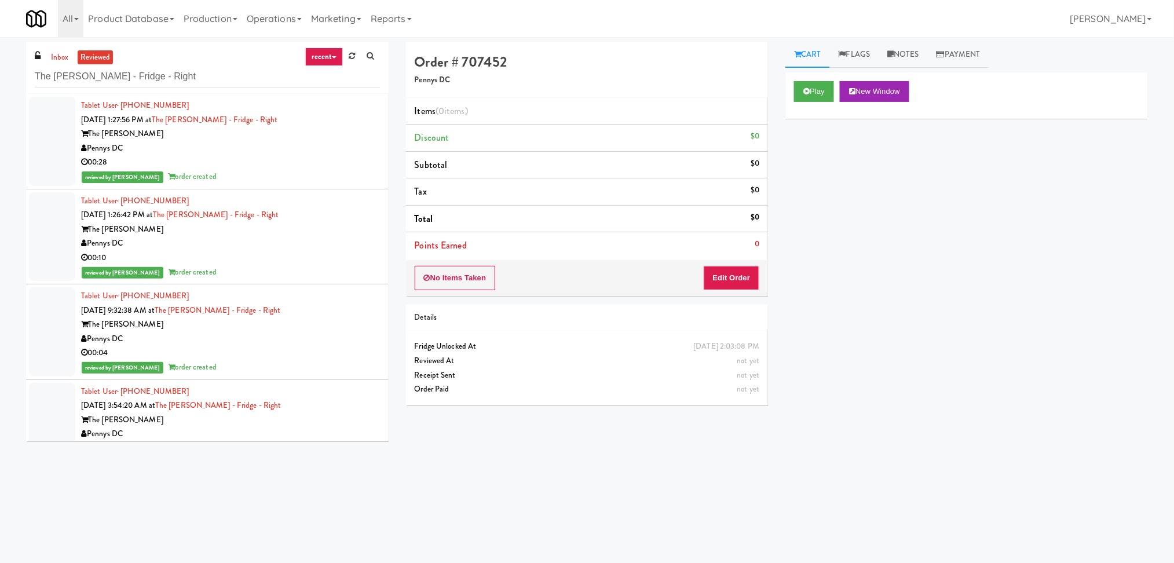
click at [301, 154] on div "Pennys DC" at bounding box center [230, 148] width 299 height 14
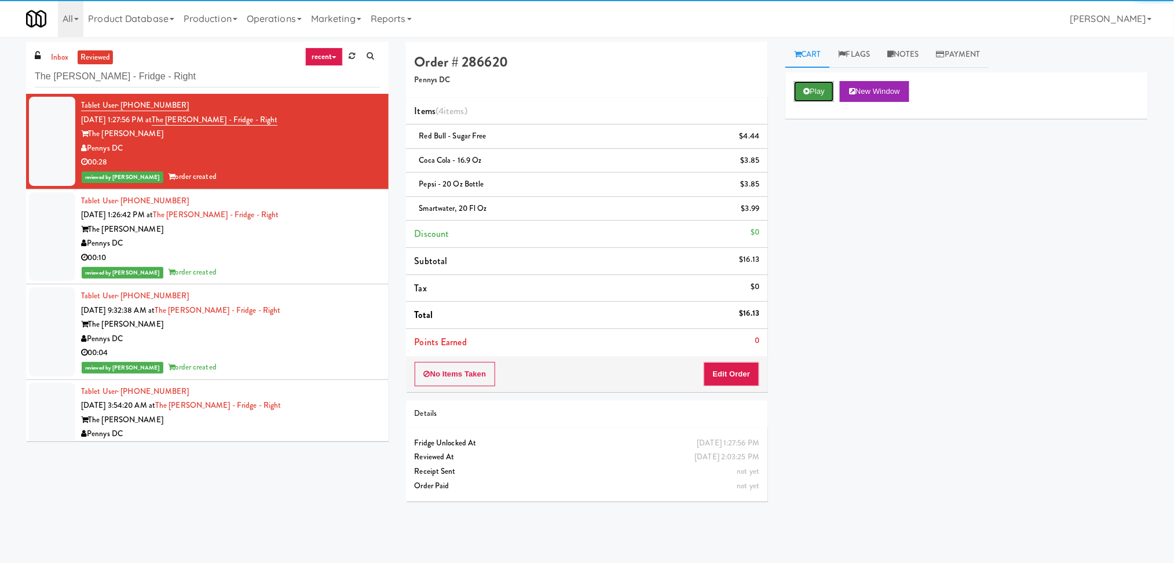
click at [818, 86] on button "Play" at bounding box center [814, 91] width 40 height 21
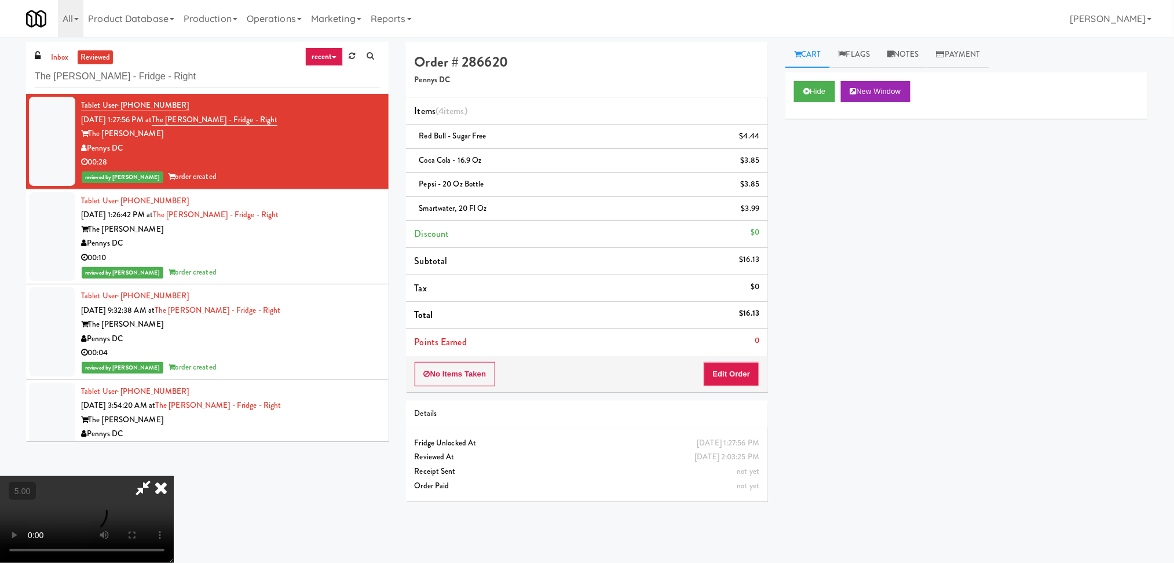
click at [360, 230] on div "The Kiley" at bounding box center [230, 229] width 299 height 14
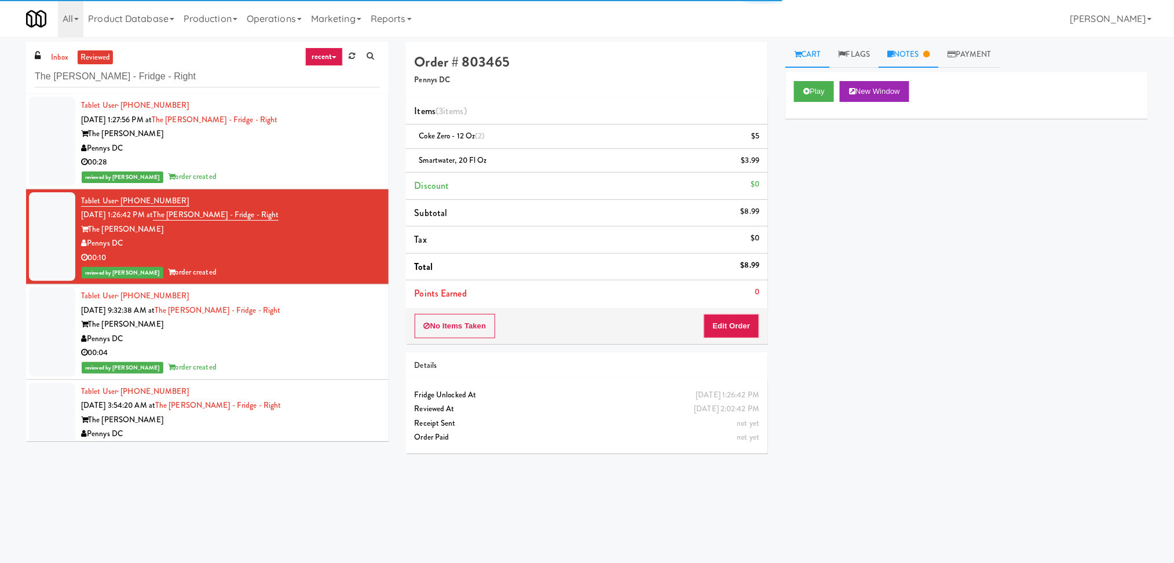
click at [919, 50] on link "Notes" at bounding box center [909, 55] width 60 height 26
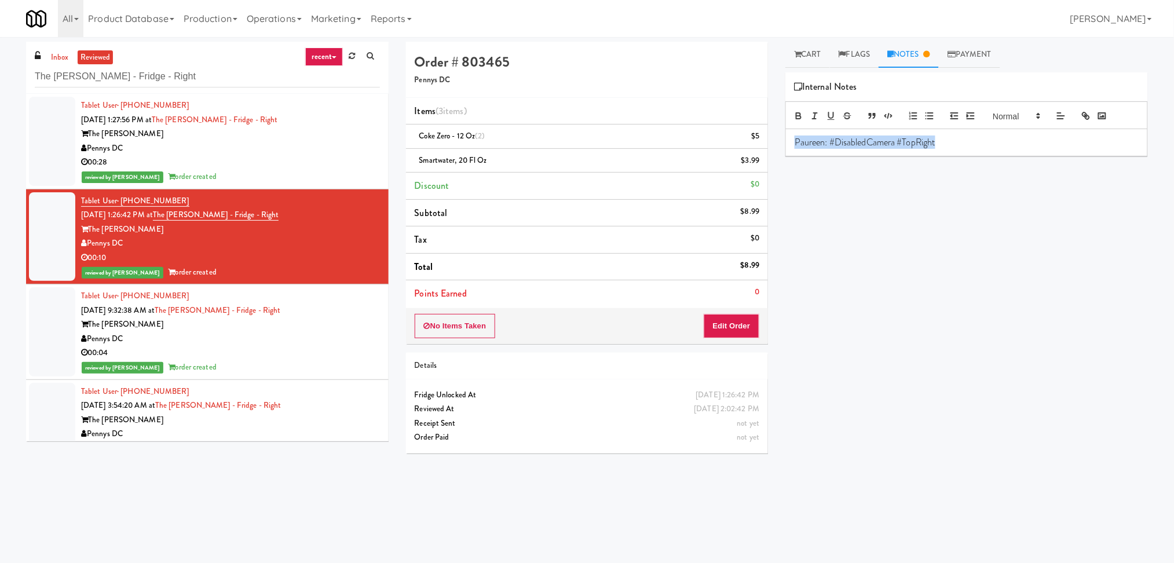
drag, startPoint x: 943, startPoint y: 138, endPoint x: 776, endPoint y: 153, distance: 167.5
click at [777, 153] on div "Cart Flags Notes Payment Play New Window Primary Flag Clear Flag if unable to d…" at bounding box center [967, 274] width 380 height 465
copy p "Paureen: #DisabledCamera #TopRight"
click at [343, 147] on div "Pennys DC" at bounding box center [230, 148] width 299 height 14
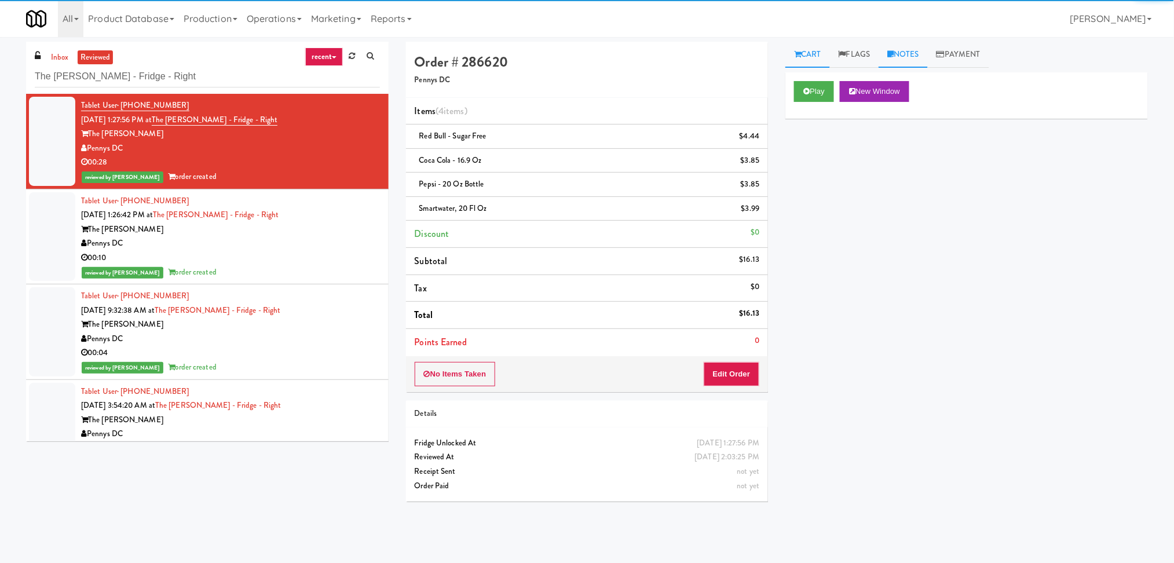
click at [912, 53] on link "Notes" at bounding box center [903, 55] width 49 height 26
click at [909, 130] on div at bounding box center [967, 142] width 362 height 27
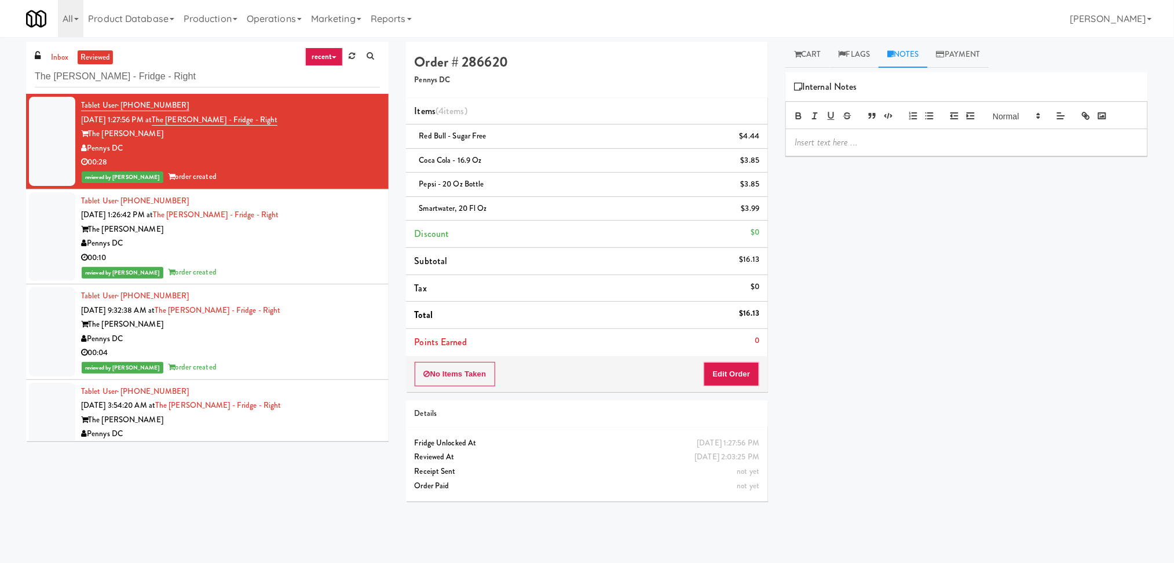
paste div
click at [65, 50] on link "inbox" at bounding box center [60, 57] width 24 height 14
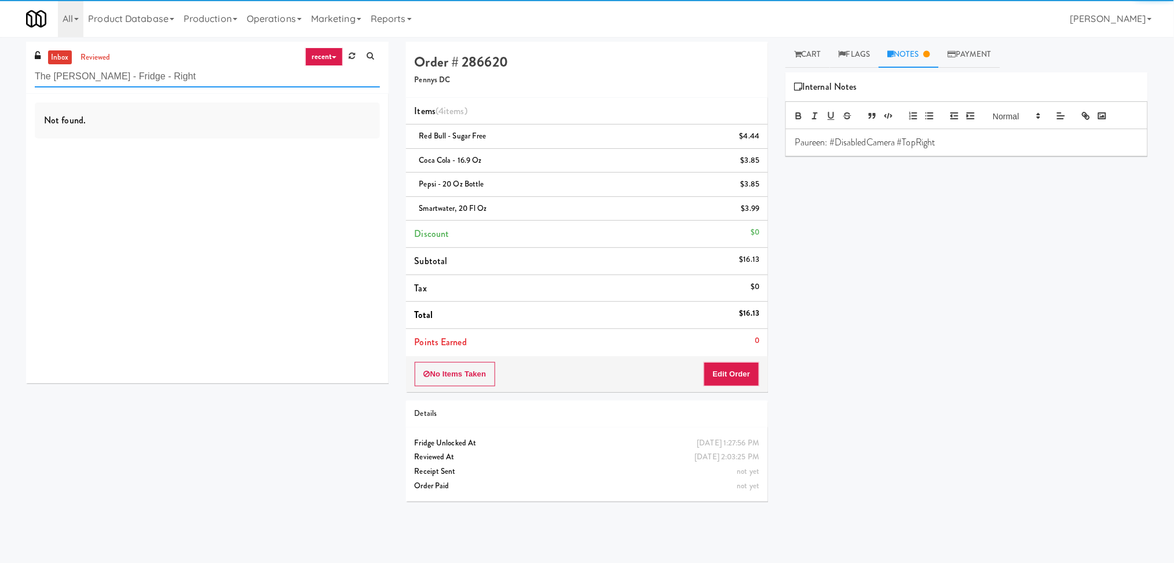
paste input "Pyramid Center - Cooler - Lef"
drag, startPoint x: 162, startPoint y: 77, endPoint x: 16, endPoint y: 78, distance: 146.0
click at [16, 78] on div "inbox reviewed recent all unclear take inventory issue suspicious failed recent…" at bounding box center [587, 276] width 1174 height 469
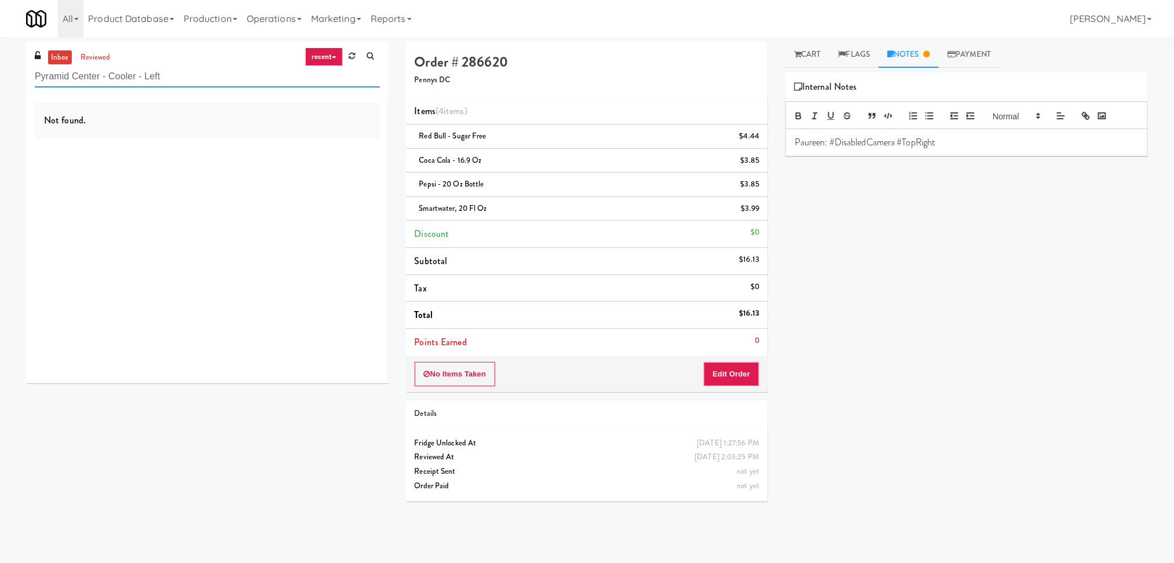
paste input "SVNC Office"
drag, startPoint x: 241, startPoint y: 78, endPoint x: 2, endPoint y: 42, distance: 241.4
click at [2, 42] on div "inbox reviewed recent all unclear take inventory issue suspicious failed recent…" at bounding box center [587, 276] width 1174 height 469
paste input "Pyramid Center - Ambient - Right"
drag, startPoint x: 187, startPoint y: 86, endPoint x: 0, endPoint y: 75, distance: 187.4
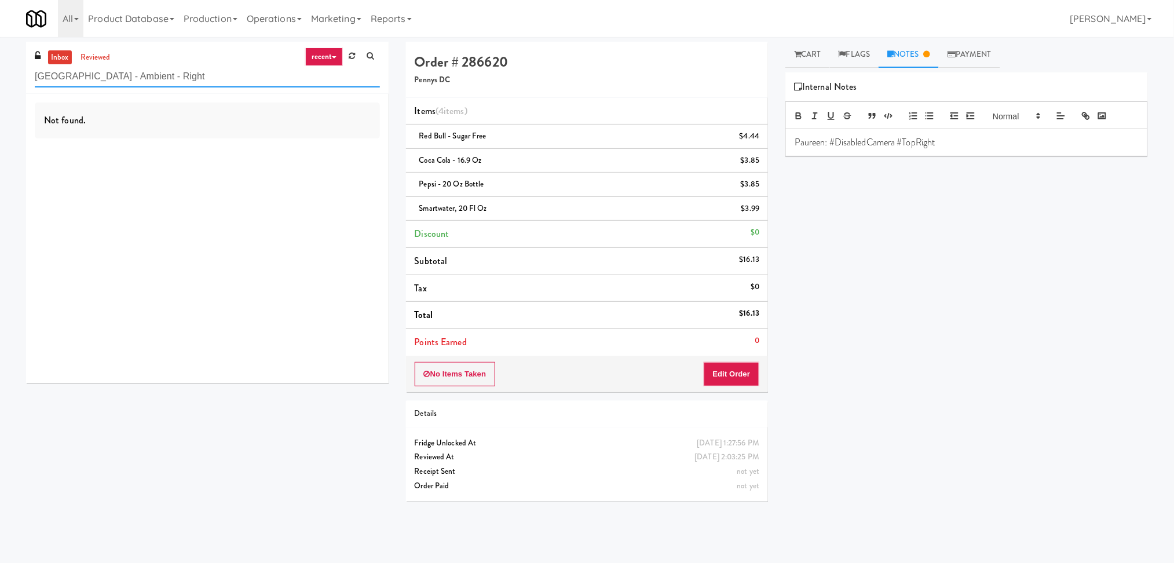
click at [0, 75] on div "inbox reviewed recent all unclear take inventory issue suspicious failed recent…" at bounding box center [587, 276] width 1174 height 469
paste input "oplar Creek - Pantry"
drag, startPoint x: 194, startPoint y: 75, endPoint x: 0, endPoint y: 72, distance: 193.5
click at [0, 72] on div "inbox reviewed recent all unclear take inventory issue suspicious failed recent…" at bounding box center [587, 276] width 1174 height 469
click at [143, 70] on input "Poplar Creek - Pantry" at bounding box center [207, 76] width 345 height 21
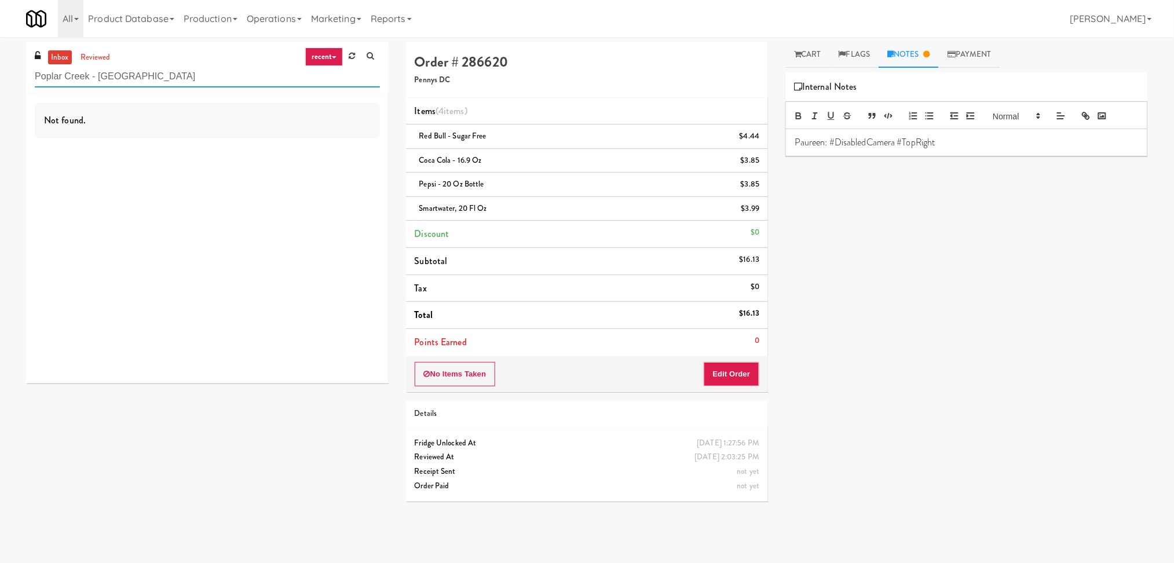
drag, startPoint x: 143, startPoint y: 78, endPoint x: 111, endPoint y: 72, distance: 32.3
click at [111, 72] on input "Poplar Creek - Pantry" at bounding box center [207, 76] width 345 height 21
type input "Poplar Creek - Pa"
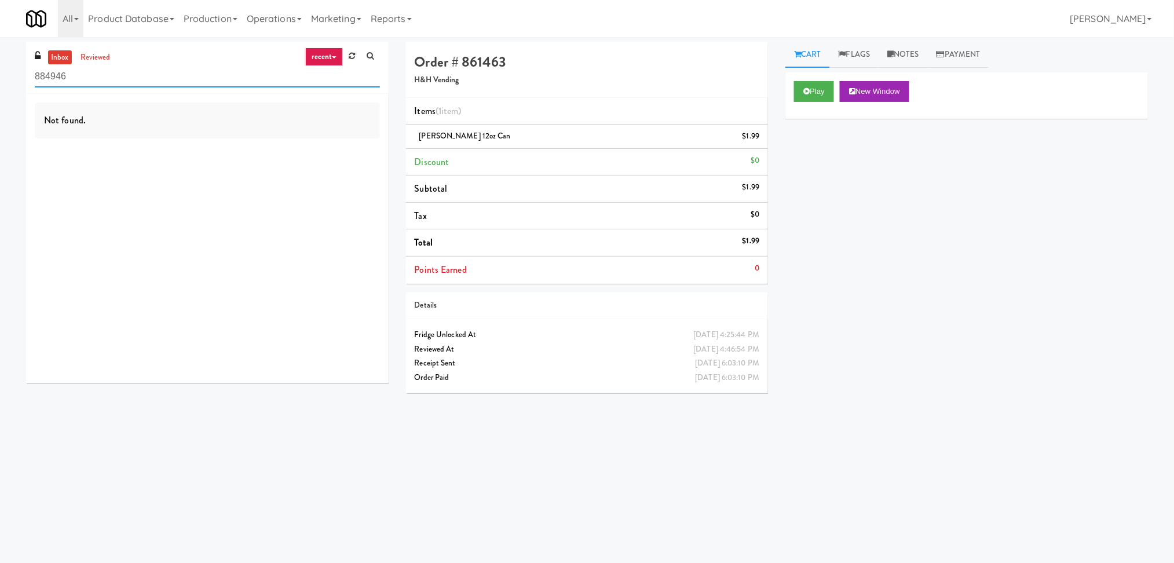
click at [0, 100] on div "inbox reviewed recent all unclear take inventory issue suspicious failed recent…" at bounding box center [587, 274] width 1174 height 465
paste input "Poplar Creek - [GEOGRAPHIC_DATA]"
drag, startPoint x: 159, startPoint y: 68, endPoint x: 94, endPoint y: 74, distance: 65.1
click at [94, 74] on input "Poplar Creek - Pantry" at bounding box center [207, 76] width 345 height 21
type input "Poplar Creek -"
